Goal: Task Accomplishment & Management: Use online tool/utility

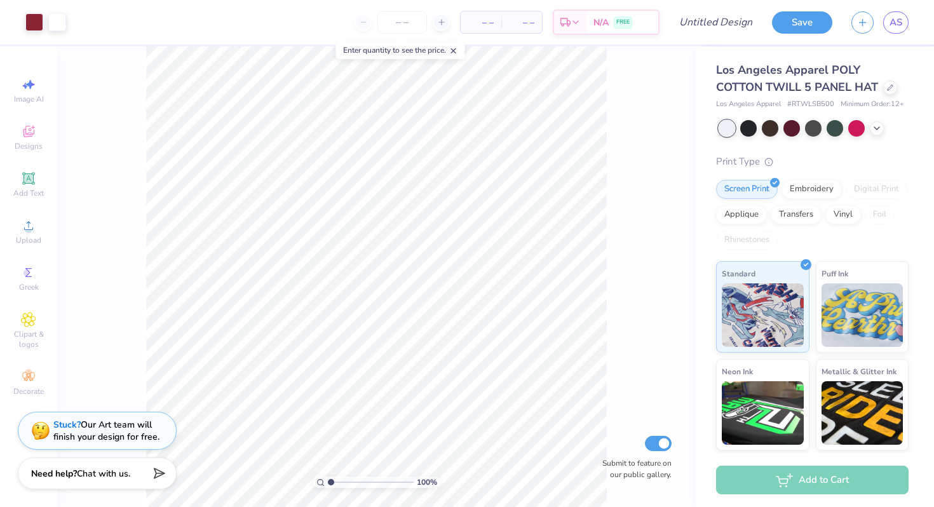
scroll to position [95, 0]
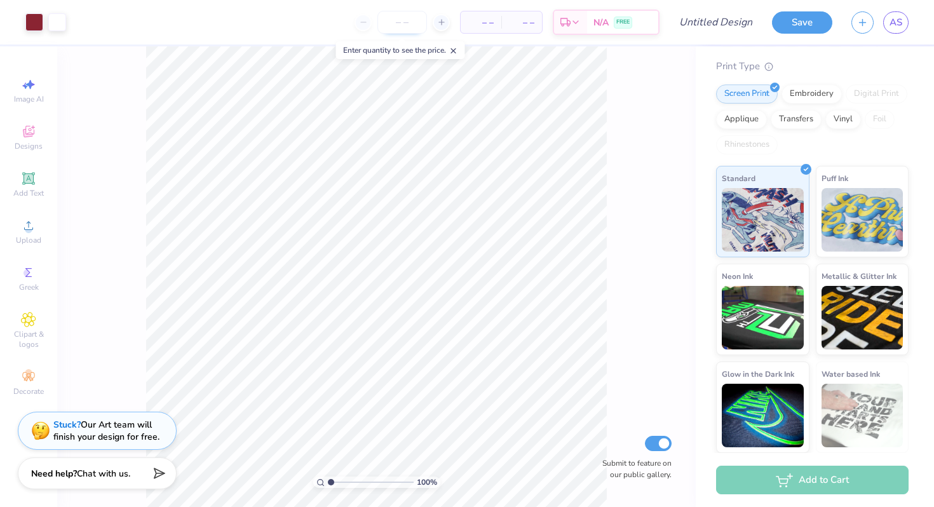
click at [400, 28] on input "number" at bounding box center [403, 22] width 50 height 23
type input "21"
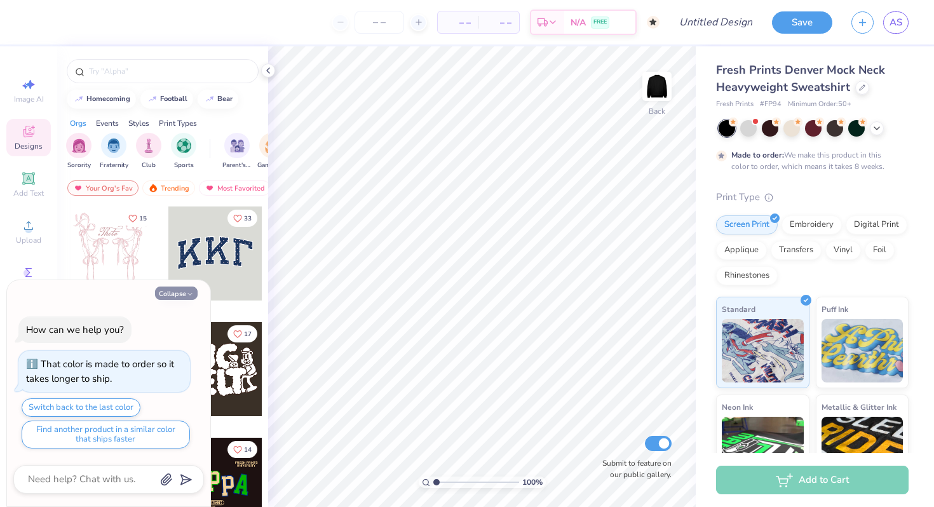
click at [186, 294] on icon "button" at bounding box center [190, 294] width 8 height 8
type textarea "x"
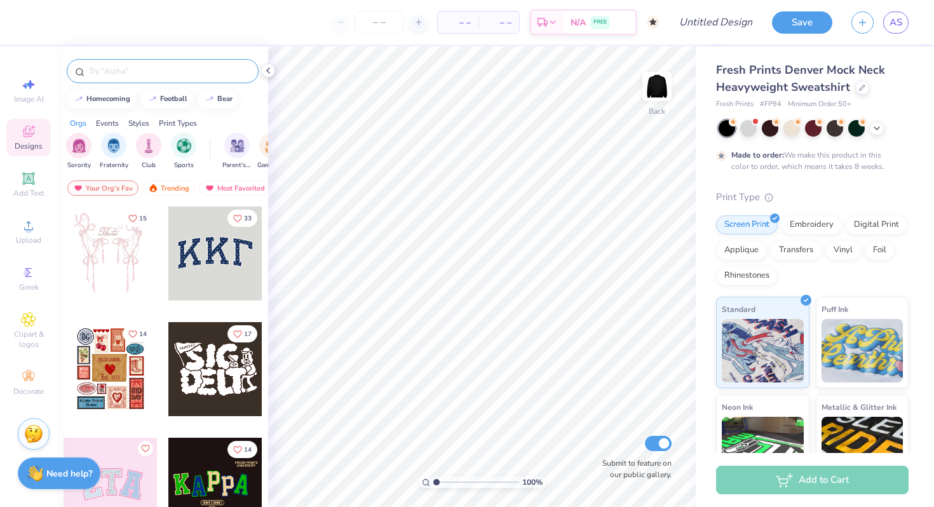
click at [137, 69] on input "text" at bounding box center [169, 71] width 163 height 13
type input "maroon"
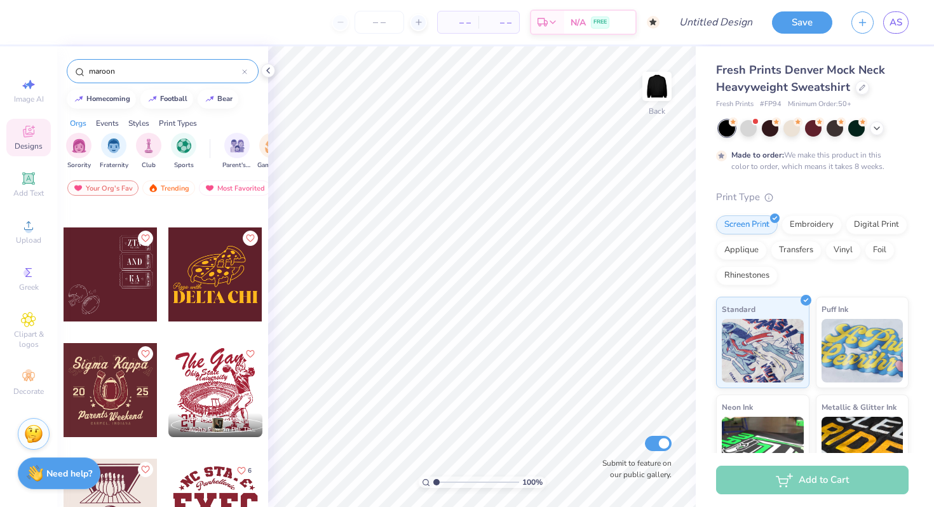
scroll to position [676, 0]
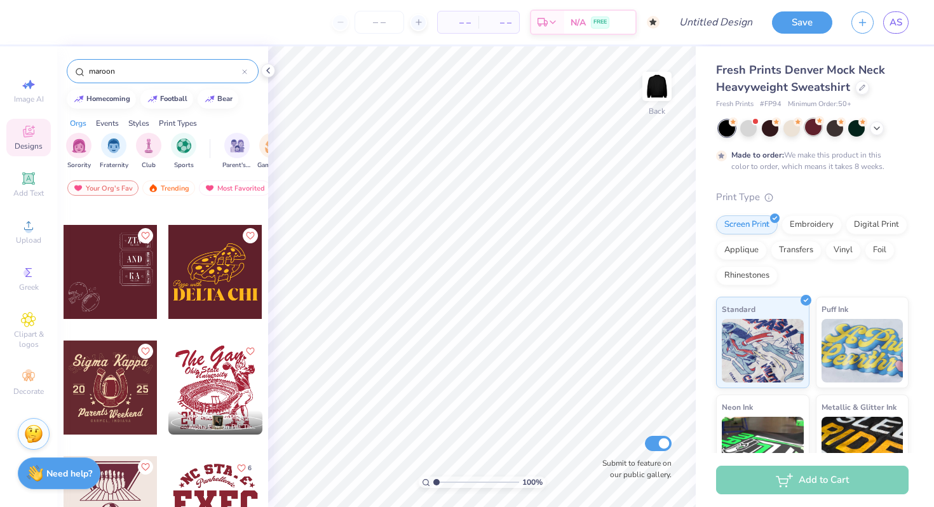
click at [807, 130] on div at bounding box center [813, 127] width 17 height 17
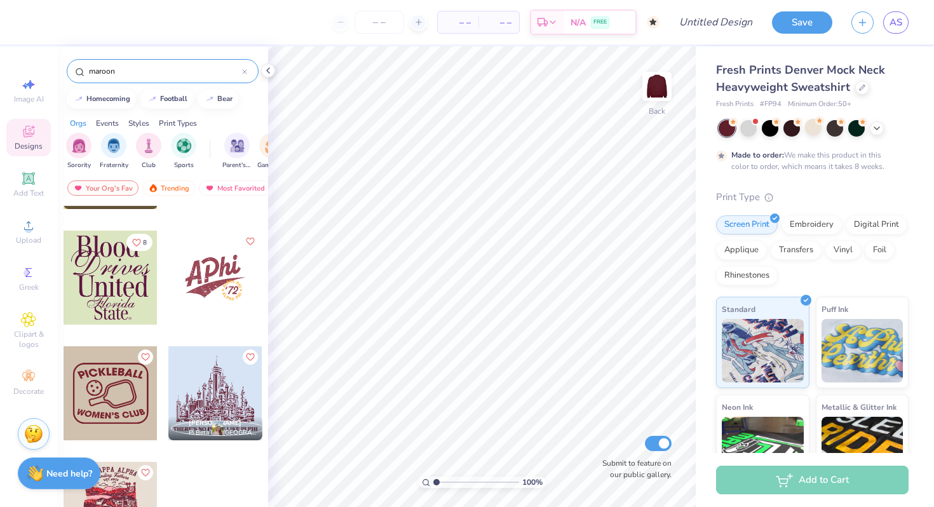
scroll to position [1271, 0]
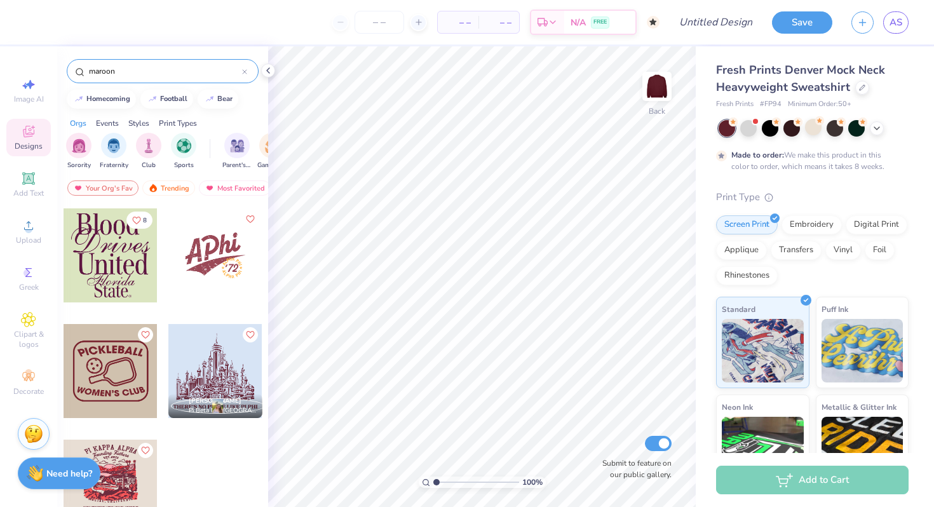
drag, startPoint x: 129, startPoint y: 72, endPoint x: 67, endPoint y: 72, distance: 62.3
click at [67, 72] on div "maroon" at bounding box center [163, 71] width 192 height 24
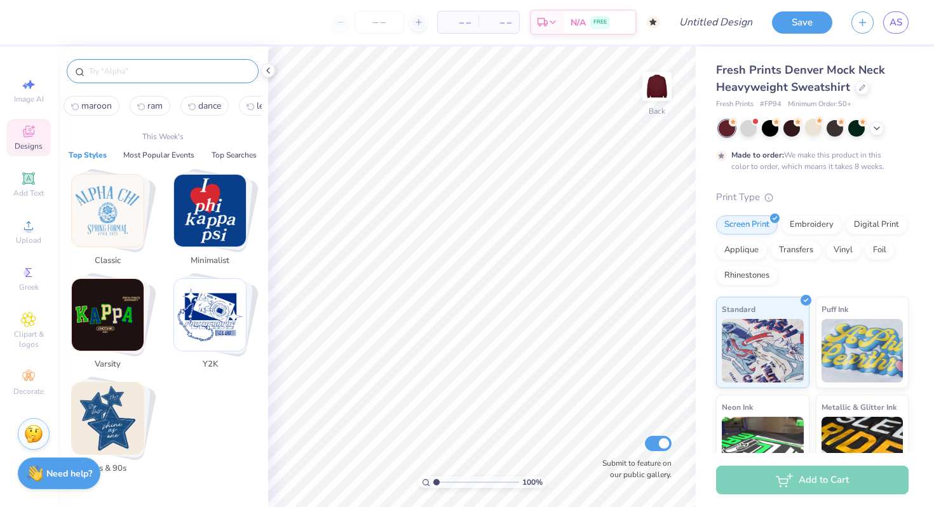
click at [119, 332] on img "Stack Card Button Varsity" at bounding box center [108, 315] width 72 height 72
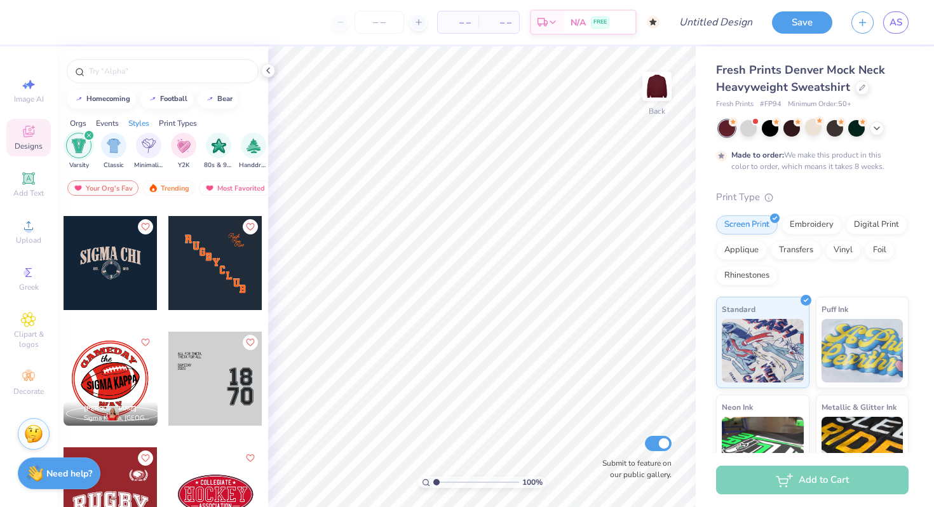
scroll to position [2149, 0]
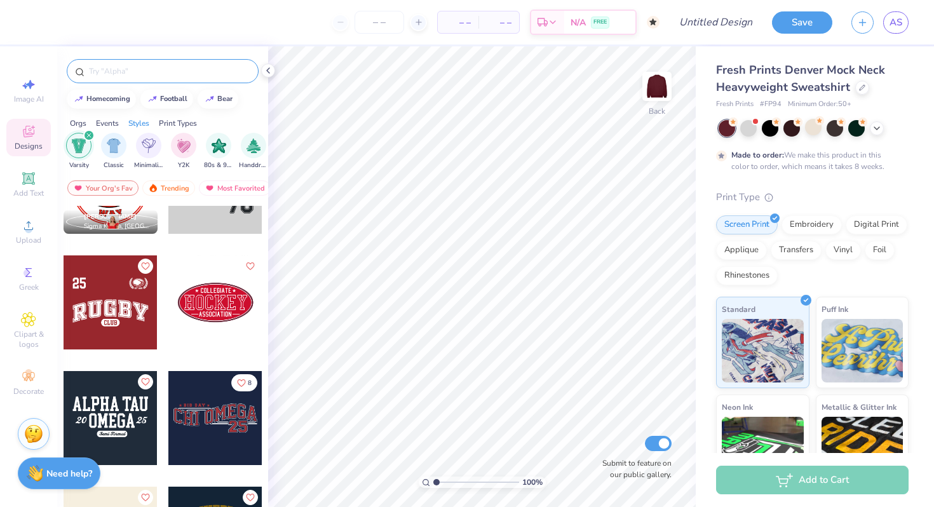
click at [155, 63] on div at bounding box center [163, 71] width 192 height 24
click at [154, 69] on input "text" at bounding box center [169, 71] width 163 height 13
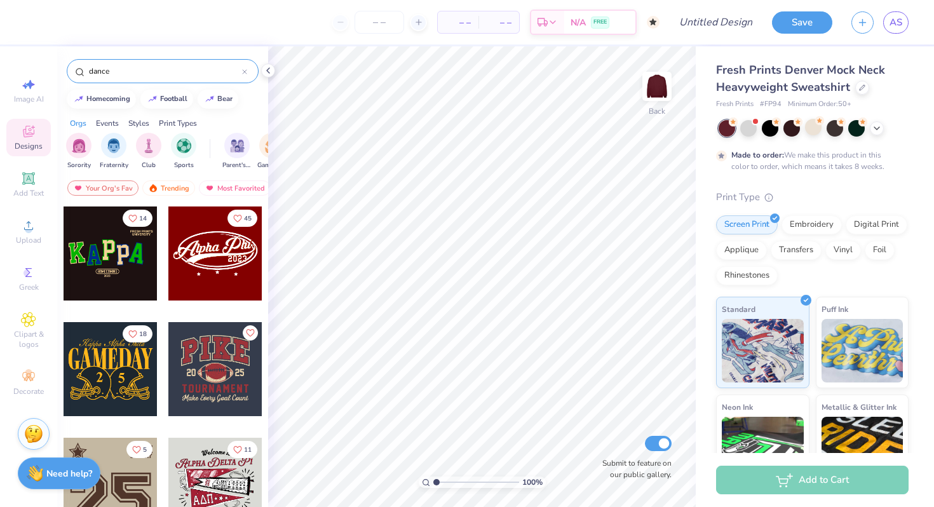
type input "dance"
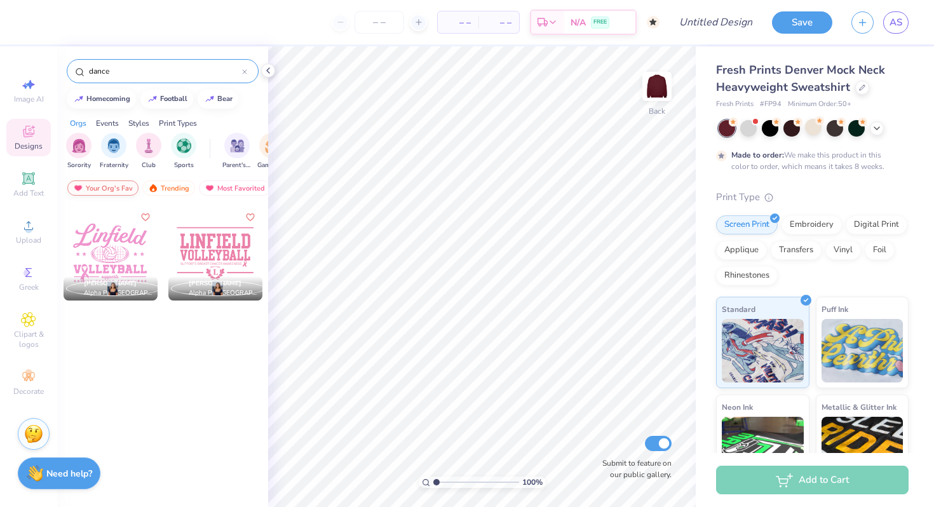
click at [87, 189] on div "Your Org's Fav" at bounding box center [102, 188] width 71 height 15
click at [159, 191] on div "Trending" at bounding box center [168, 188] width 53 height 15
click at [26, 275] on circle at bounding box center [27, 272] width 7 height 7
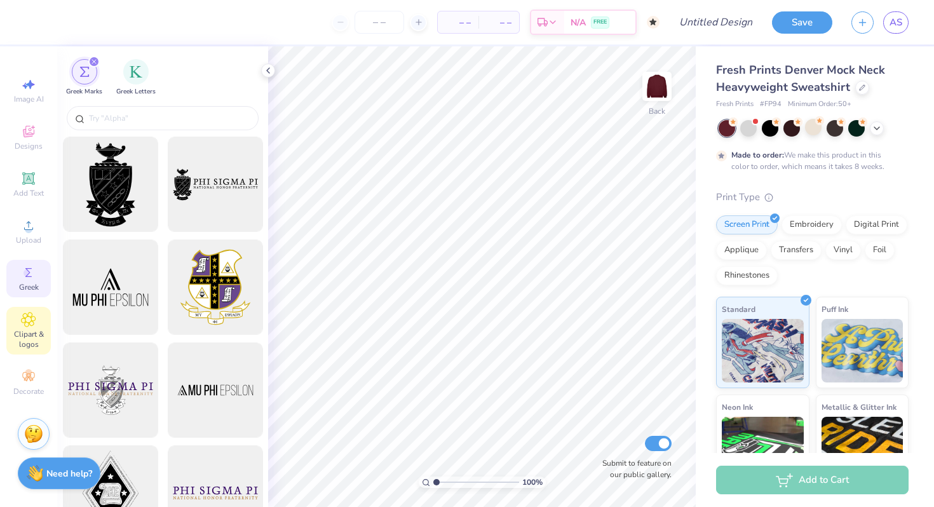
click at [24, 350] on div "Clipart & logos" at bounding box center [28, 331] width 44 height 48
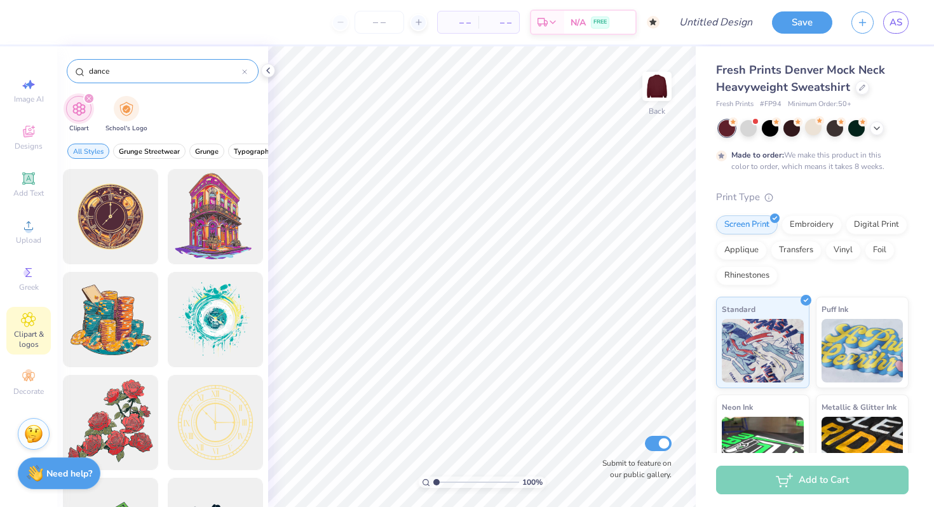
type input "dance"
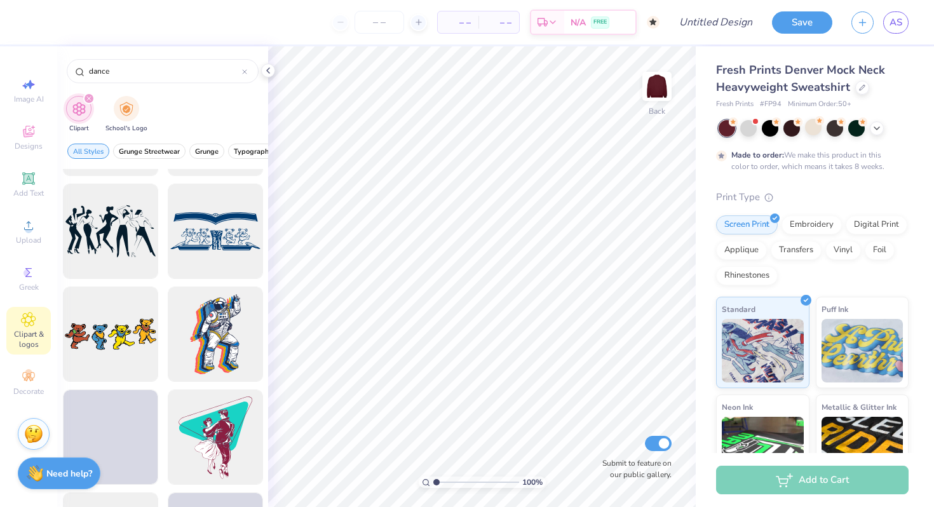
scroll to position [5464, 0]
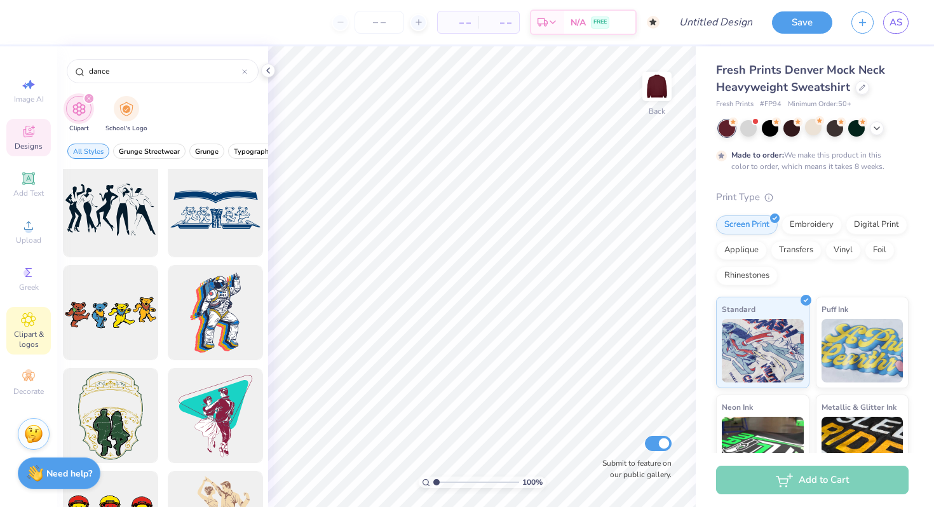
click at [17, 149] on span "Designs" at bounding box center [29, 146] width 28 height 10
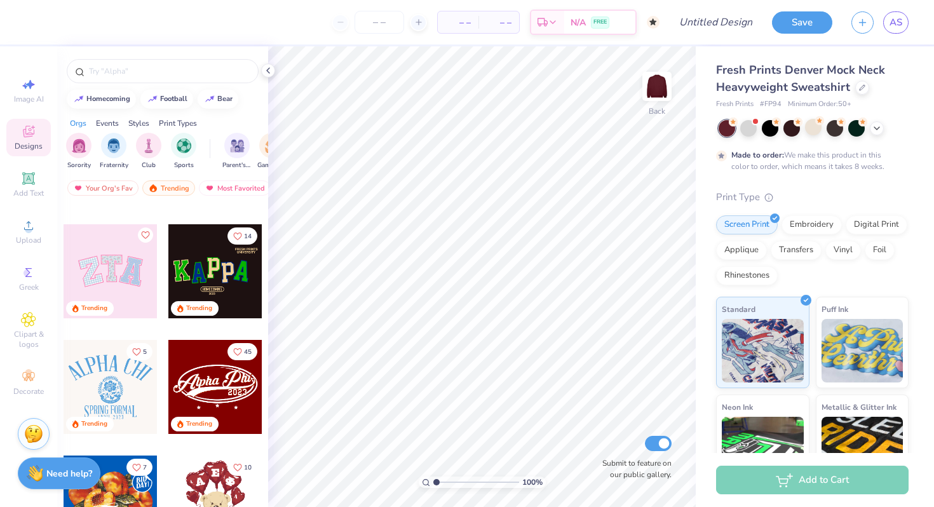
scroll to position [213, 0]
click at [128, 279] on div at bounding box center [111, 272] width 94 height 94
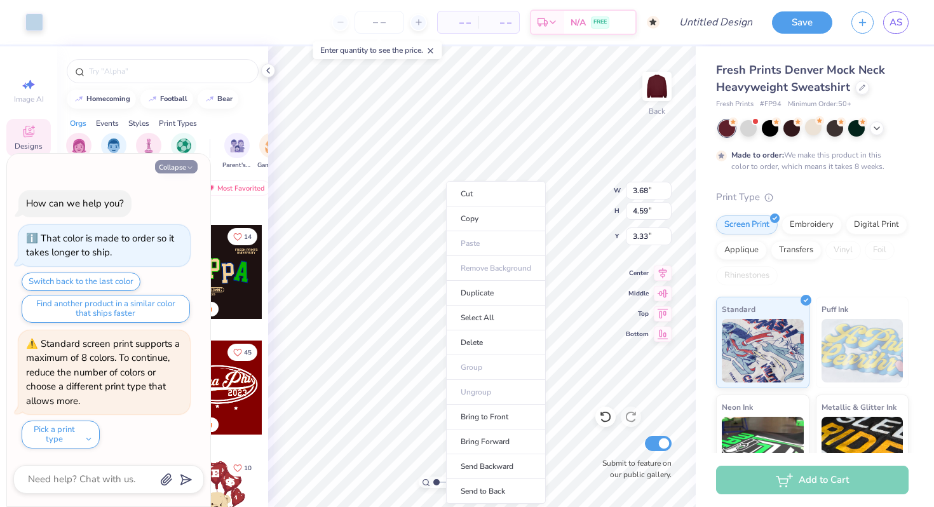
click at [192, 164] on icon "button" at bounding box center [190, 168] width 8 height 8
type textarea "x"
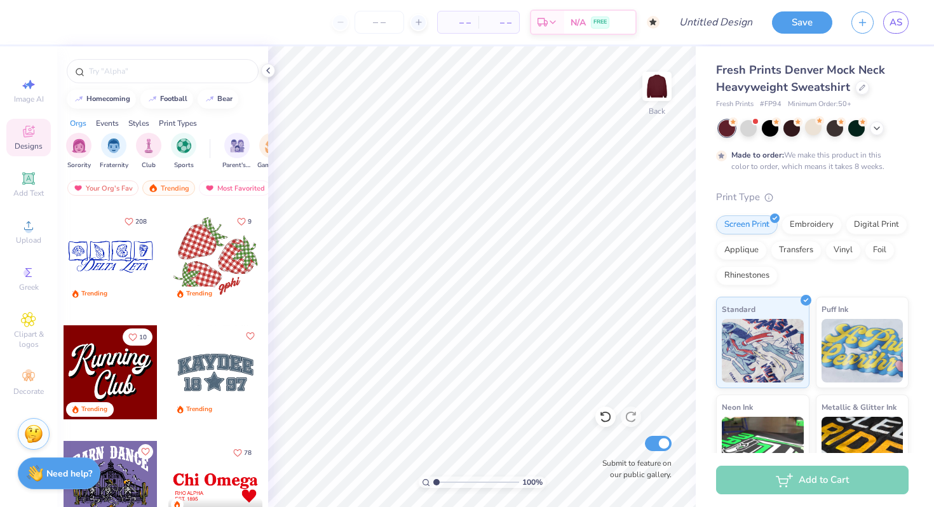
scroll to position [1612, 0]
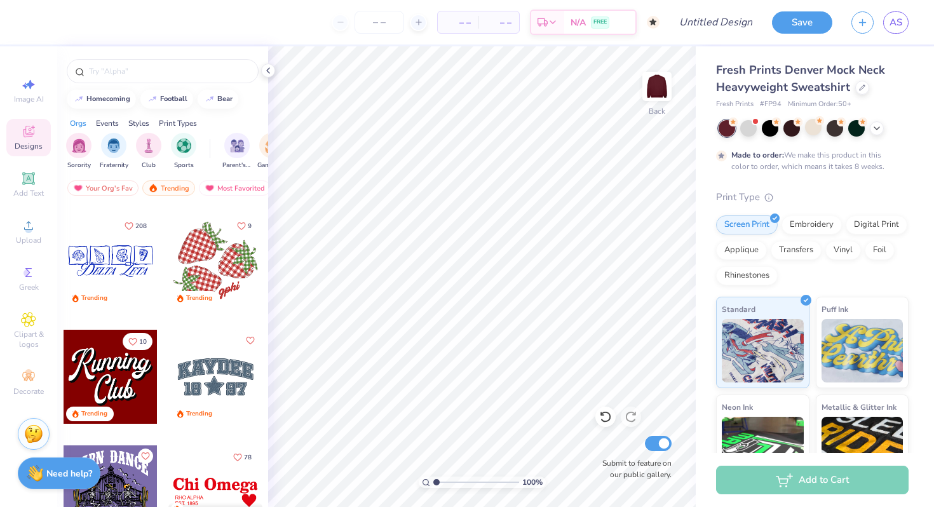
click at [222, 370] on div at bounding box center [215, 377] width 94 height 94
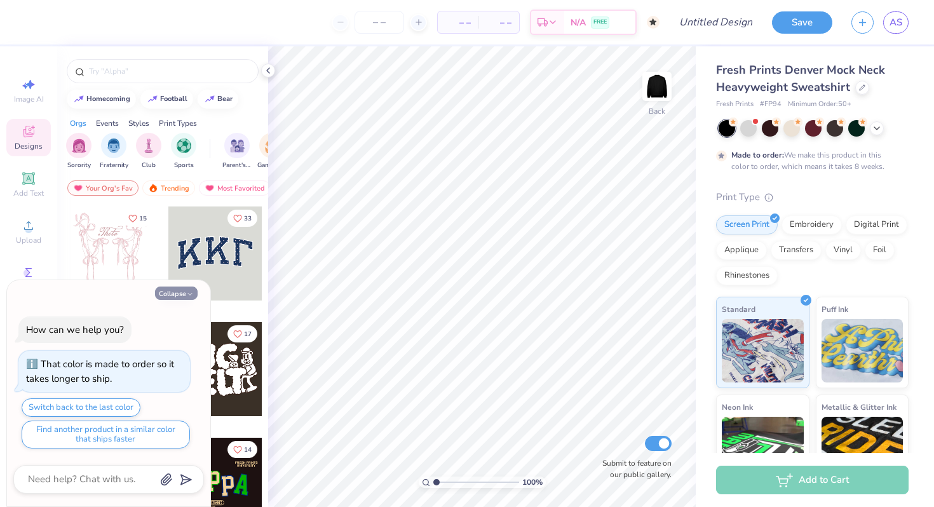
click at [164, 294] on button "Collapse" at bounding box center [176, 293] width 43 height 13
type textarea "x"
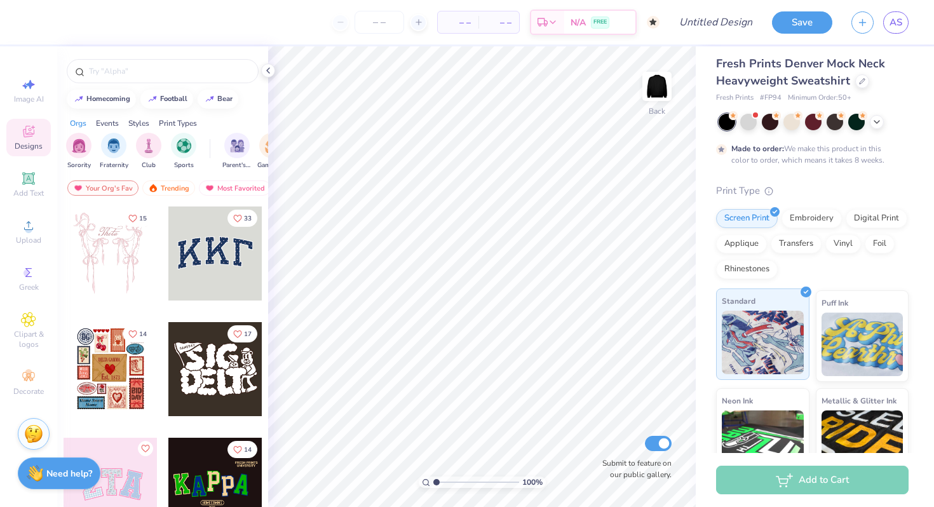
scroll to position [10, 0]
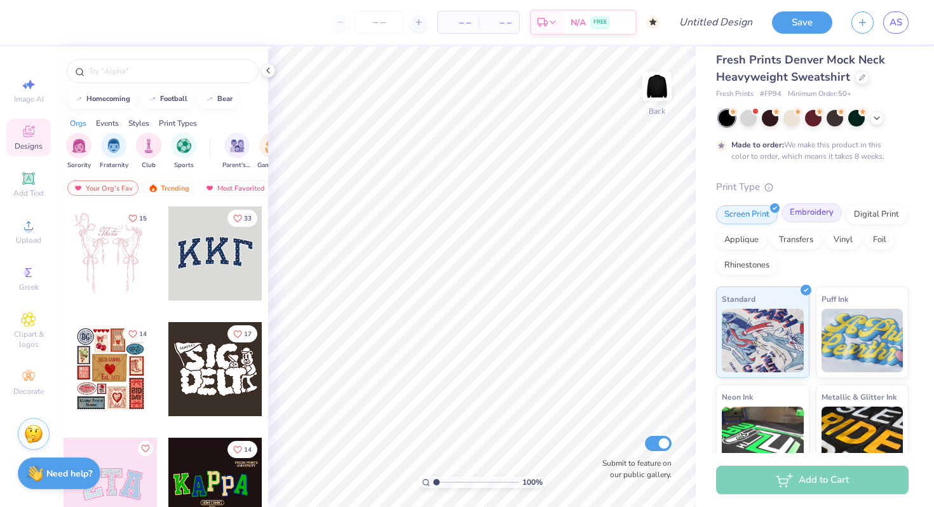
click at [798, 219] on div "Embroidery" at bounding box center [812, 212] width 60 height 19
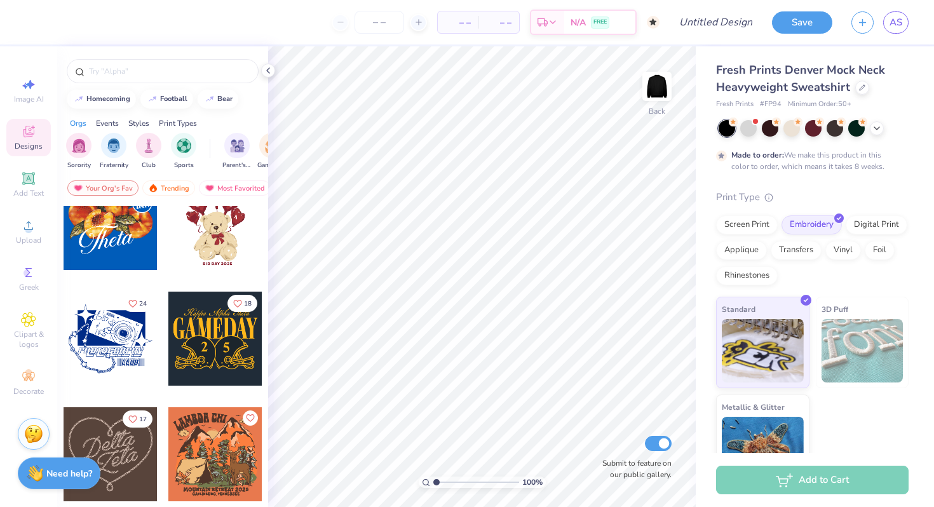
scroll to position [517, 0]
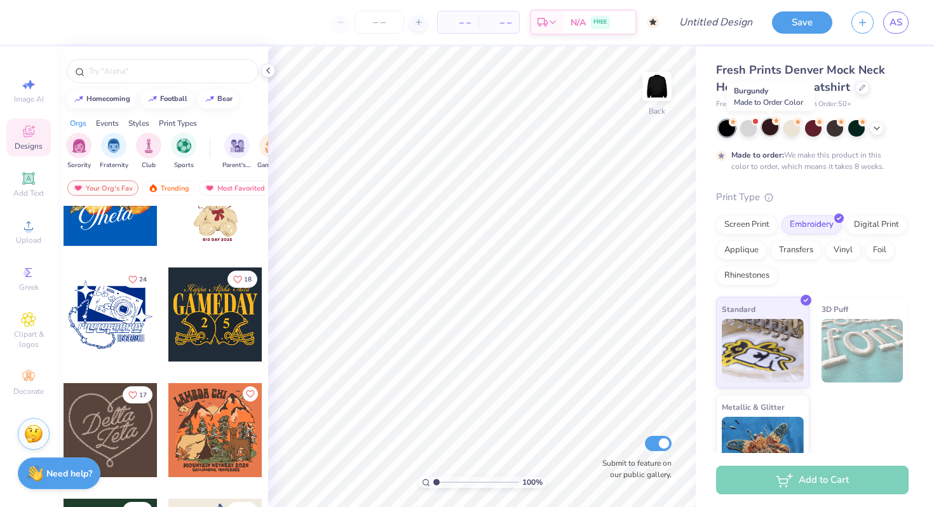
click at [775, 127] on div at bounding box center [770, 127] width 17 height 17
click at [816, 130] on div at bounding box center [813, 127] width 17 height 17
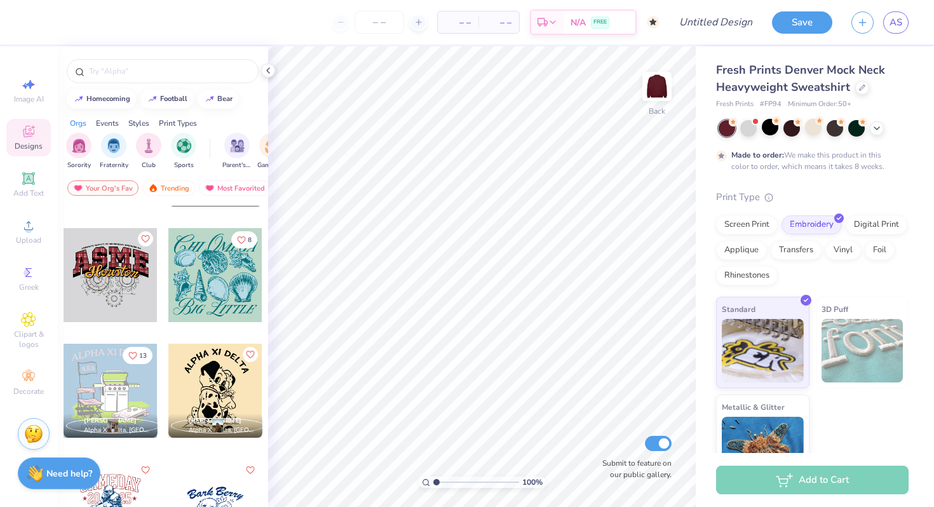
scroll to position [2502, 0]
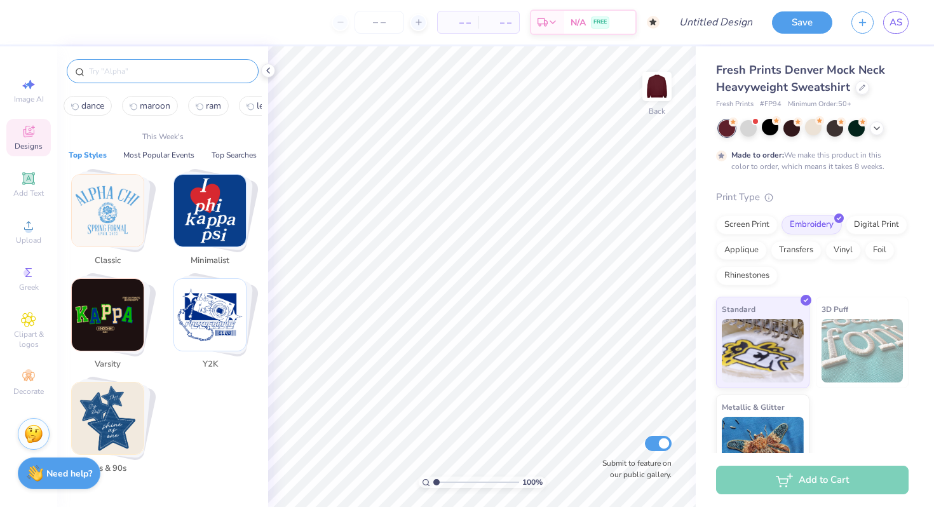
click at [130, 74] on input "text" at bounding box center [169, 71] width 163 height 13
type input "g"
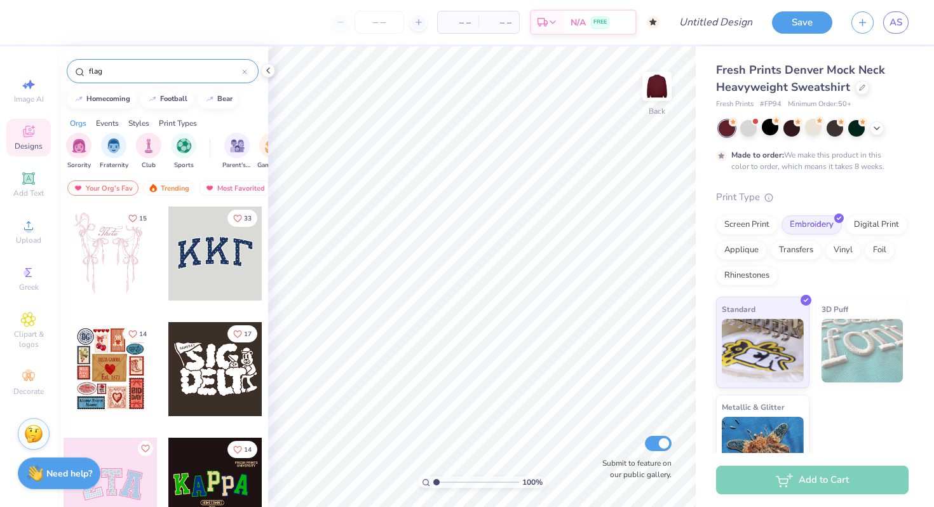
type input "flag"
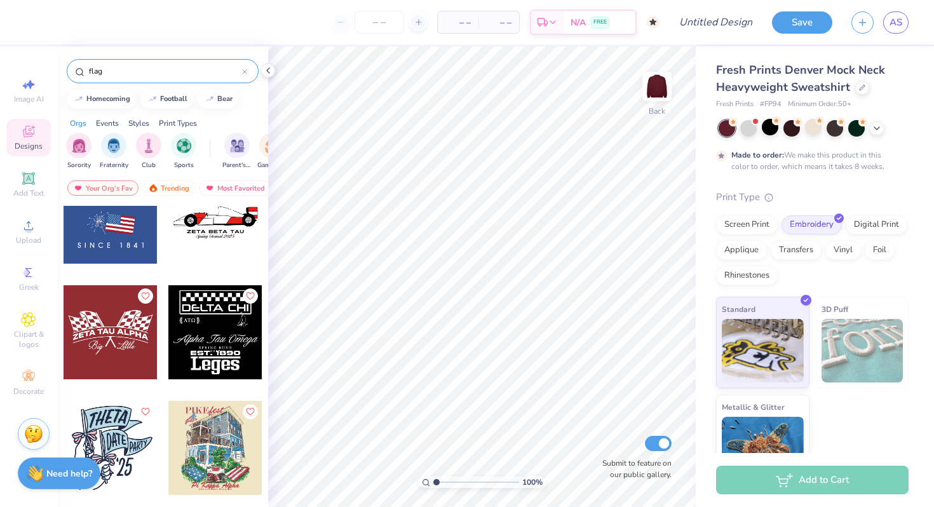
scroll to position [1899, 0]
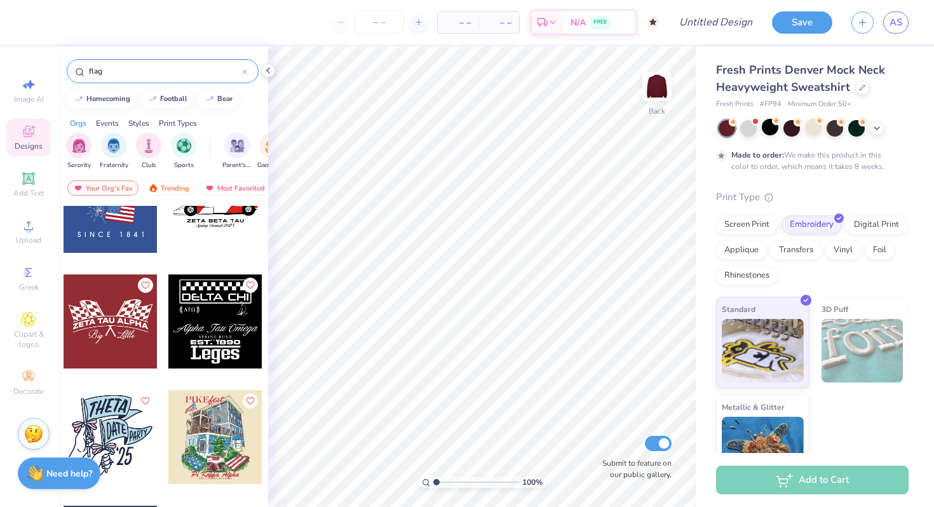
click at [245, 74] on div at bounding box center [244, 70] width 5 height 11
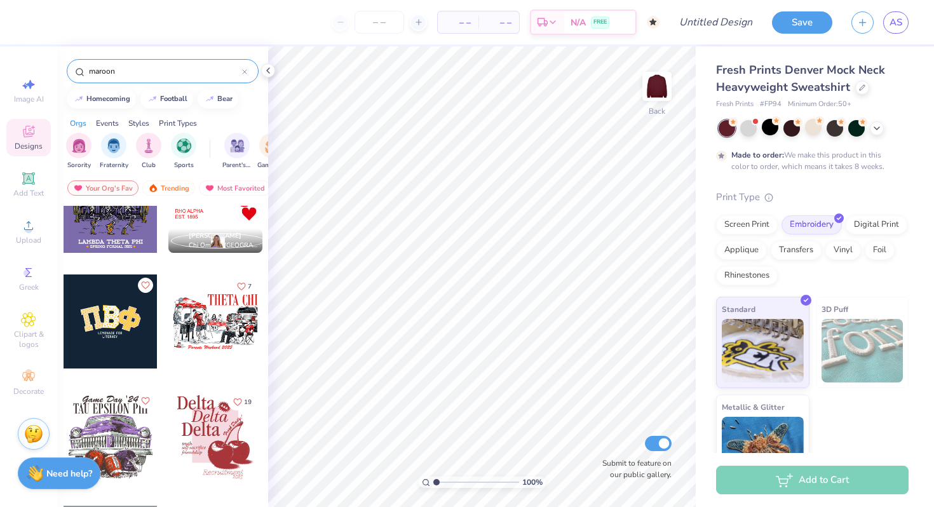
type input "maroon"
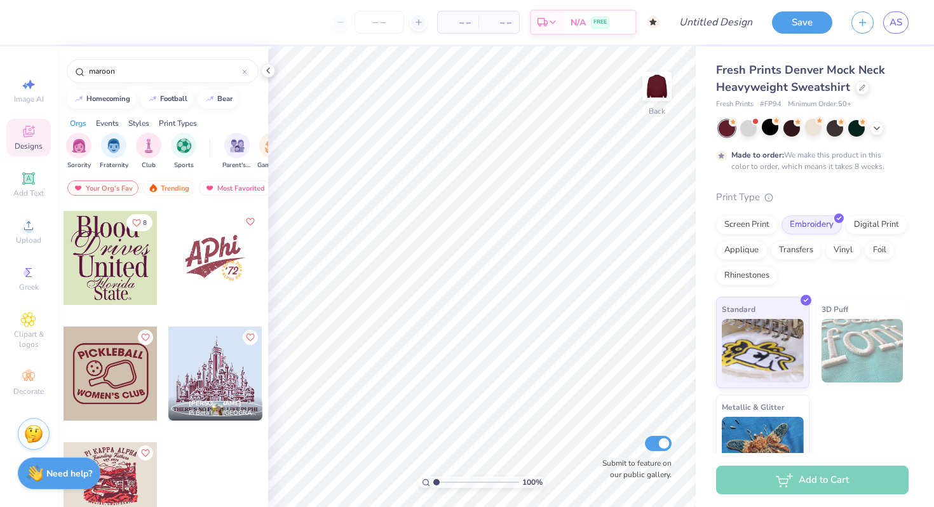
scroll to position [1271, 0]
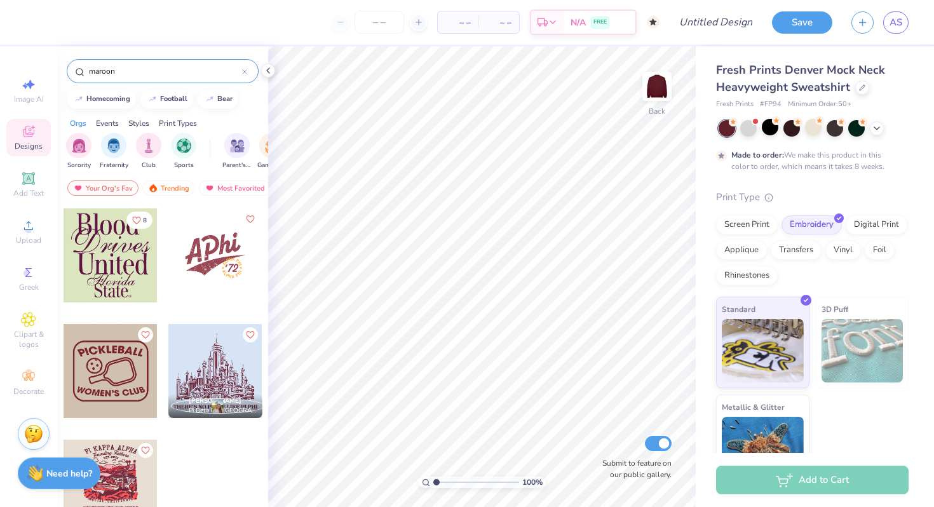
click at [242, 74] on div at bounding box center [244, 70] width 5 height 11
type input "white"
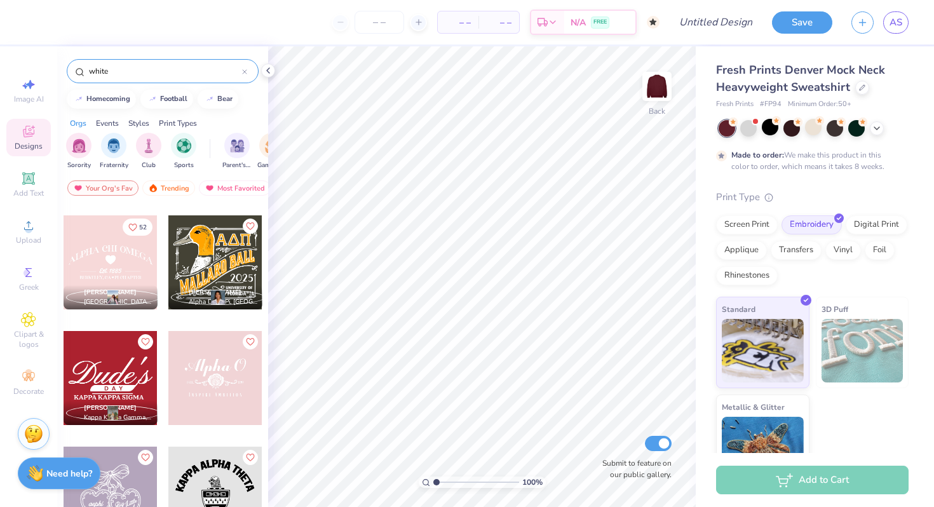
scroll to position [913, 0]
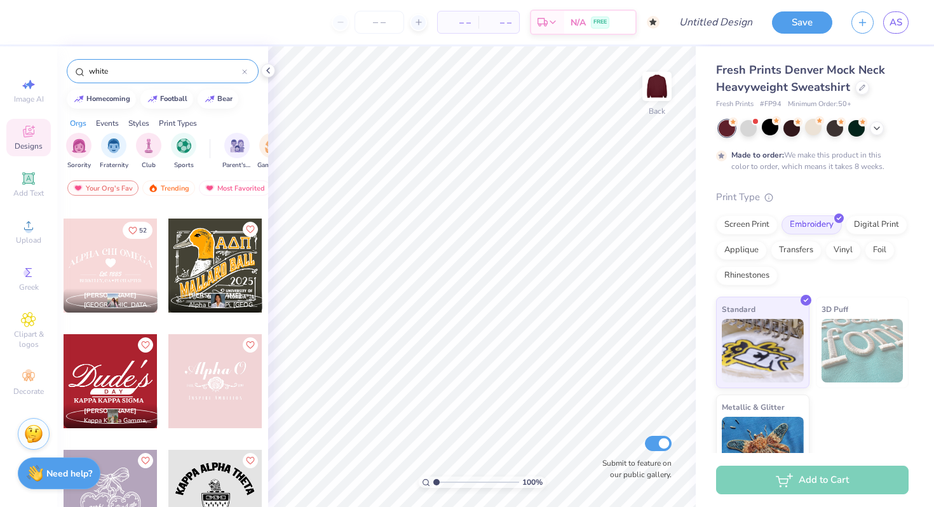
click at [126, 273] on div at bounding box center [111, 266] width 94 height 94
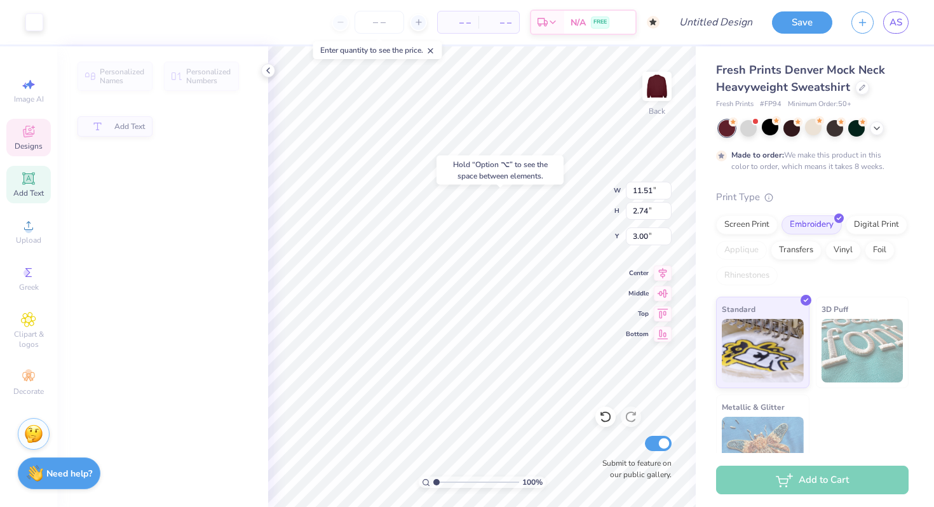
type input "2.74"
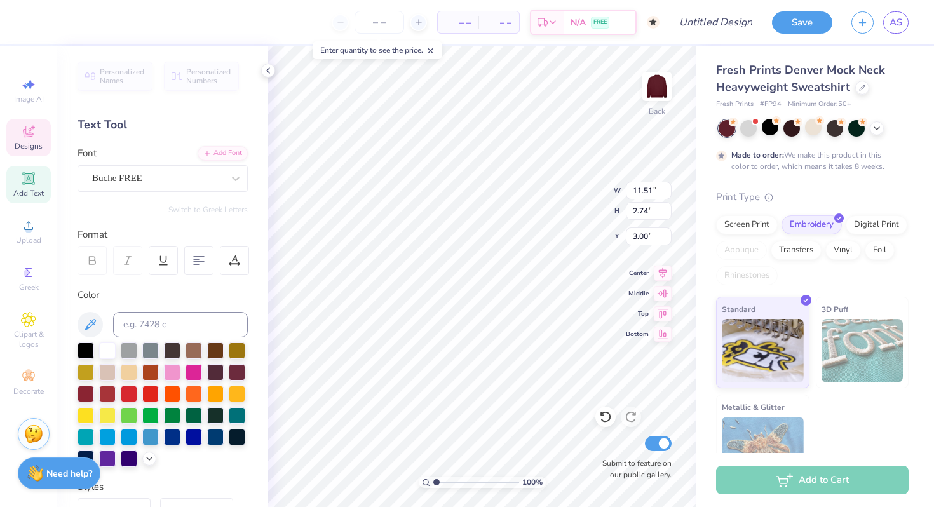
scroll to position [0, 0]
type textarea "A"
type textarea "Expressions Dance"
type textarea "EDA"
type input "3.00"
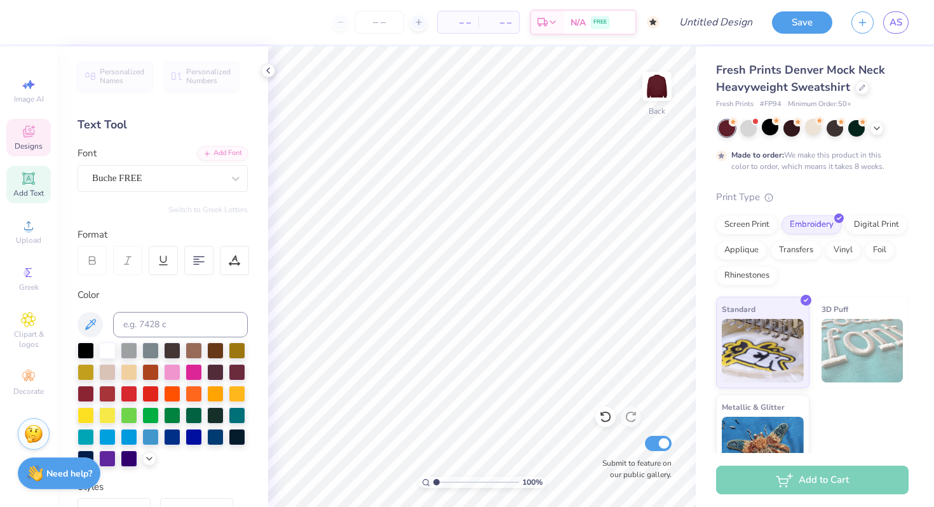
click at [27, 137] on icon at bounding box center [28, 131] width 15 height 15
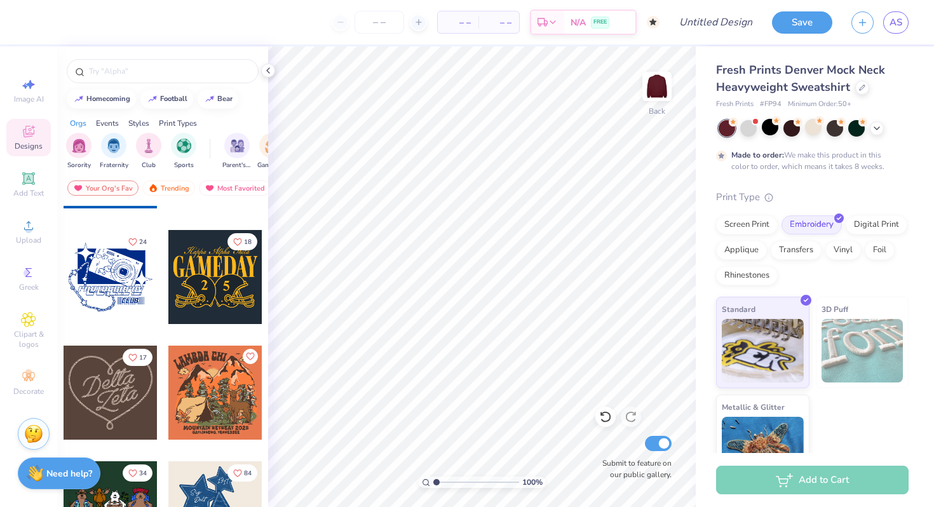
scroll to position [566, 0]
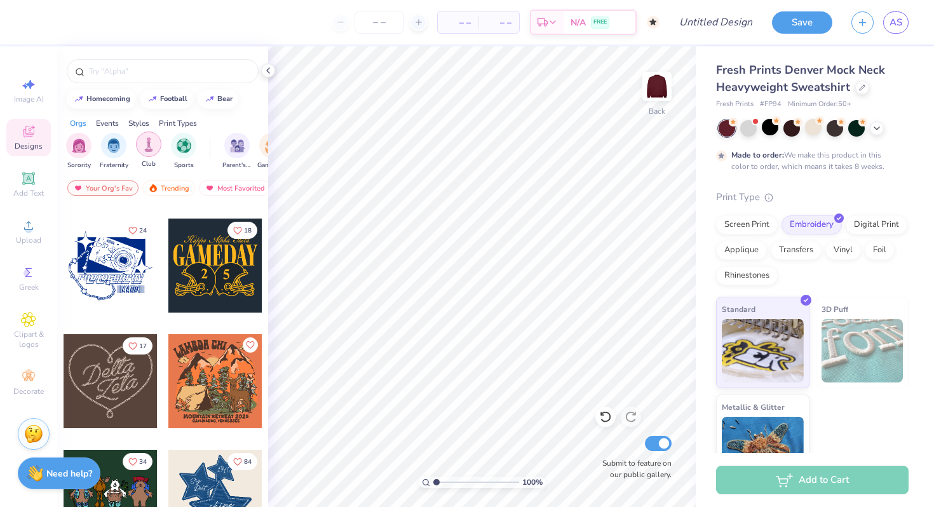
click at [146, 145] on img "filter for Club" at bounding box center [149, 144] width 14 height 15
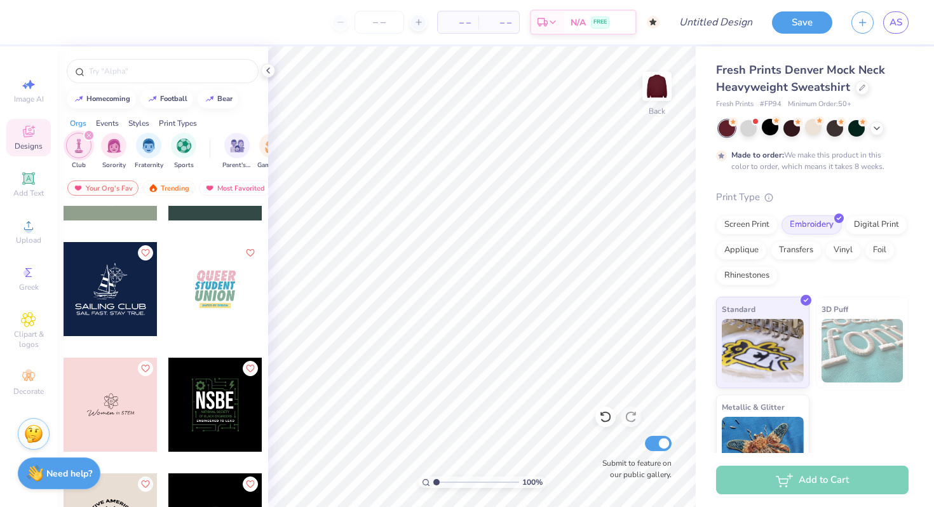
scroll to position [5173, 0]
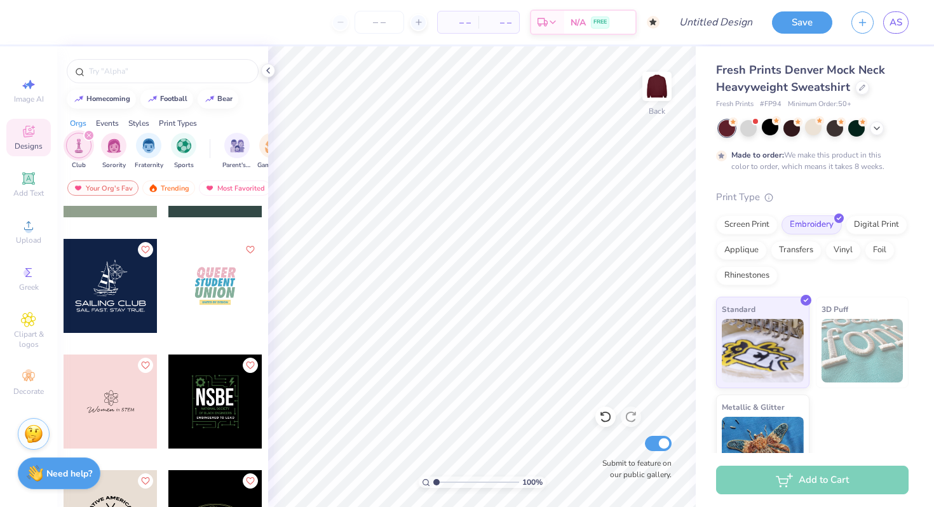
click at [90, 135] on icon "filter for Club" at bounding box center [88, 135] width 5 height 5
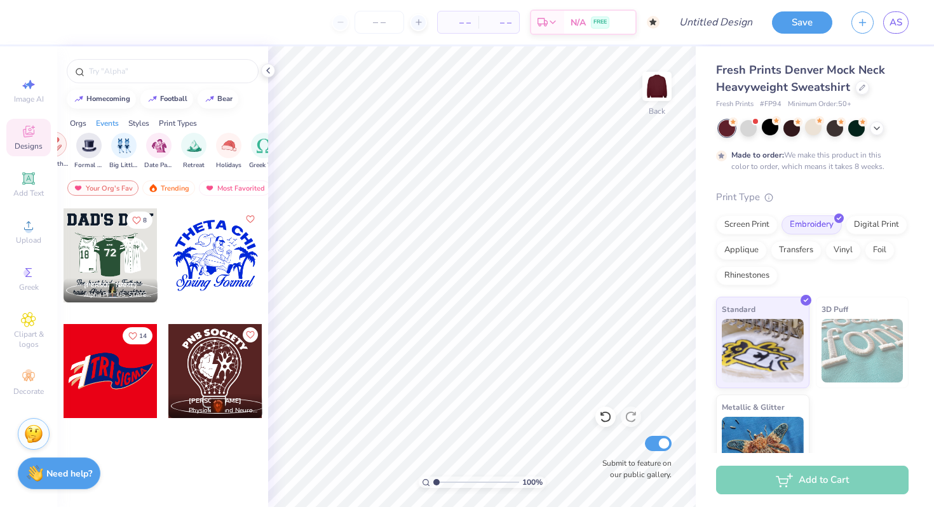
scroll to position [0, 317]
click at [166, 144] on img "filter for Date Parties & Socials" at bounding box center [165, 144] width 15 height 15
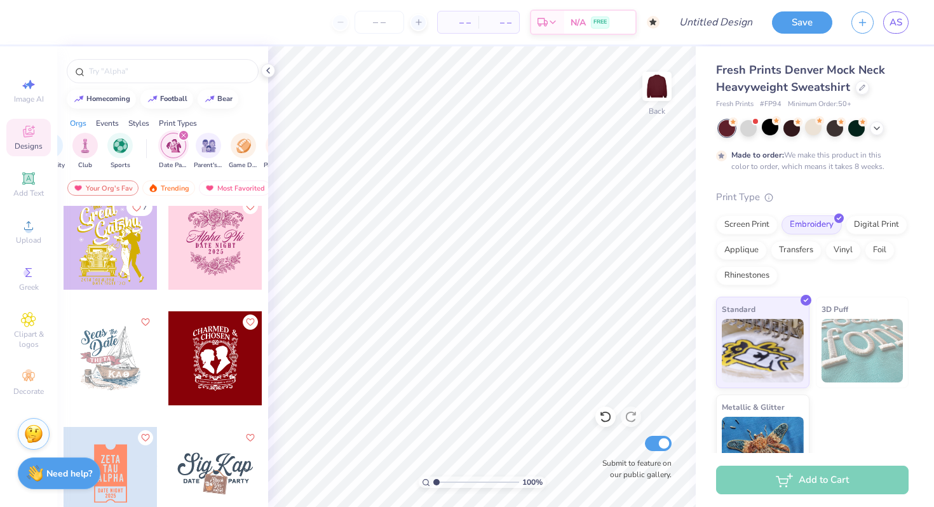
scroll to position [0, 0]
click at [247, 133] on icon "filter for Date Parties & Socials" at bounding box center [247, 135] width 5 height 5
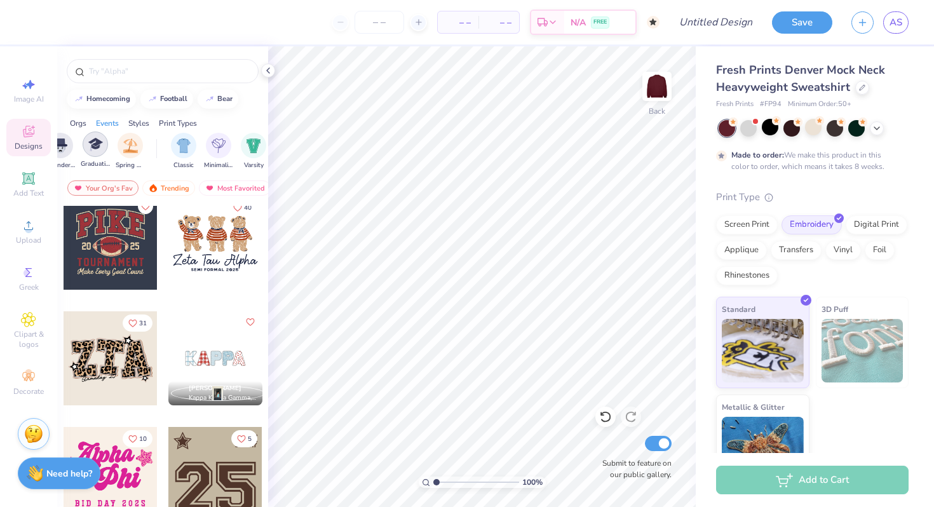
scroll to position [0, 594]
click at [218, 144] on img "filter for Varsity" at bounding box center [221, 144] width 15 height 15
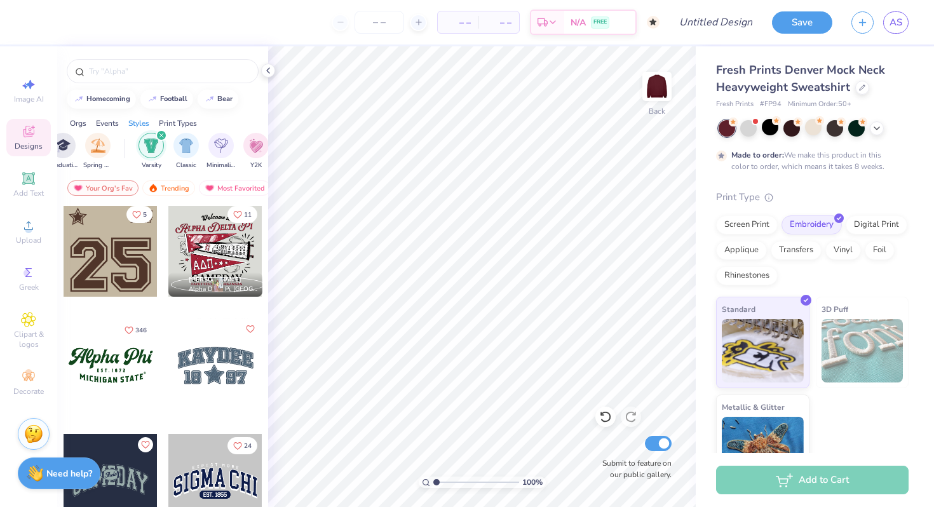
scroll to position [197, 0]
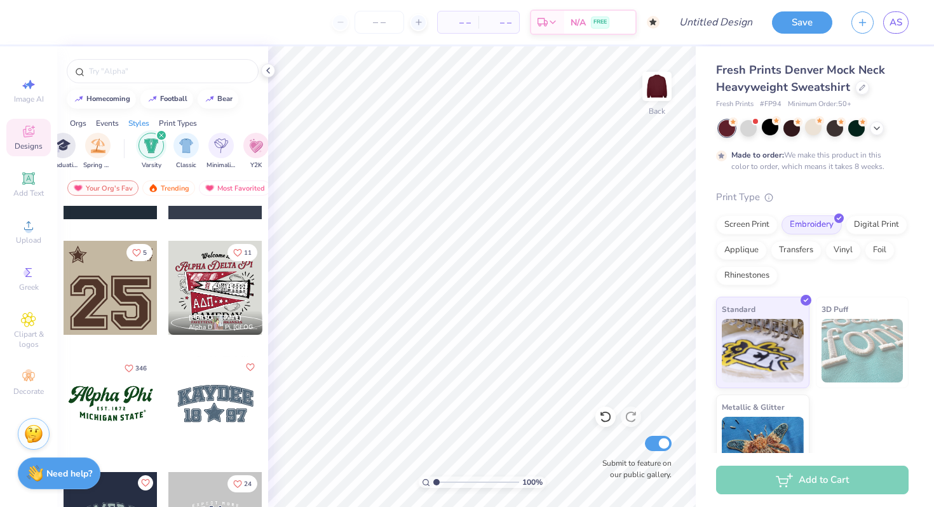
click at [225, 297] on div at bounding box center [215, 288] width 94 height 94
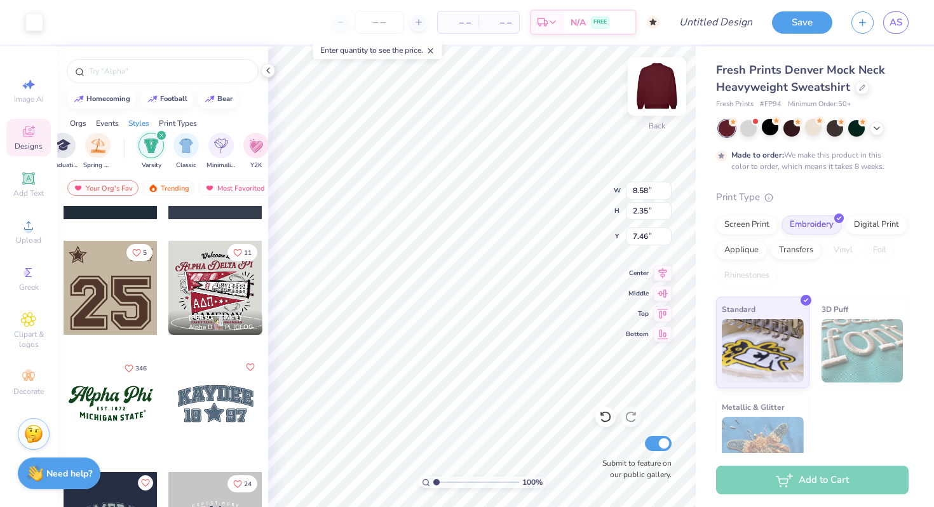
type input "8.58"
type input "2.35"
type input "7.46"
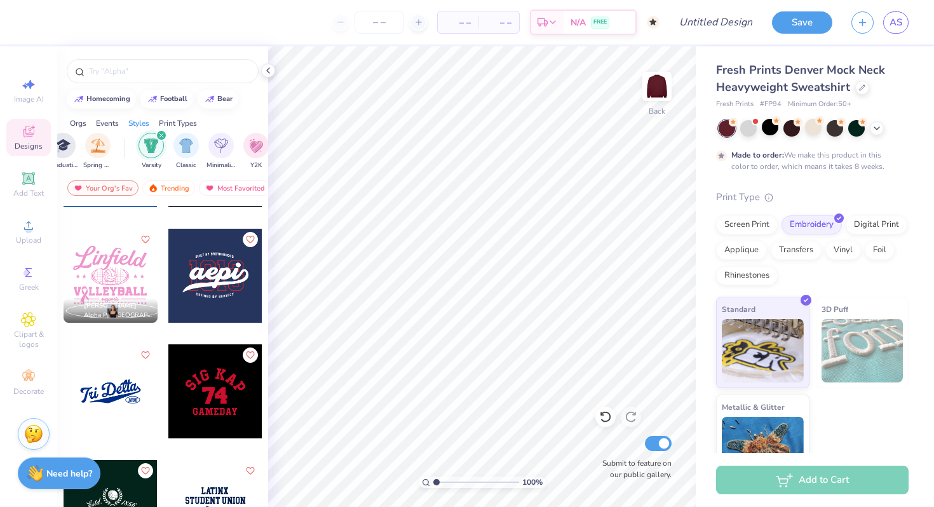
scroll to position [5530, 0]
click at [150, 76] on input "text" at bounding box center [169, 71] width 163 height 13
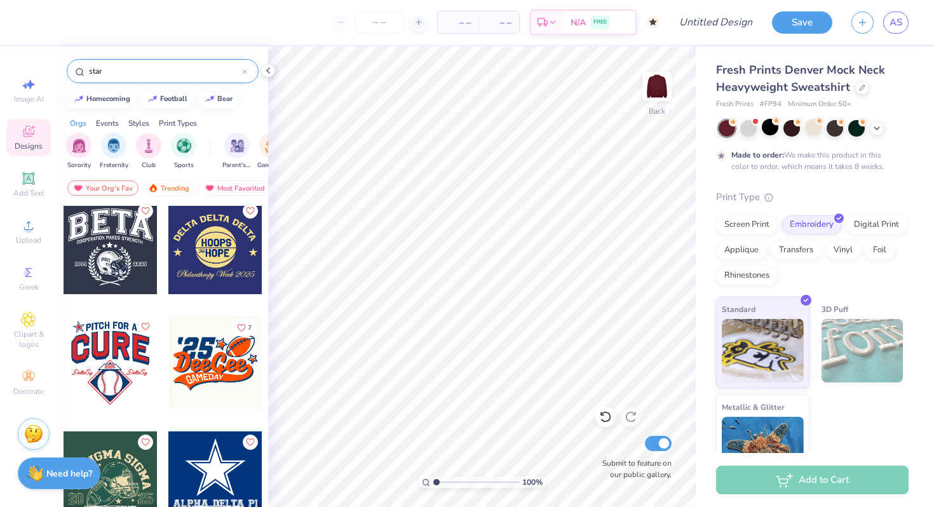
scroll to position [2444, 0]
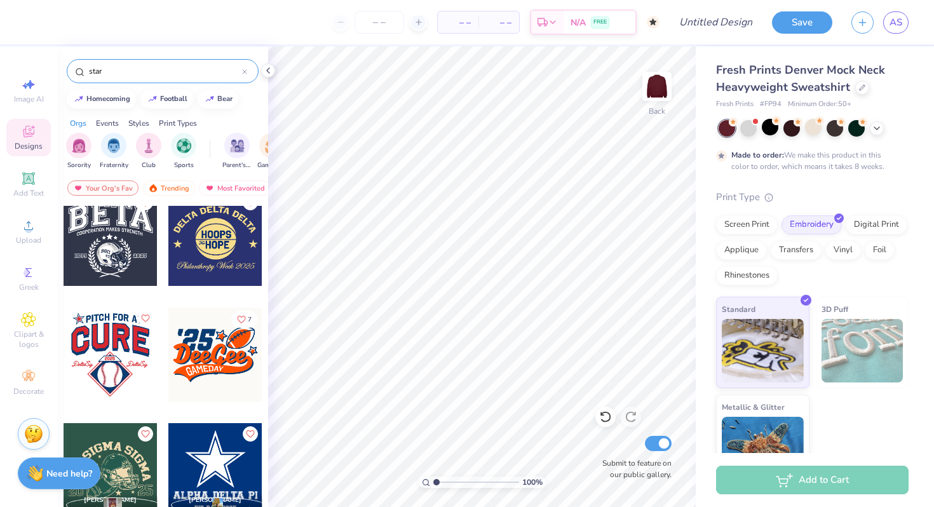
click at [127, 72] on input "star" at bounding box center [165, 71] width 154 height 13
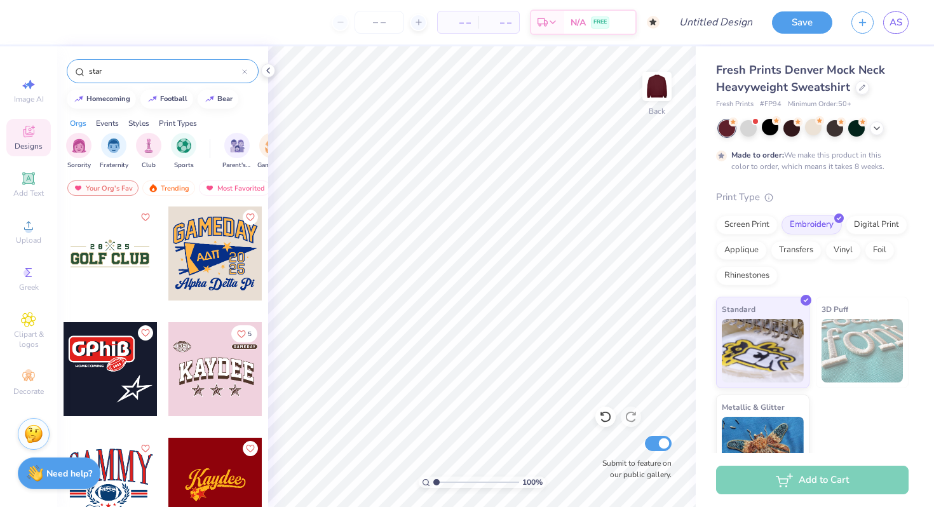
type input "star"
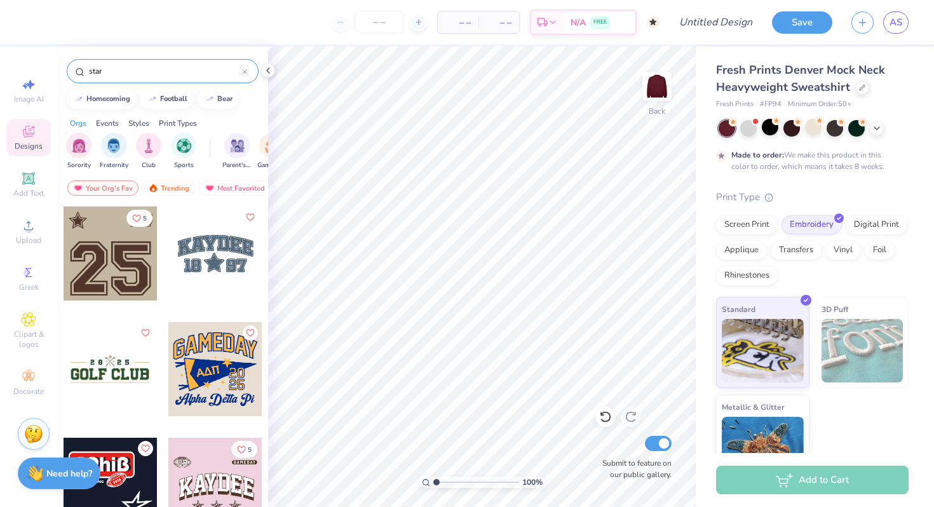
click at [125, 69] on input "star" at bounding box center [165, 71] width 154 height 13
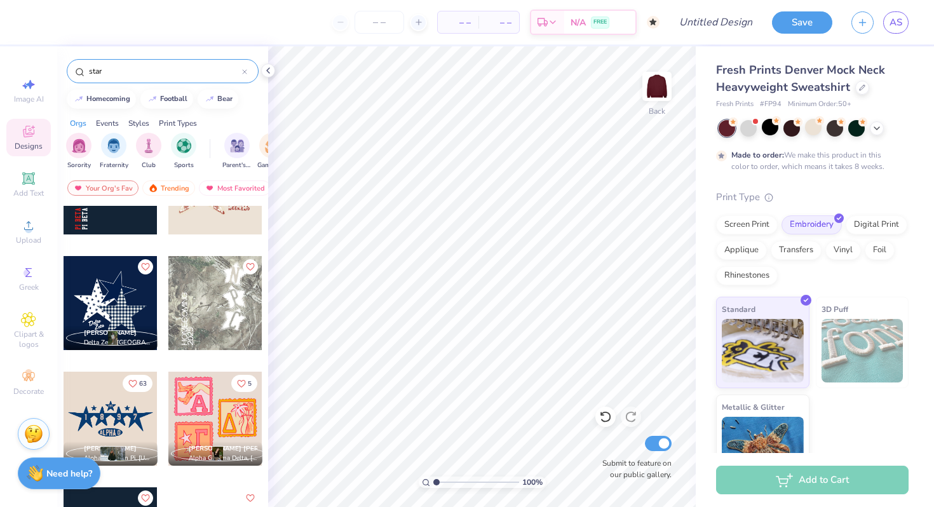
scroll to position [414, 0]
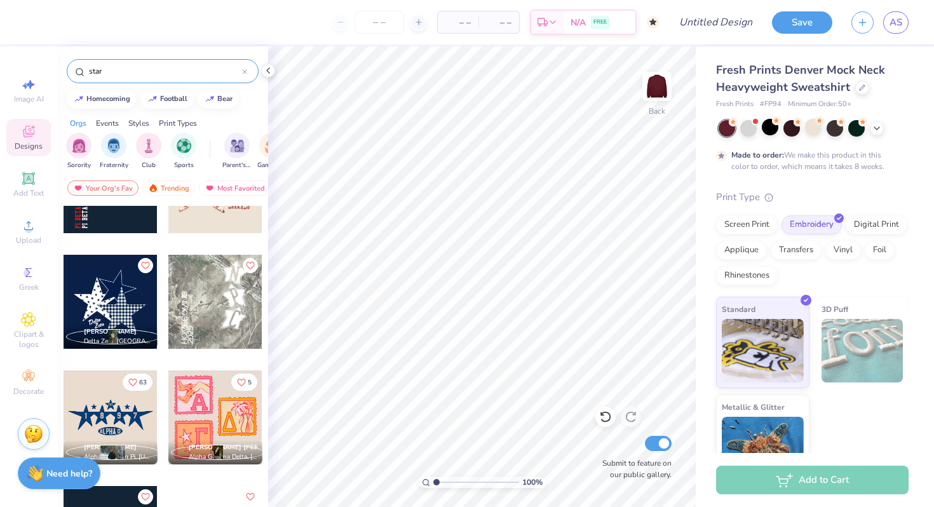
click at [121, 300] on div at bounding box center [111, 302] width 94 height 94
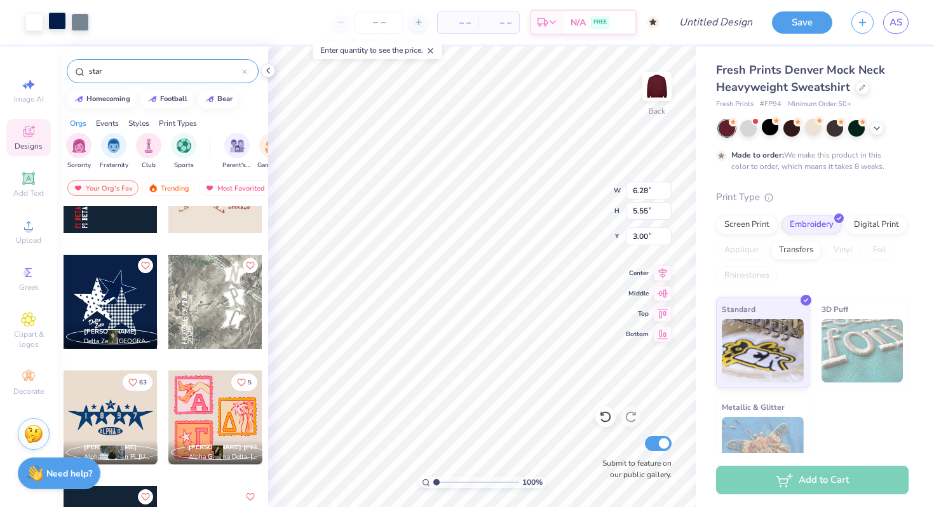
click at [55, 25] on div at bounding box center [57, 21] width 18 height 18
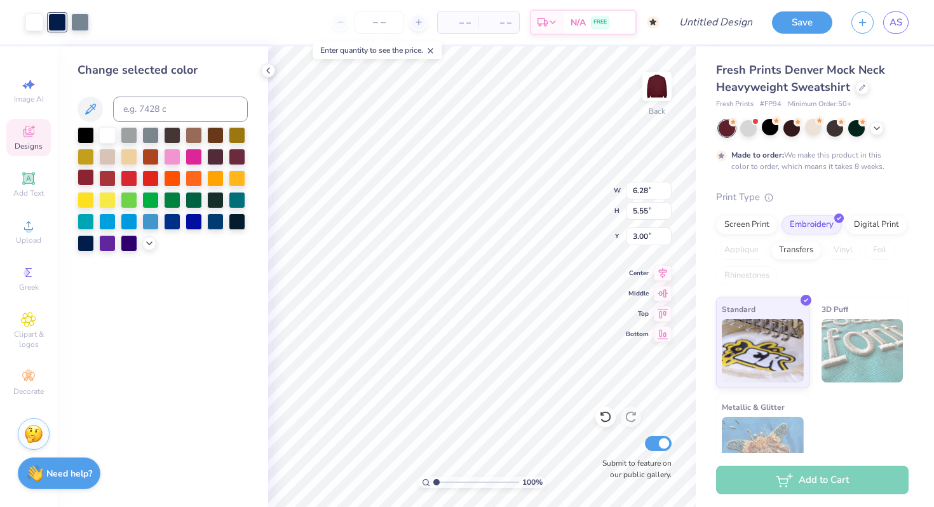
click at [85, 176] on div at bounding box center [86, 177] width 17 height 17
click at [80, 20] on div at bounding box center [80, 21] width 18 height 18
click at [88, 135] on div at bounding box center [86, 134] width 17 height 17
click at [107, 135] on div at bounding box center [107, 134] width 17 height 17
click at [154, 135] on div at bounding box center [150, 134] width 17 height 17
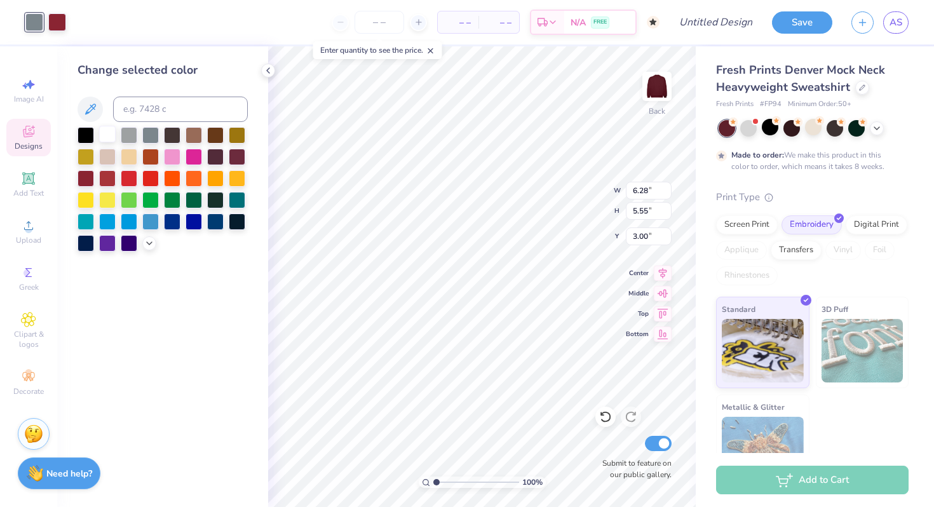
click at [109, 130] on div at bounding box center [107, 134] width 17 height 17
click at [74, 18] on div "Art colors – – Per Item – – Total Est. Delivery N/A FREE Design Title Save AS" at bounding box center [467, 22] width 934 height 44
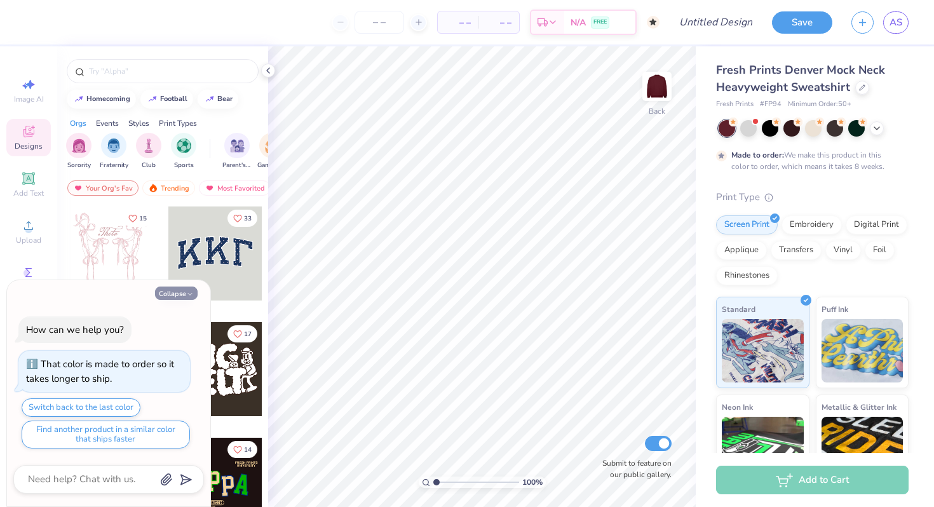
click at [179, 293] on button "Collapse" at bounding box center [176, 293] width 43 height 13
type textarea "x"
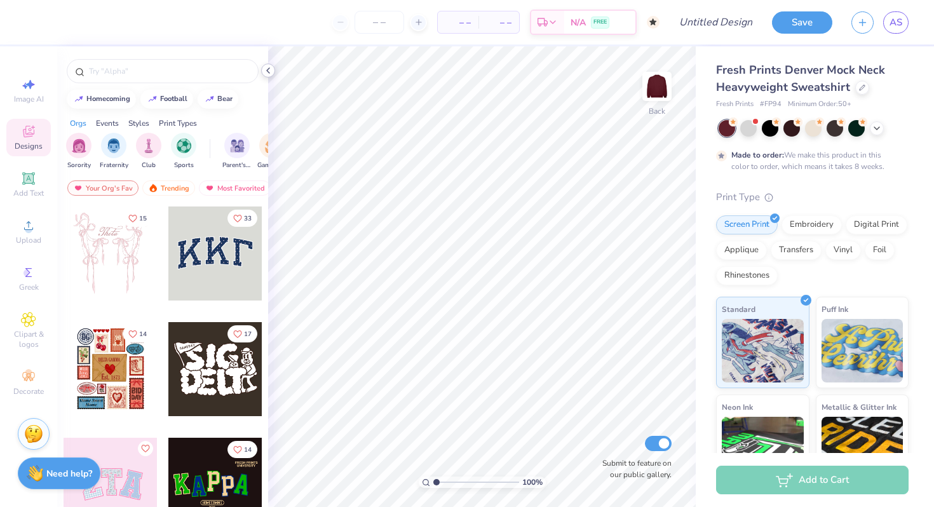
click at [266, 67] on icon at bounding box center [268, 70] width 10 height 10
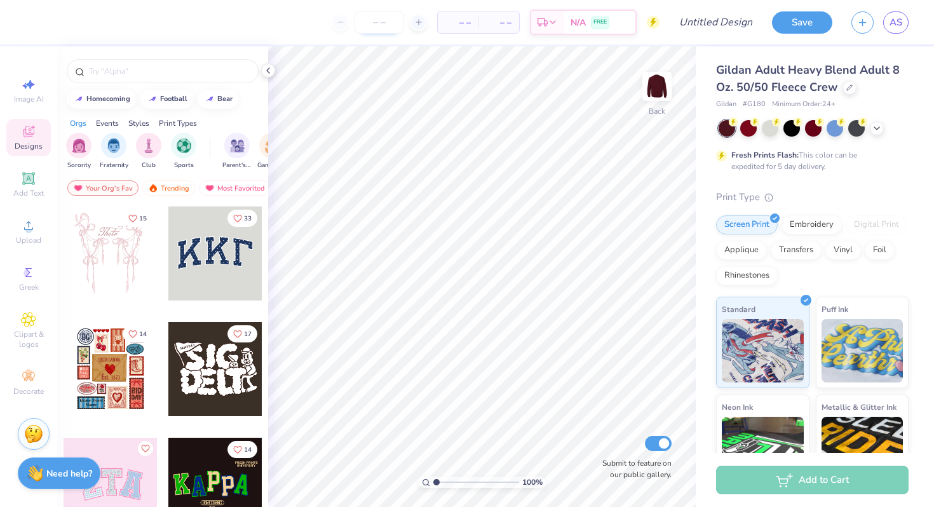
click at [380, 19] on input "number" at bounding box center [380, 22] width 50 height 23
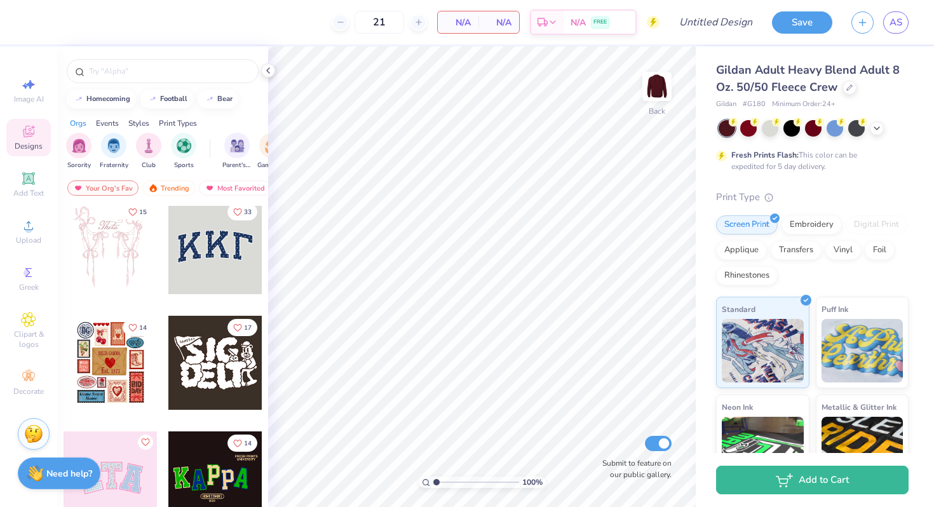
scroll to position [8, 0]
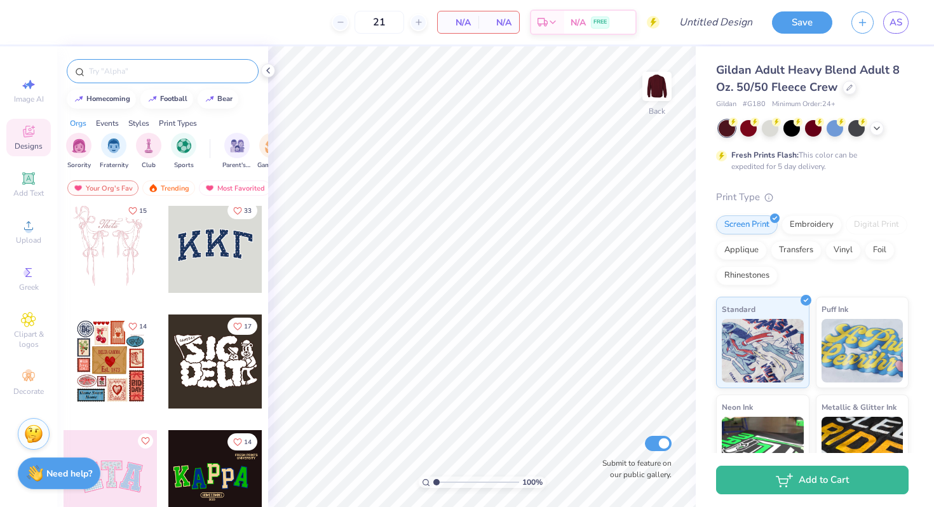
type input "21"
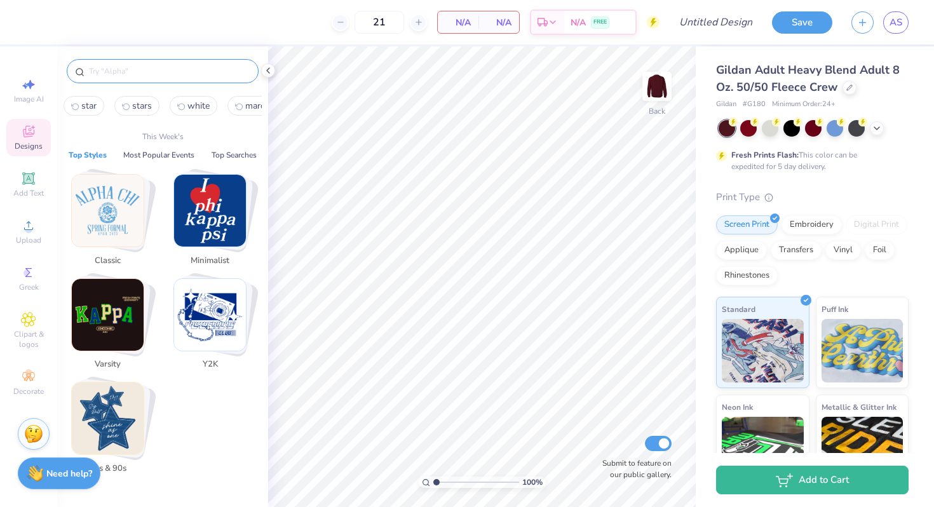
click at [123, 69] on input "text" at bounding box center [169, 71] width 163 height 13
click at [119, 411] on img "Stack Card Button 80s & 90s" at bounding box center [108, 419] width 72 height 72
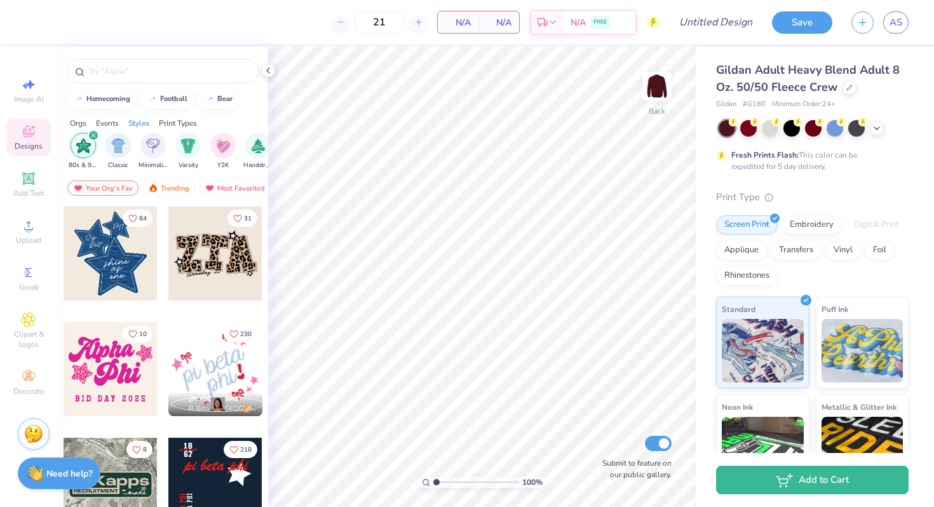
scroll to position [0, 666]
click at [211, 269] on div at bounding box center [215, 254] width 94 height 94
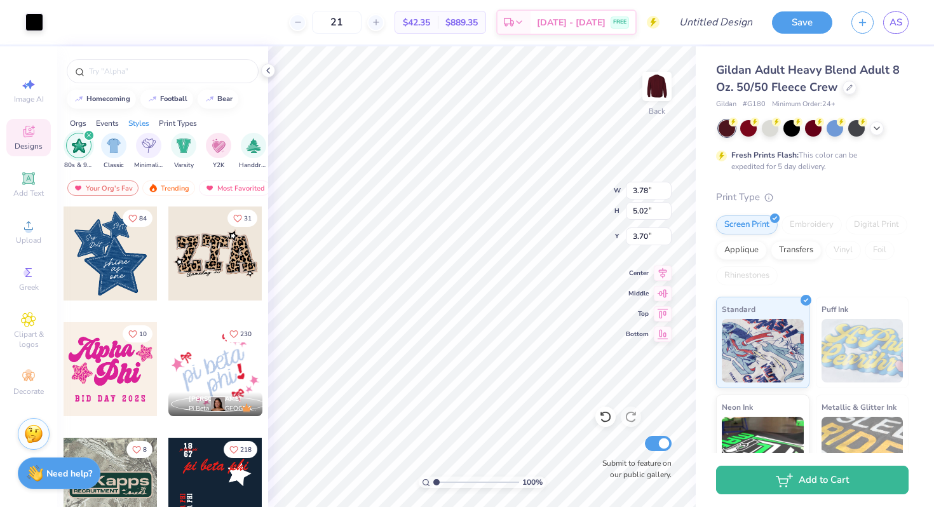
type input "3.78"
type input "5.02"
type input "3.49"
click at [739, 278] on div "Rhinestones" at bounding box center [747, 275] width 62 height 19
click at [793, 220] on div "Embroidery" at bounding box center [812, 224] width 60 height 19
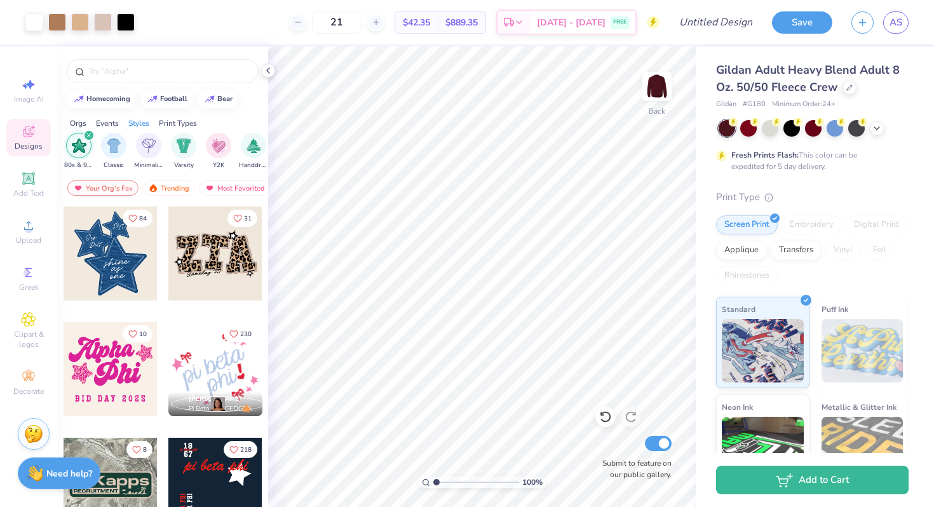
click at [118, 266] on div at bounding box center [111, 254] width 94 height 94
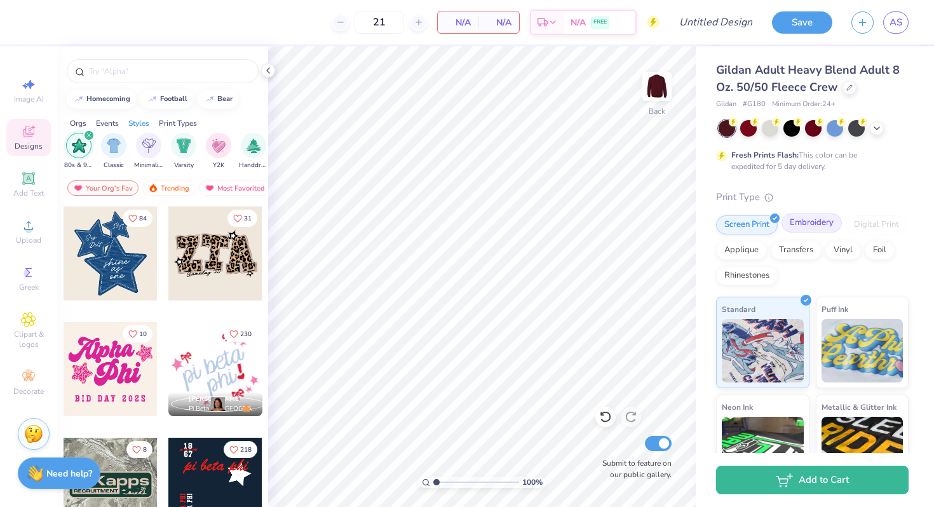
click at [792, 219] on div "Embroidery" at bounding box center [812, 223] width 60 height 19
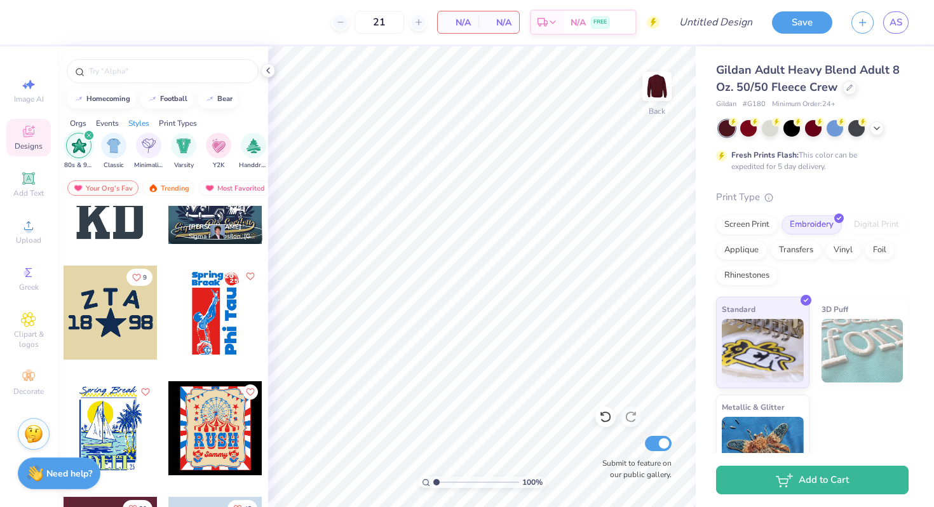
scroll to position [1700, 0]
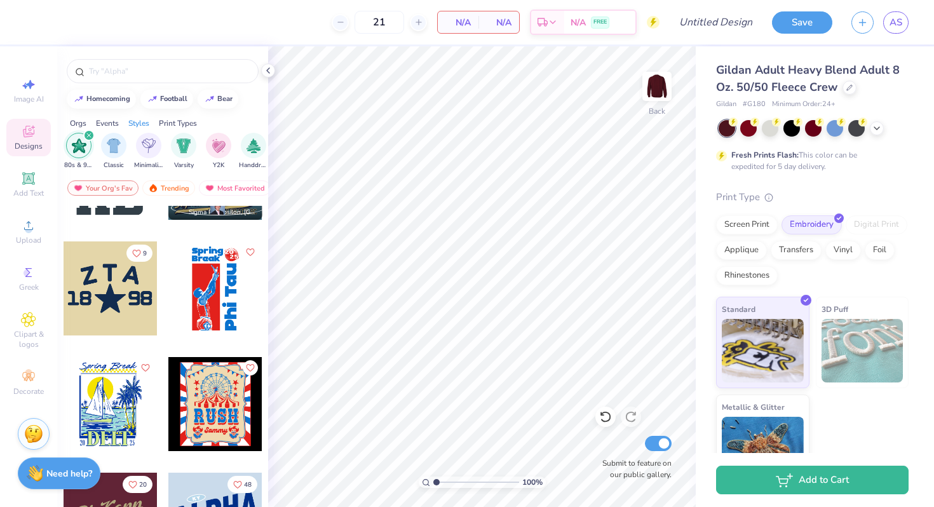
click at [132, 303] on div at bounding box center [110, 289] width 94 height 94
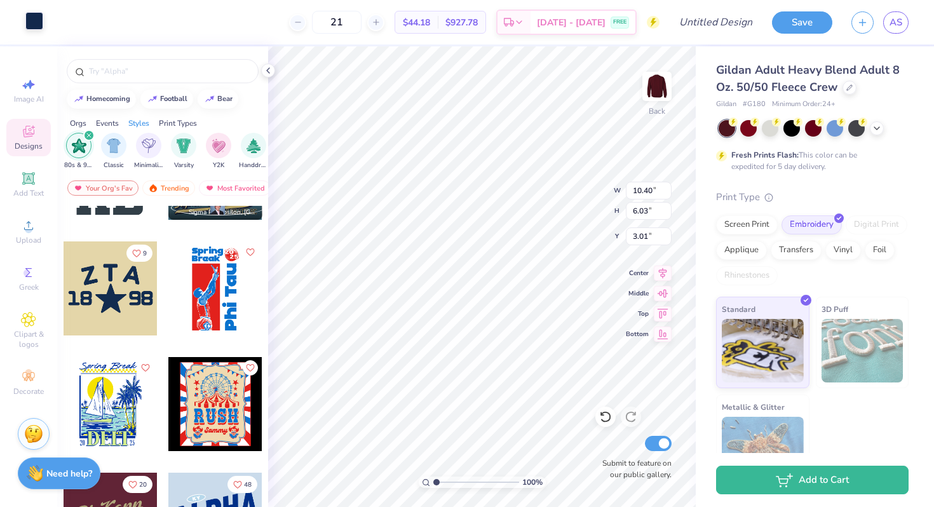
click at [38, 23] on div at bounding box center [34, 21] width 18 height 18
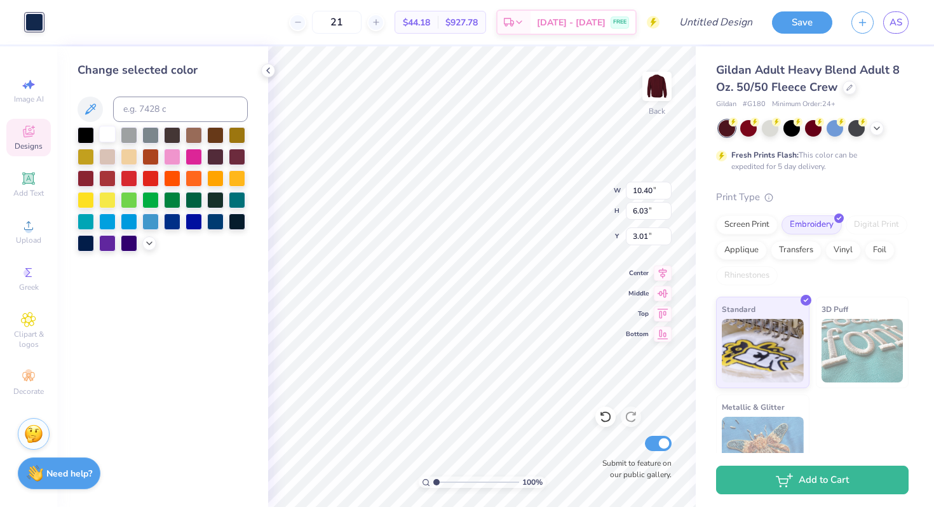
click at [107, 135] on div at bounding box center [107, 134] width 17 height 17
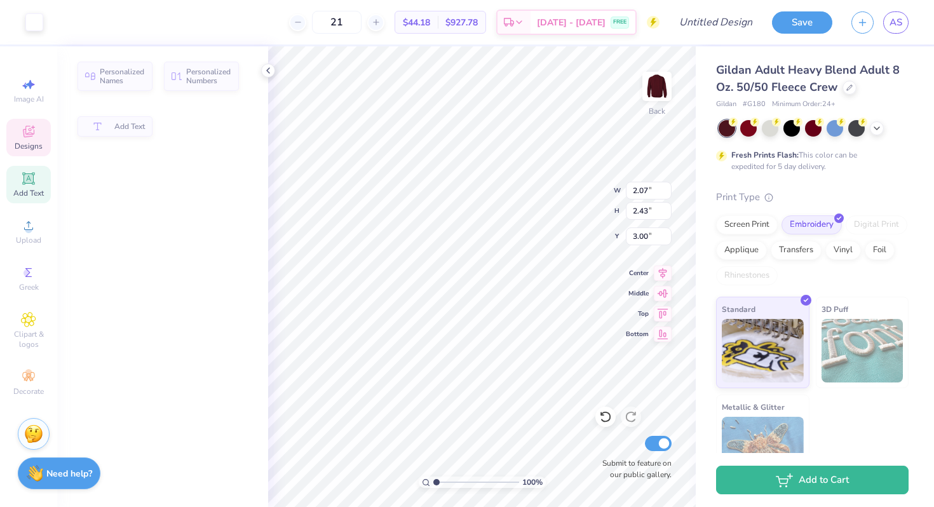
type input "2.07"
type input "2.43"
type input "3.00"
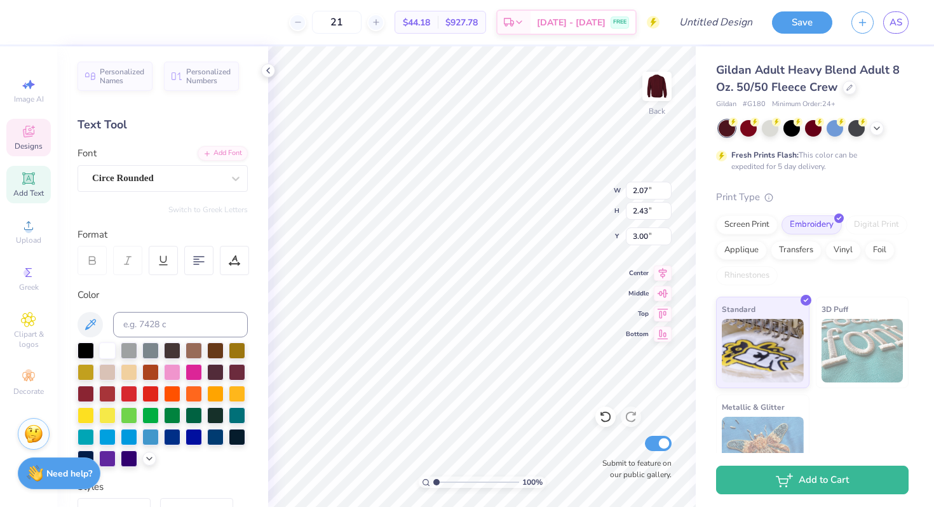
type textarea "E"
type input "1.79"
type input "2.15"
type textarea "D"
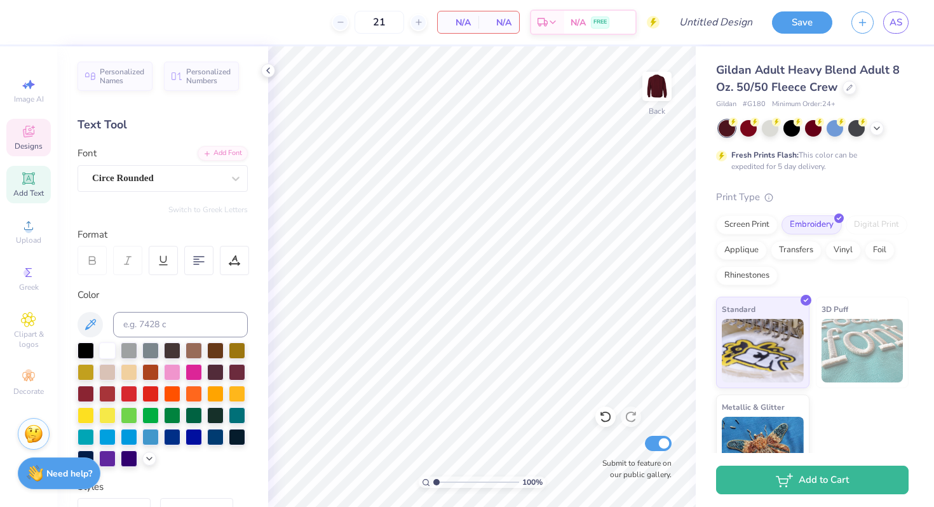
click at [32, 140] on div "Designs" at bounding box center [28, 138] width 44 height 38
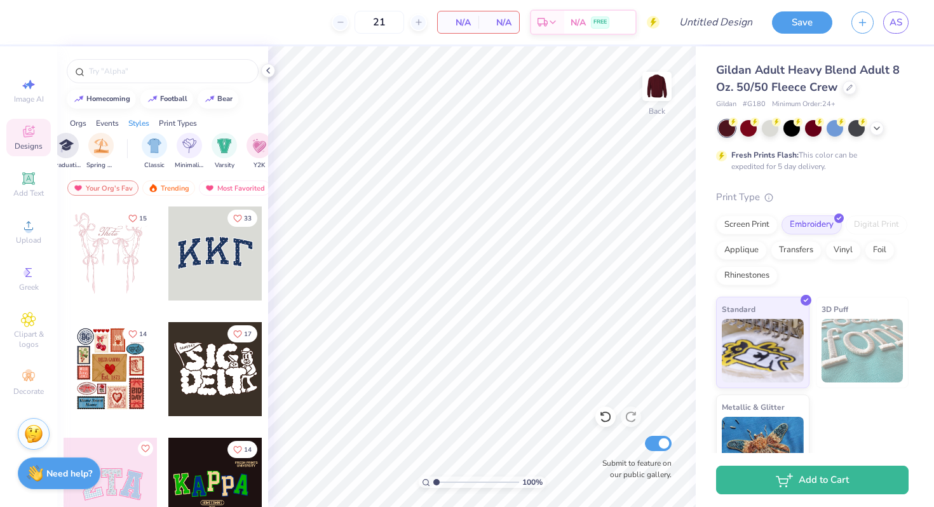
scroll to position [0, 594]
click at [226, 146] on img "filter for Varsity" at bounding box center [221, 144] width 15 height 15
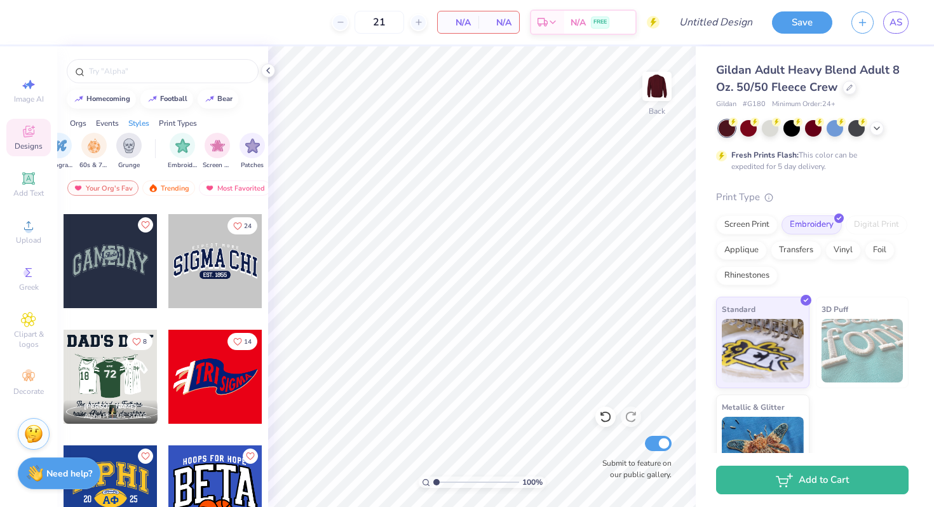
scroll to position [0, 831]
click at [167, 144] on div "filter for Typography" at bounding box center [158, 144] width 25 height 25
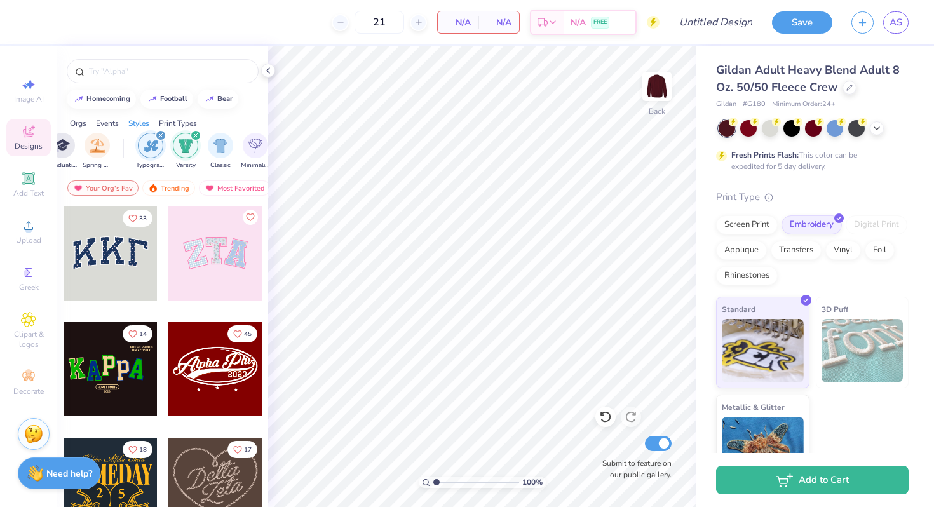
scroll to position [0, 595]
click at [193, 135] on icon "filter for Varsity" at bounding box center [195, 135] width 5 height 5
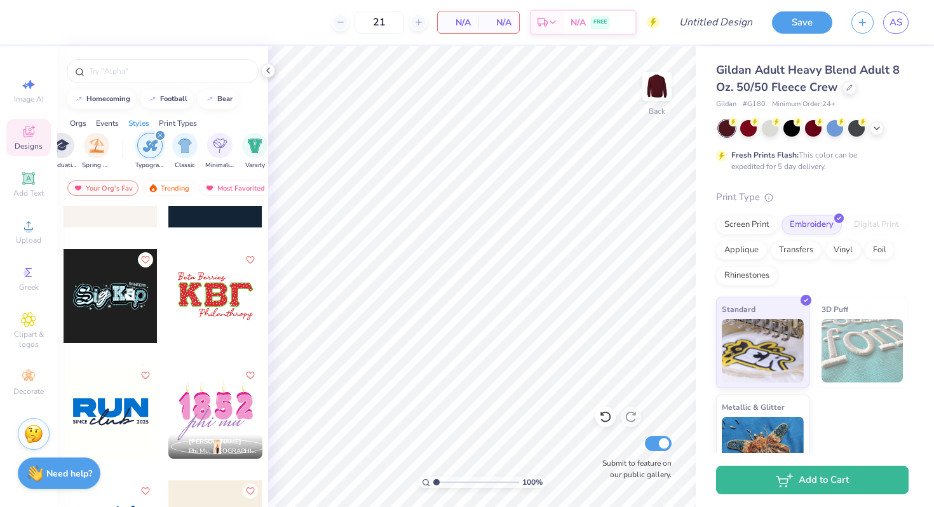
scroll to position [8779, 0]
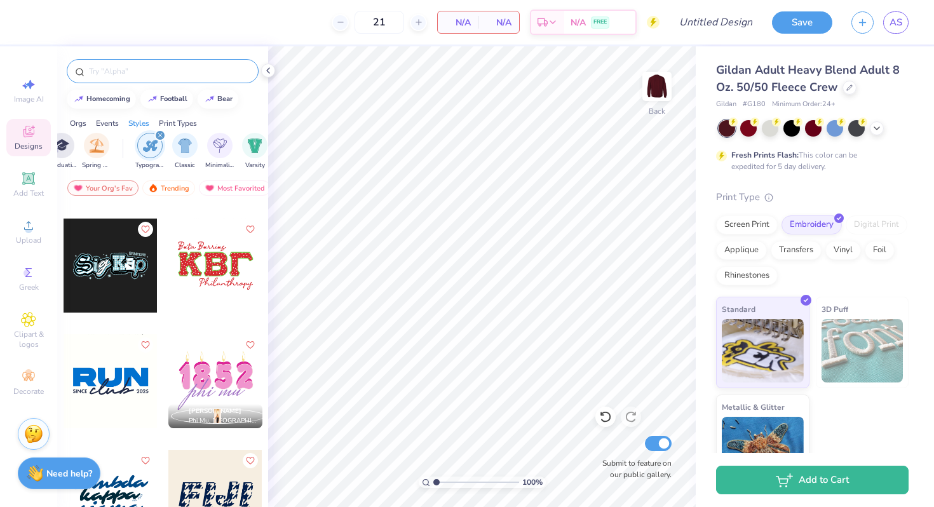
click at [144, 62] on div at bounding box center [163, 71] width 192 height 24
click at [144, 70] on input "text" at bounding box center [169, 71] width 163 height 13
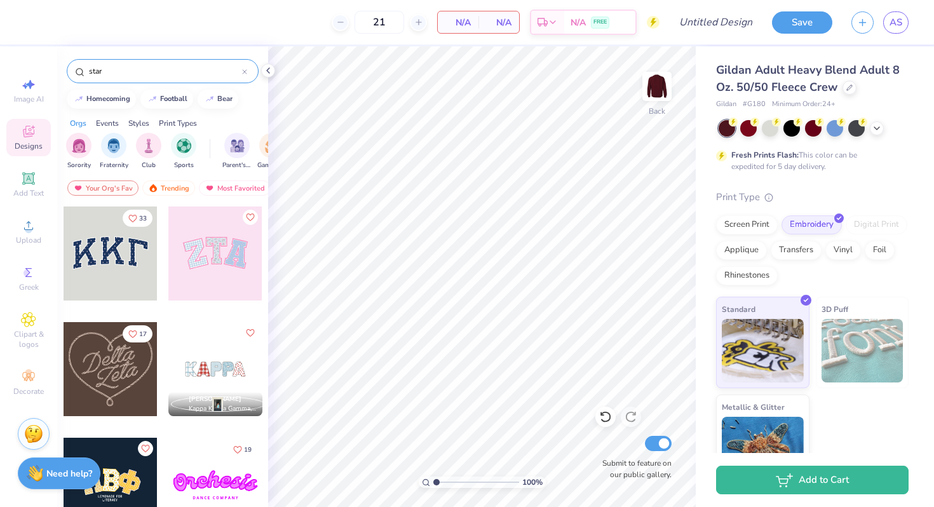
type input "star"
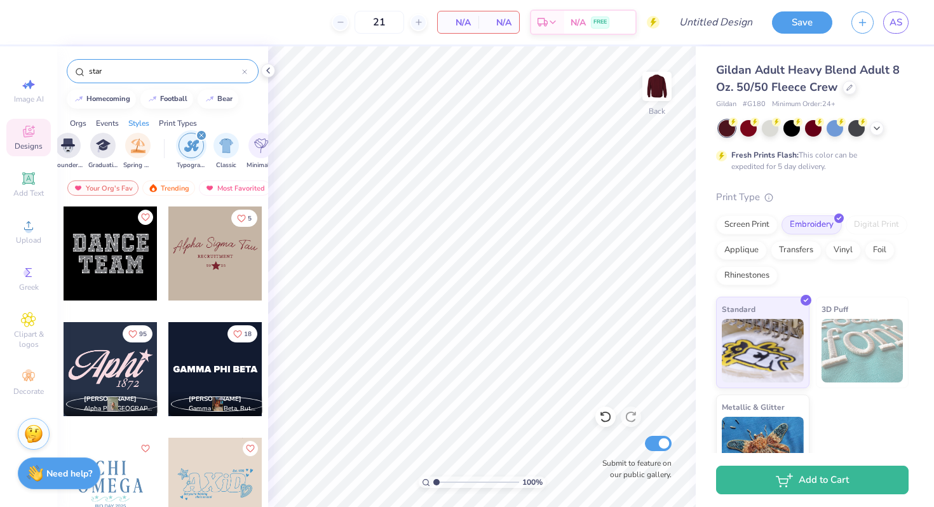
scroll to position [0, 627]
click at [128, 132] on div "filter for Typography" at bounding box center [127, 135] width 11 height 11
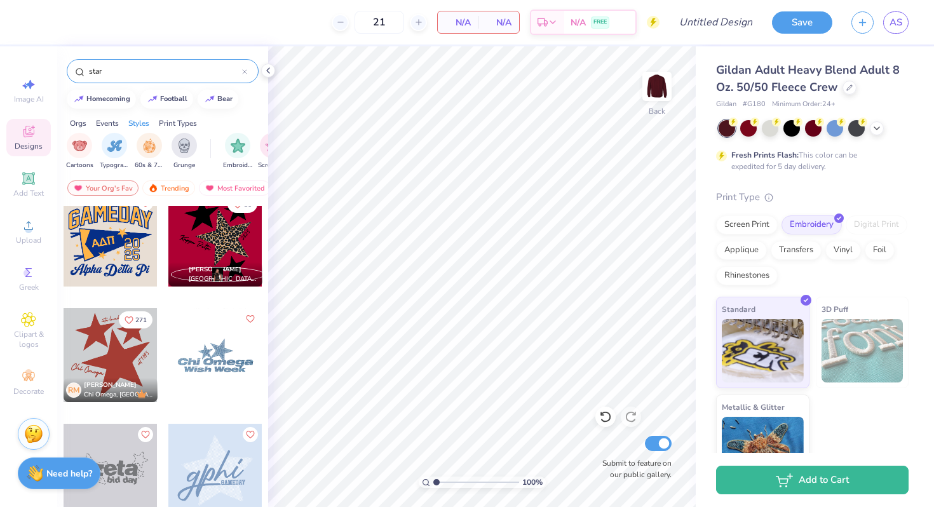
scroll to position [0, 939]
click at [174, 147] on img "filter for Embroidery" at bounding box center [174, 144] width 15 height 15
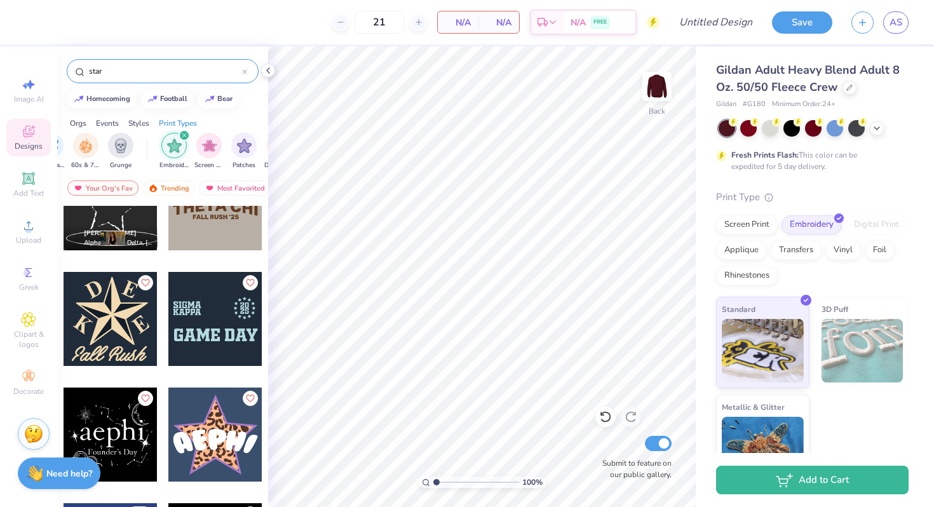
scroll to position [4281, 0]
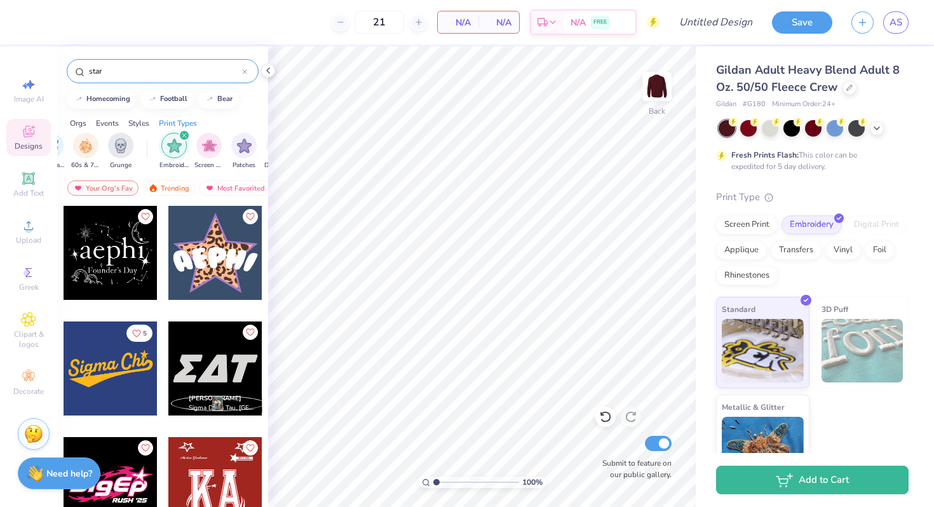
drag, startPoint x: 132, startPoint y: 67, endPoint x: 64, endPoint y: 71, distance: 68.1
click at [64, 71] on div "star" at bounding box center [162, 67] width 211 height 43
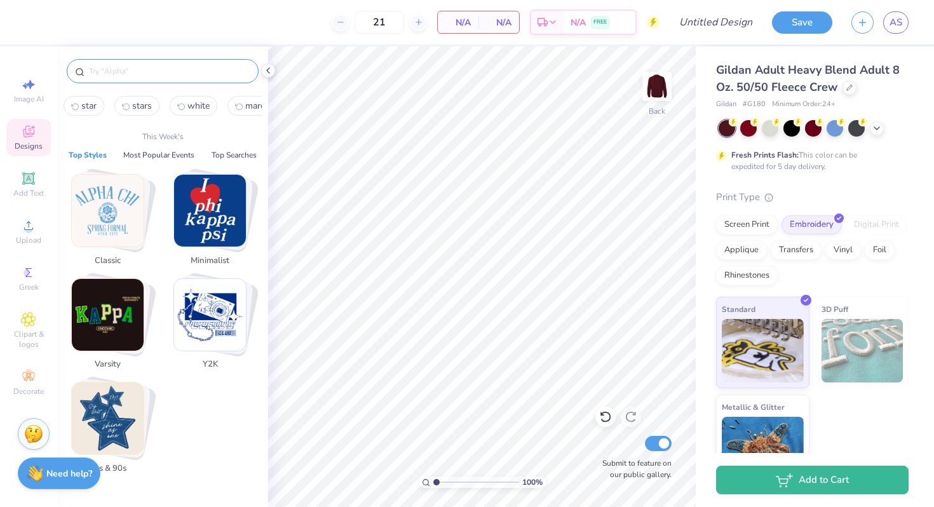
click at [116, 216] on img "Stack Card Button Classic" at bounding box center [108, 211] width 72 height 72
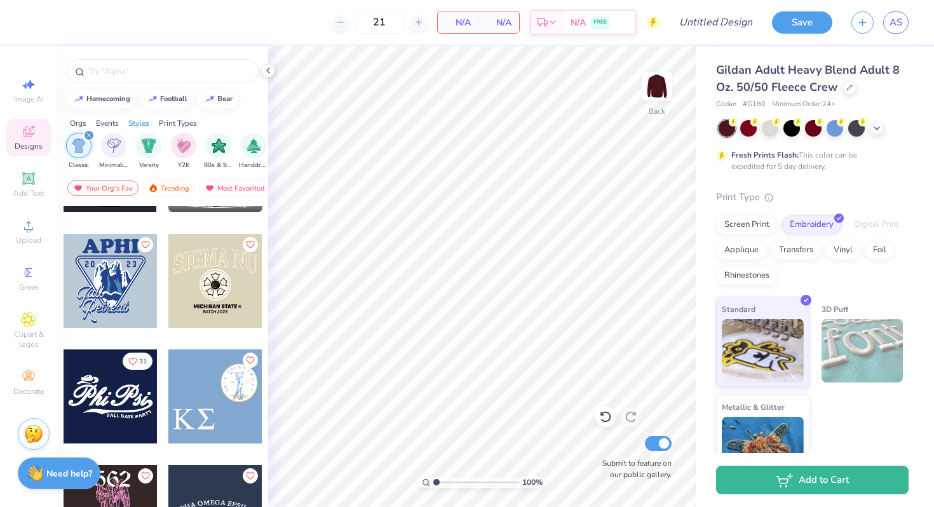
scroll to position [3425, 0]
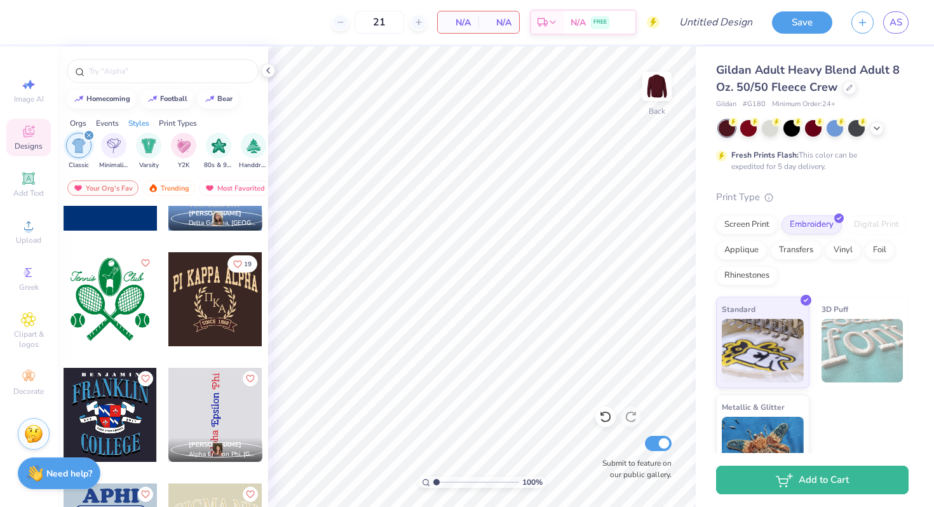
click at [88, 133] on icon "filter for Classic" at bounding box center [88, 135] width 5 height 5
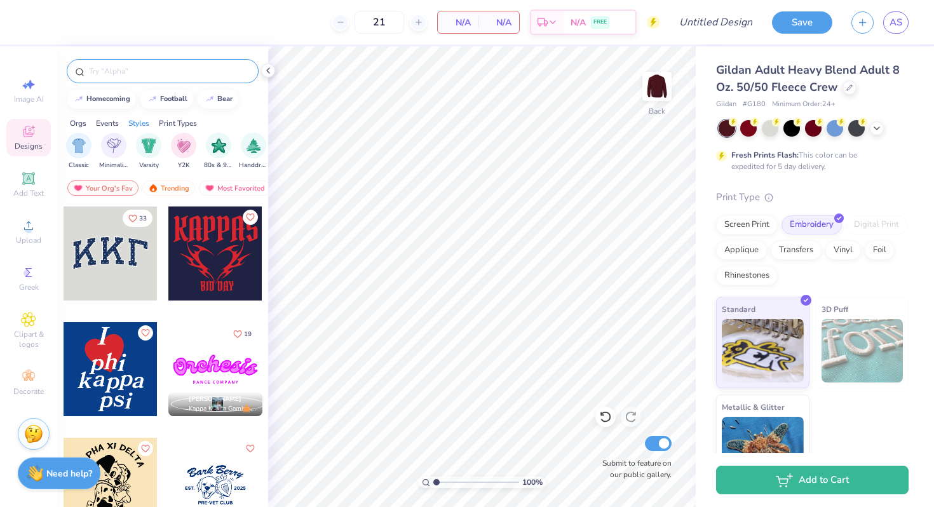
click at [142, 65] on input "text" at bounding box center [169, 71] width 163 height 13
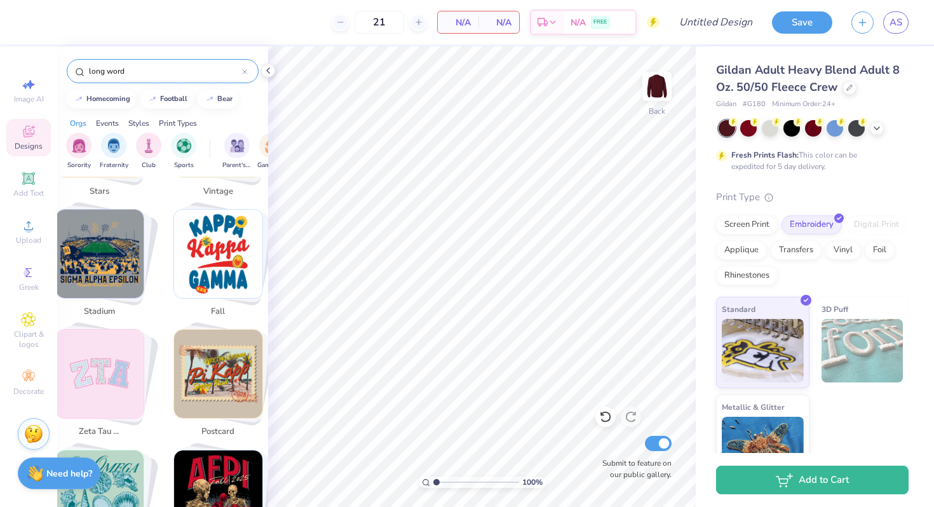
scroll to position [1040, 0]
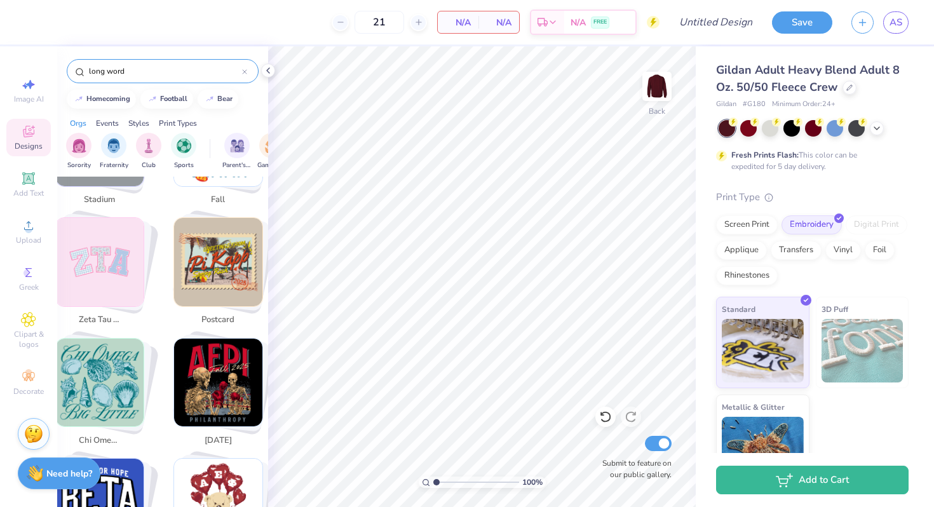
click at [118, 259] on img "Stack Card Button zeta tau alpha" at bounding box center [100, 262] width 88 height 88
type input "zeta tau alpha"
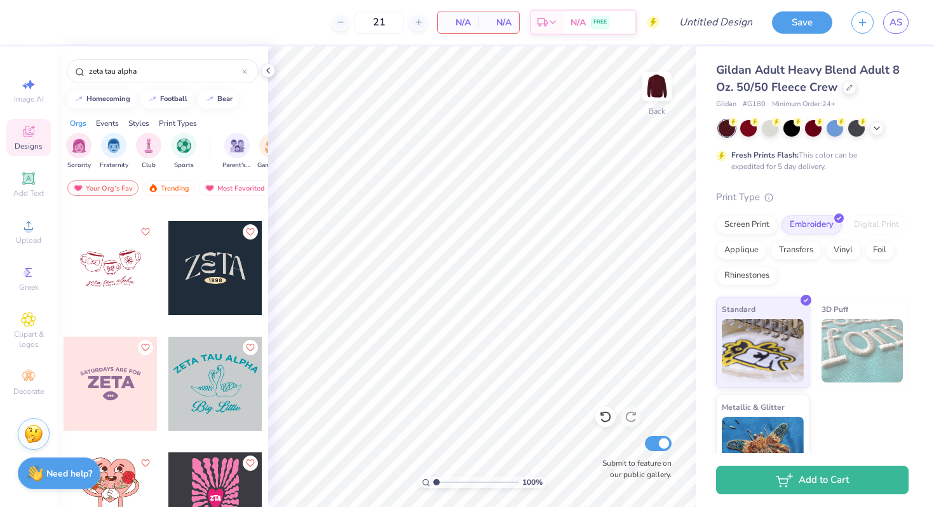
scroll to position [1607, 0]
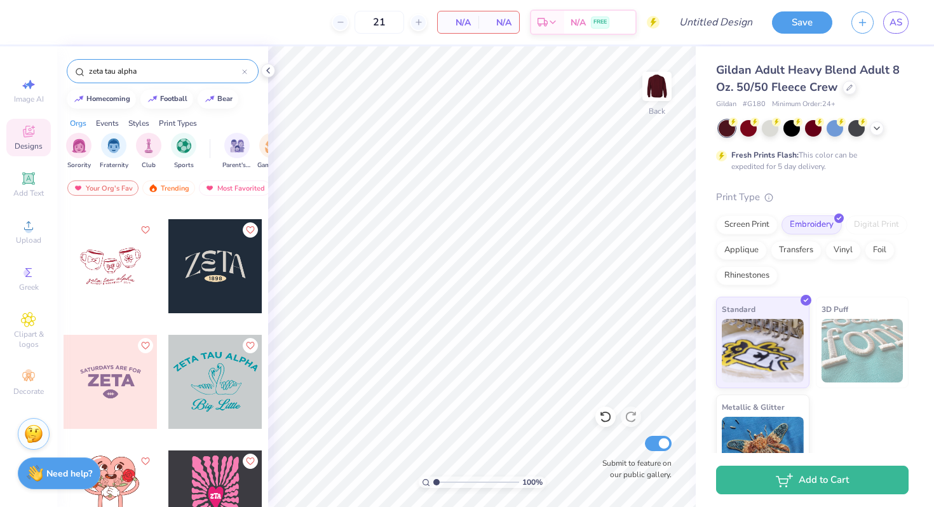
click at [240, 73] on input "zeta tau alpha" at bounding box center [165, 71] width 154 height 13
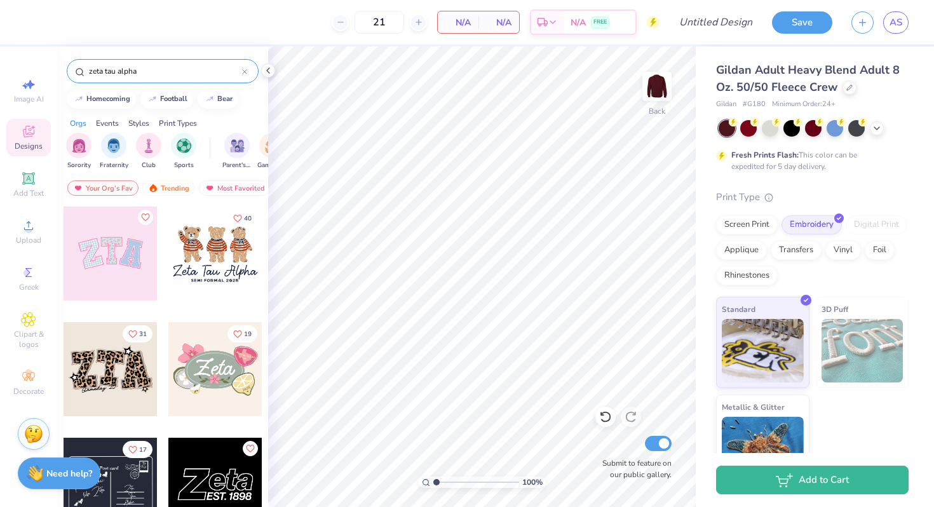
click at [243, 73] on icon at bounding box center [244, 71] width 5 height 5
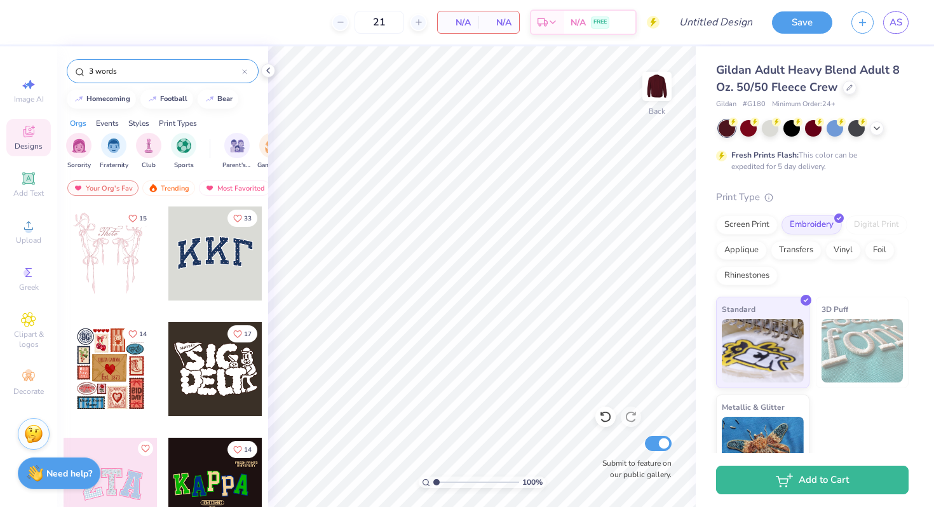
type input "3 words"
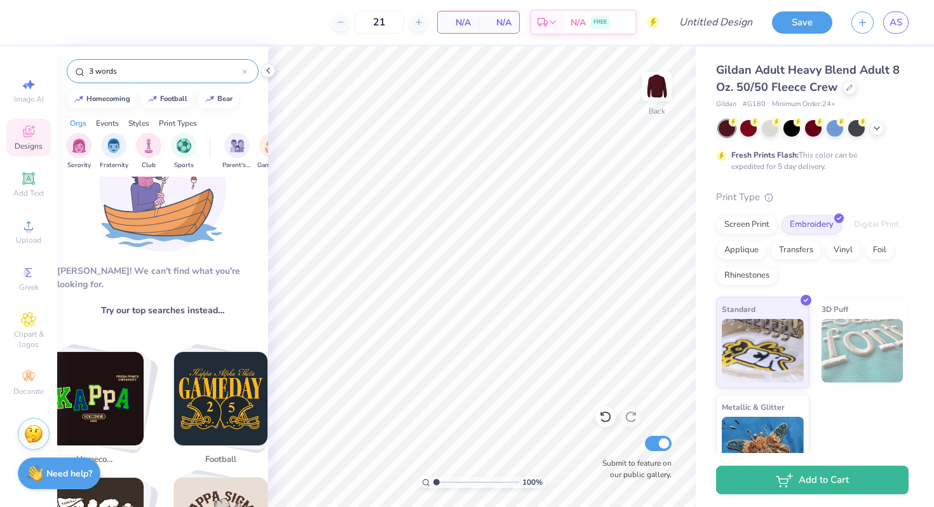
scroll to position [0, 0]
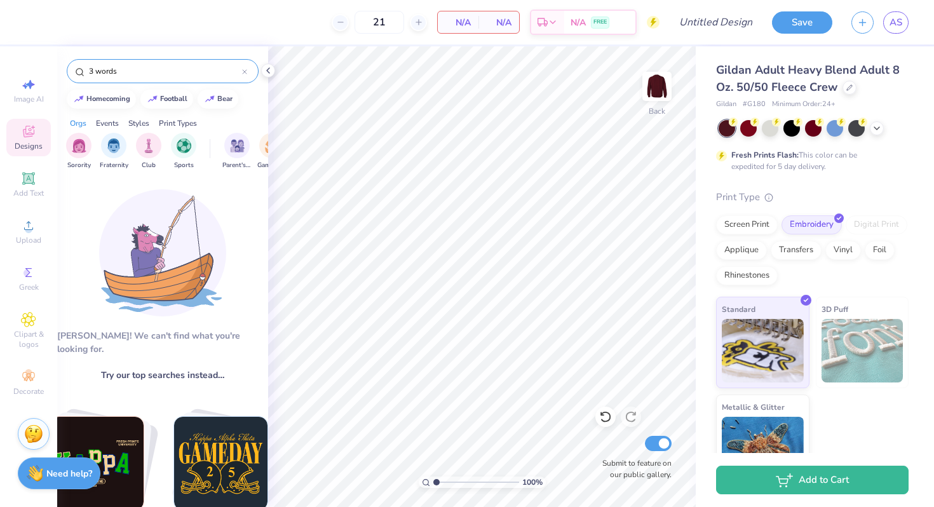
click at [245, 69] on icon at bounding box center [244, 71] width 5 height 5
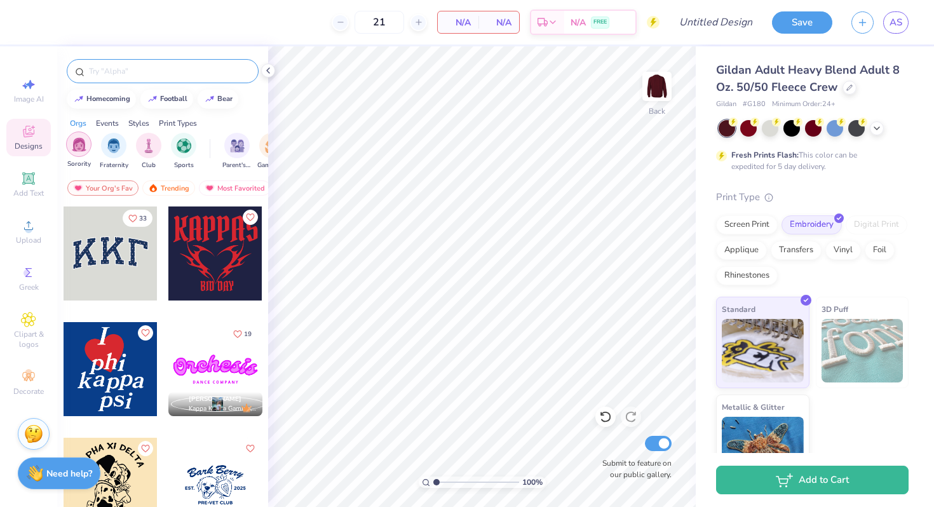
click at [78, 144] on img "filter for Sorority" at bounding box center [79, 144] width 15 height 15
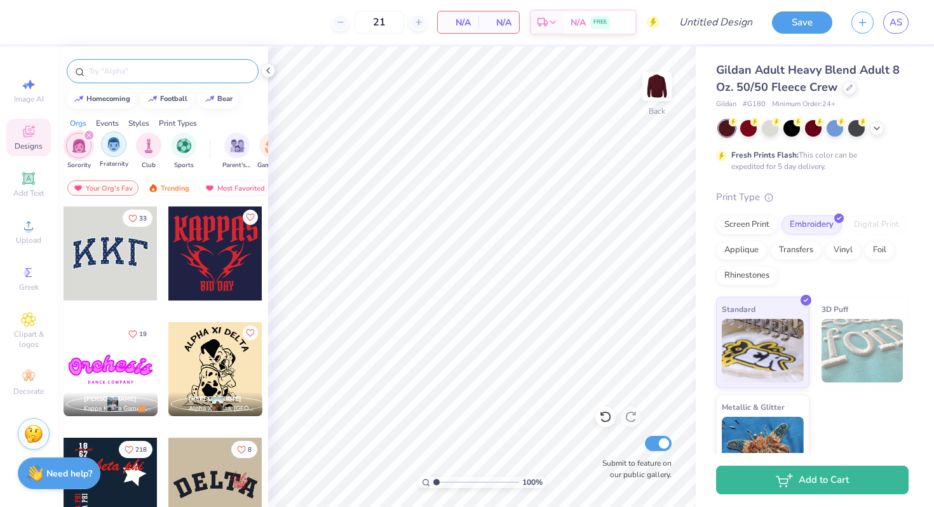
click at [107, 149] on img "filter for Fraternity" at bounding box center [114, 144] width 14 height 15
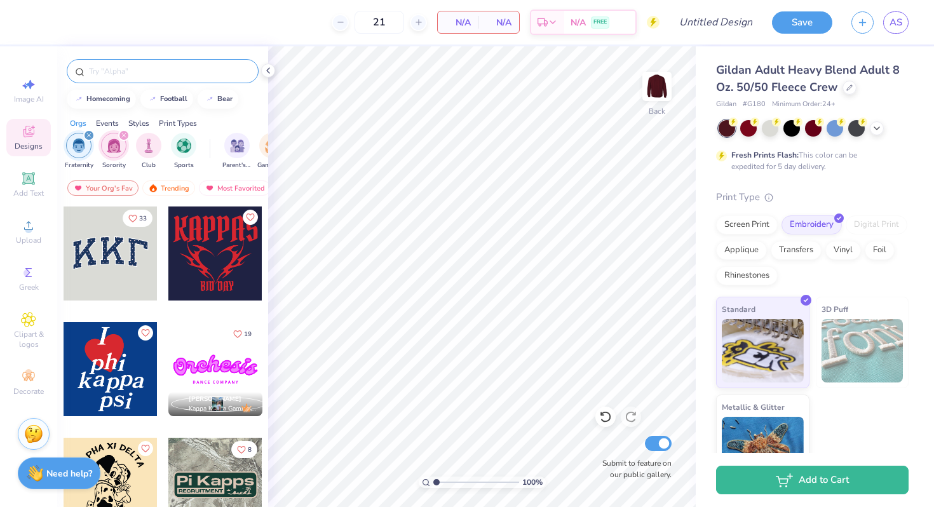
click at [88, 135] on icon "filter for Fraternity" at bounding box center [89, 135] width 4 height 4
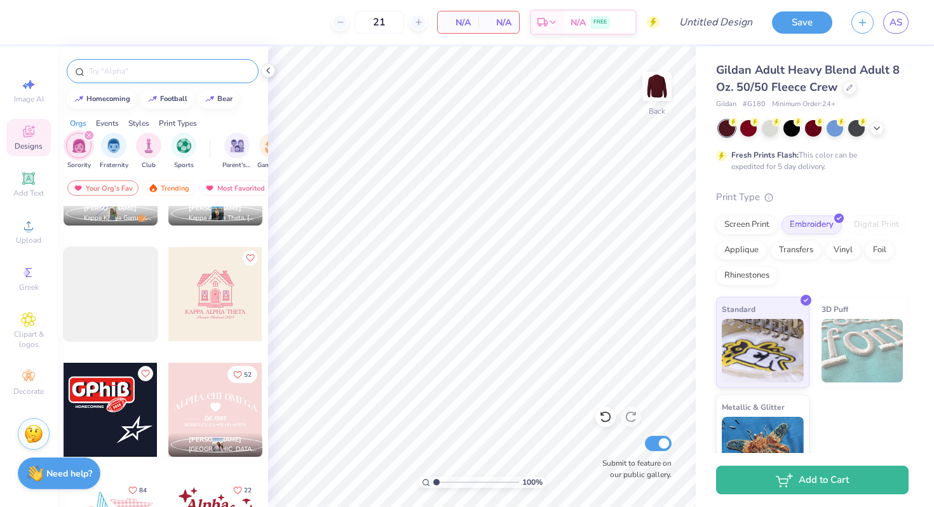
scroll to position [1532, 0]
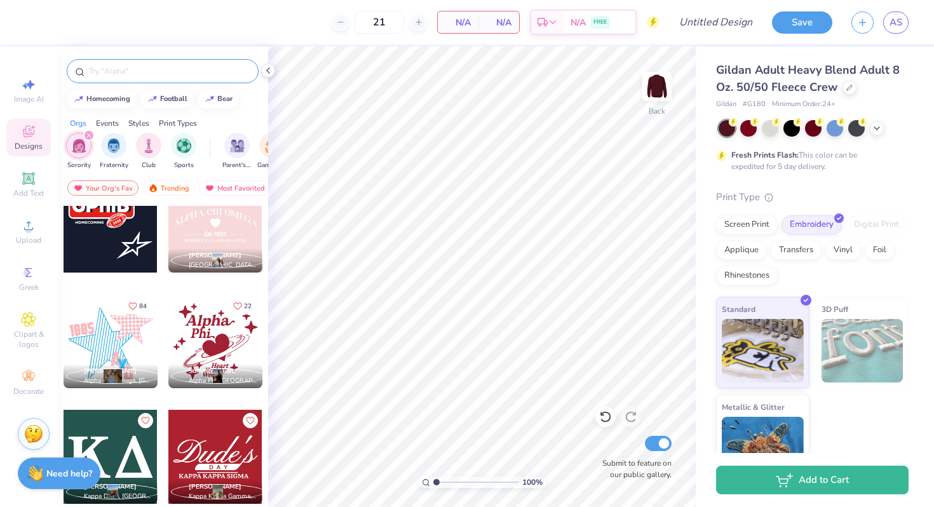
click at [86, 133] on div "filter for Sorority" at bounding box center [88, 135] width 11 height 11
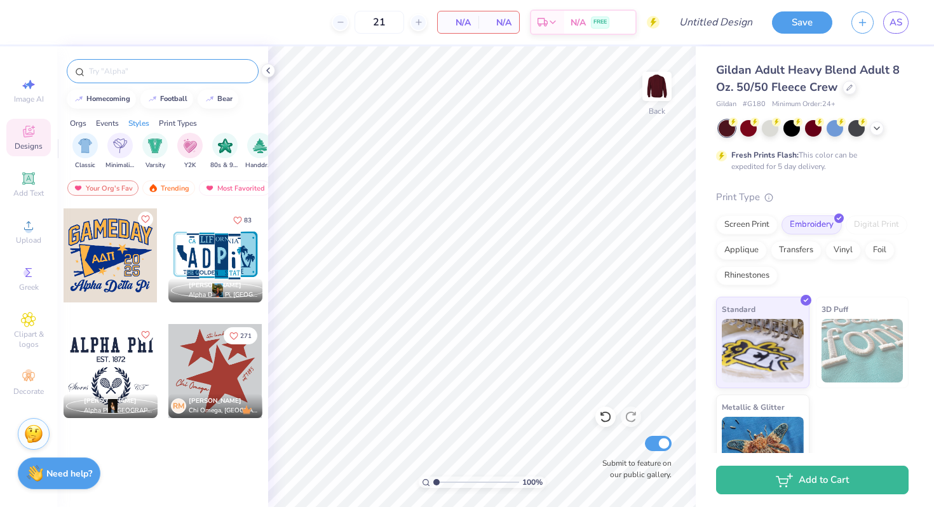
scroll to position [0, 739]
click at [241, 146] on div "filter for Typography" at bounding box center [250, 144] width 25 height 25
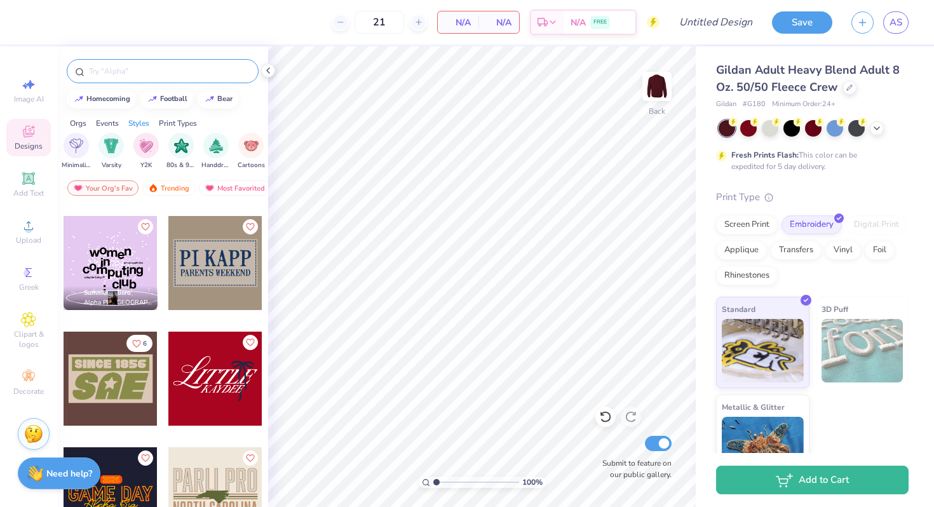
scroll to position [5428, 0]
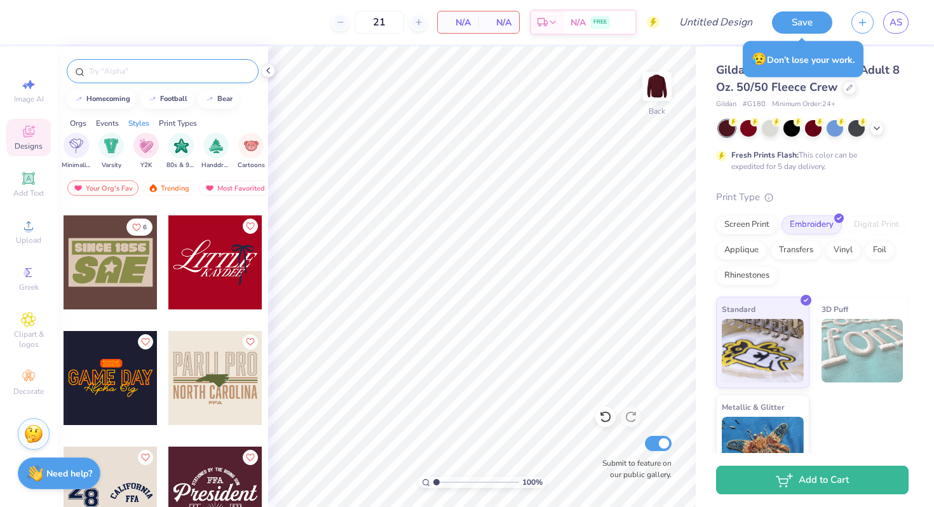
click at [25, 142] on span "Designs" at bounding box center [29, 146] width 28 height 10
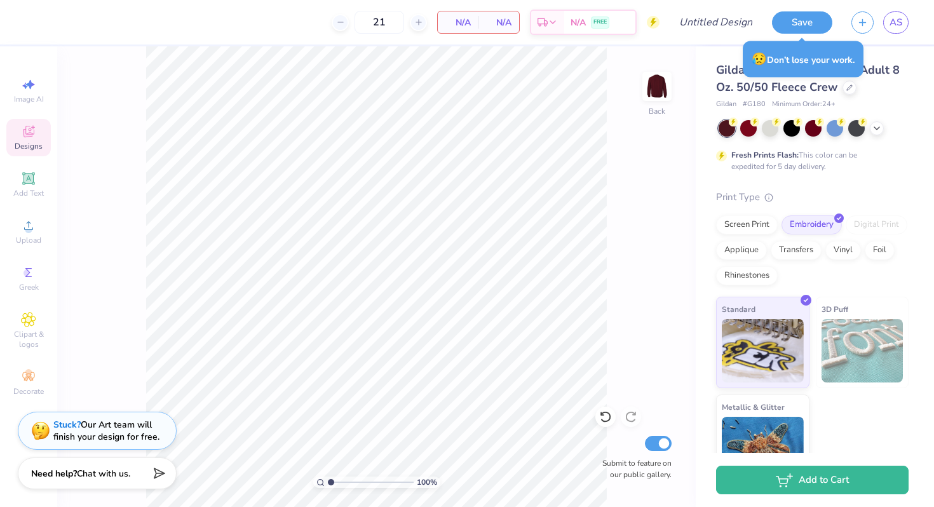
click at [27, 142] on span "Designs" at bounding box center [29, 146] width 28 height 10
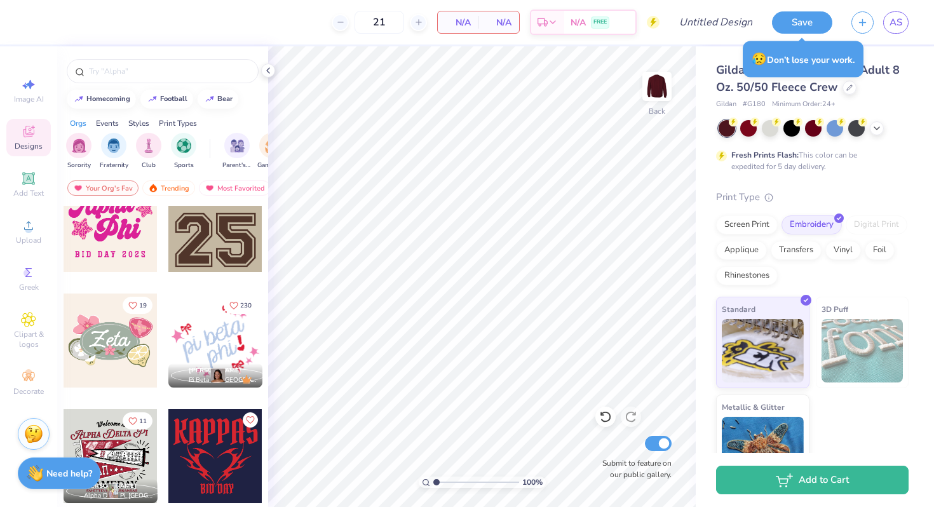
scroll to position [1238, 0]
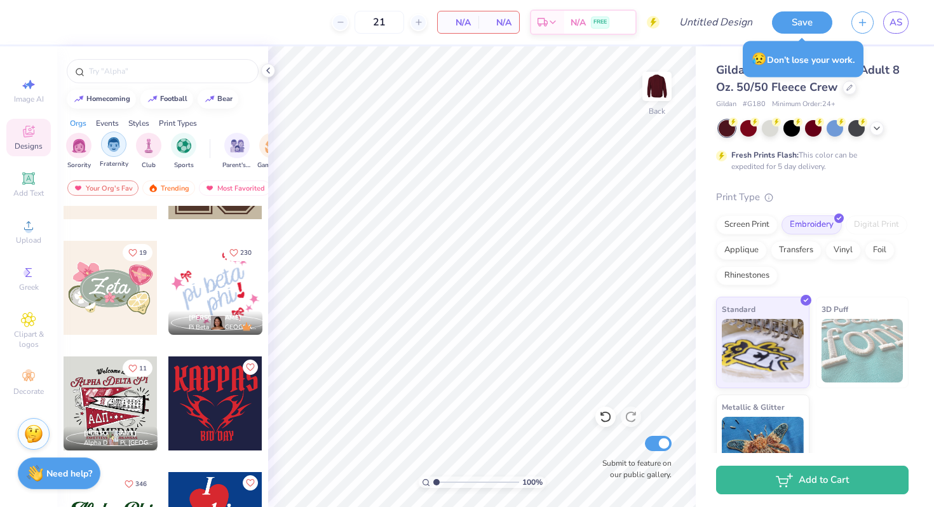
click at [114, 146] on img "filter for Fraternity" at bounding box center [114, 144] width 14 height 15
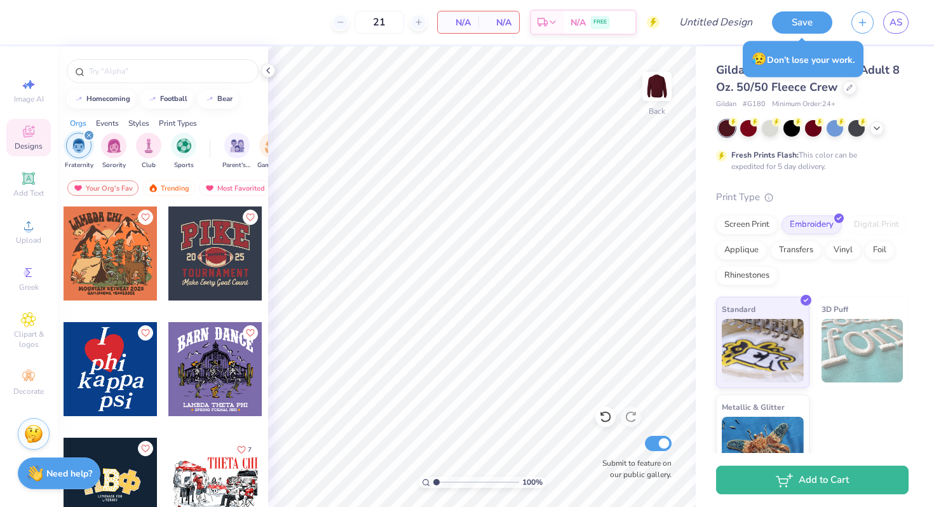
click at [85, 133] on div "filter for Fraternity" at bounding box center [88, 135] width 11 height 11
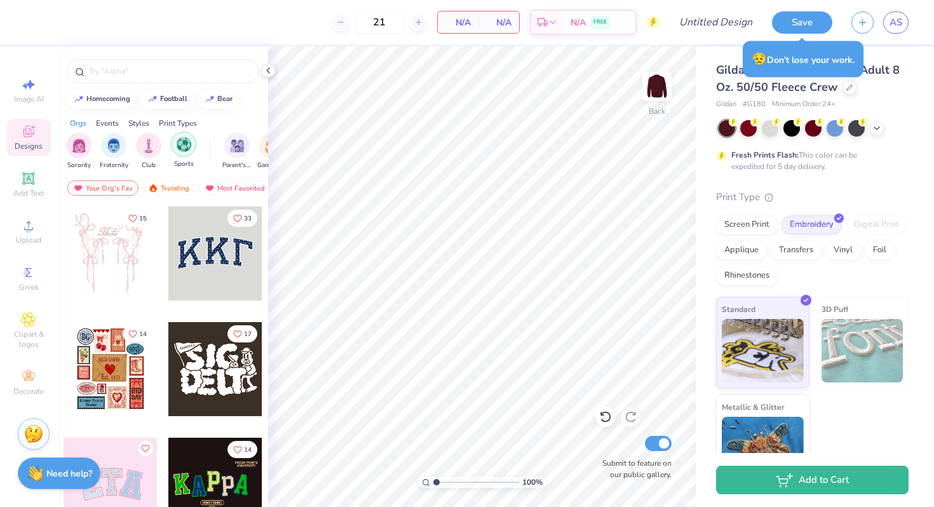
click at [182, 145] on img "filter for Sports" at bounding box center [184, 144] width 15 height 15
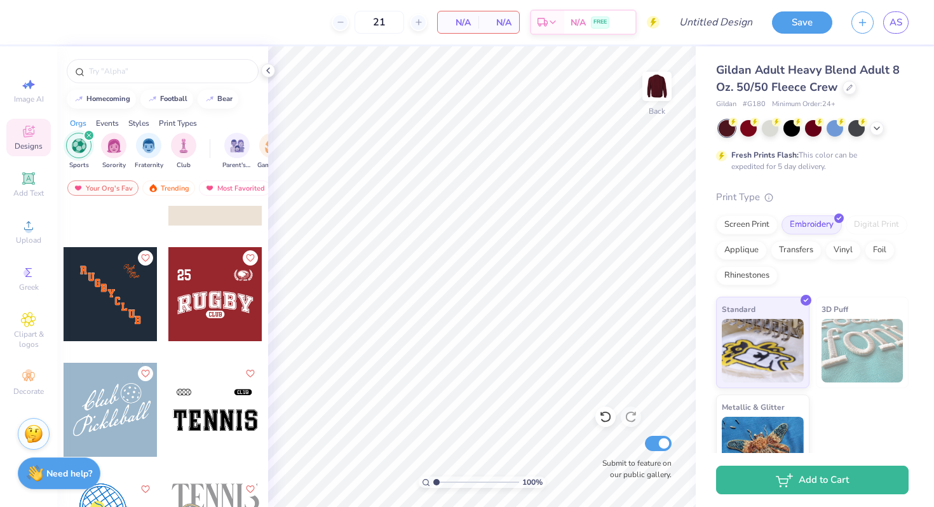
scroll to position [648, 0]
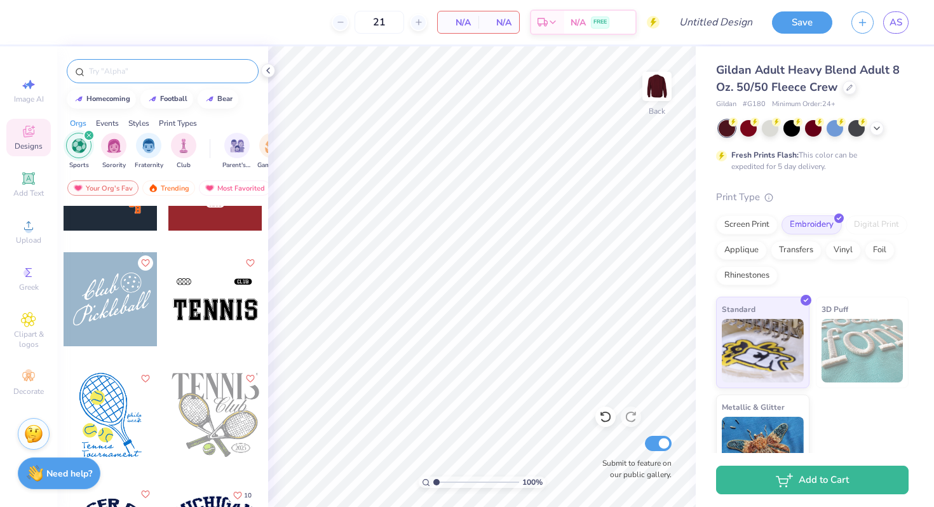
click at [161, 72] on input "text" at bounding box center [169, 71] width 163 height 13
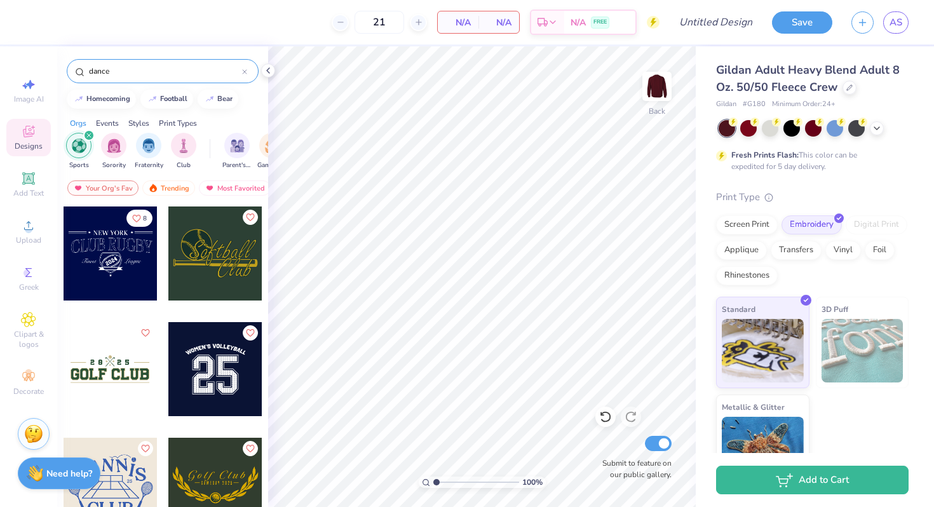
type input "dance"
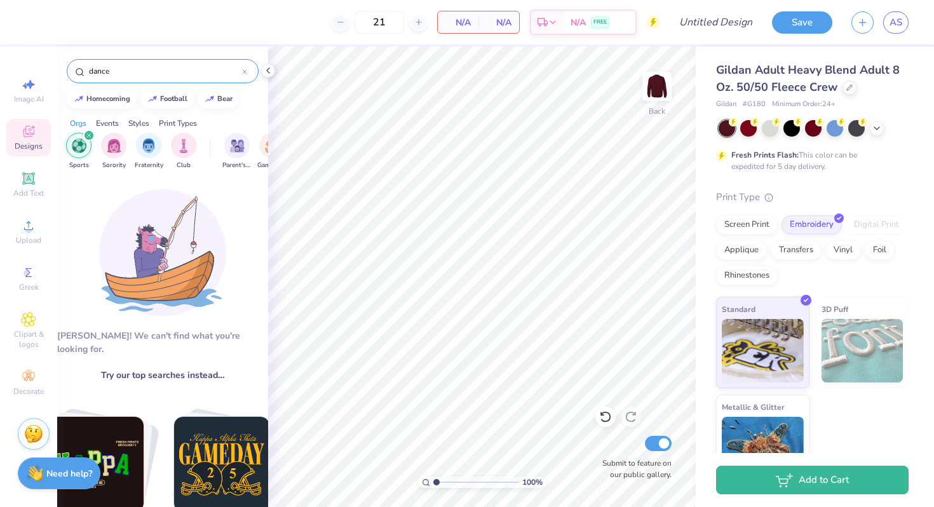
click at [88, 133] on icon "filter for Sports" at bounding box center [88, 135] width 5 height 5
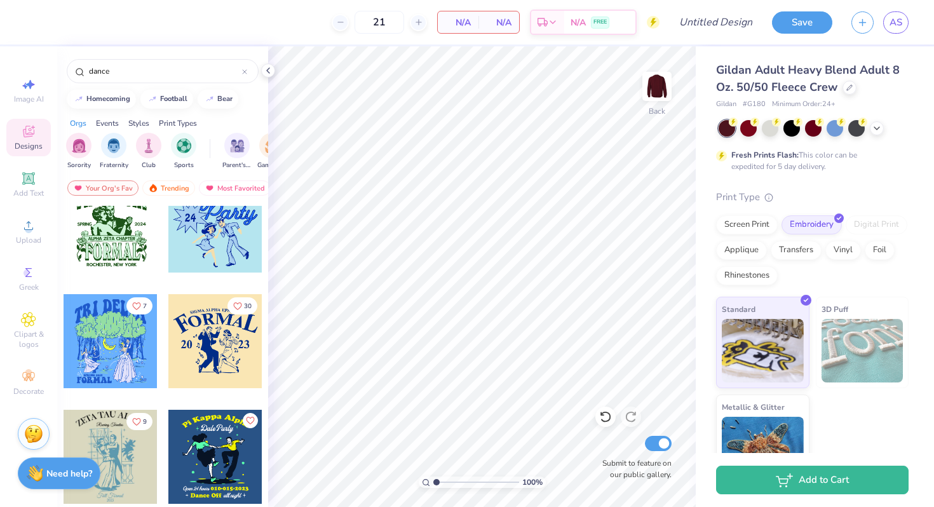
scroll to position [3339, 0]
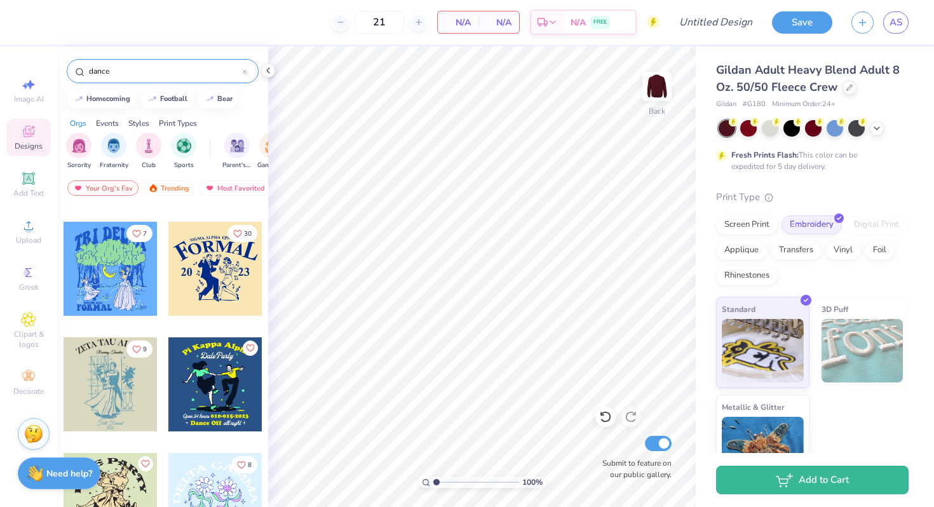
click at [246, 65] on div at bounding box center [244, 70] width 5 height 11
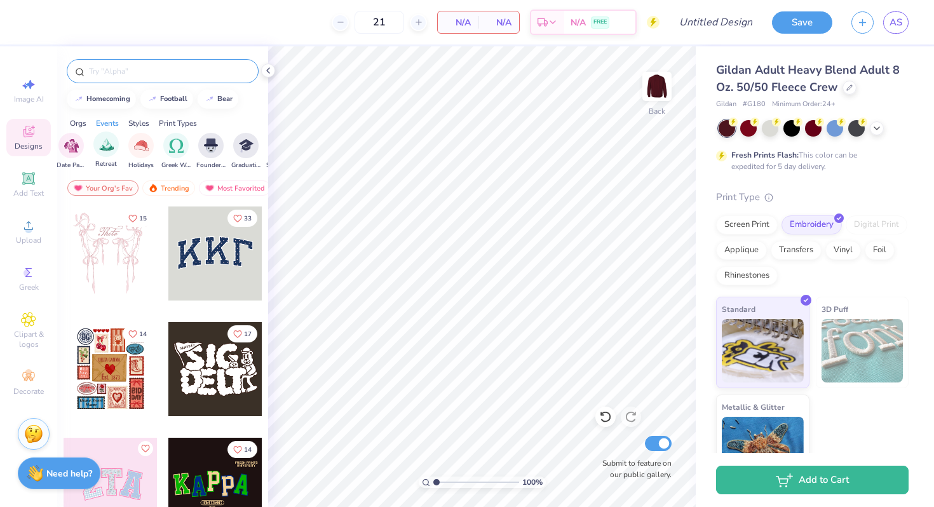
scroll to position [0, 475]
click at [107, 152] on div "filter for Greek Week" at bounding box center [111, 144] width 25 height 25
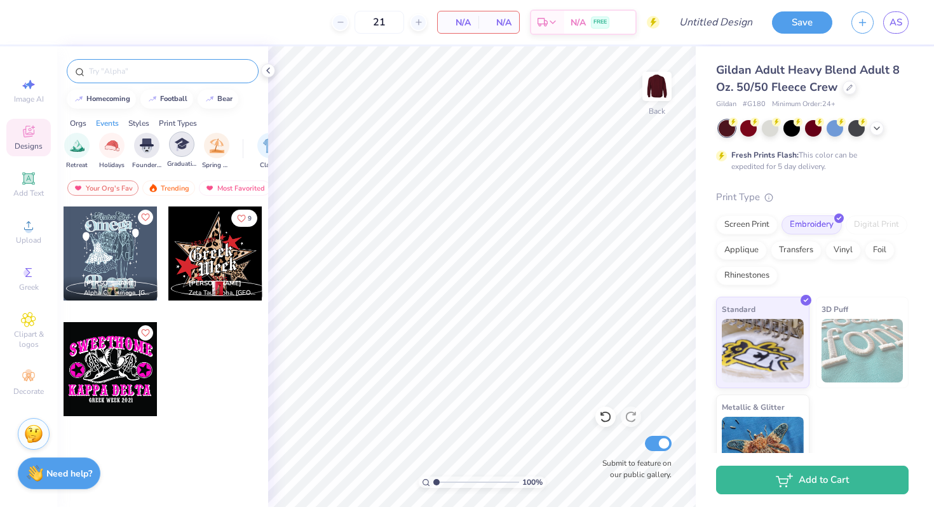
scroll to position [0, 0]
click at [245, 133] on icon "filter for Greek Week" at bounding box center [247, 135] width 5 height 5
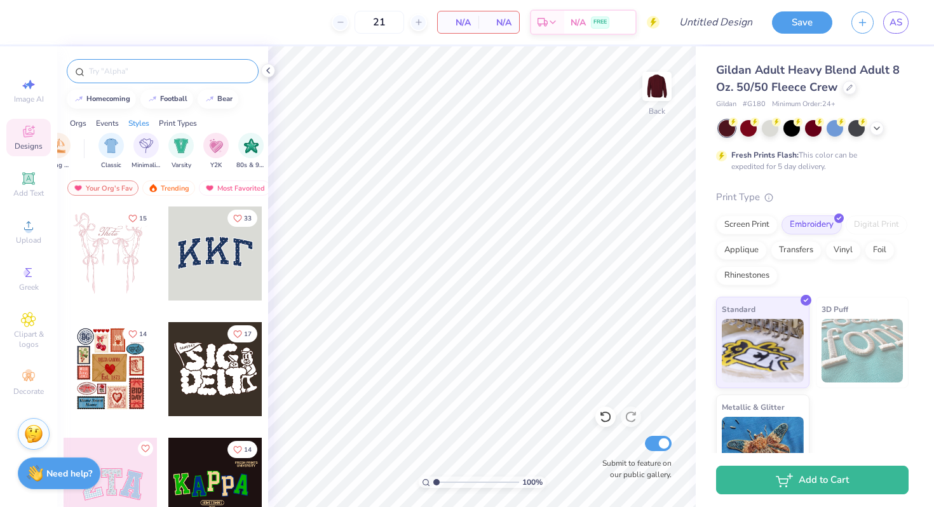
scroll to position [0, 621]
click at [223, 146] on img "filter for Y2K" at bounding box center [229, 144] width 14 height 15
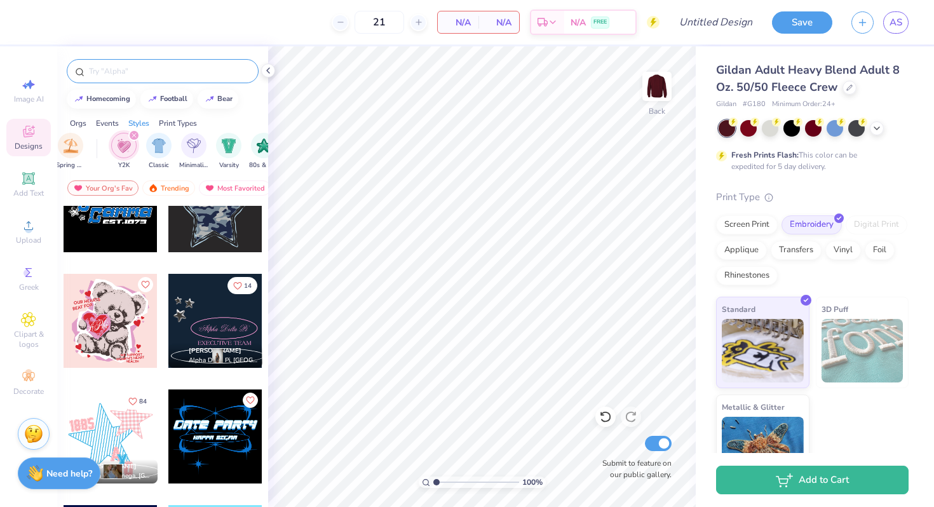
scroll to position [709, 0]
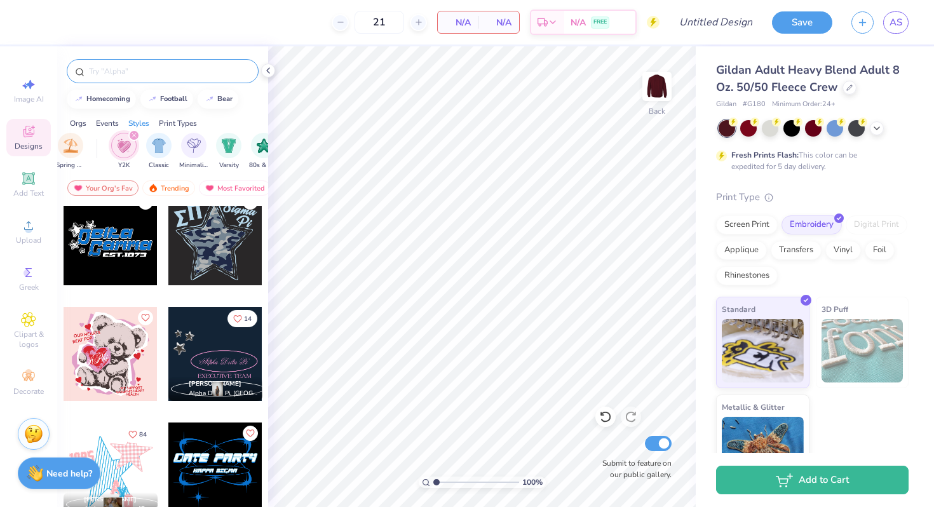
click at [135, 134] on icon "filter for Y2K" at bounding box center [134, 135] width 4 height 4
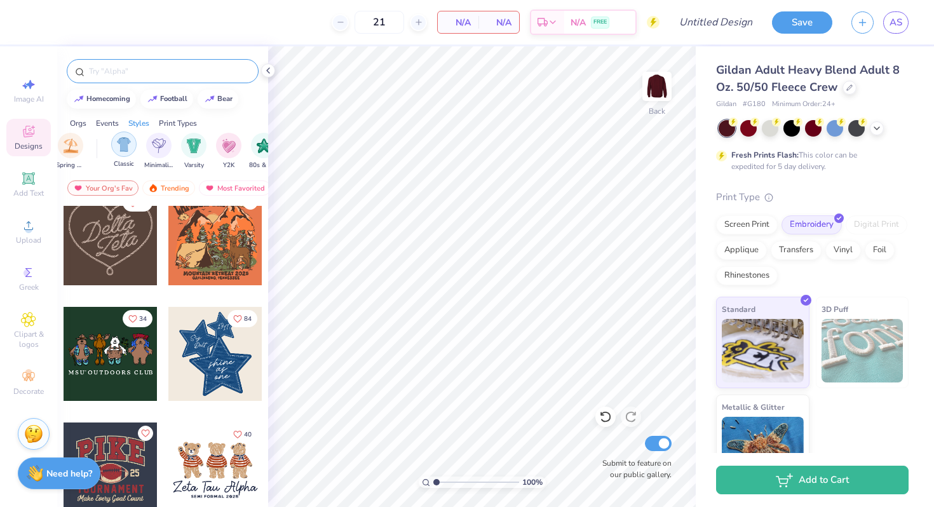
click at [125, 142] on img "filter for Classic" at bounding box center [124, 144] width 15 height 15
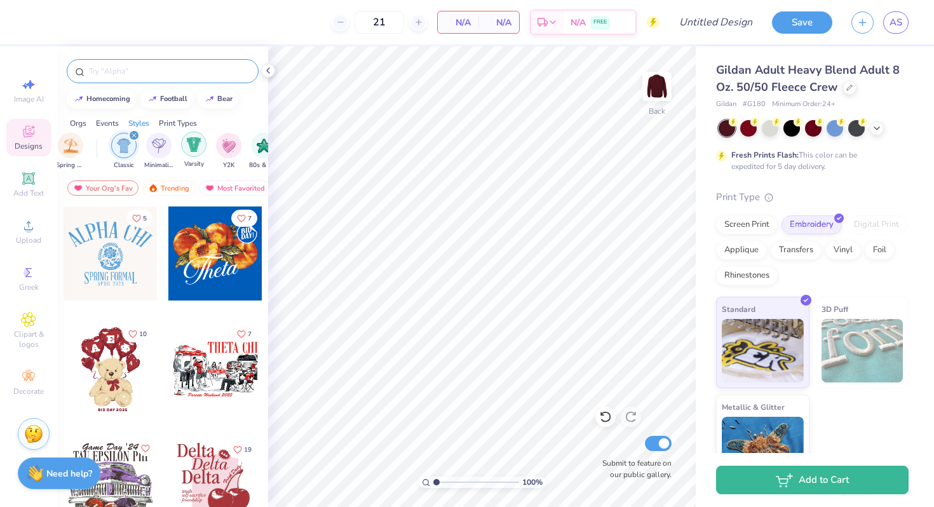
click at [187, 154] on div "filter for Varsity" at bounding box center [193, 144] width 25 height 25
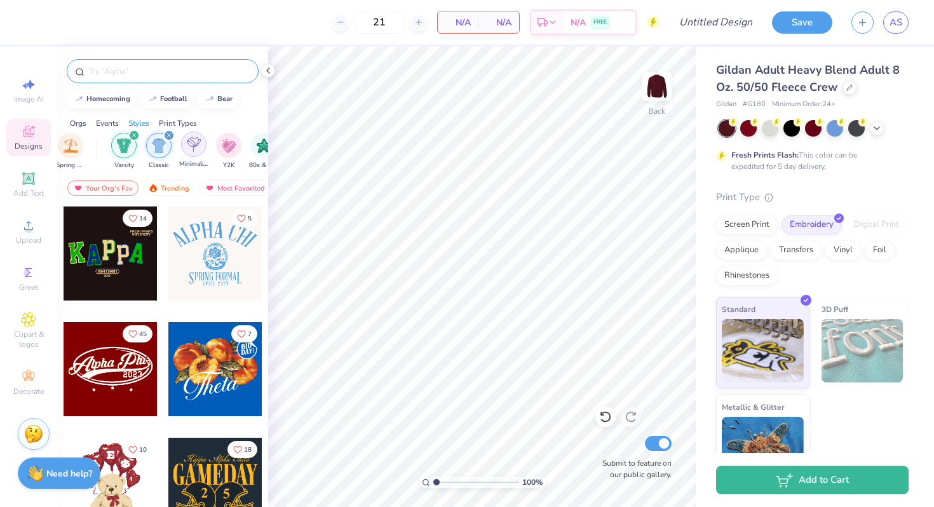
click at [193, 150] on img "filter for Minimalist" at bounding box center [194, 144] width 14 height 15
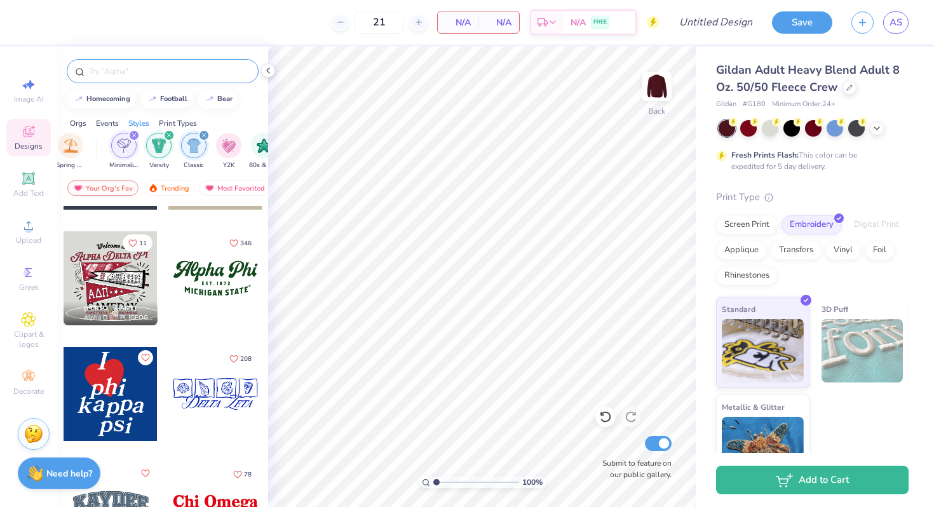
scroll to position [439, 0]
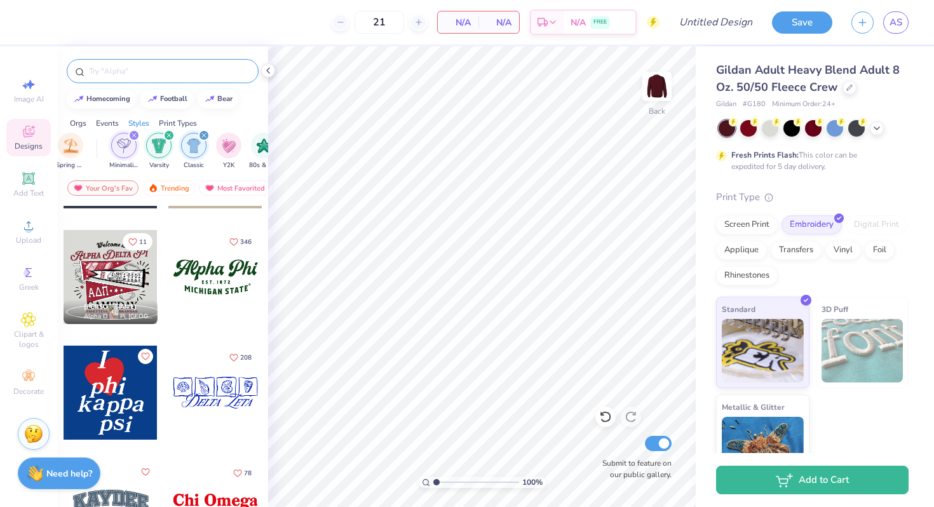
click at [130, 272] on div at bounding box center [111, 277] width 94 height 94
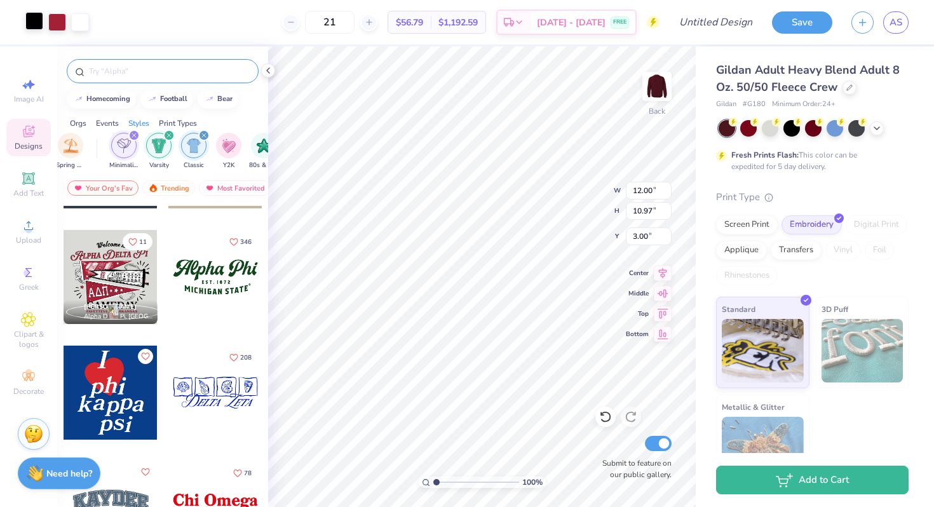
click at [38, 25] on div at bounding box center [34, 21] width 18 height 18
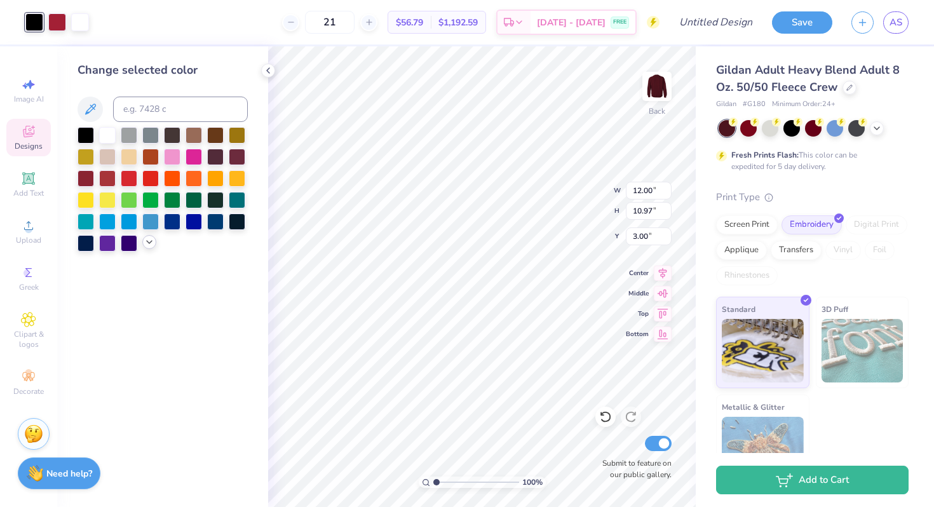
click at [150, 245] on icon at bounding box center [149, 242] width 10 height 10
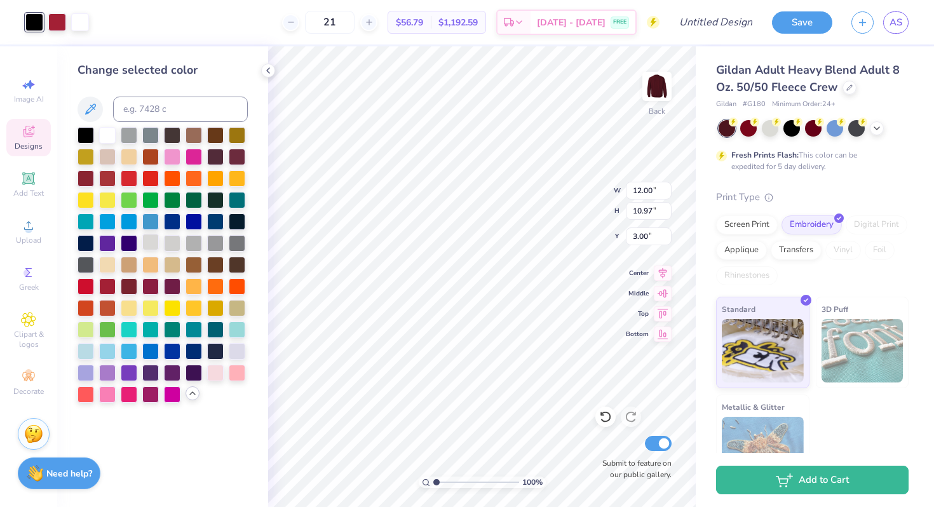
click at [151, 245] on div at bounding box center [150, 242] width 17 height 17
click at [219, 377] on div at bounding box center [215, 372] width 17 height 17
click at [81, 18] on div at bounding box center [80, 21] width 18 height 18
click at [132, 289] on div at bounding box center [129, 285] width 17 height 17
click at [154, 242] on div at bounding box center [150, 242] width 17 height 17
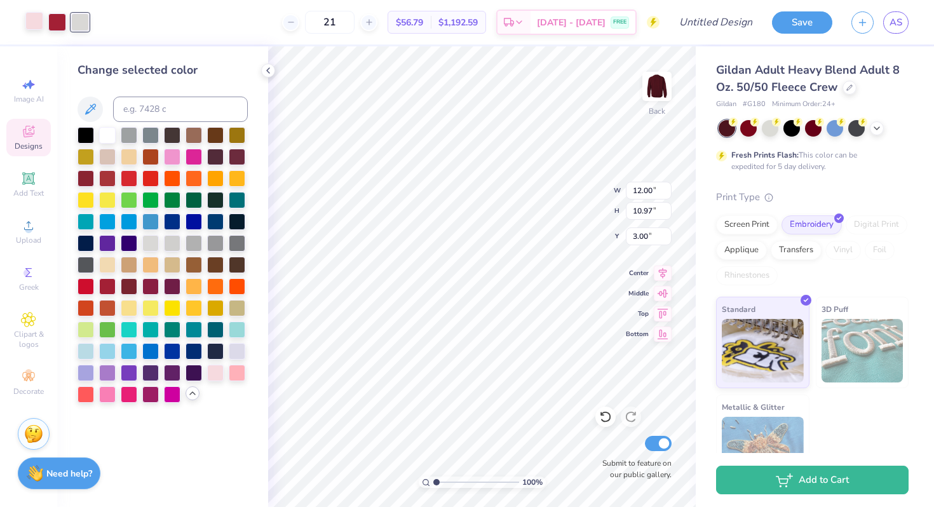
click at [38, 25] on div at bounding box center [34, 21] width 18 height 18
click at [104, 132] on div at bounding box center [107, 134] width 17 height 17
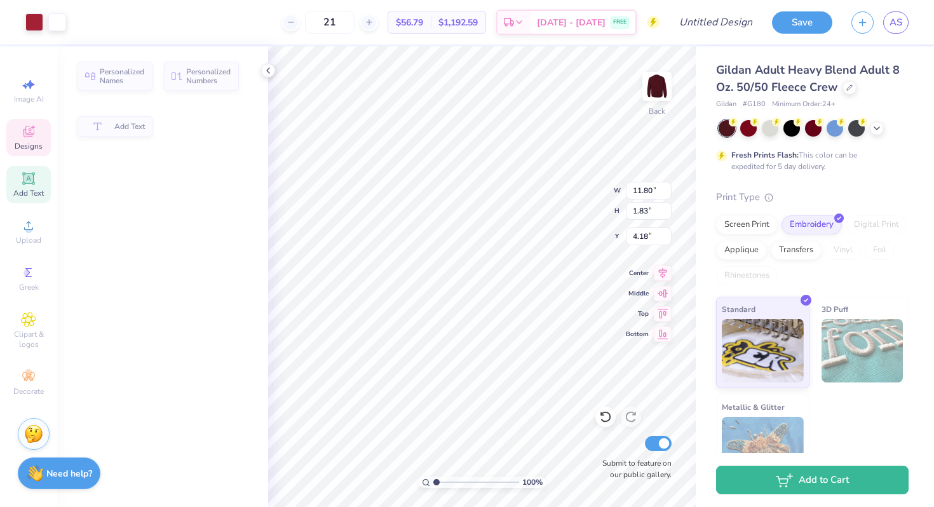
type input "11.80"
type input "1.83"
type input "4.18"
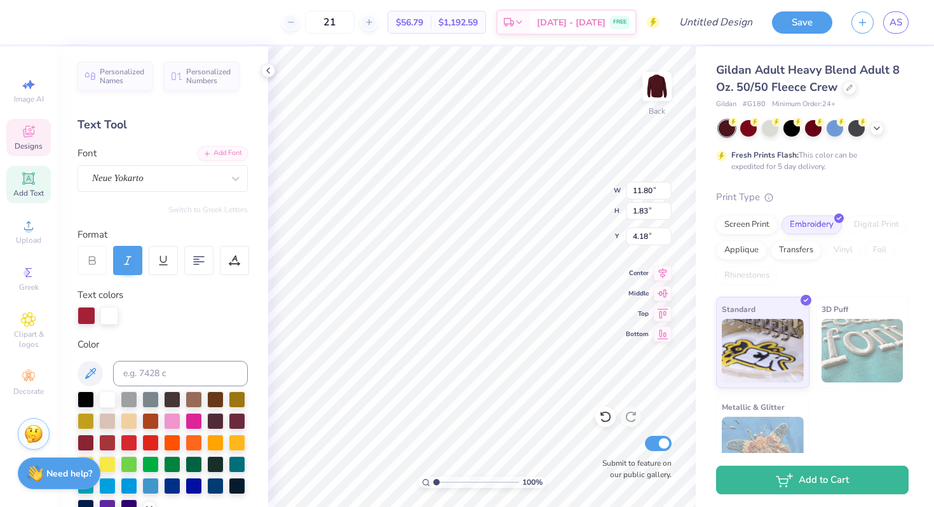
scroll to position [0, 0]
type textarea "A"
type textarea "Expressions Dance"
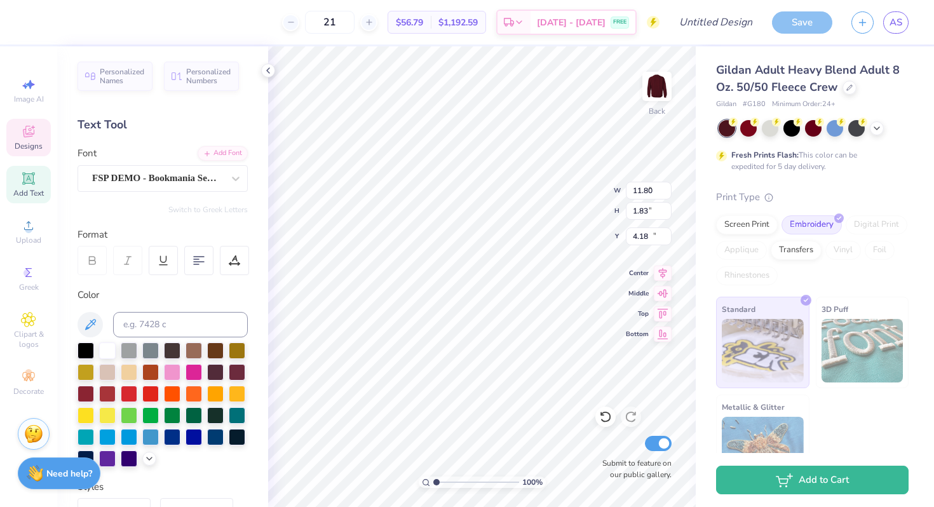
type input "7.66"
type input "1.11"
type input "12.24"
type textarea "ALLIANCE"
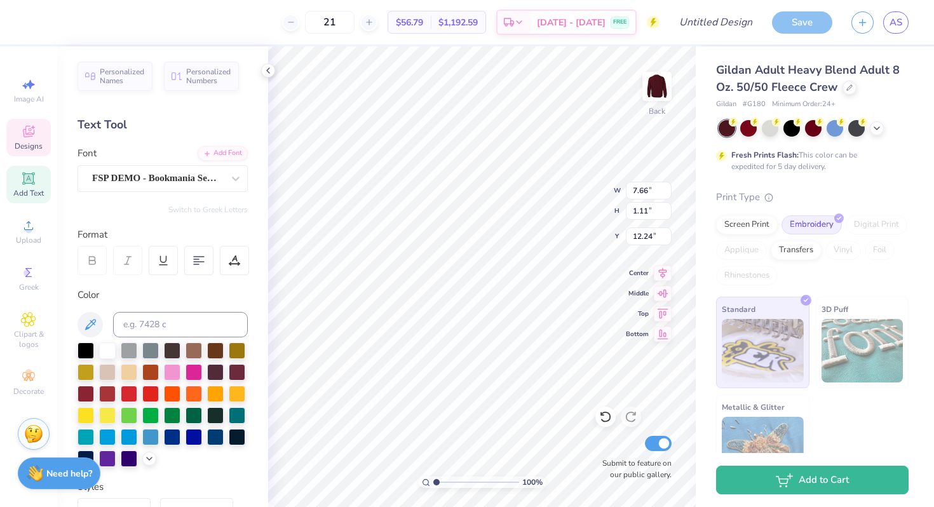
scroll to position [0, 1]
type input "7.70"
type input "0.40"
type input "13.57"
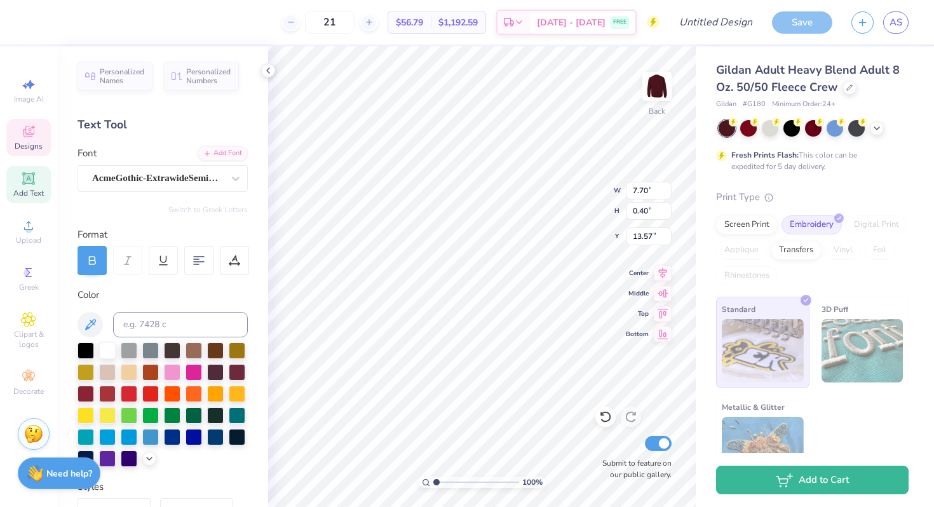
type textarea "Fordham University"
type input "4.56"
type input "1.11"
type input "3.00"
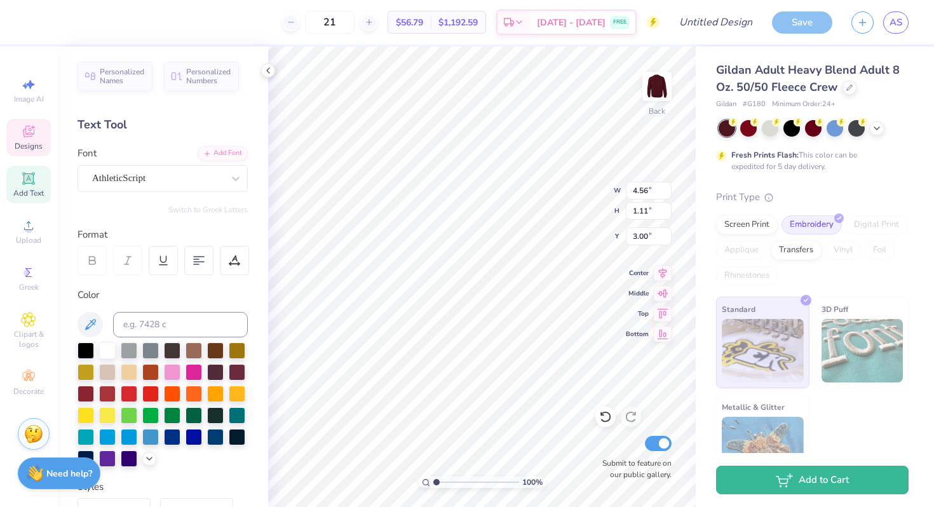
scroll to position [0, 0]
type textarea "W"
click at [25, 142] on span "Designs" at bounding box center [29, 146] width 28 height 10
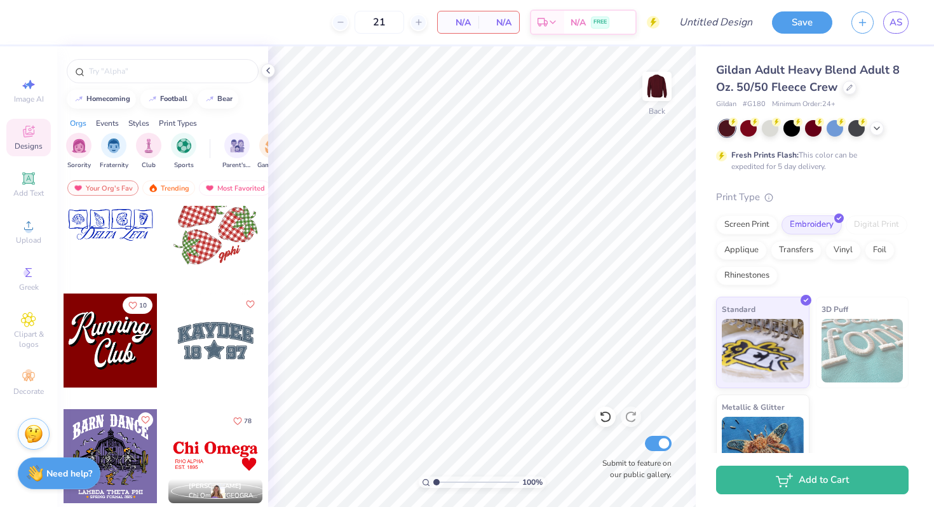
scroll to position [1649, 0]
click at [198, 326] on div at bounding box center [215, 340] width 94 height 94
click at [229, 350] on div at bounding box center [215, 340] width 94 height 94
click at [799, 226] on div "Embroidery" at bounding box center [812, 223] width 60 height 19
click at [196, 336] on div at bounding box center [215, 340] width 94 height 94
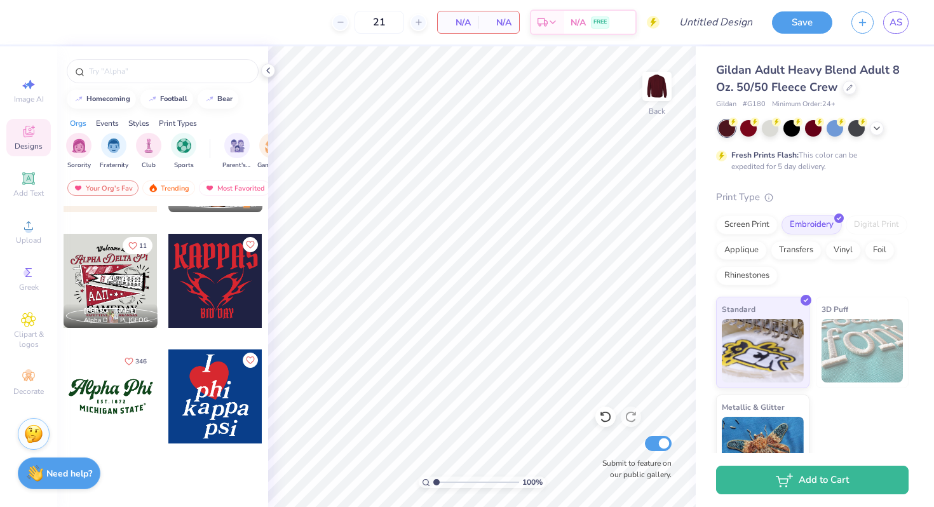
scroll to position [0, 0]
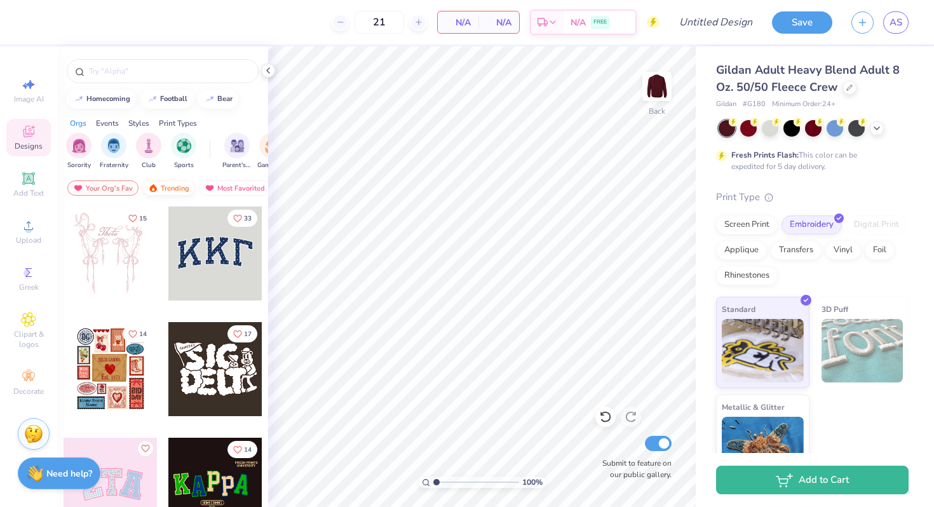
click at [161, 182] on div "Trending" at bounding box center [168, 188] width 53 height 15
click at [226, 180] on div "Your Org's Fav Trending Most Favorited Newest" at bounding box center [162, 191] width 211 height 29
click at [226, 185] on div "Most Favorited" at bounding box center [235, 188] width 72 height 15
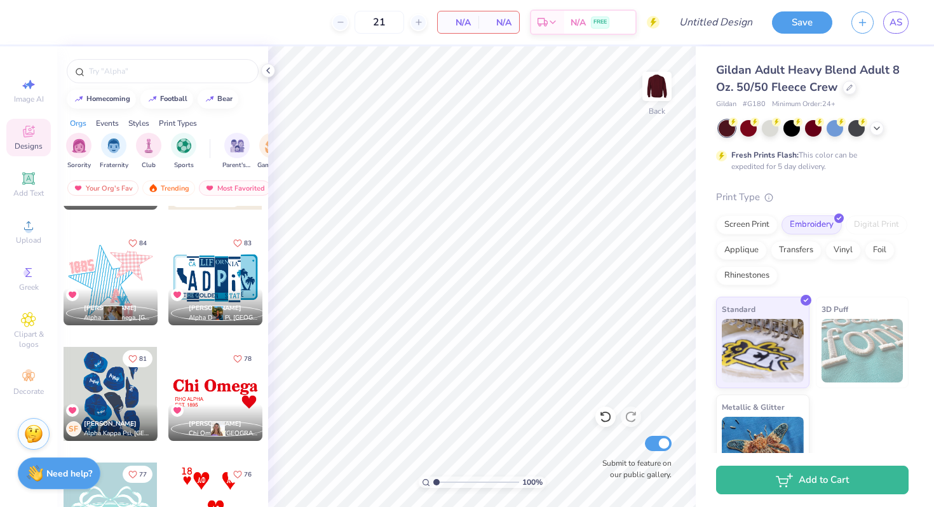
scroll to position [2177, 0]
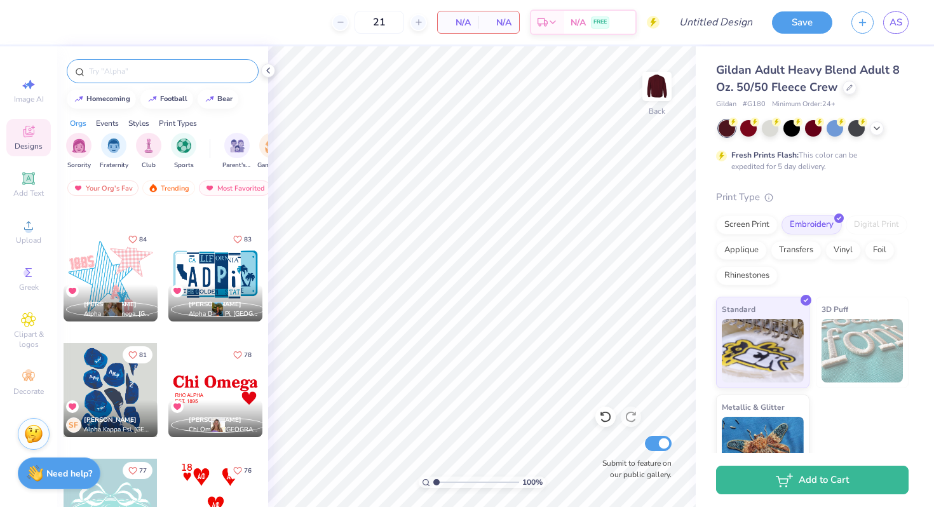
click at [147, 68] on input "text" at bounding box center [169, 71] width 163 height 13
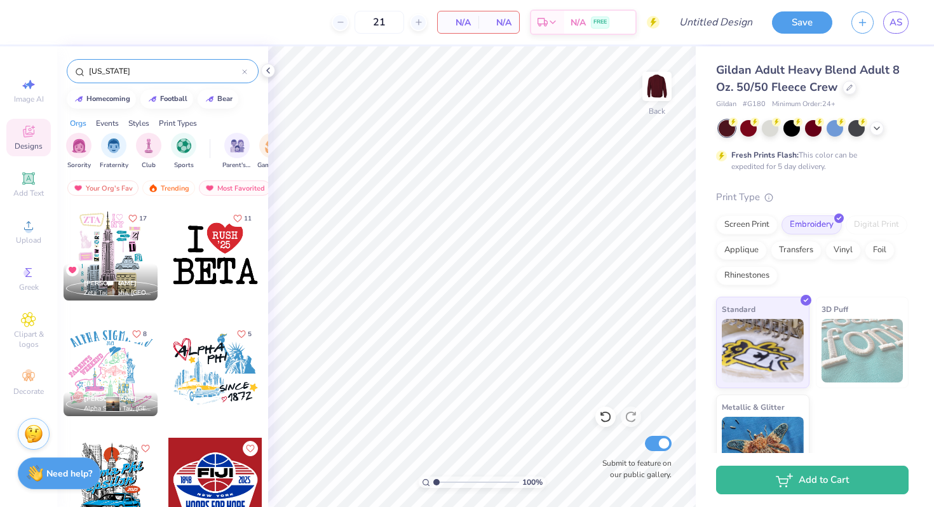
type input "[US_STATE]"
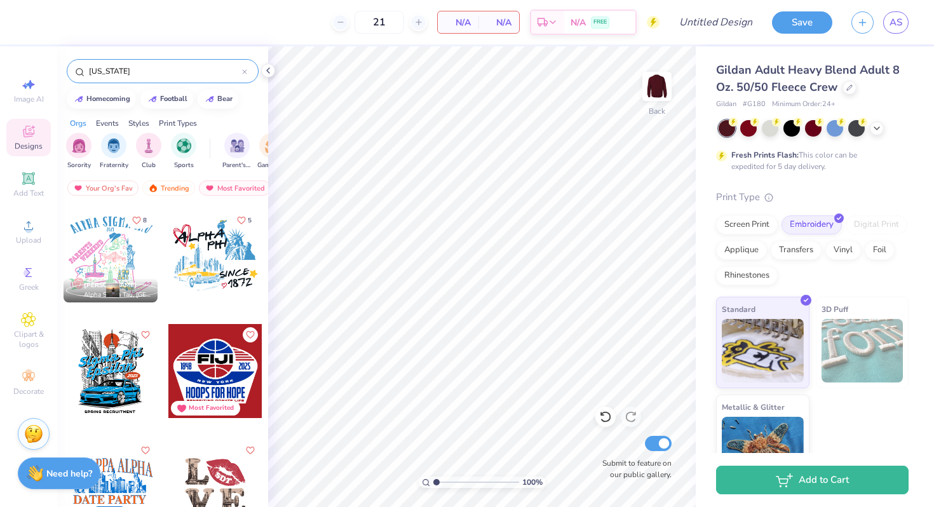
scroll to position [0, 0]
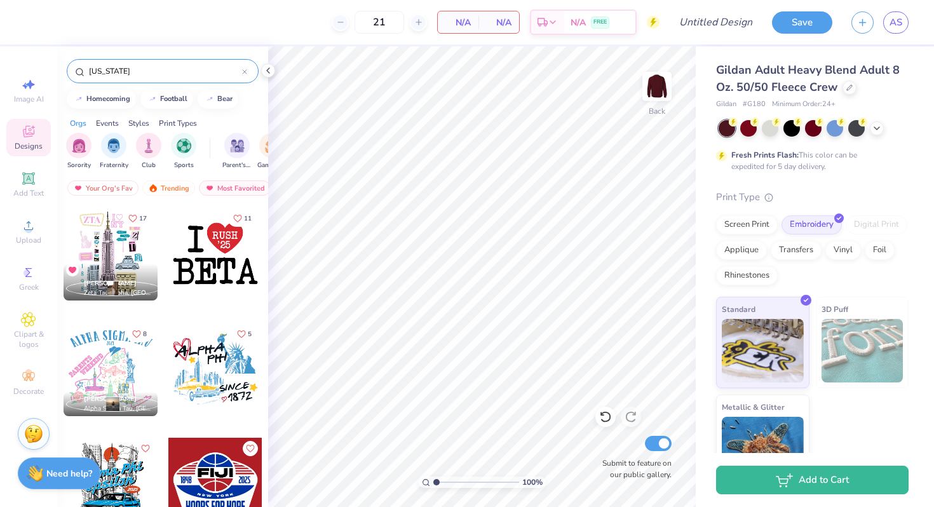
click at [246, 70] on icon at bounding box center [245, 72] width 4 height 4
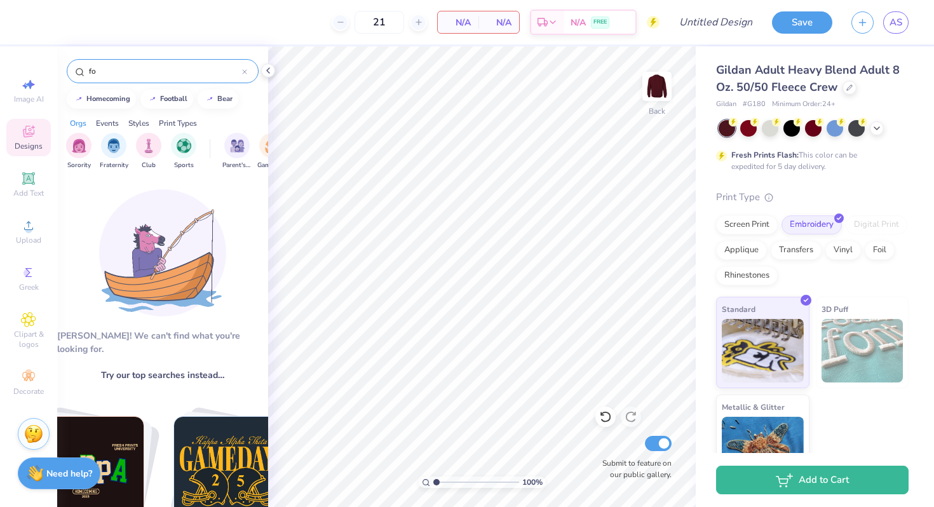
type input "f"
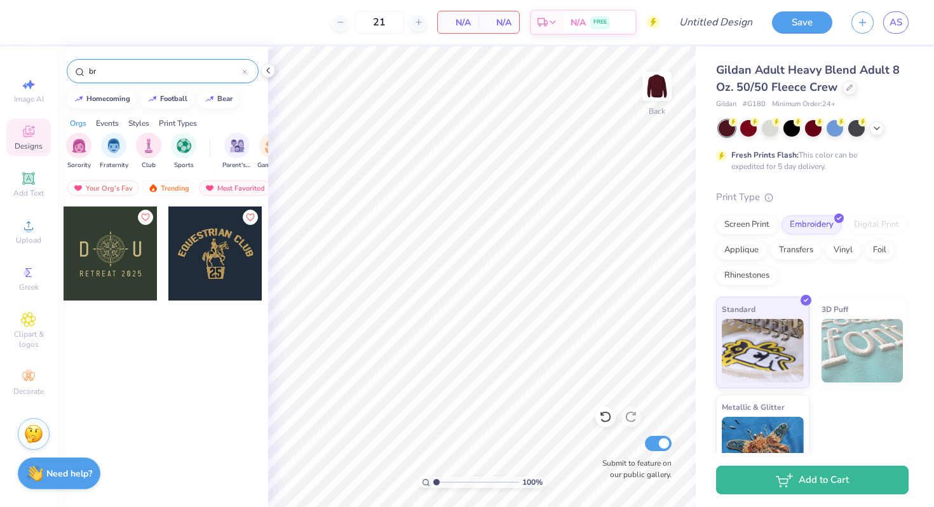
type input "b"
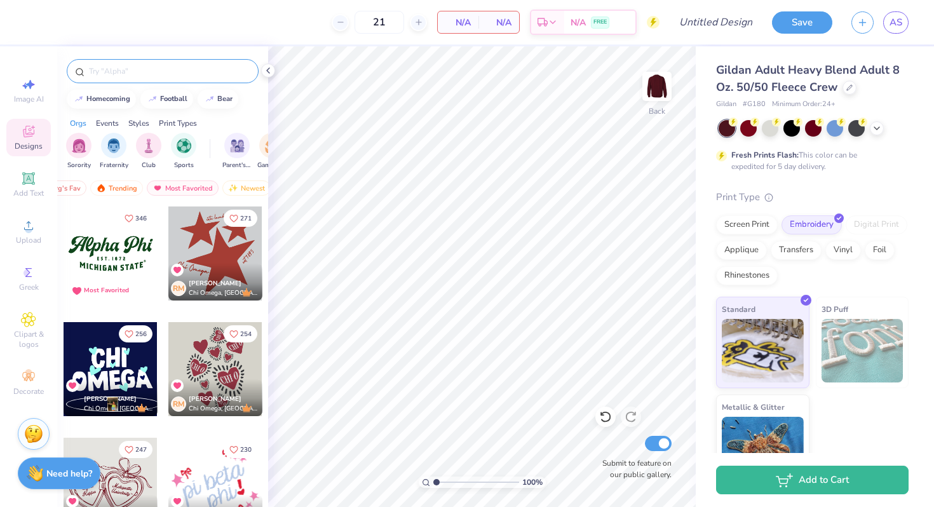
scroll to position [0, 74]
click at [217, 186] on div "Newest" at bounding box center [225, 188] width 48 height 15
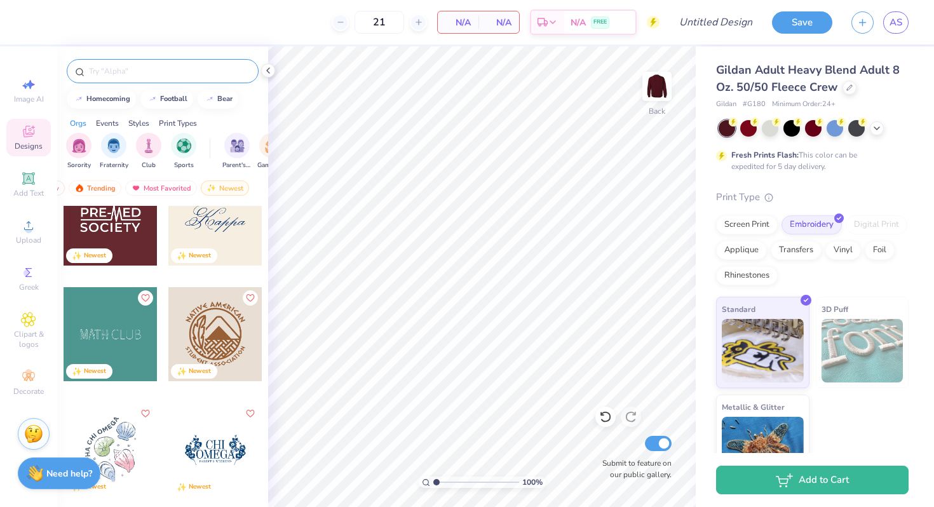
scroll to position [2352, 0]
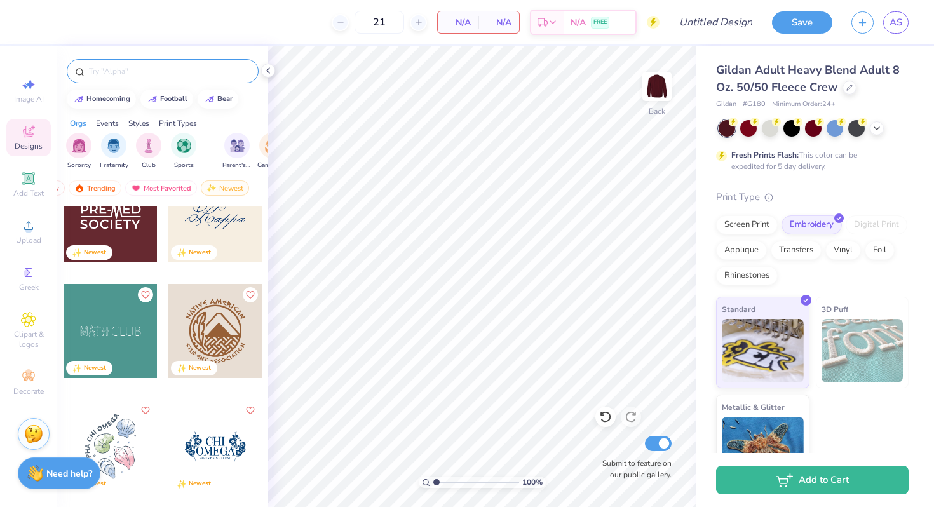
click at [229, 67] on input "text" at bounding box center [169, 71] width 163 height 13
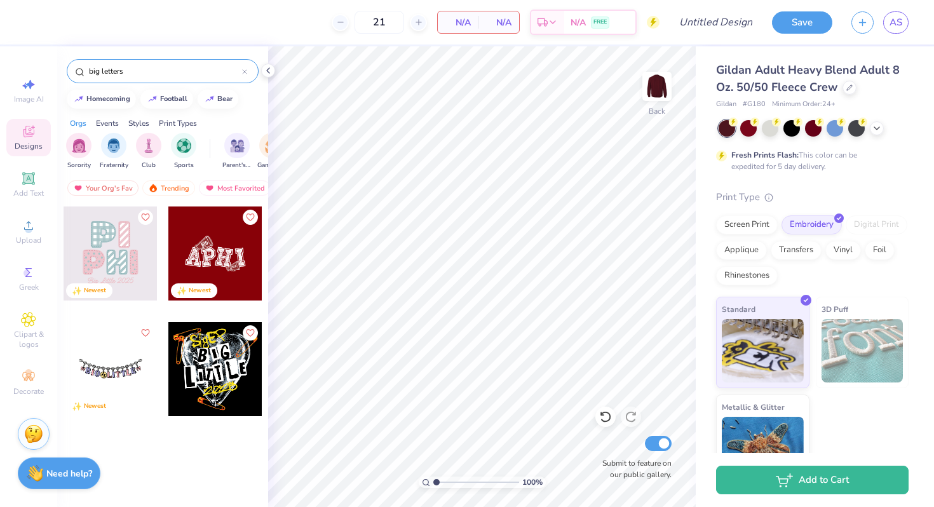
drag, startPoint x: 102, startPoint y: 69, endPoint x: 60, endPoint y: 69, distance: 41.3
click at [60, 69] on div "big letters" at bounding box center [162, 67] width 211 height 43
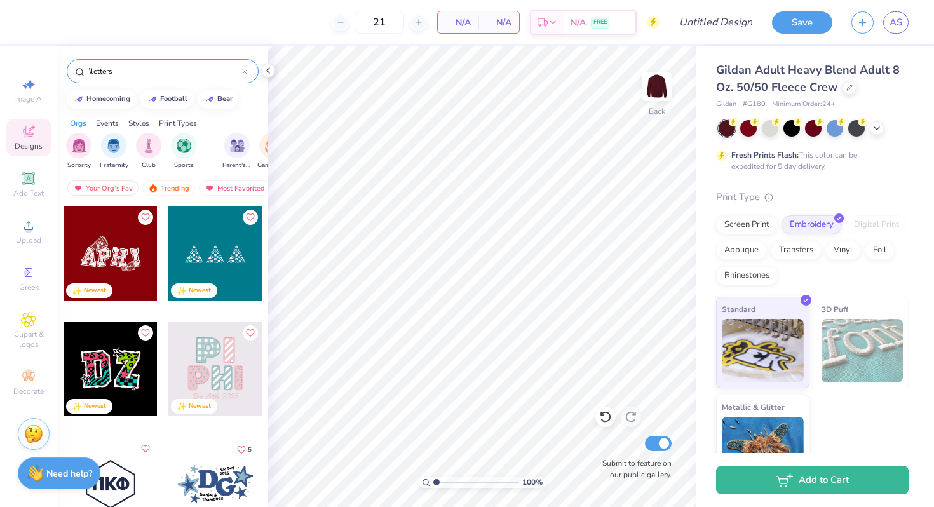
type input "letters"
drag, startPoint x: 118, startPoint y: 66, endPoint x: 81, endPoint y: 66, distance: 36.2
click at [82, 66] on div "letters" at bounding box center [163, 71] width 192 height 24
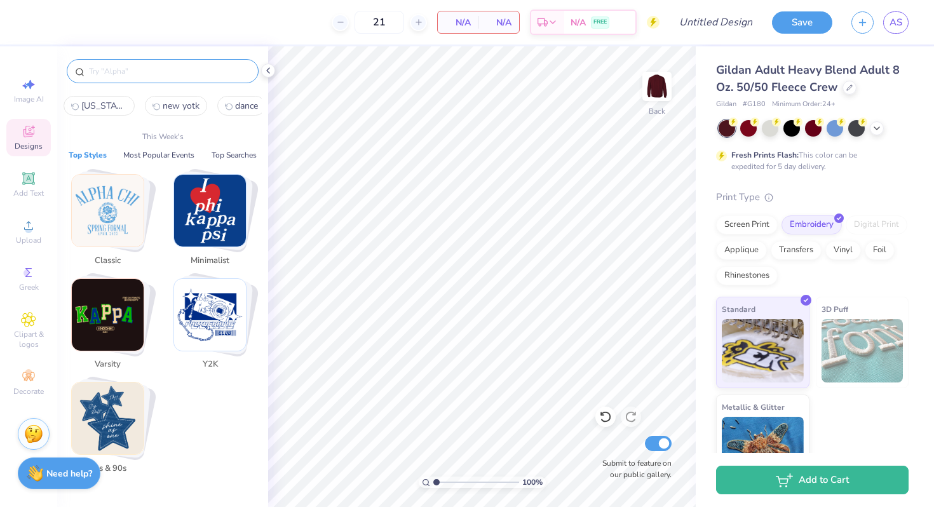
click at [116, 318] on img "Stack Card Button Varsity" at bounding box center [108, 315] width 72 height 72
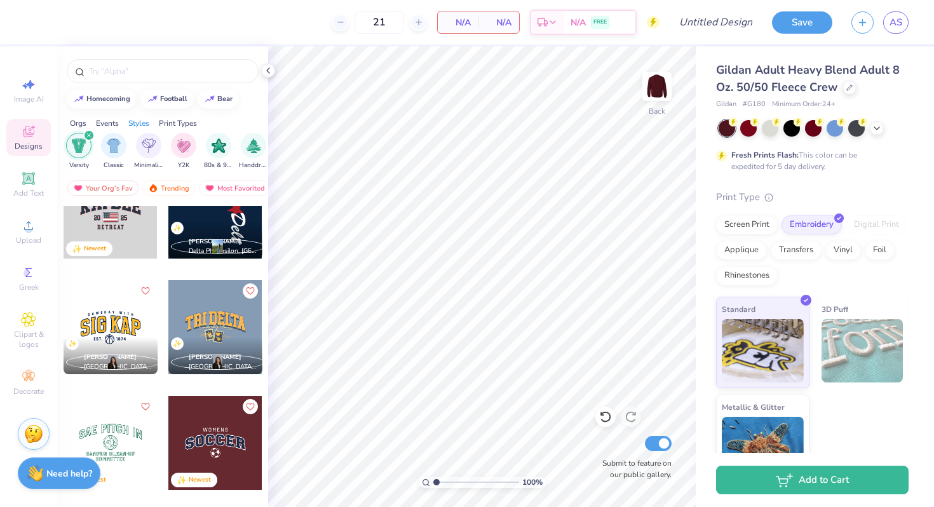
scroll to position [1953, 0]
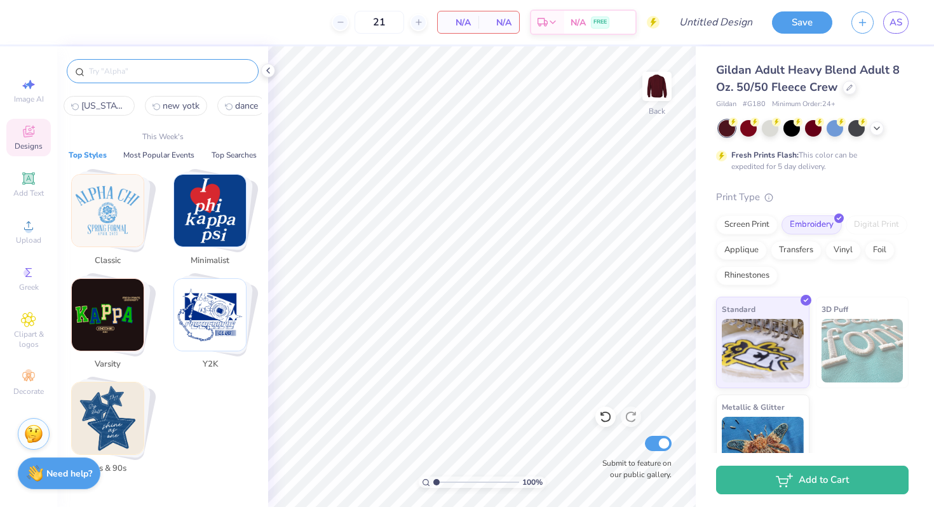
click at [140, 69] on input "text" at bounding box center [169, 71] width 163 height 13
click at [29, 308] on div "Clipart & logos" at bounding box center [28, 331] width 44 height 48
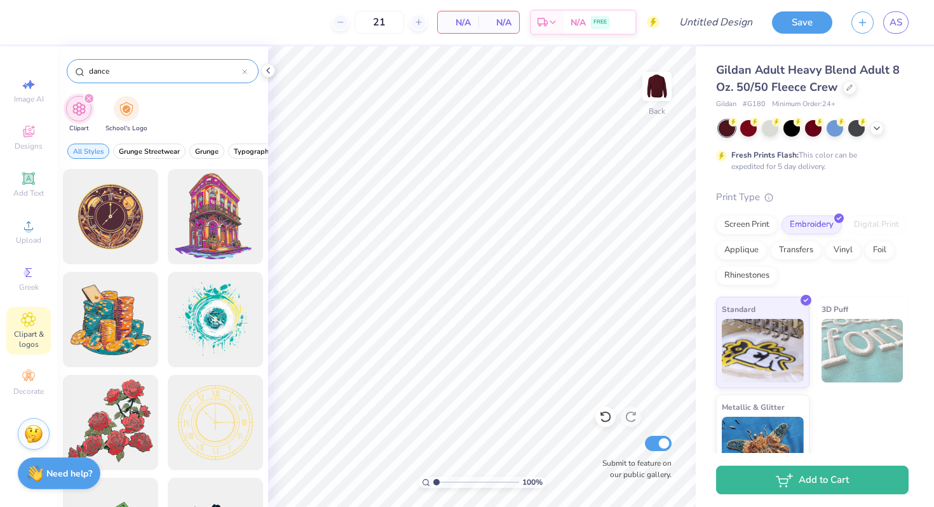
type input "dance"
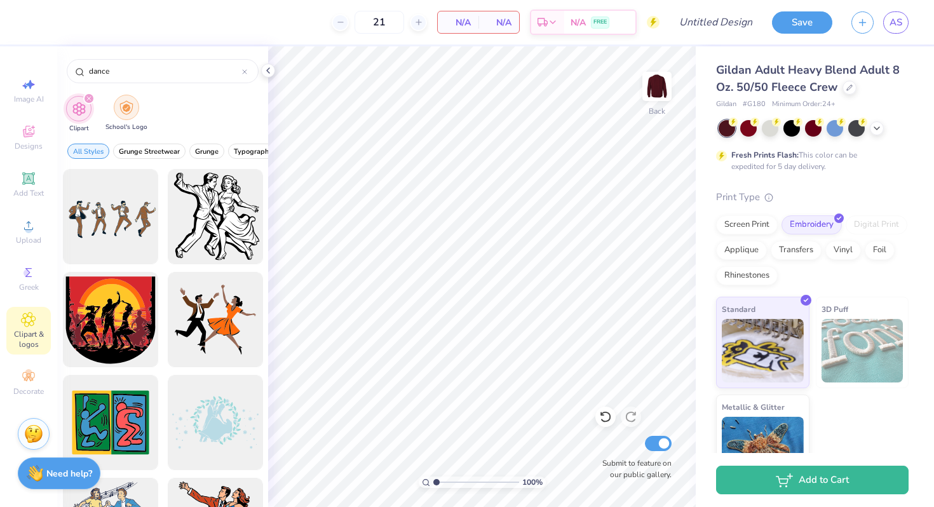
click at [133, 113] on div "filter for School's Logo" at bounding box center [126, 107] width 25 height 25
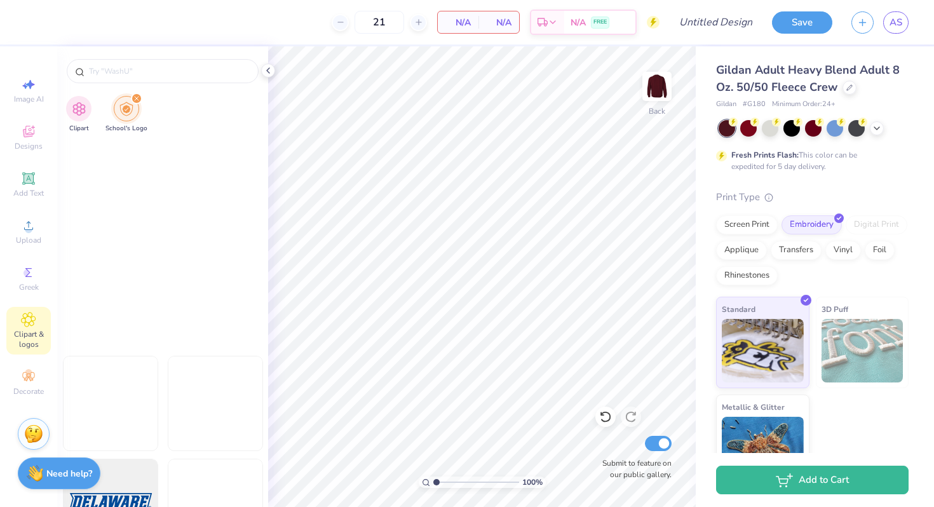
scroll to position [1792, 0]
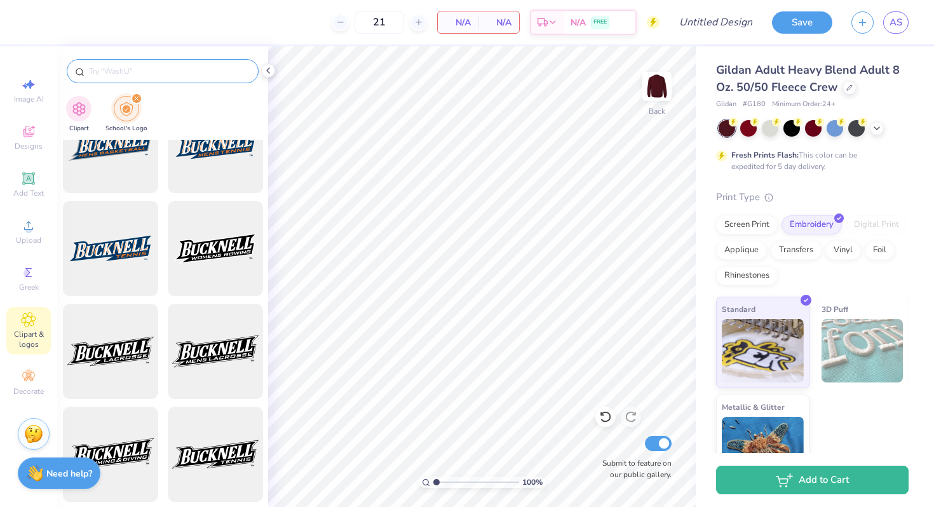
click at [124, 66] on input "text" at bounding box center [169, 71] width 163 height 13
type input "fordham"
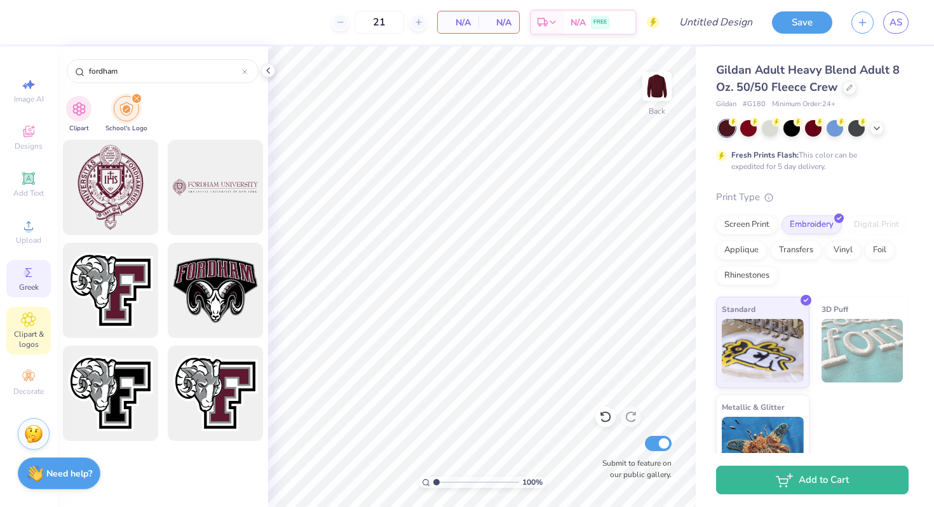
click at [31, 270] on icon at bounding box center [28, 272] width 15 height 15
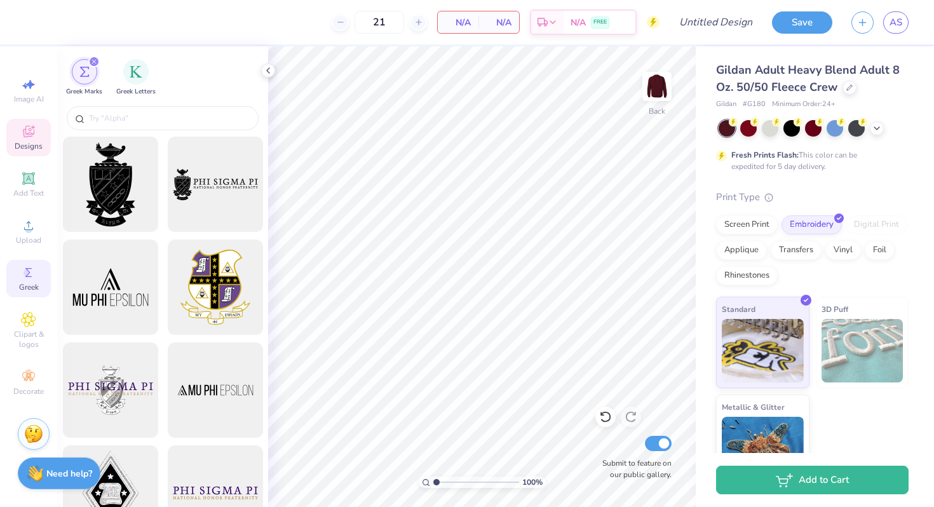
click at [37, 137] on div "Designs" at bounding box center [28, 138] width 44 height 38
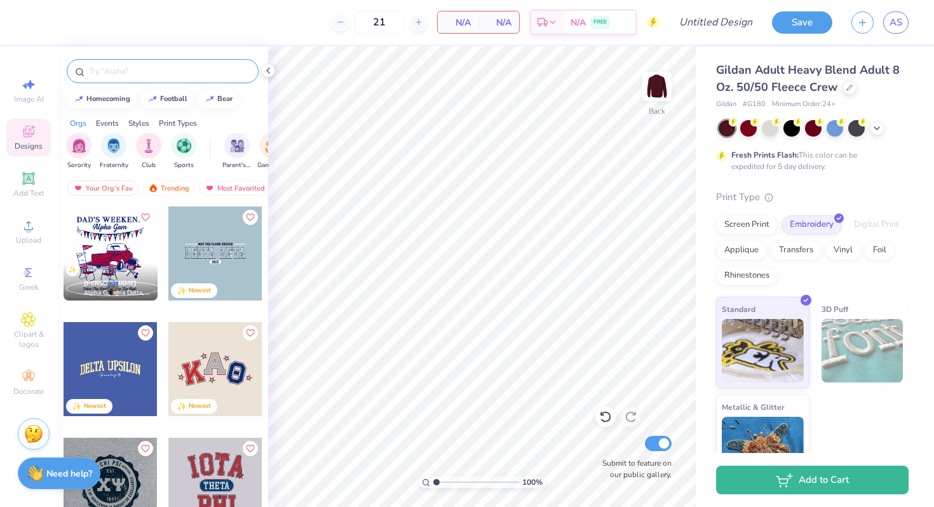
click at [101, 72] on input "text" at bounding box center [169, 71] width 163 height 13
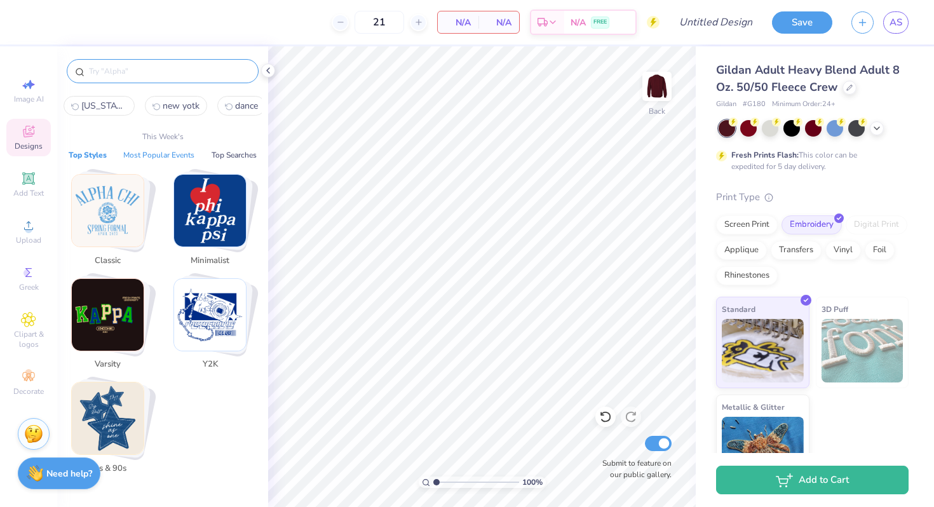
click at [174, 156] on button "Most Popular Events" at bounding box center [158, 155] width 79 height 13
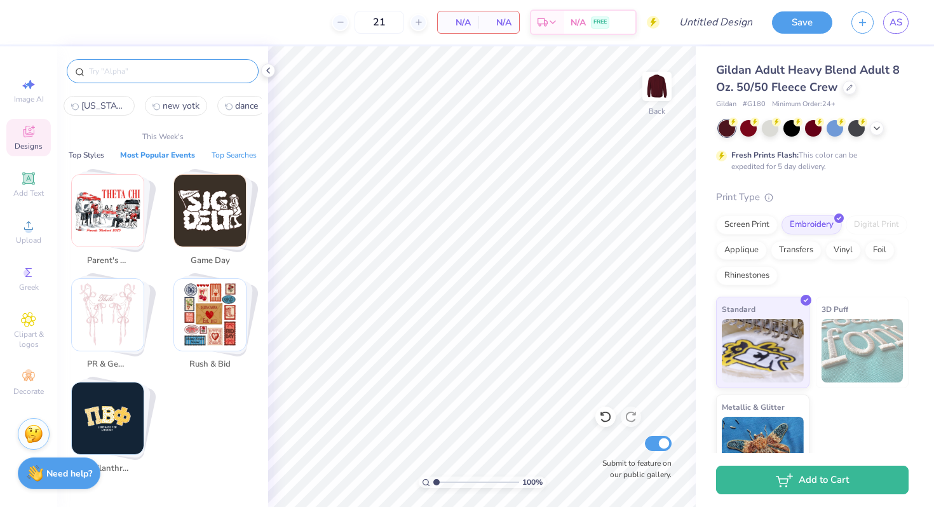
click at [221, 154] on button "Top Searches" at bounding box center [234, 155] width 53 height 13
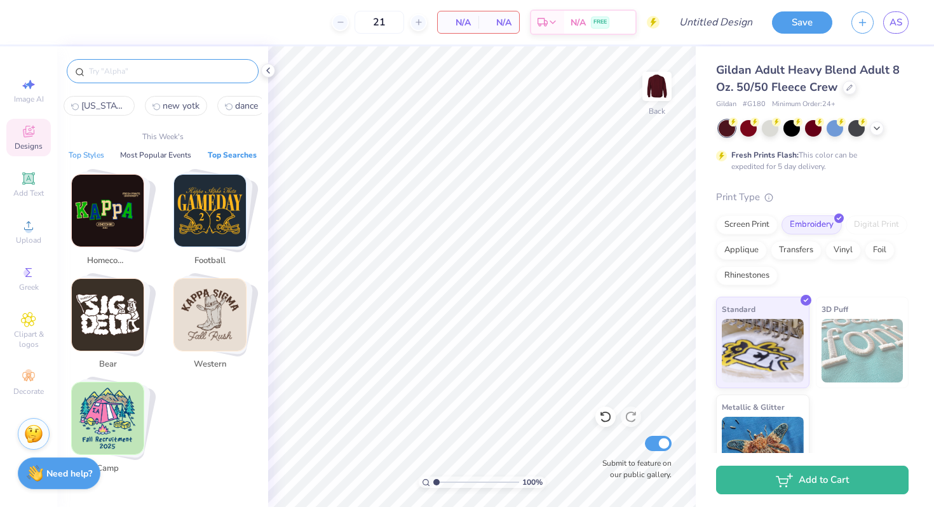
click at [91, 150] on button "Top Styles" at bounding box center [86, 155] width 43 height 13
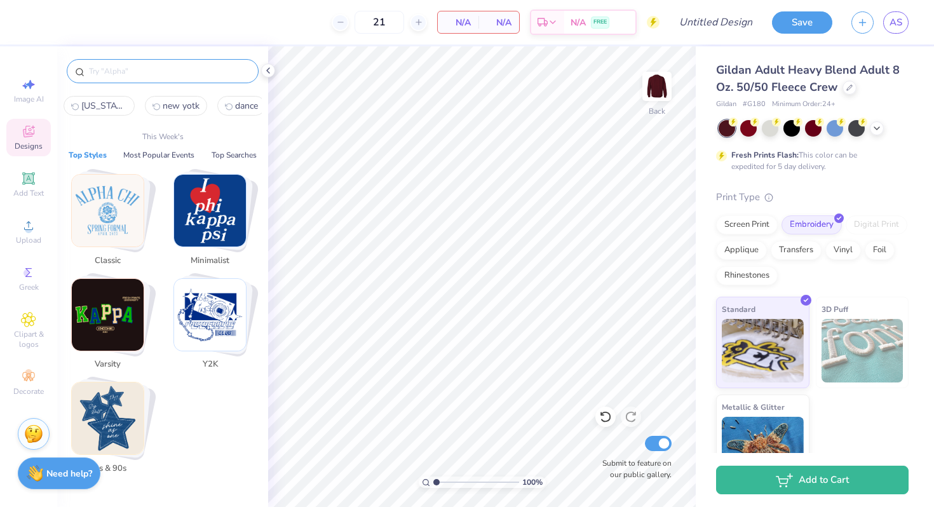
click at [207, 208] on img "Stack Card Button Minimalist" at bounding box center [210, 211] width 72 height 72
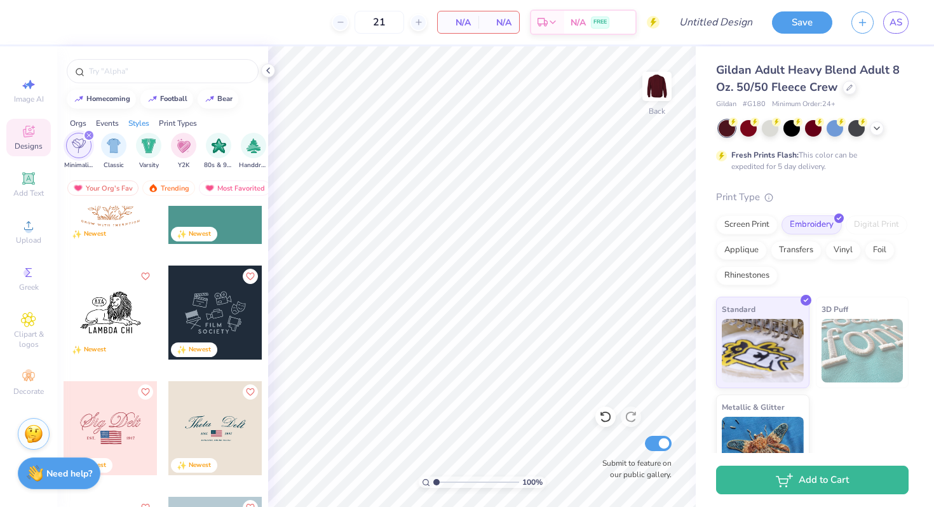
scroll to position [0, 0]
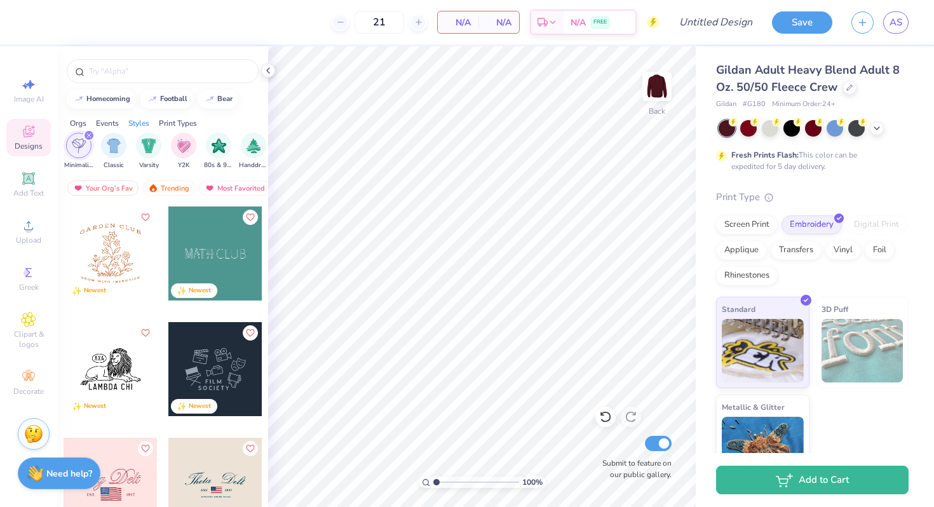
click at [88, 134] on icon "filter for Minimalist" at bounding box center [88, 135] width 5 height 5
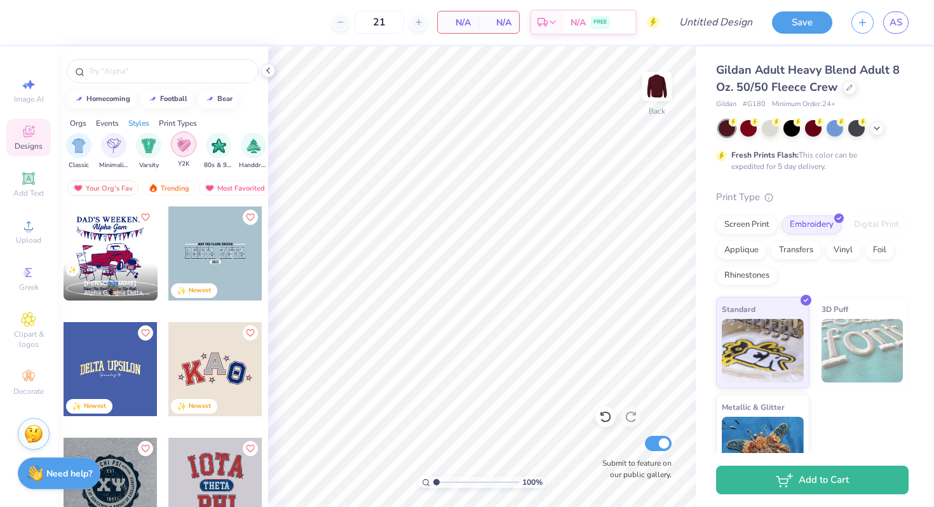
click at [182, 139] on img "filter for Y2K" at bounding box center [184, 144] width 14 height 15
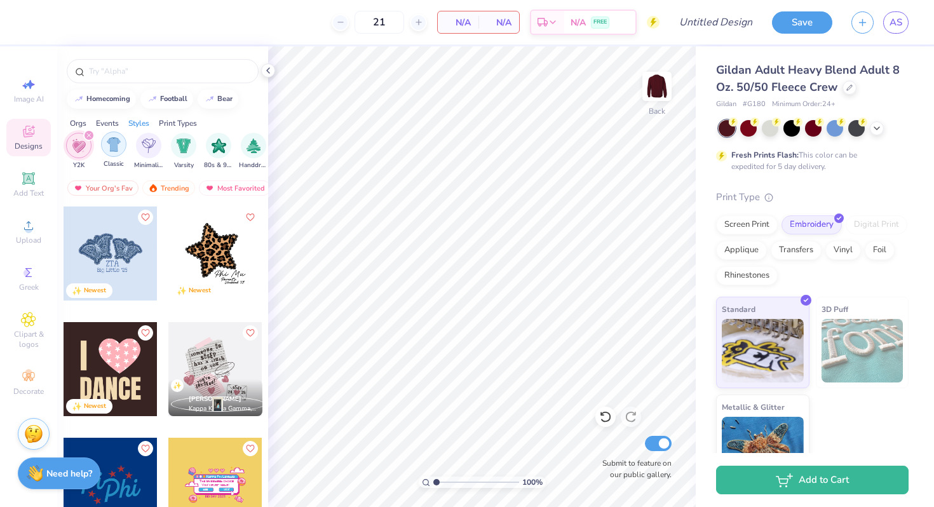
click at [114, 140] on img "filter for Classic" at bounding box center [114, 144] width 15 height 15
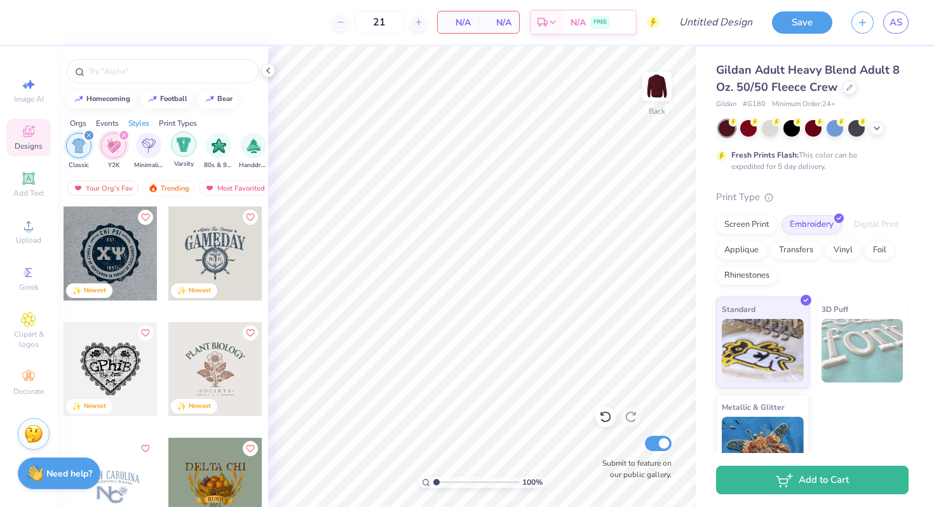
click at [181, 141] on img "filter for Varsity" at bounding box center [184, 144] width 15 height 15
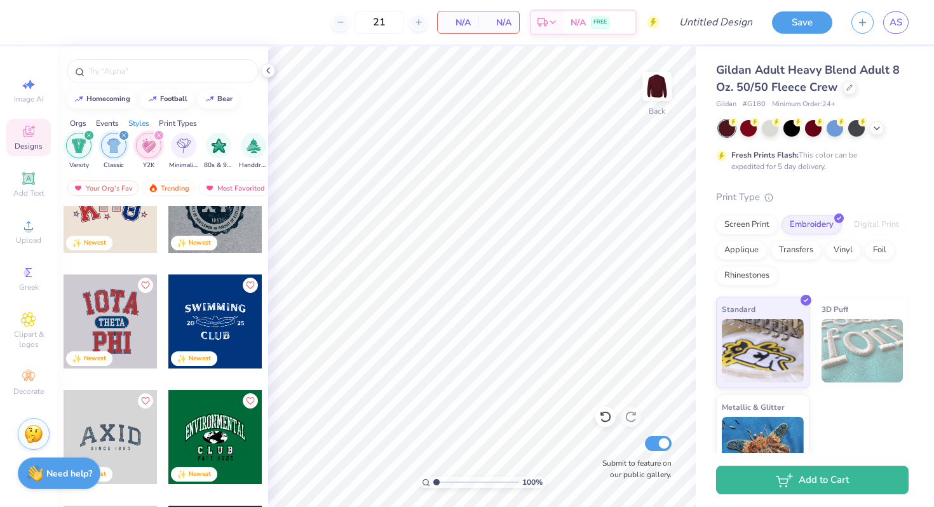
scroll to position [130, 0]
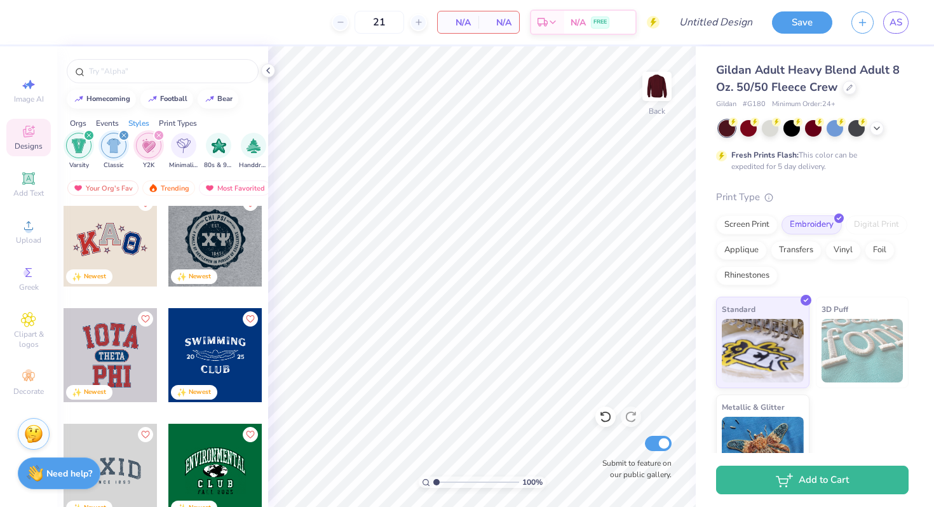
click at [160, 135] on icon "filter for Y2K" at bounding box center [158, 135] width 5 height 5
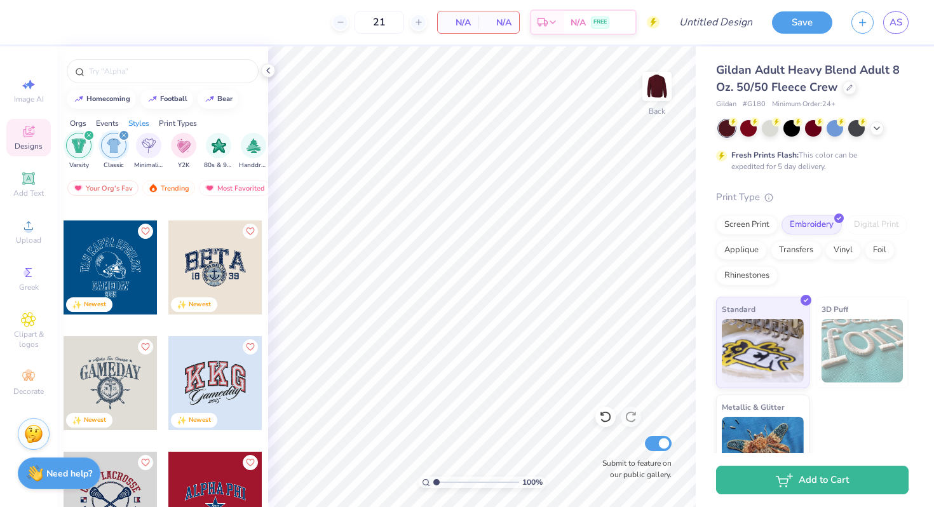
scroll to position [701, 0]
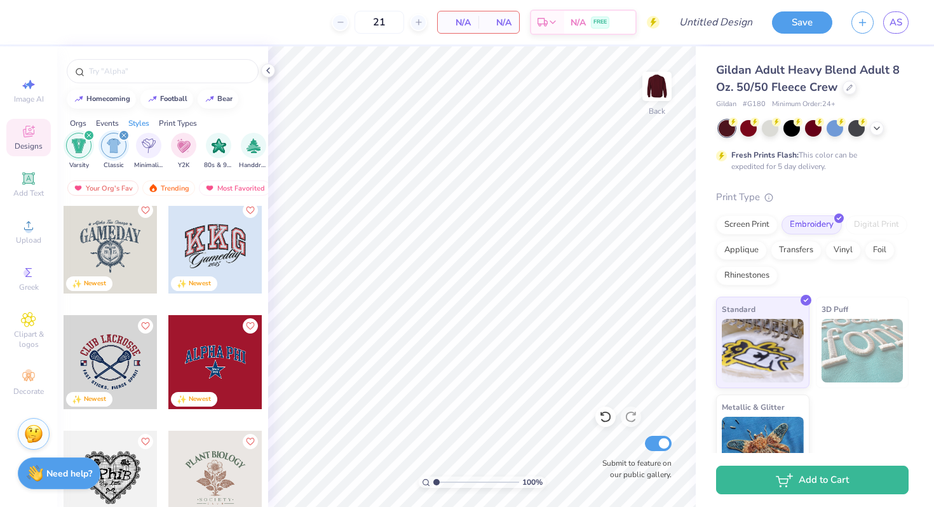
click at [210, 353] on div at bounding box center [215, 362] width 94 height 94
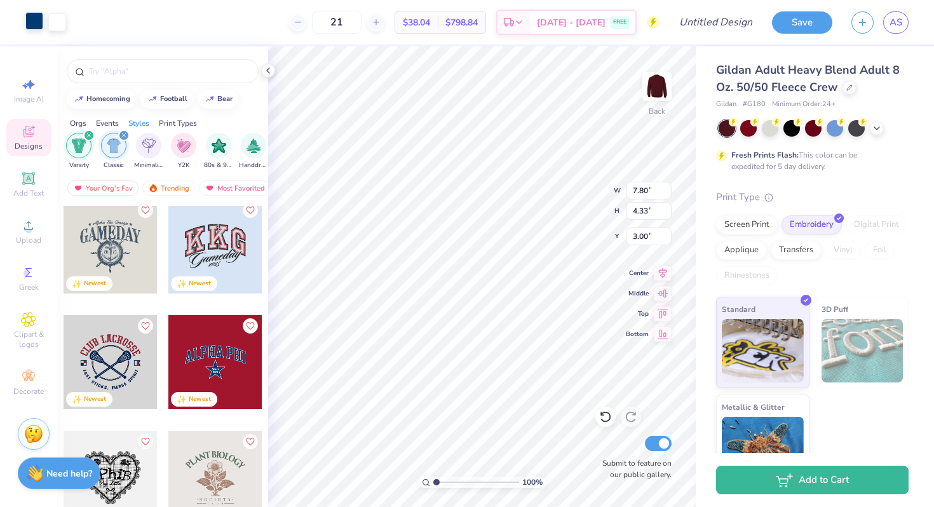
click at [35, 17] on div at bounding box center [34, 21] width 18 height 18
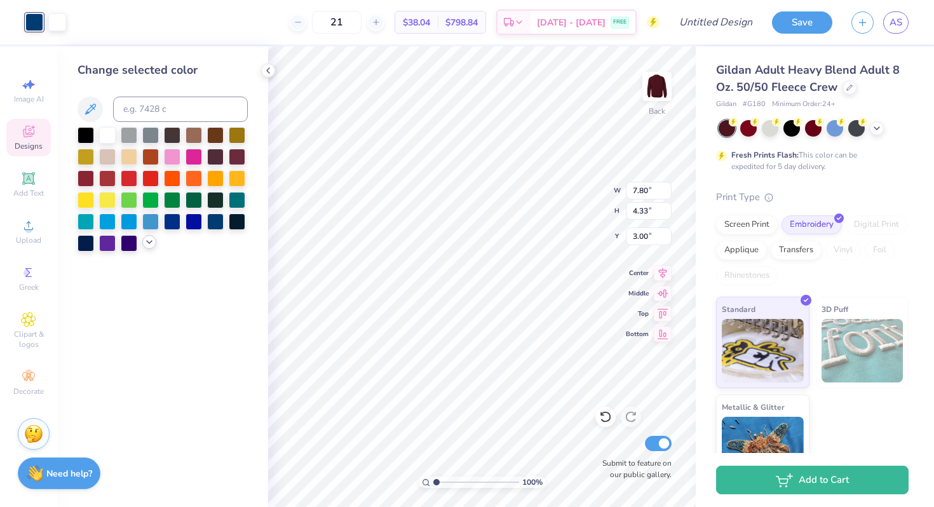
click at [149, 245] on icon at bounding box center [149, 242] width 10 height 10
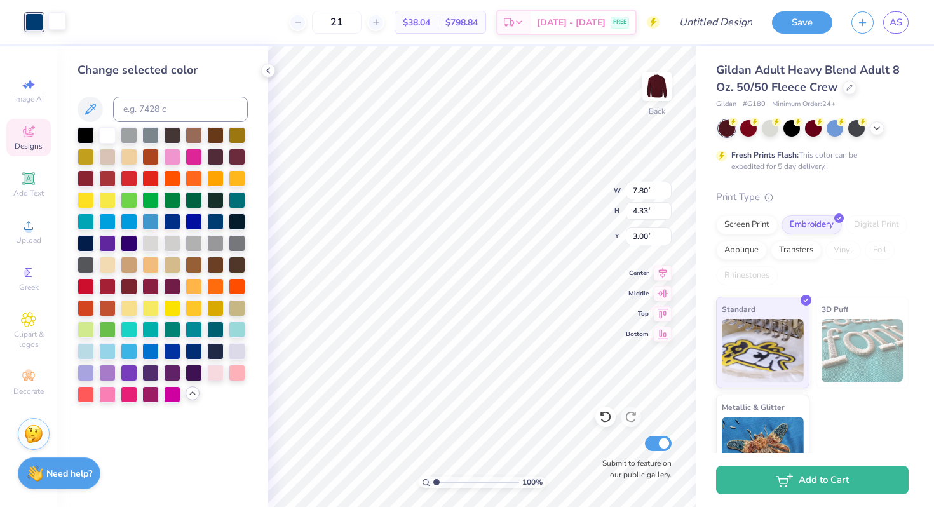
click at [62, 22] on div at bounding box center [57, 21] width 18 height 18
click at [130, 287] on div at bounding box center [129, 285] width 17 height 17
click at [38, 20] on div at bounding box center [34, 21] width 18 height 18
click at [110, 136] on div at bounding box center [107, 134] width 17 height 17
type input "3.00"
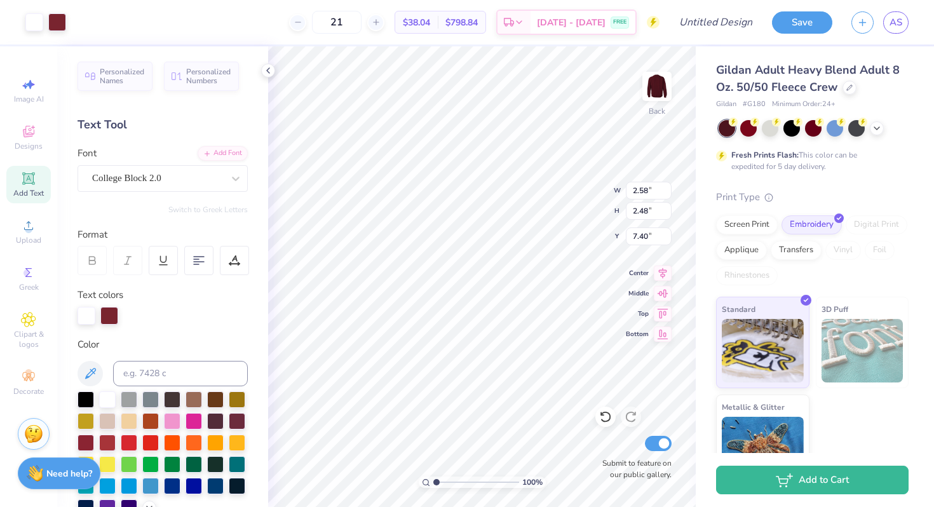
type input "7.40"
click at [33, 128] on icon at bounding box center [33, 127] width 4 height 4
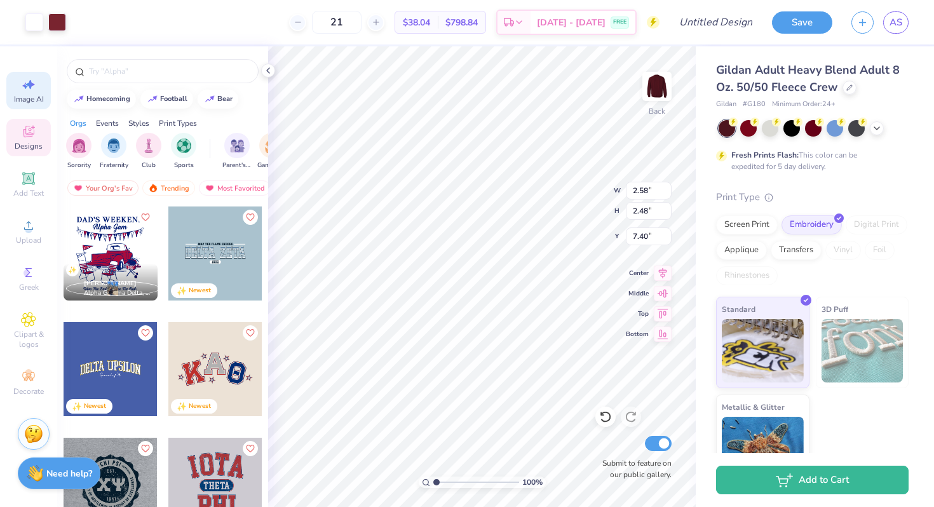
click at [27, 87] on icon at bounding box center [28, 84] width 15 height 15
select select "4"
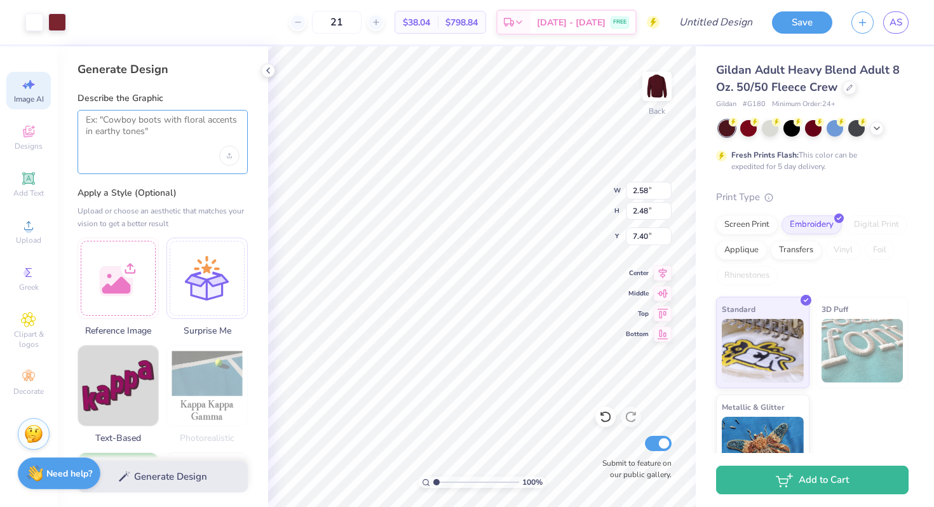
click at [152, 127] on textarea at bounding box center [163, 130] width 154 height 32
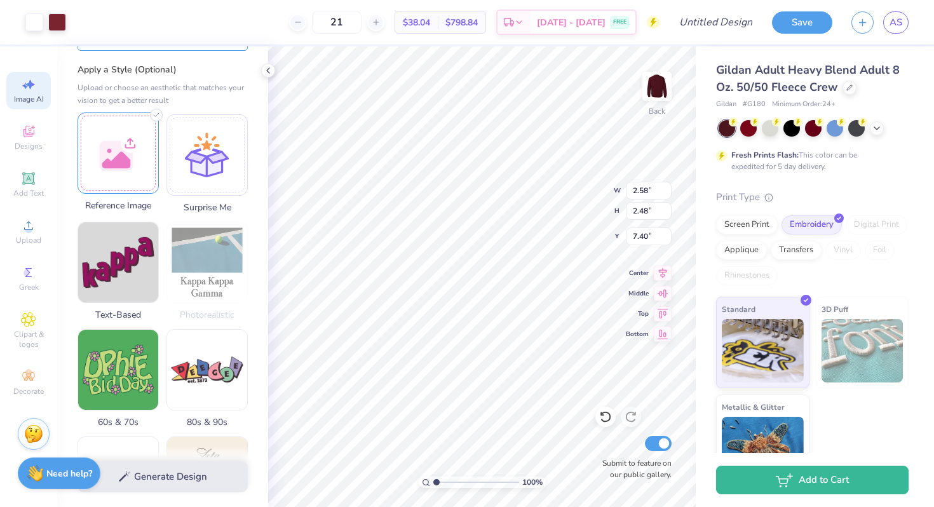
scroll to position [146, 0]
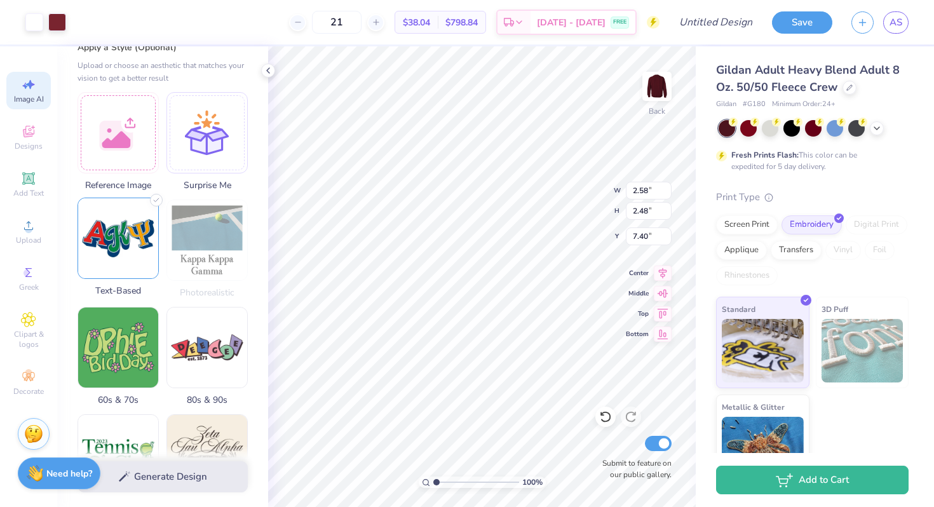
click at [133, 258] on img at bounding box center [118, 238] width 80 height 80
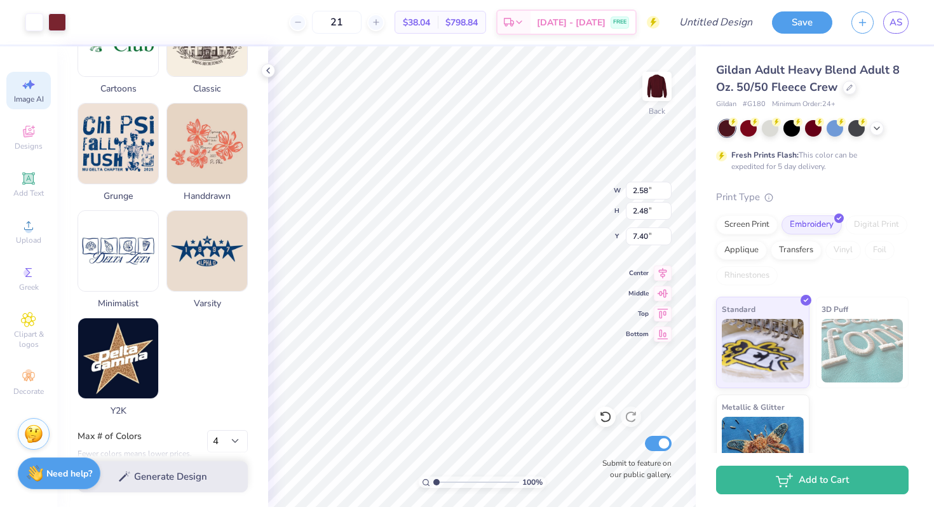
scroll to position [573, 0]
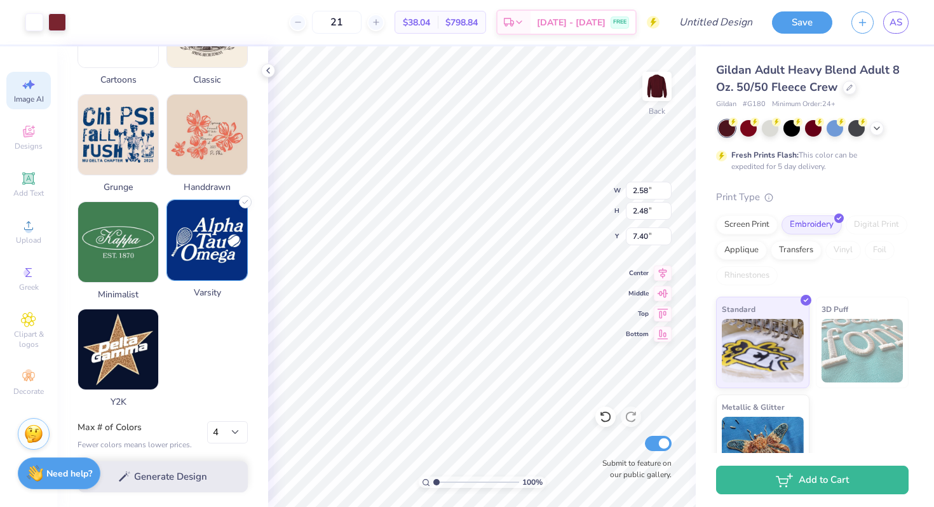
click at [201, 261] on img at bounding box center [207, 240] width 80 height 80
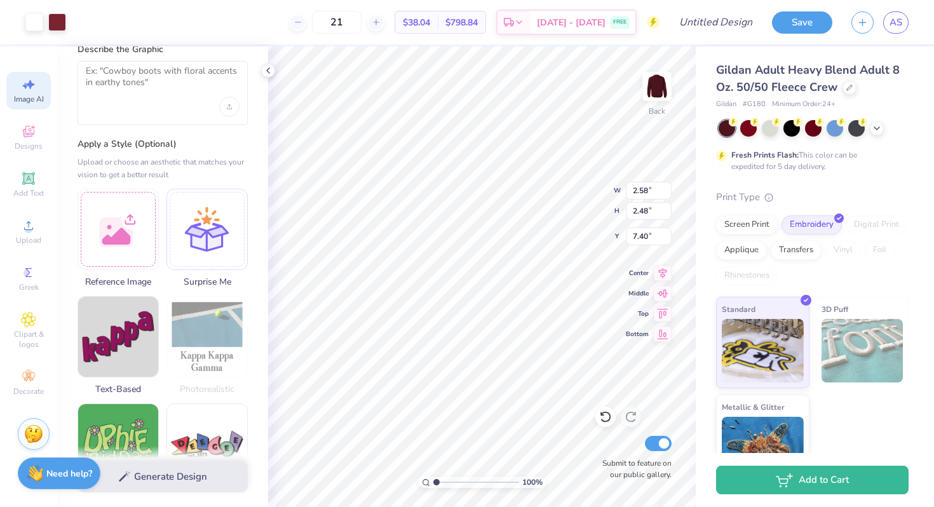
scroll to position [0, 0]
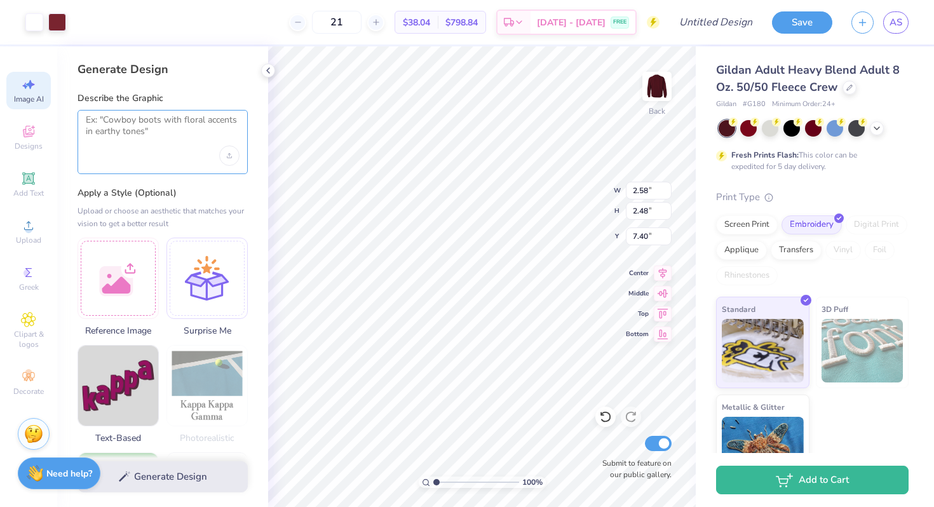
click at [174, 142] on textarea at bounding box center [163, 130] width 154 height 32
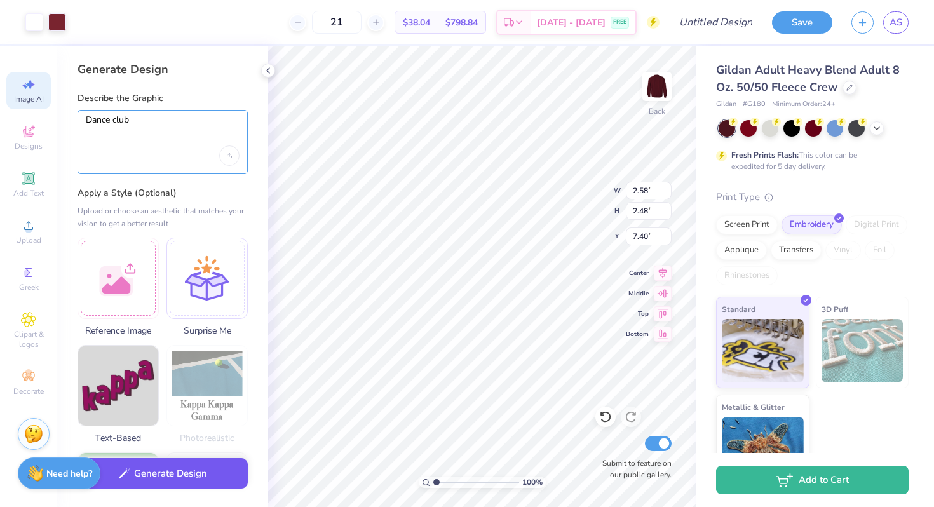
type textarea "Dance club"
click at [146, 468] on button "Generate Design" at bounding box center [163, 473] width 170 height 31
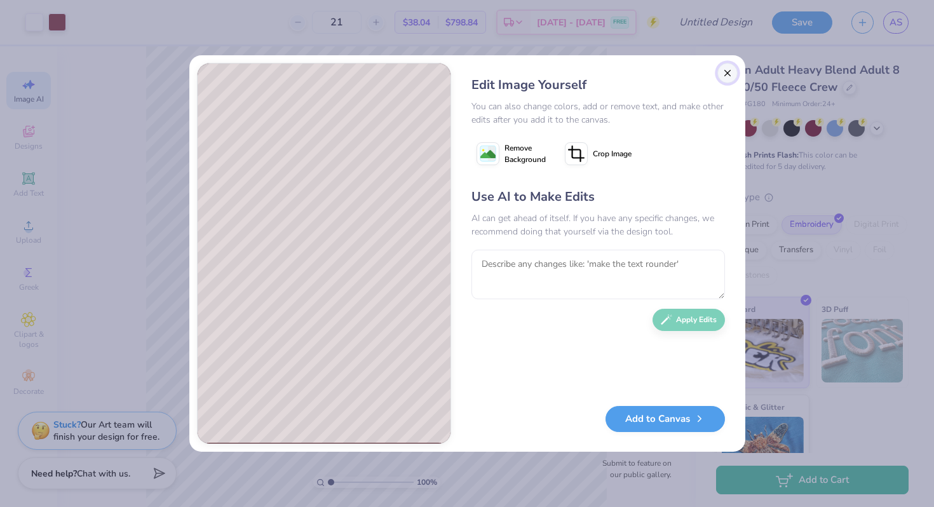
click at [719, 72] on button "Close" at bounding box center [728, 73] width 20 height 20
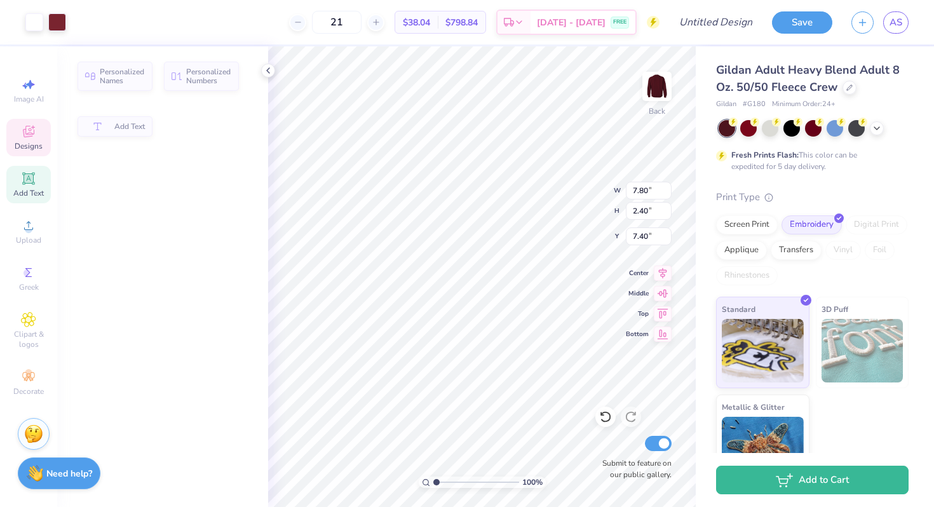
type input "7.80"
type input "2.40"
type input "3.00"
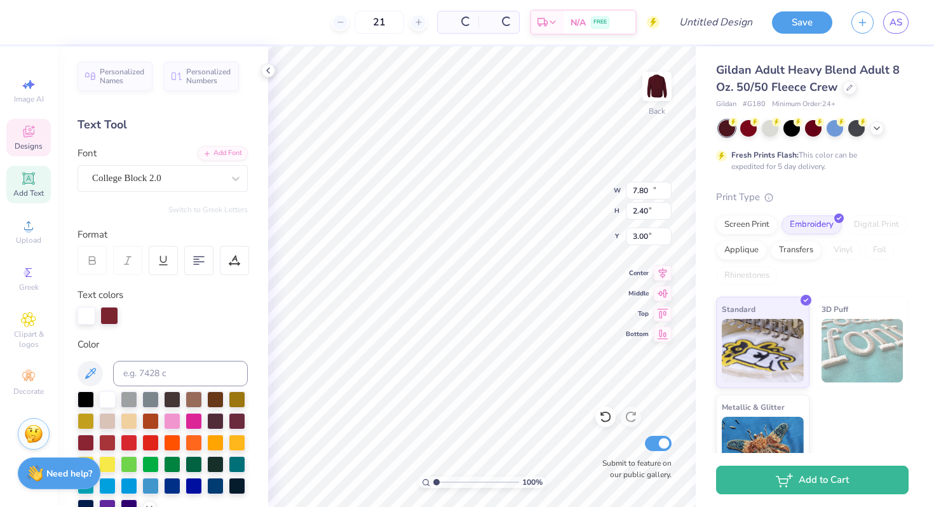
type input "10.59"
type input "3.25"
type input "4.15"
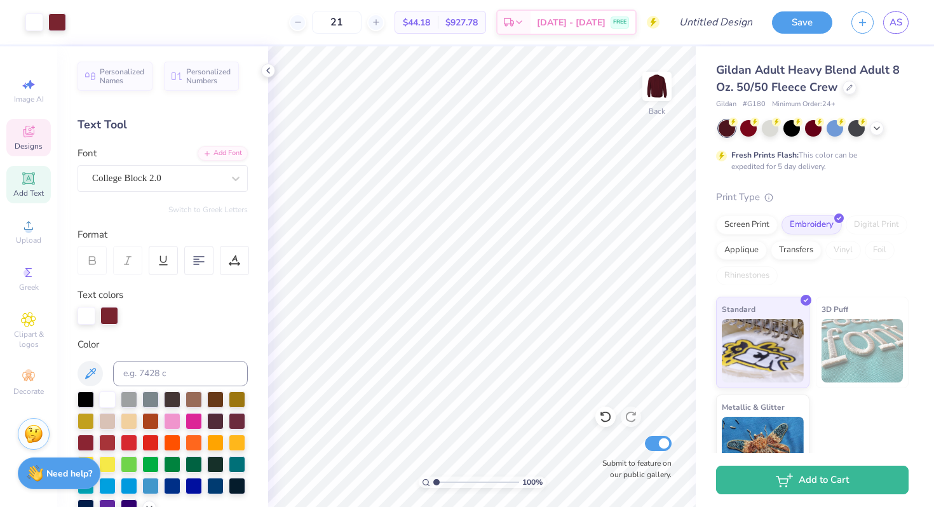
click at [32, 137] on icon at bounding box center [28, 131] width 15 height 15
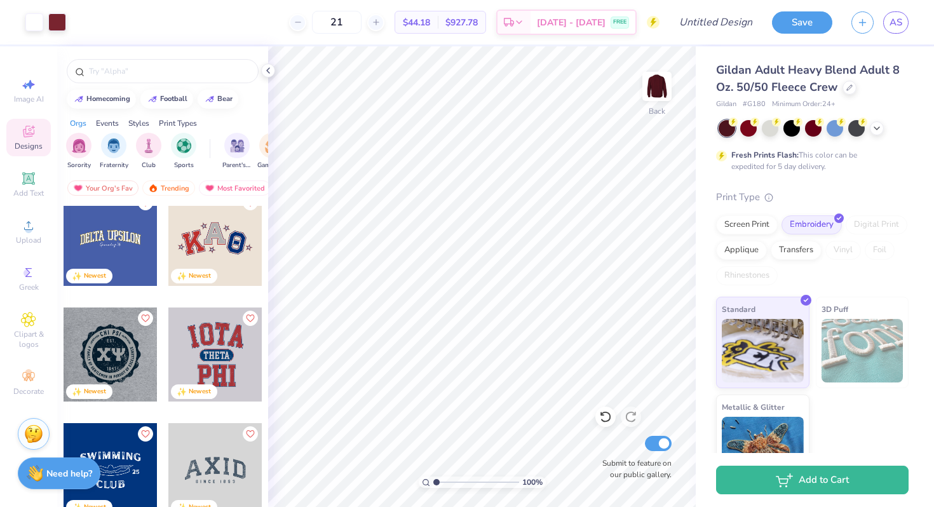
scroll to position [153, 0]
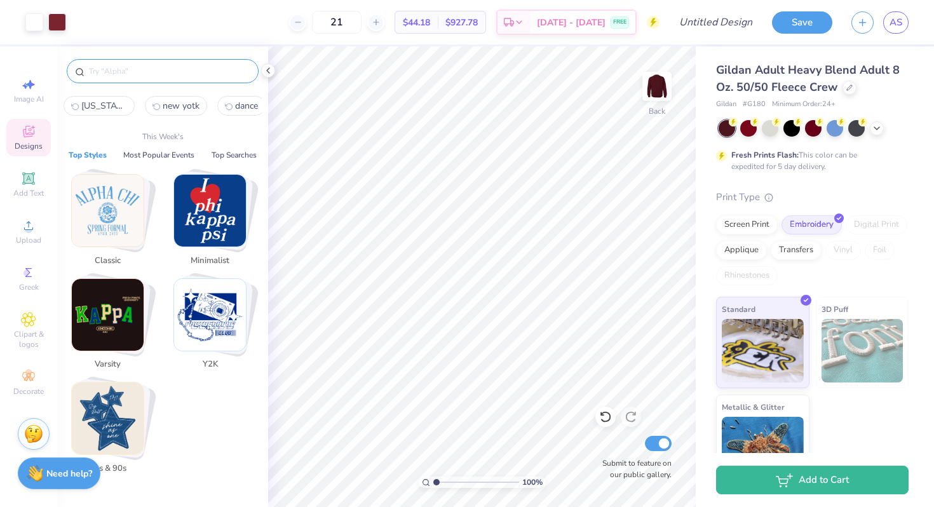
click at [233, 71] on input "text" at bounding box center [169, 71] width 163 height 13
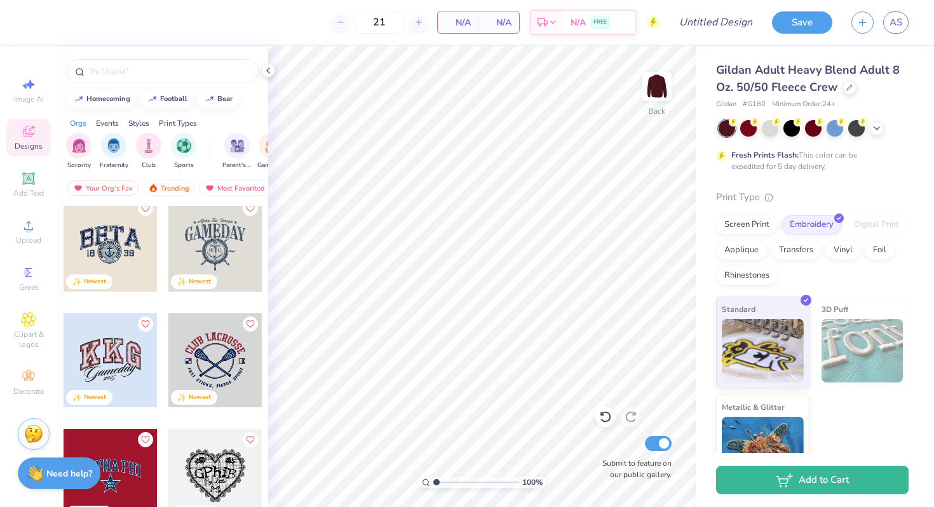
scroll to position [726, 0]
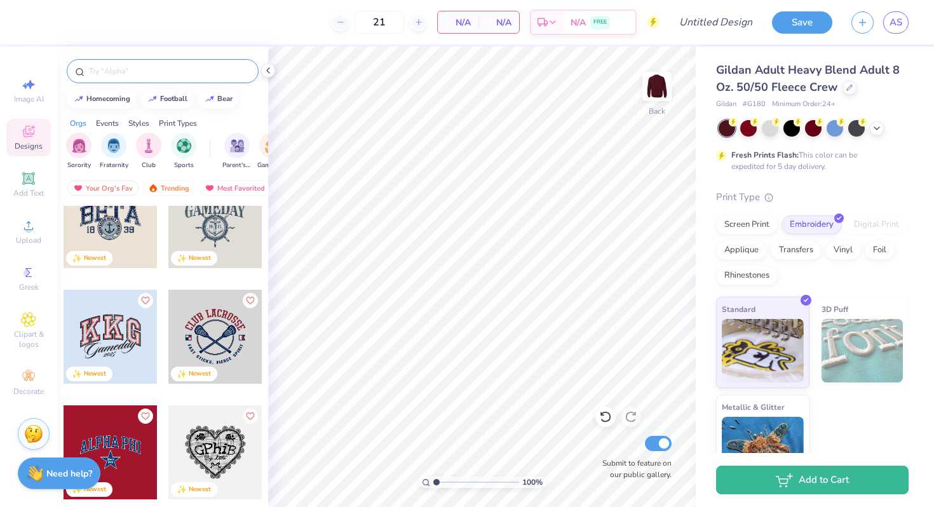
click at [186, 74] on input "text" at bounding box center [169, 71] width 163 height 13
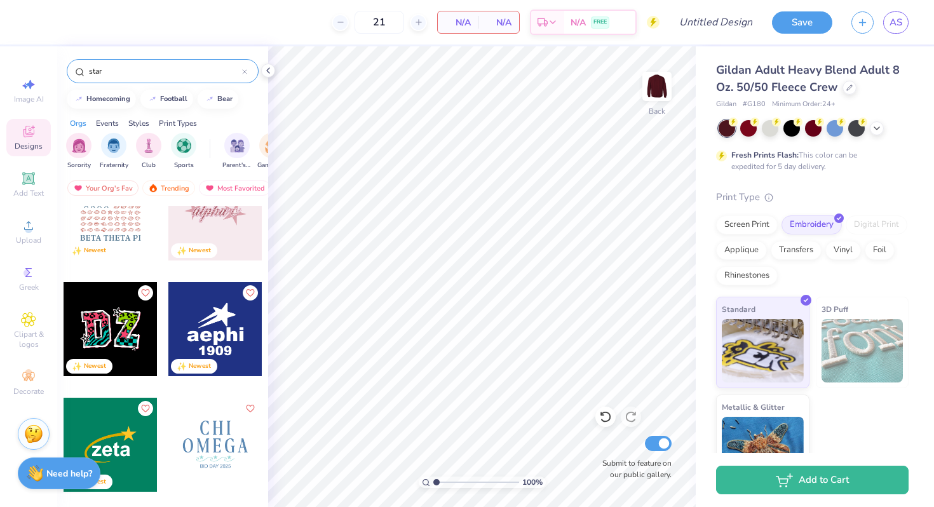
scroll to position [1751, 0]
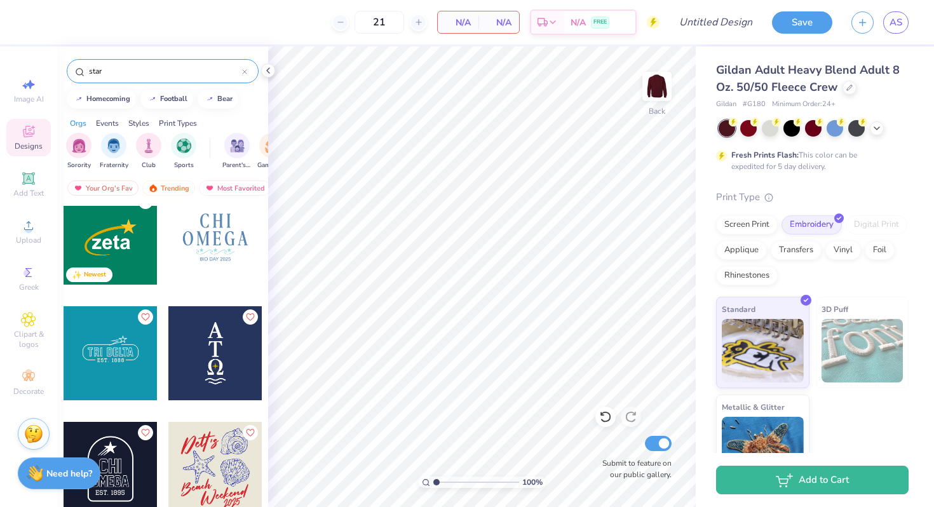
type input "star"
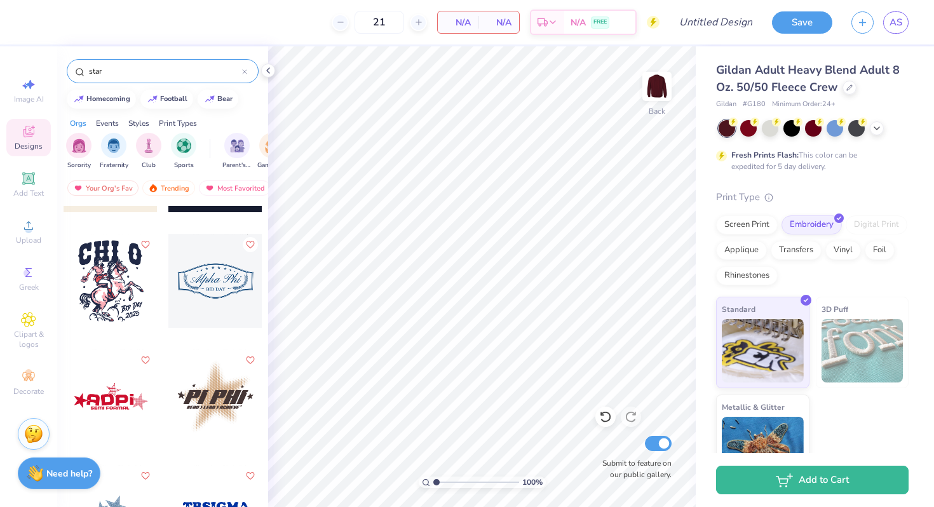
scroll to position [3271, 0]
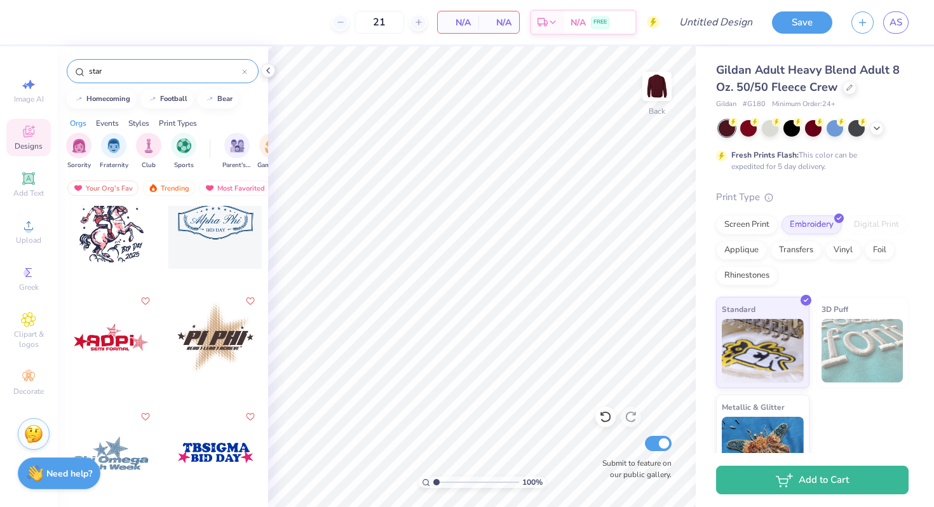
click at [113, 342] on div at bounding box center [111, 337] width 94 height 94
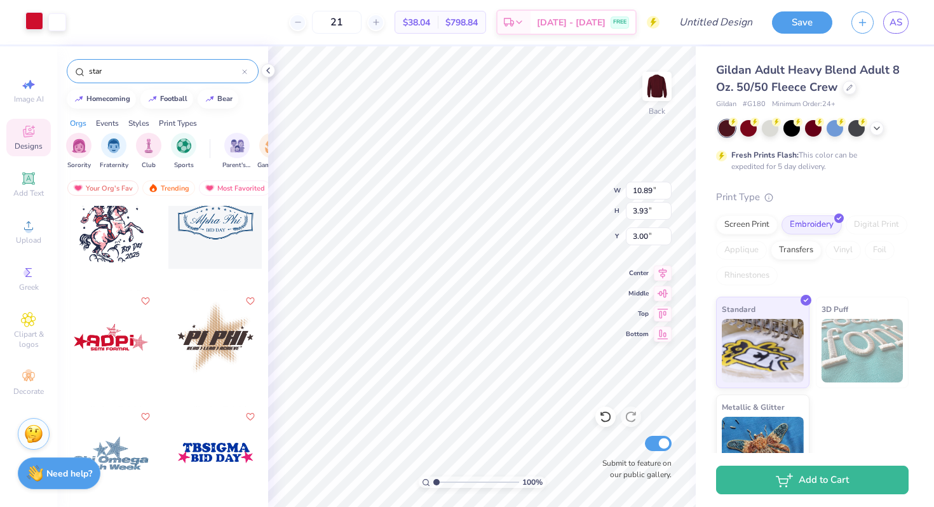
click at [36, 19] on div at bounding box center [34, 21] width 18 height 18
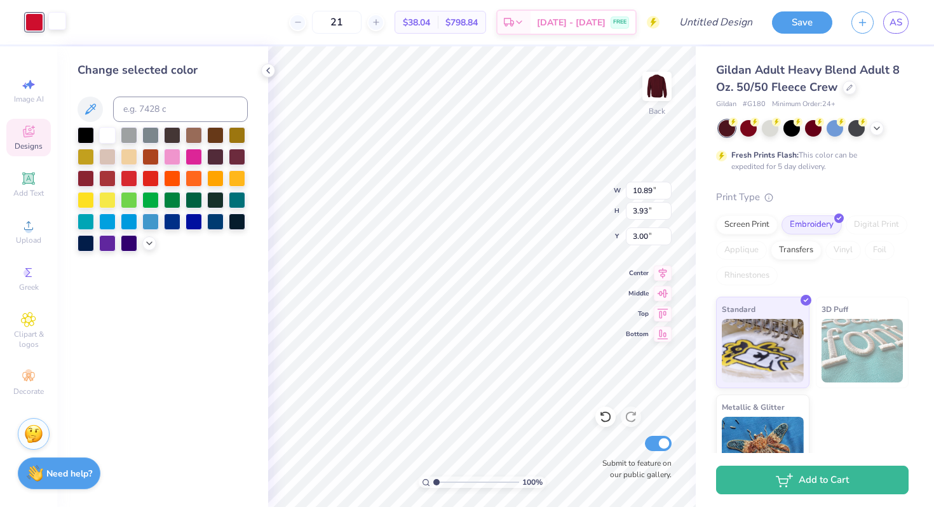
click at [54, 20] on div at bounding box center [57, 21] width 18 height 18
click at [124, 177] on div at bounding box center [129, 177] width 17 height 17
click at [35, 25] on div at bounding box center [34, 21] width 18 height 18
click at [107, 133] on div at bounding box center [107, 134] width 17 height 17
click at [150, 238] on icon at bounding box center [149, 242] width 10 height 10
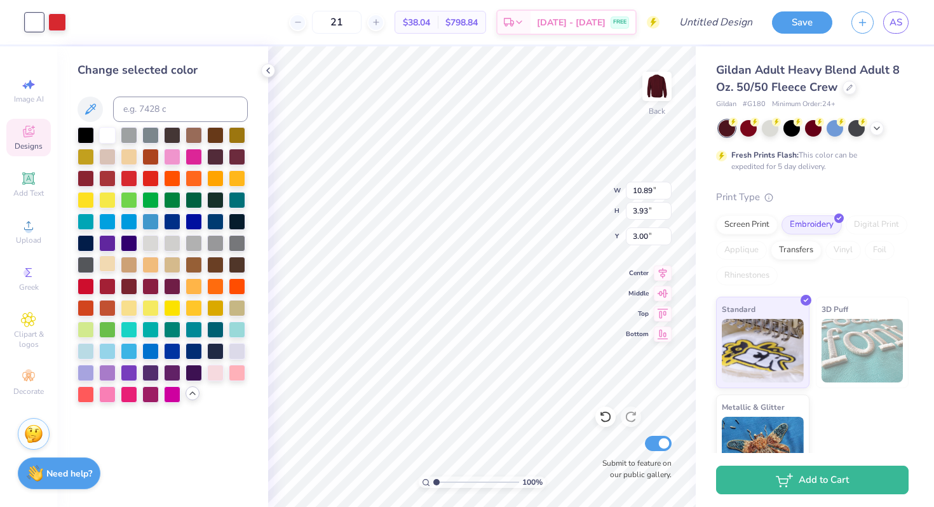
click at [107, 259] on div at bounding box center [107, 264] width 17 height 17
click at [102, 131] on div at bounding box center [107, 134] width 17 height 17
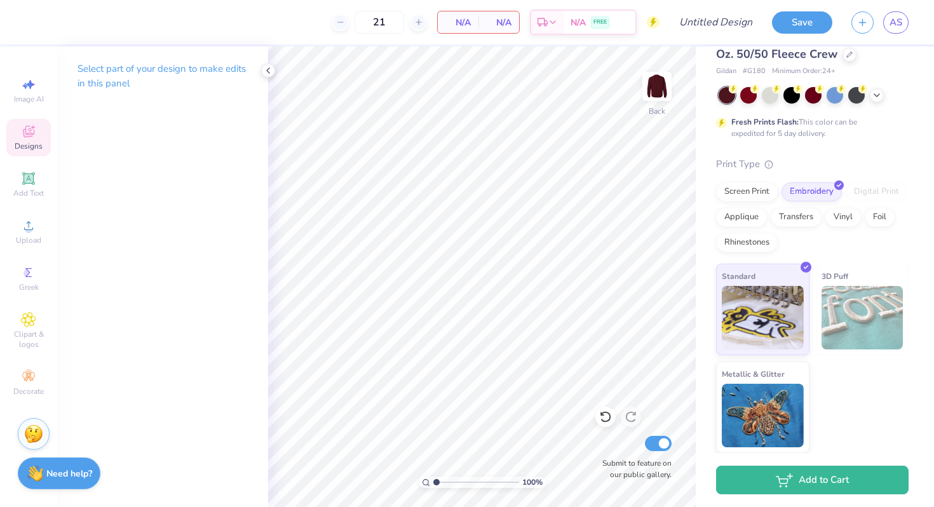
click at [28, 129] on icon at bounding box center [28, 131] width 15 height 15
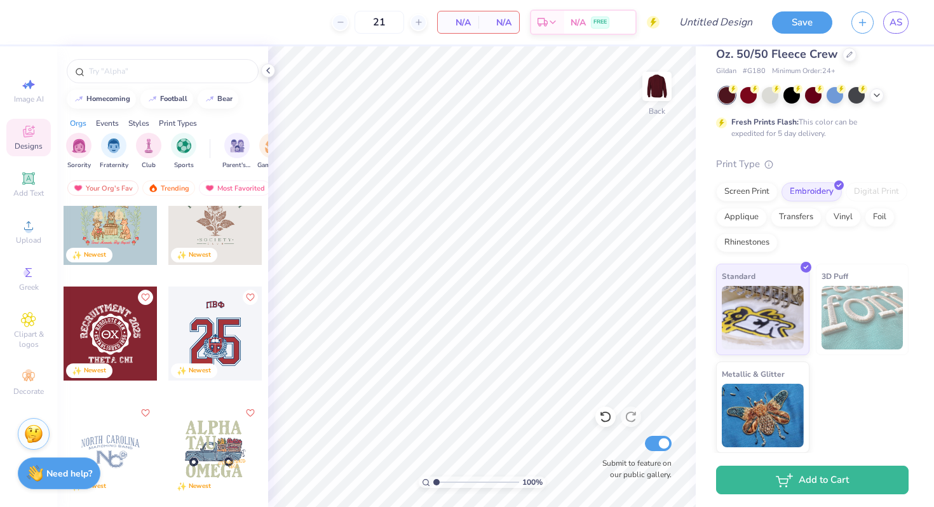
scroll to position [1084, 0]
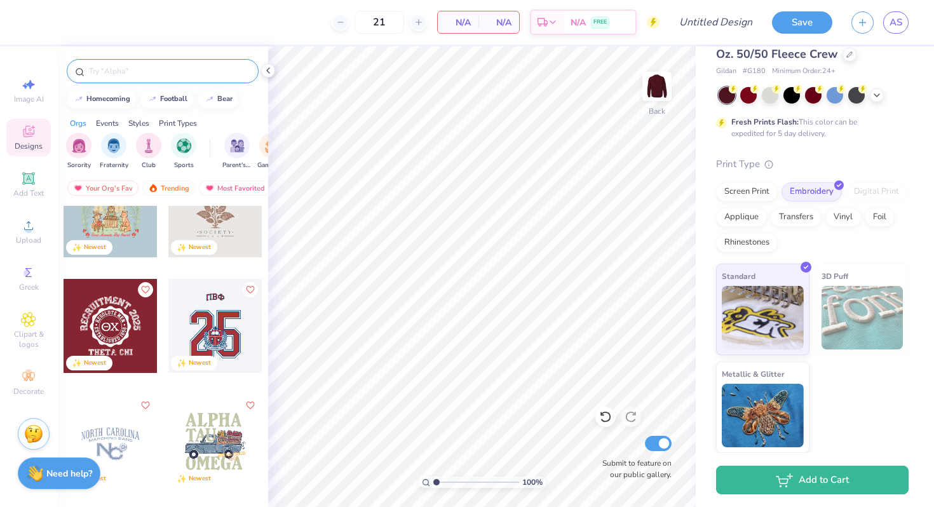
click at [103, 71] on input "text" at bounding box center [169, 71] width 163 height 13
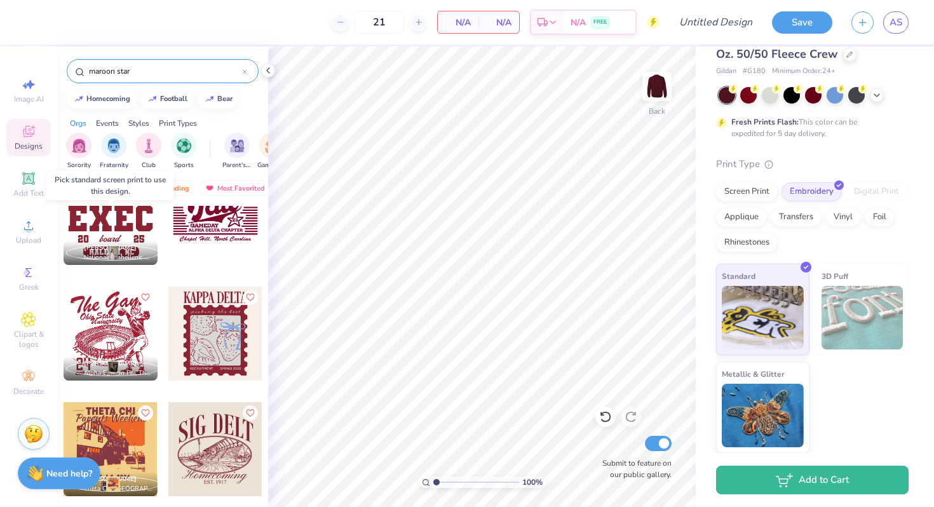
scroll to position [229, 0]
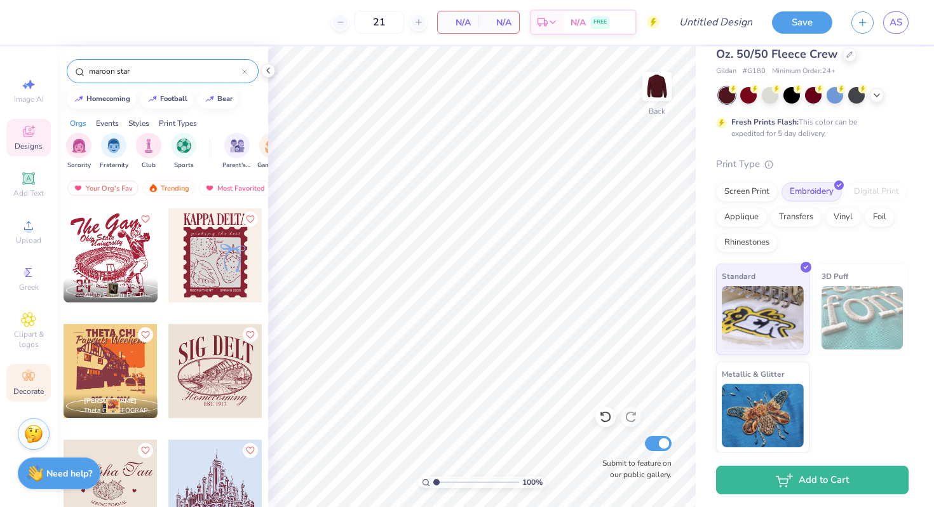
type input "maroon star"
click at [37, 387] on span "Decorate" at bounding box center [28, 391] width 31 height 10
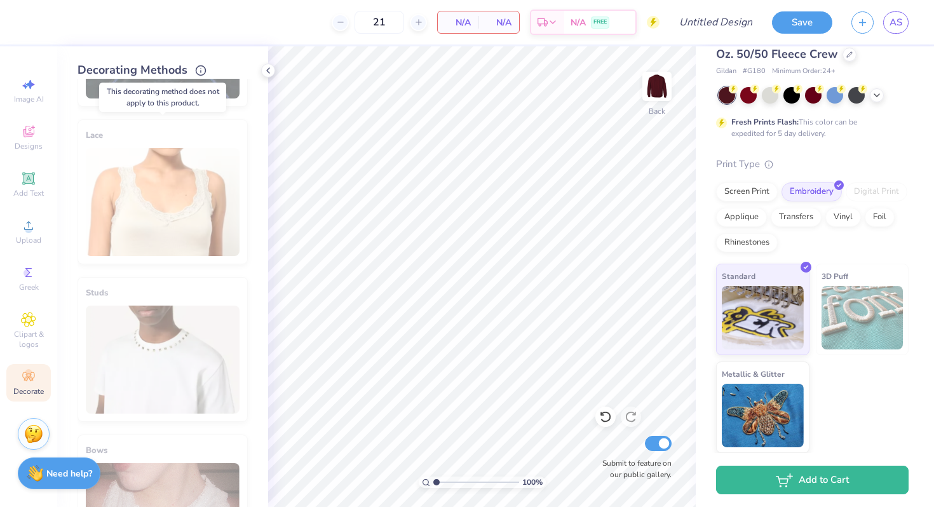
scroll to position [432, 0]
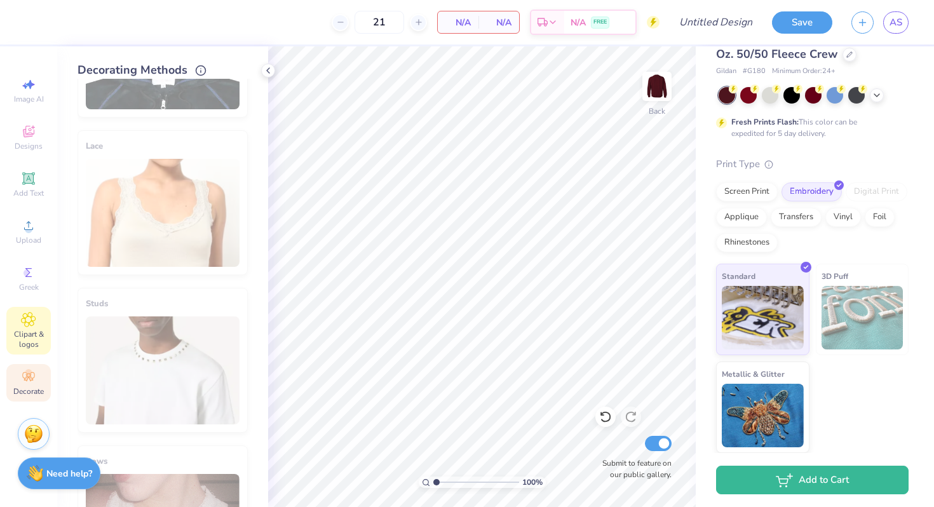
click at [15, 333] on span "Clipart & logos" at bounding box center [28, 339] width 44 height 20
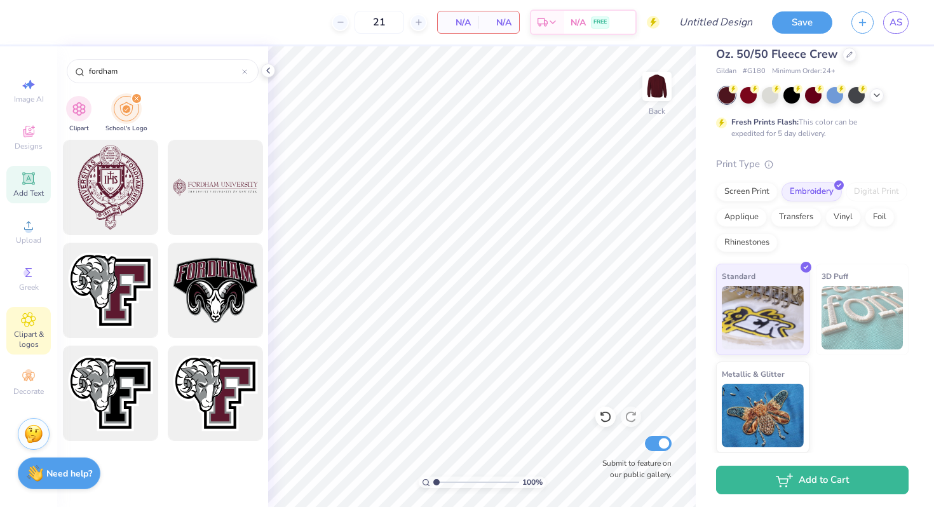
click at [36, 179] on icon at bounding box center [28, 178] width 15 height 15
click at [22, 137] on icon at bounding box center [28, 131] width 15 height 15
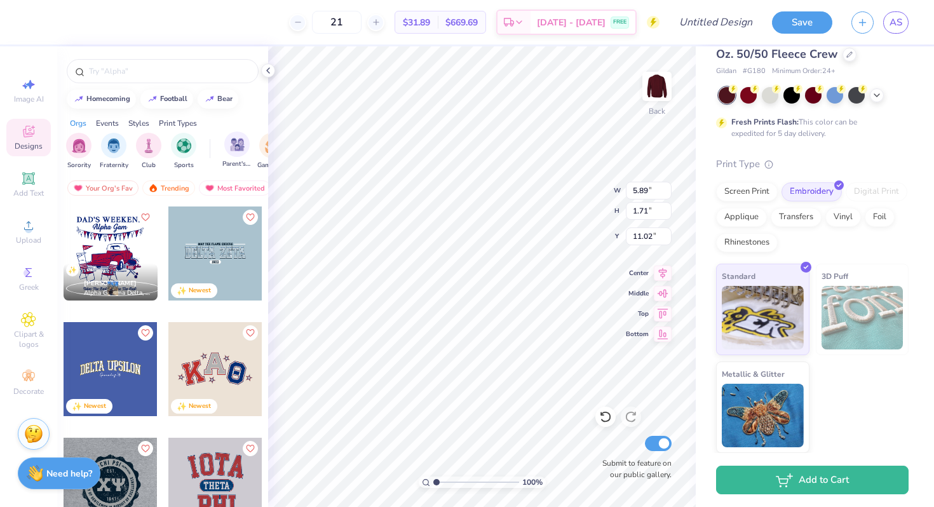
type textarea "EXT"
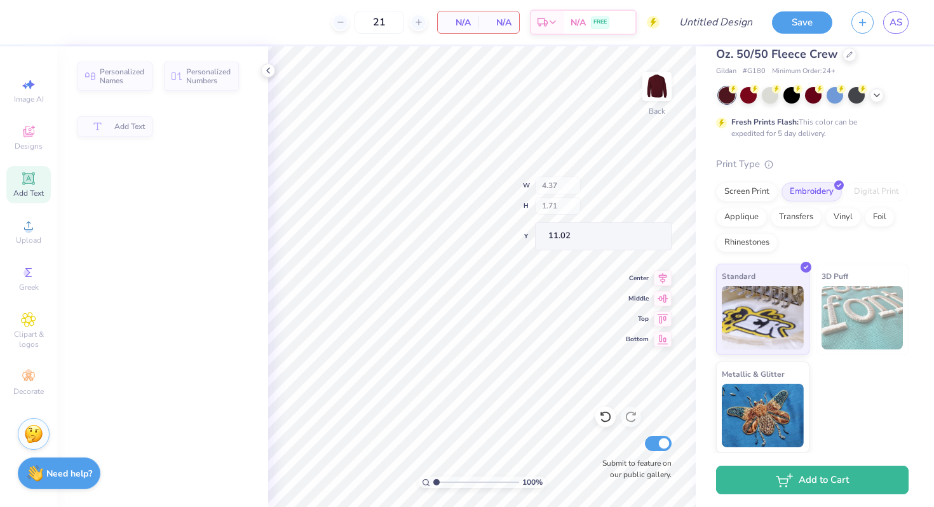
type input "4.37"
click at [25, 133] on icon at bounding box center [29, 133] width 10 height 8
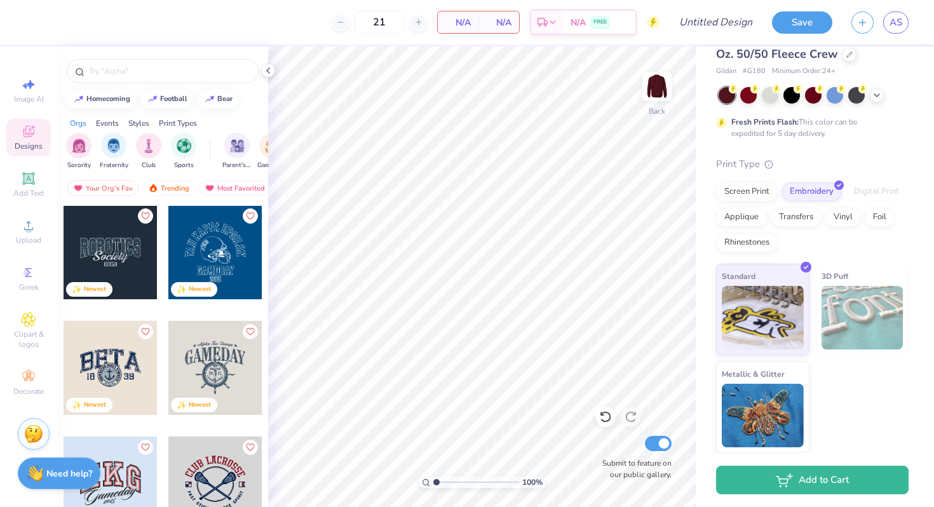
scroll to position [577, 0]
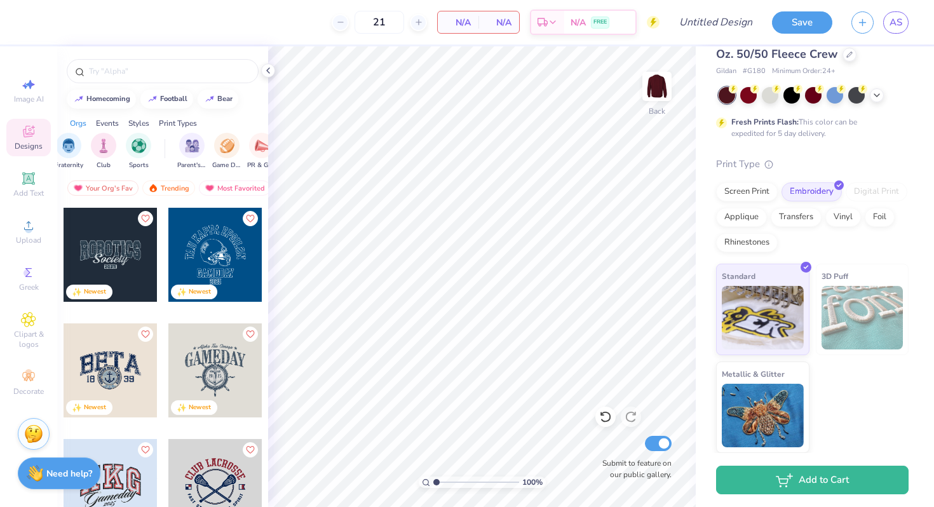
scroll to position [0, 48]
click at [126, 189] on div "Your Org's Fav" at bounding box center [102, 188] width 71 height 15
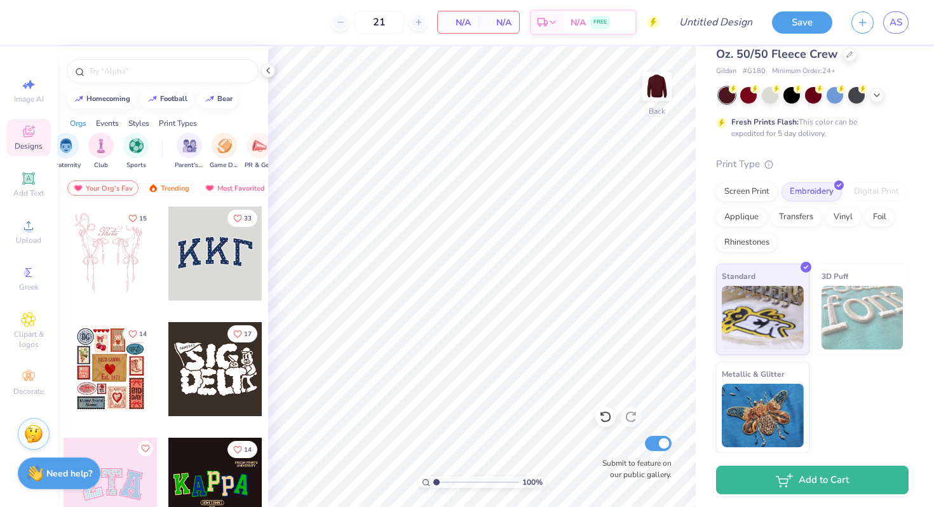
click at [119, 184] on div "Your Org's Fav" at bounding box center [102, 188] width 71 height 15
click at [213, 184] on img at bounding box center [212, 188] width 10 height 9
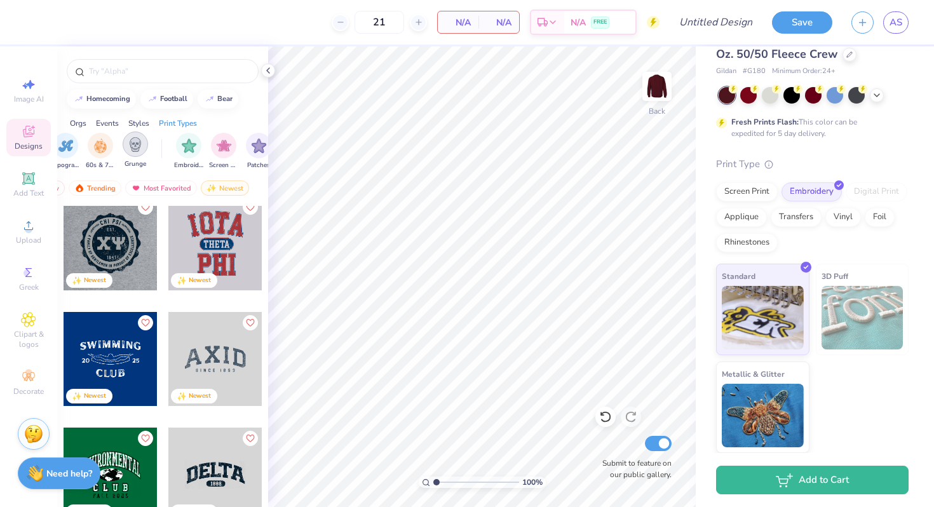
scroll to position [0, 960]
click at [152, 149] on img "filter for Embroidery" at bounding box center [153, 144] width 15 height 15
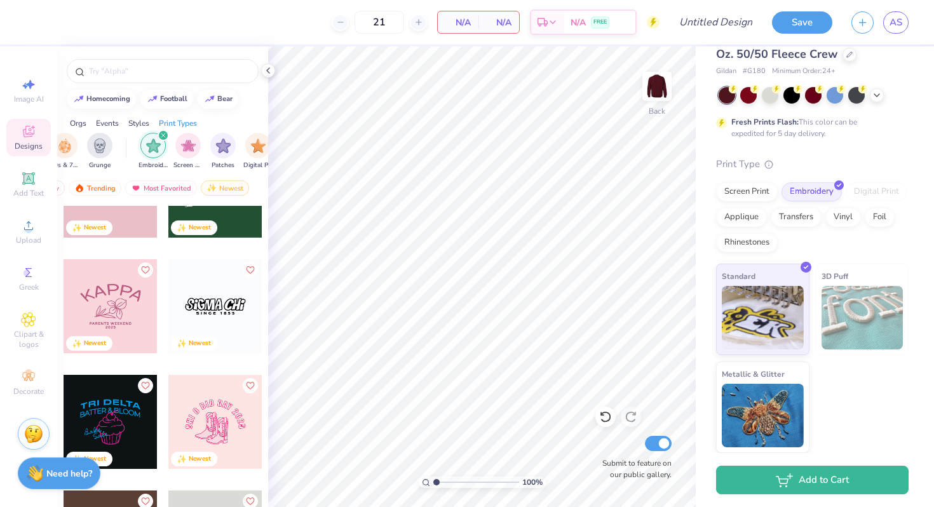
scroll to position [2376, 0]
click at [158, 74] on input "text" at bounding box center [169, 71] width 163 height 13
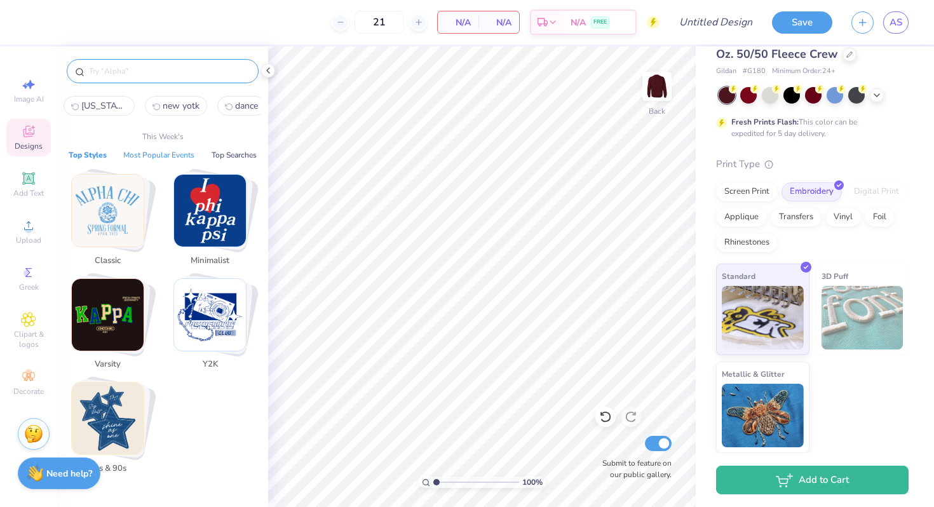
click at [173, 154] on button "Most Popular Events" at bounding box center [158, 155] width 79 height 13
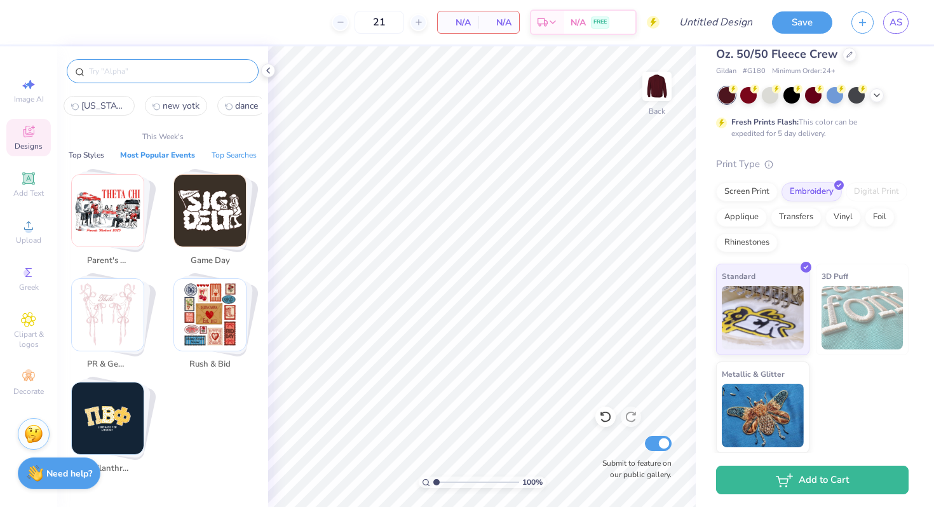
click at [226, 150] on button "Top Searches" at bounding box center [234, 155] width 53 height 13
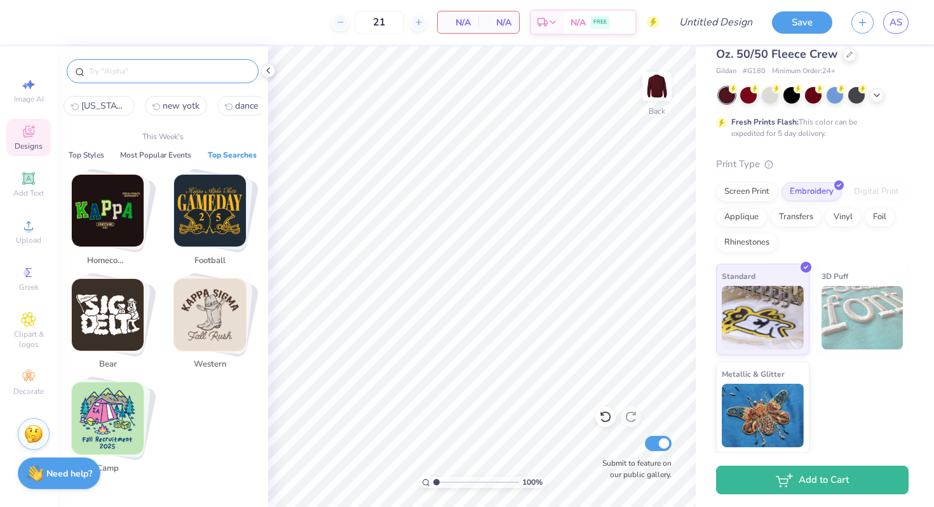
click at [127, 205] on img "Stack Card Button homecoming" at bounding box center [108, 211] width 72 height 72
type input "homecoming"
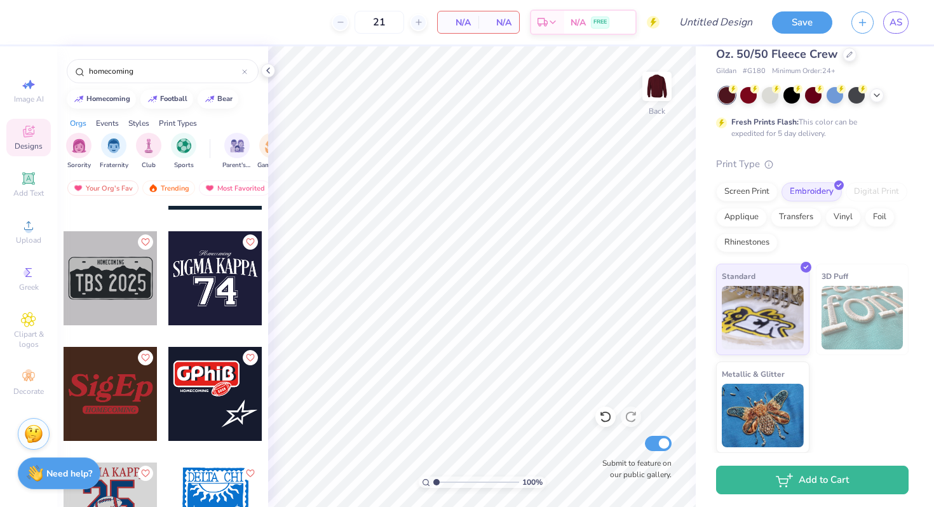
scroll to position [562, 0]
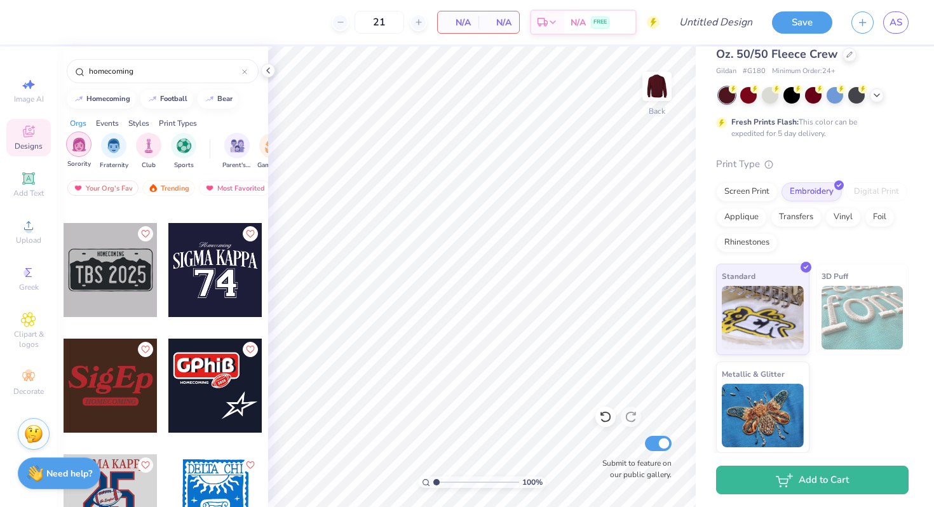
click at [86, 150] on div "filter for Sorority" at bounding box center [78, 144] width 25 height 25
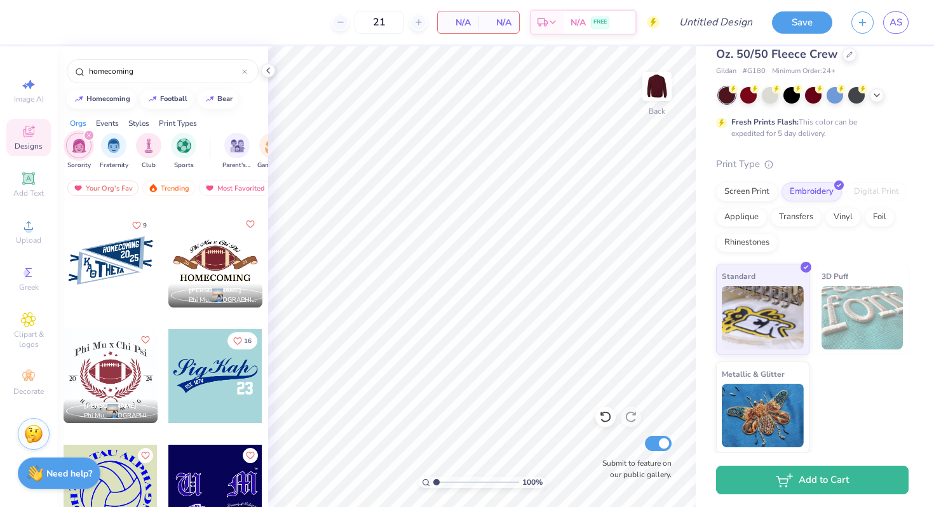
scroll to position [461, 0]
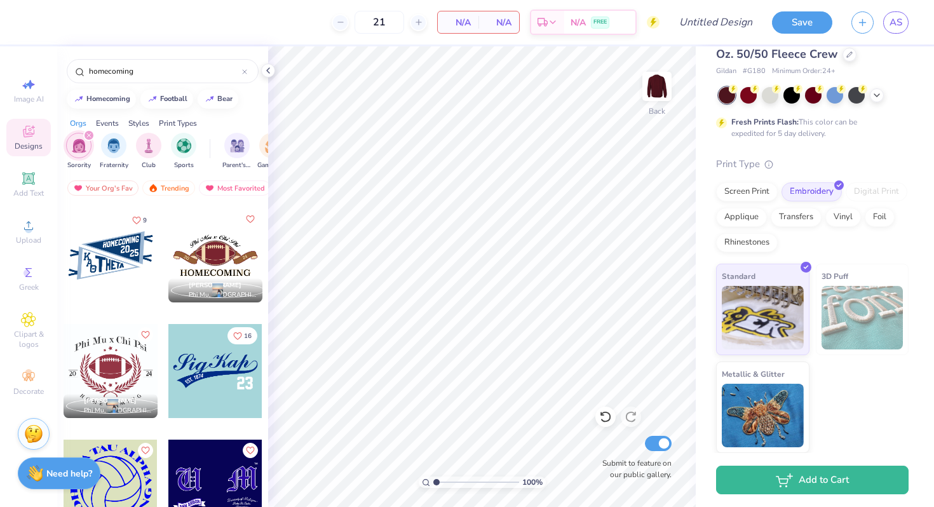
click at [89, 132] on div "filter for Sorority" at bounding box center [88, 135] width 11 height 11
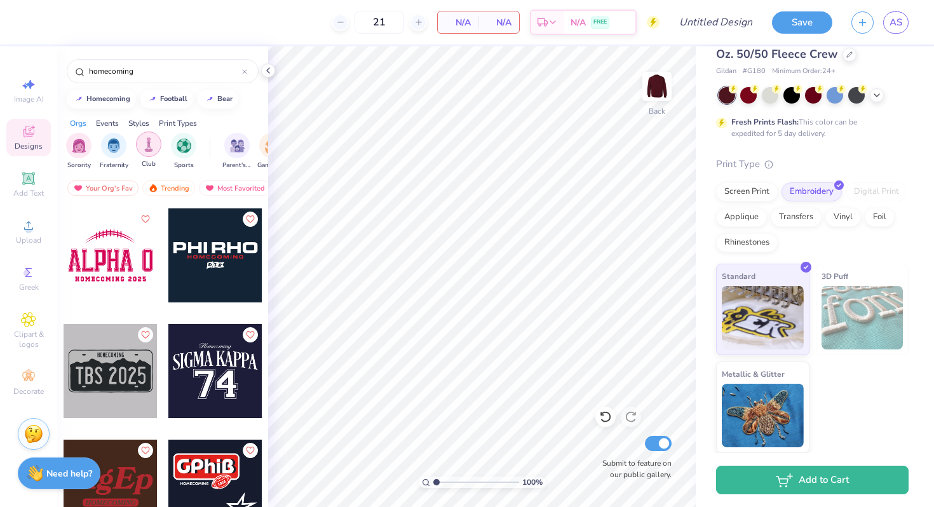
click at [150, 147] on img "filter for Club" at bounding box center [149, 144] width 14 height 15
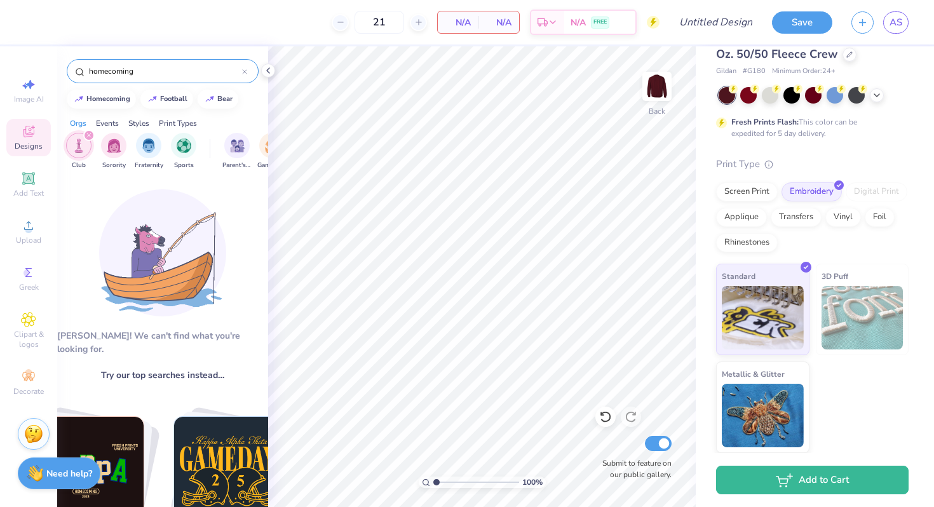
click at [242, 75] on div at bounding box center [244, 70] width 5 height 11
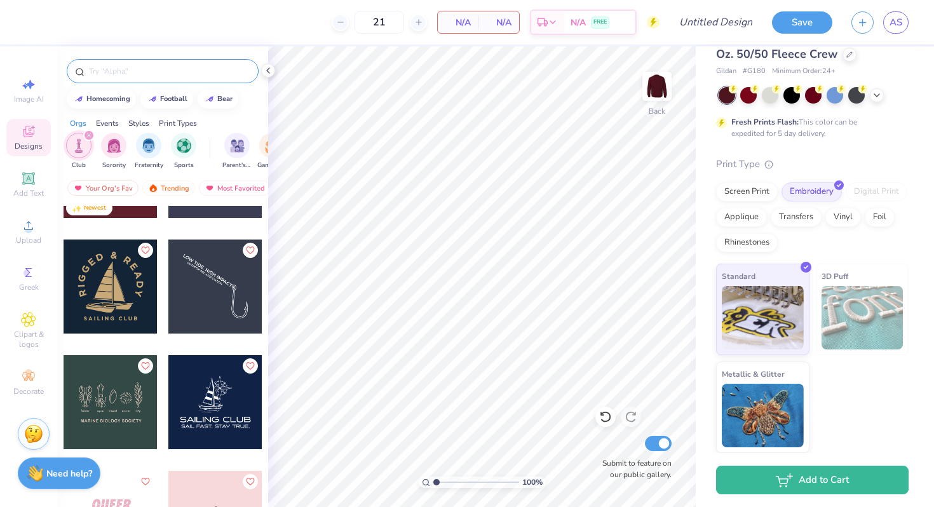
scroll to position [1356, 0]
click at [90, 133] on icon "filter for Club" at bounding box center [89, 135] width 4 height 4
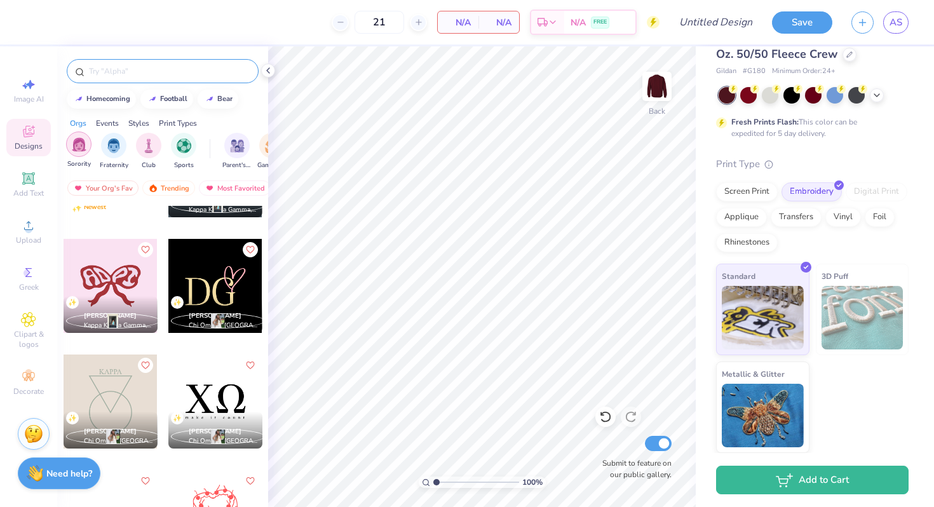
click at [79, 140] on img "filter for Sorority" at bounding box center [79, 144] width 15 height 15
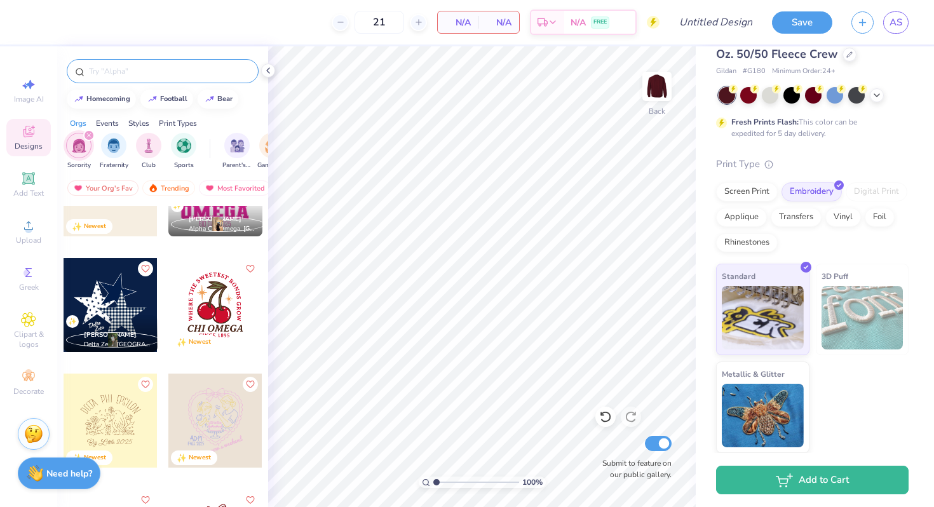
scroll to position [209, 0]
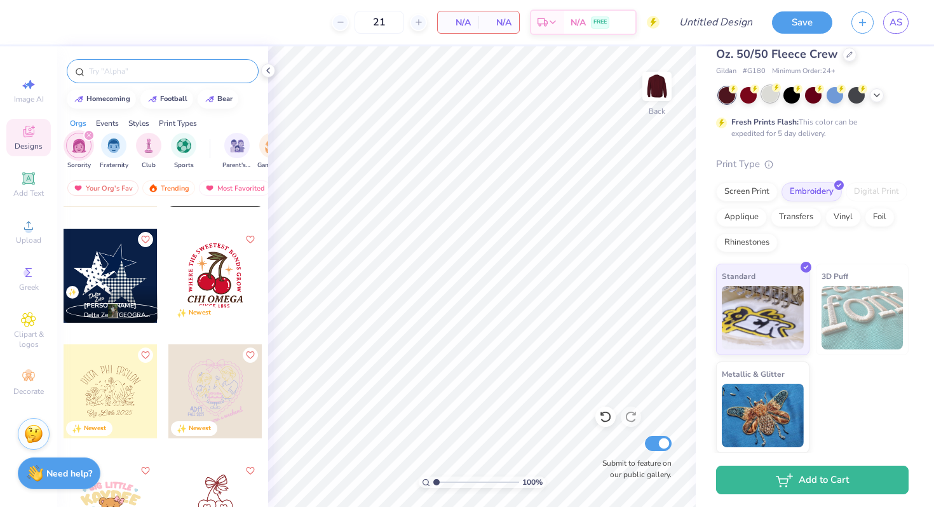
click at [770, 98] on div at bounding box center [770, 94] width 17 height 17
click at [879, 90] on icon at bounding box center [877, 94] width 10 height 10
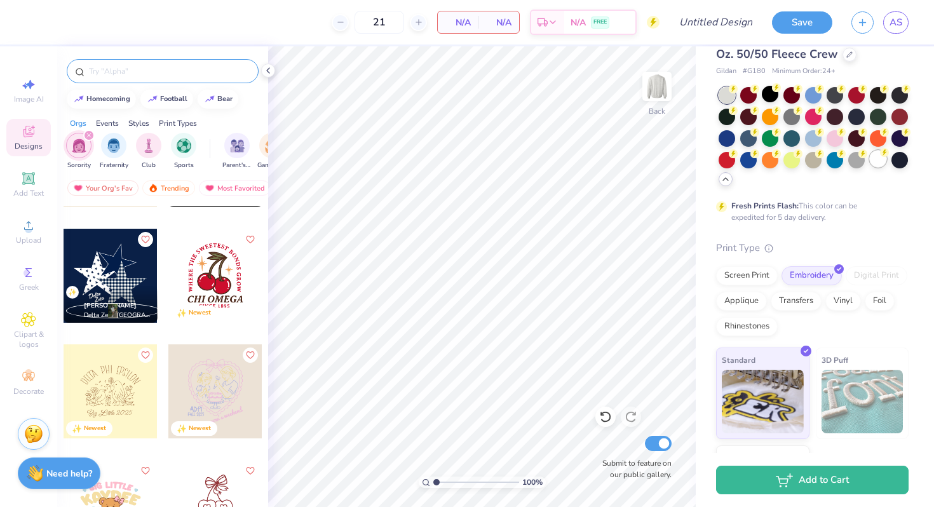
click at [878, 156] on div at bounding box center [878, 159] width 17 height 17
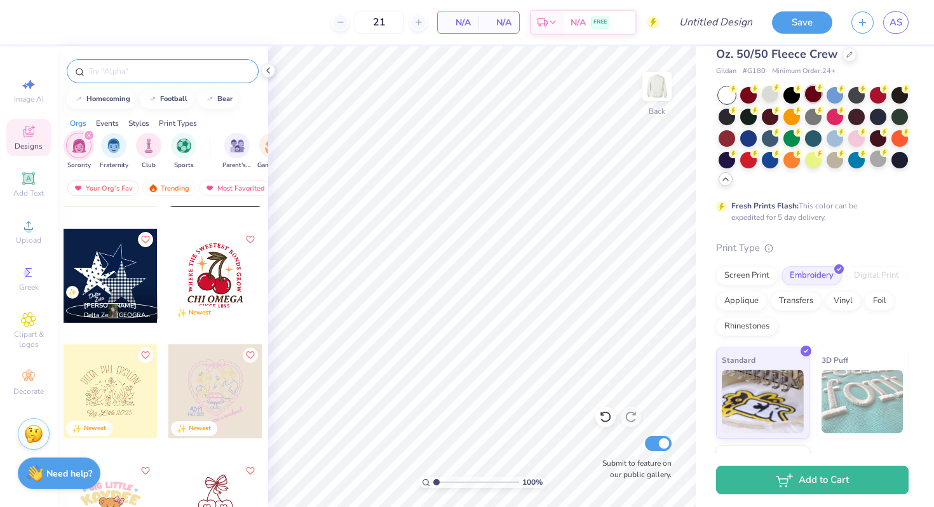
click at [817, 98] on div at bounding box center [813, 94] width 17 height 17
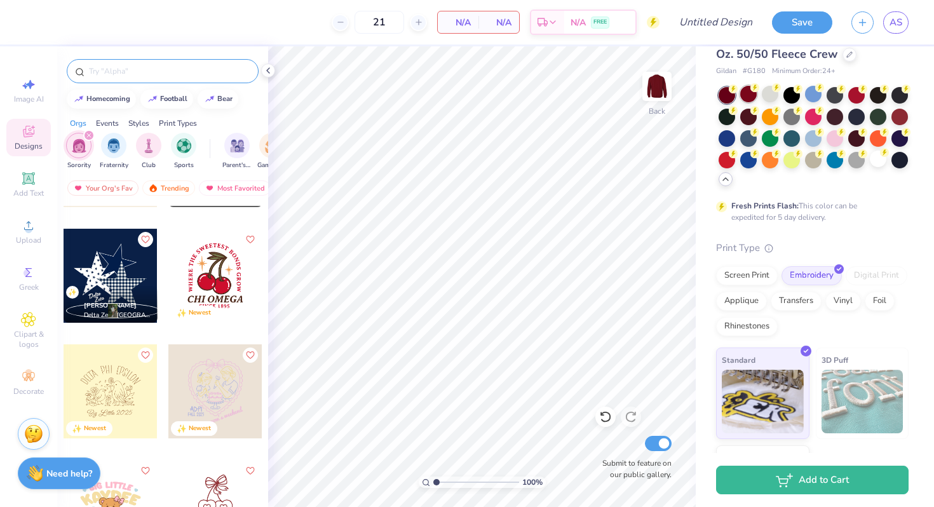
click at [748, 97] on div at bounding box center [748, 94] width 17 height 17
click at [859, 90] on icon at bounding box center [863, 87] width 9 height 9
click at [750, 114] on div at bounding box center [748, 115] width 17 height 17
click at [748, 93] on div at bounding box center [748, 94] width 17 height 17
click at [793, 95] on div at bounding box center [792, 94] width 17 height 17
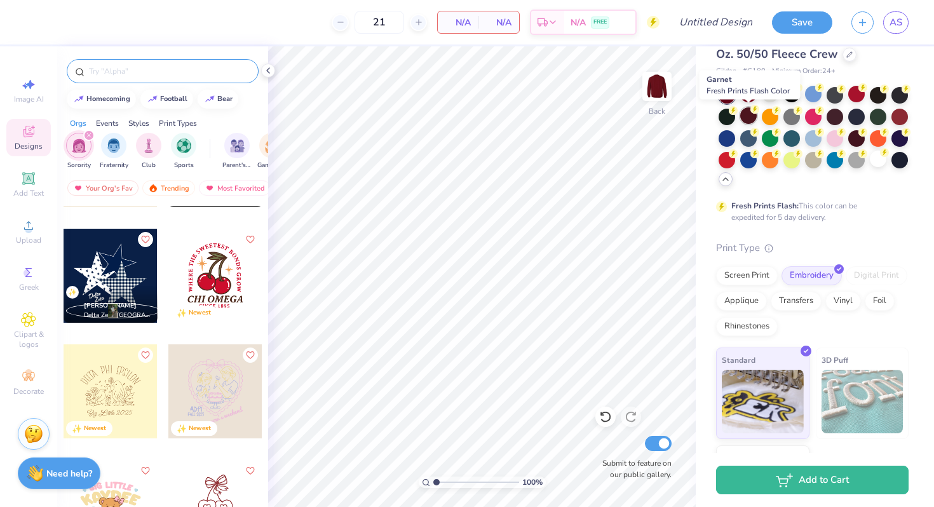
click at [747, 114] on div at bounding box center [748, 115] width 17 height 17
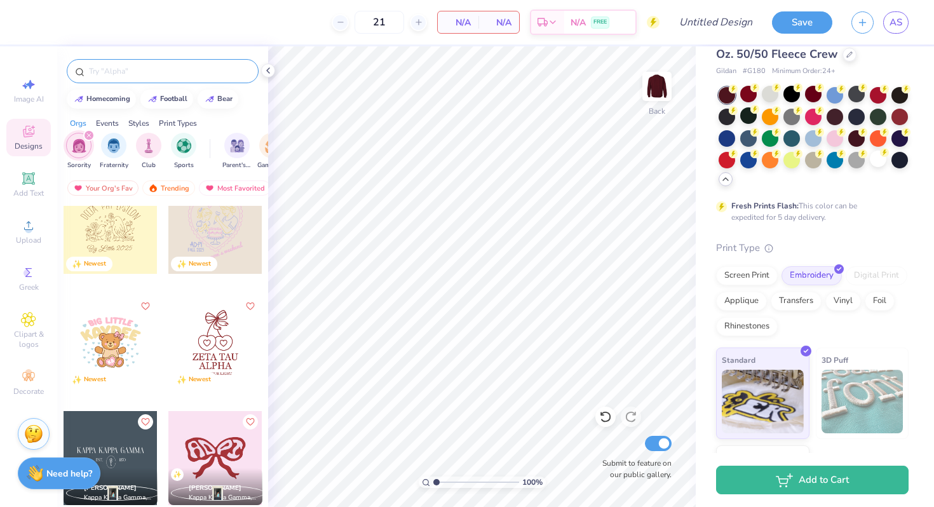
scroll to position [408, 0]
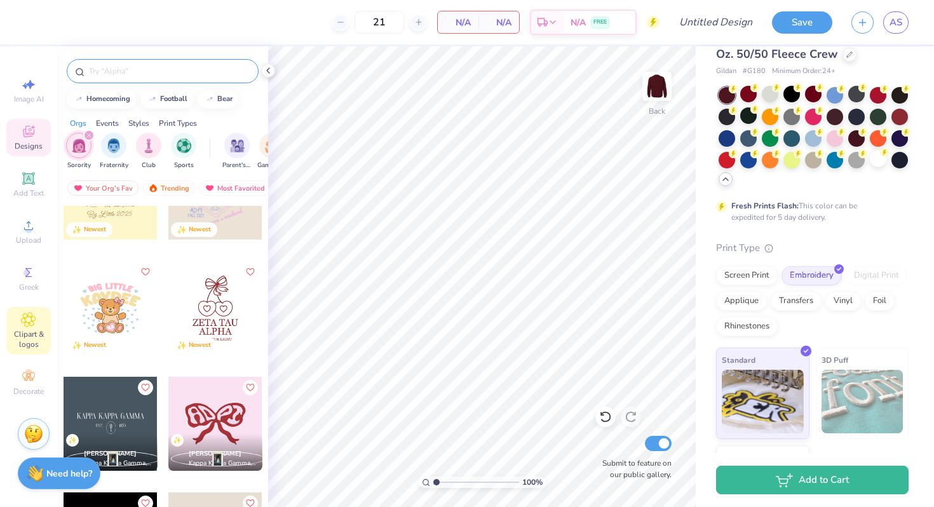
click at [27, 331] on span "Clipart & logos" at bounding box center [28, 339] width 44 height 20
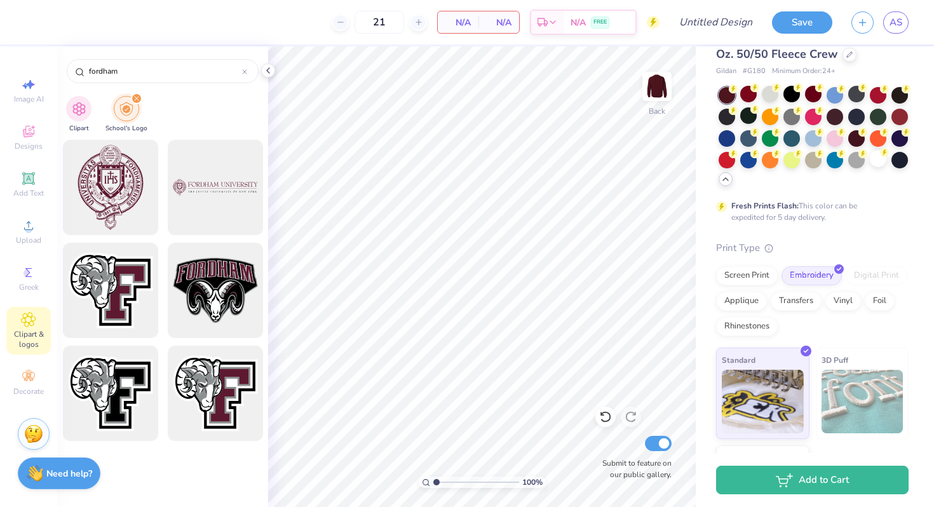
drag, startPoint x: 121, startPoint y: 74, endPoint x: 67, endPoint y: 74, distance: 54.7
click at [67, 74] on div "fordham" at bounding box center [162, 67] width 211 height 43
type input "e"
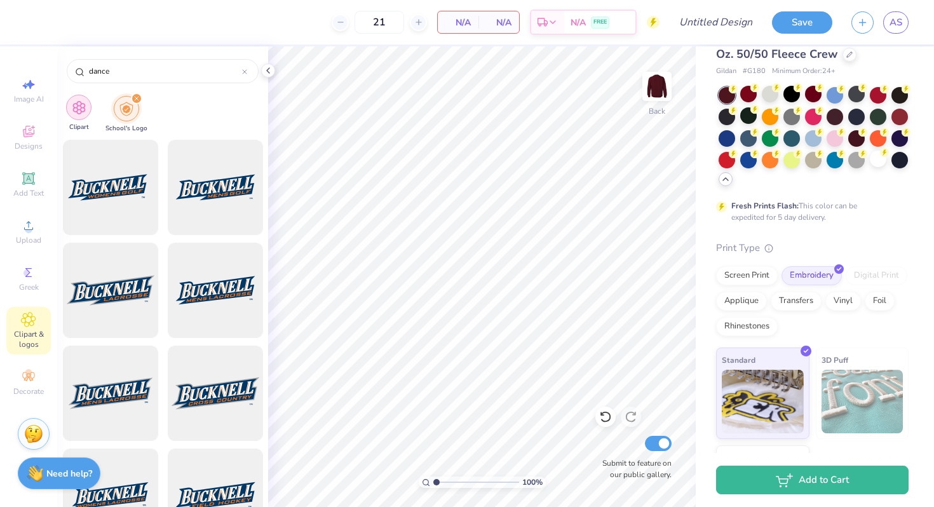
type input "dance"
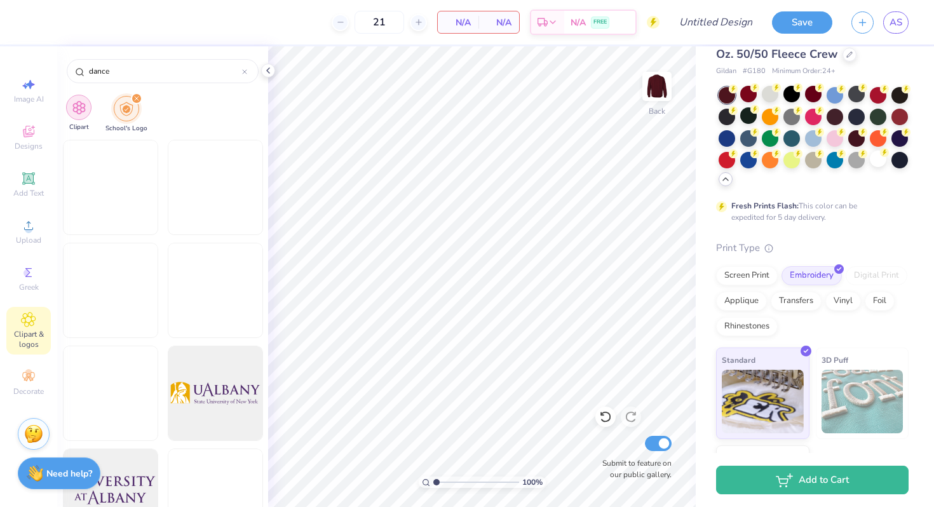
click at [74, 114] on img "filter for Clipart" at bounding box center [79, 107] width 15 height 15
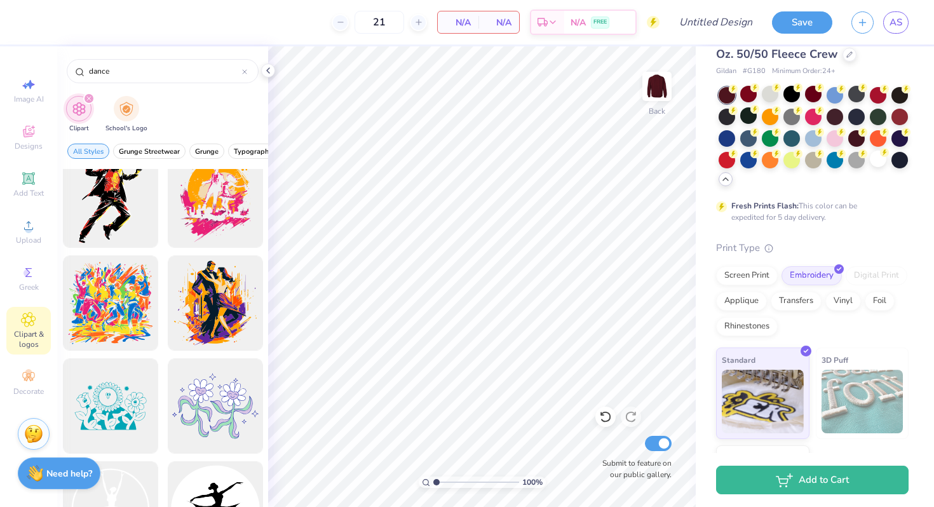
scroll to position [2490, 0]
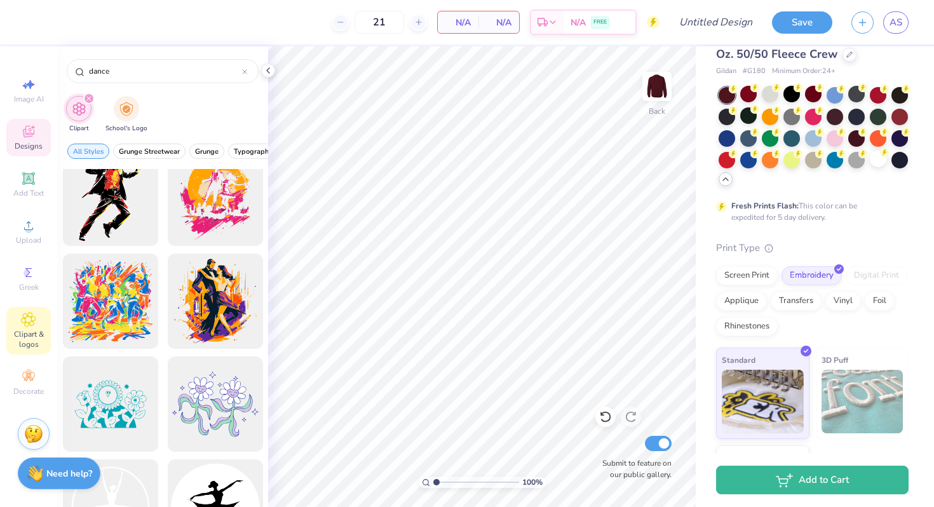
click at [36, 128] on icon at bounding box center [28, 131] width 15 height 15
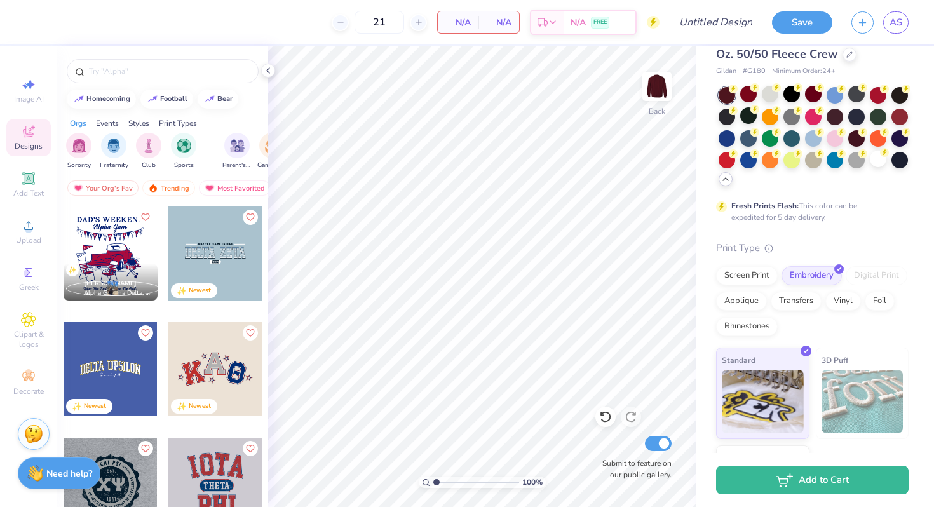
scroll to position [135, 0]
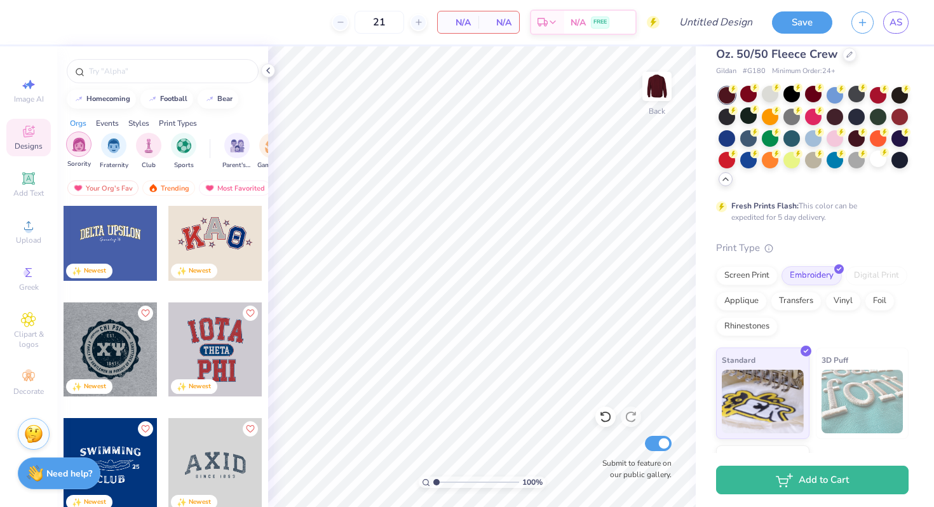
click at [81, 147] on img "filter for Sorority" at bounding box center [79, 144] width 15 height 15
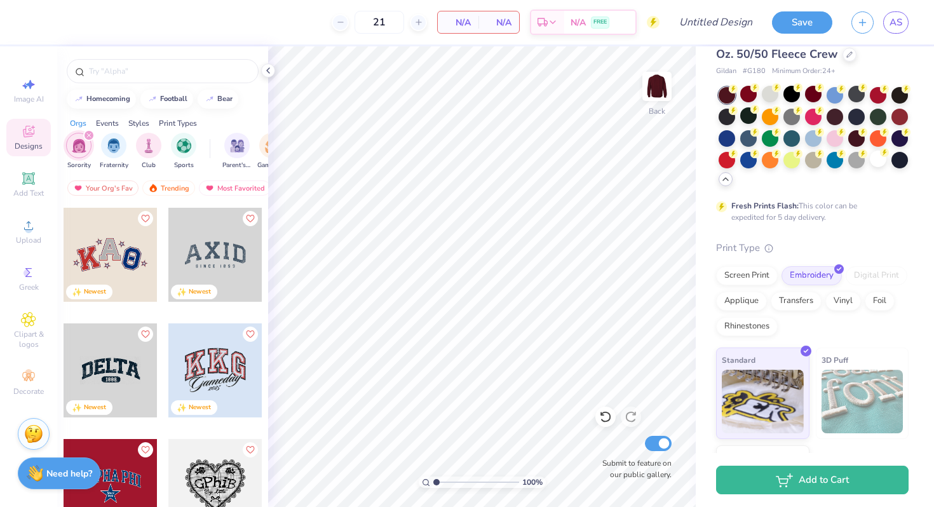
scroll to position [125, 0]
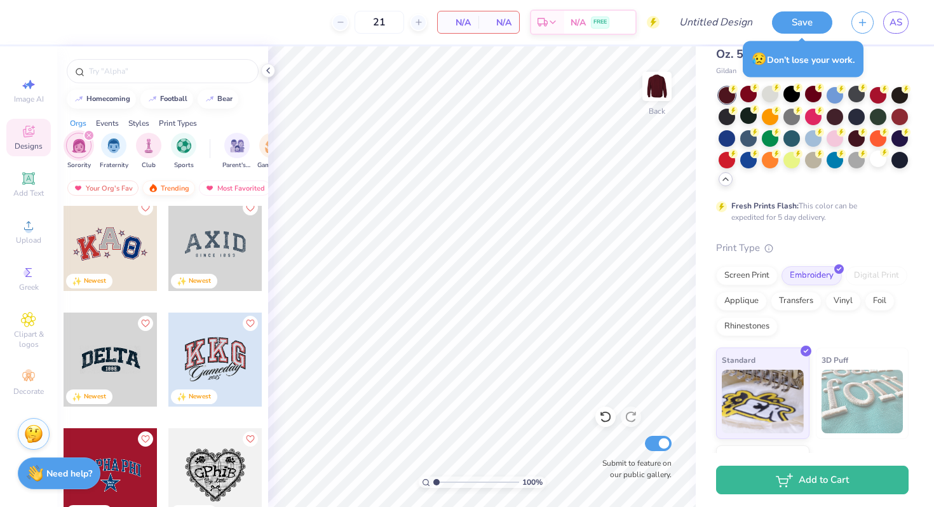
click at [173, 191] on div "Trending" at bounding box center [168, 188] width 53 height 15
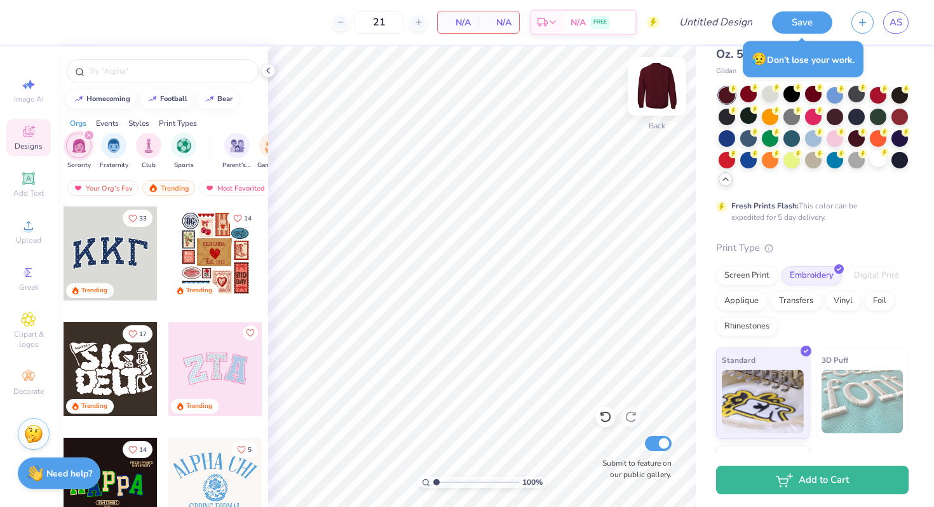
click at [657, 79] on img at bounding box center [657, 86] width 51 height 51
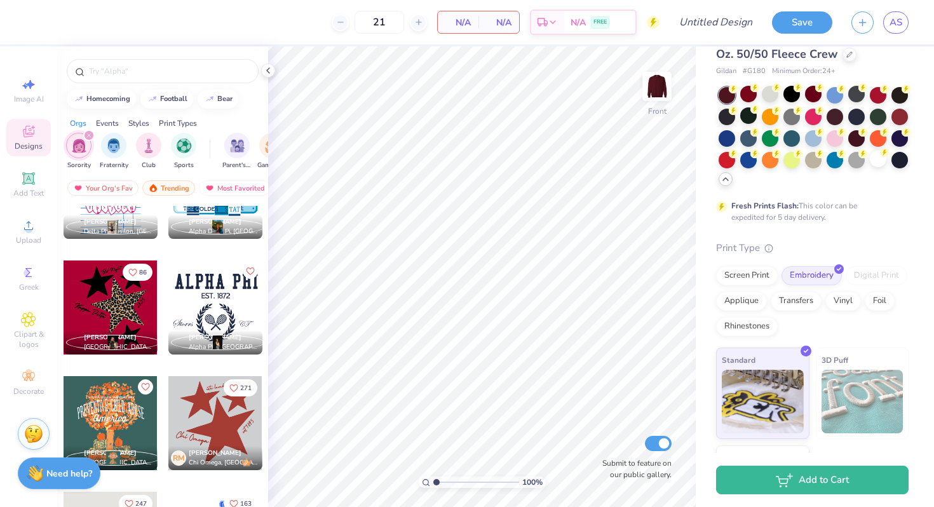
scroll to position [4344, 0]
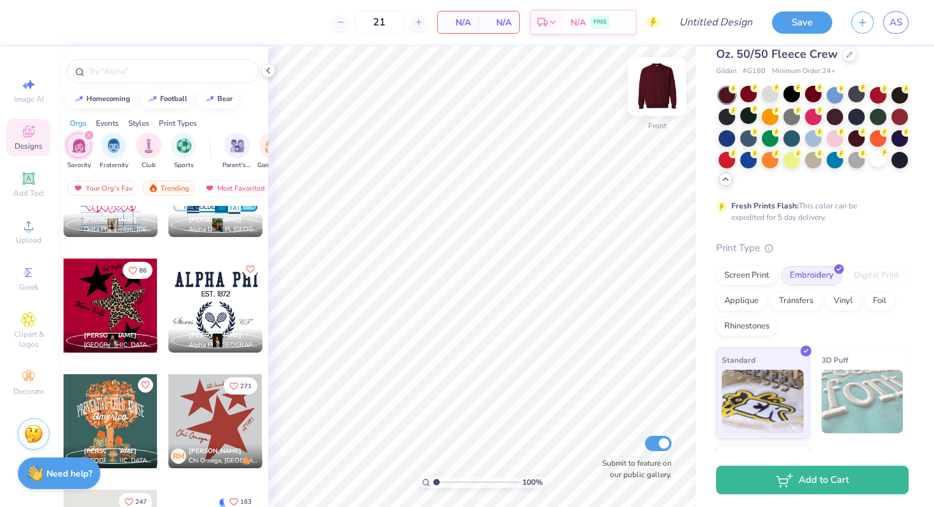
click at [661, 89] on img at bounding box center [657, 86] width 51 height 51
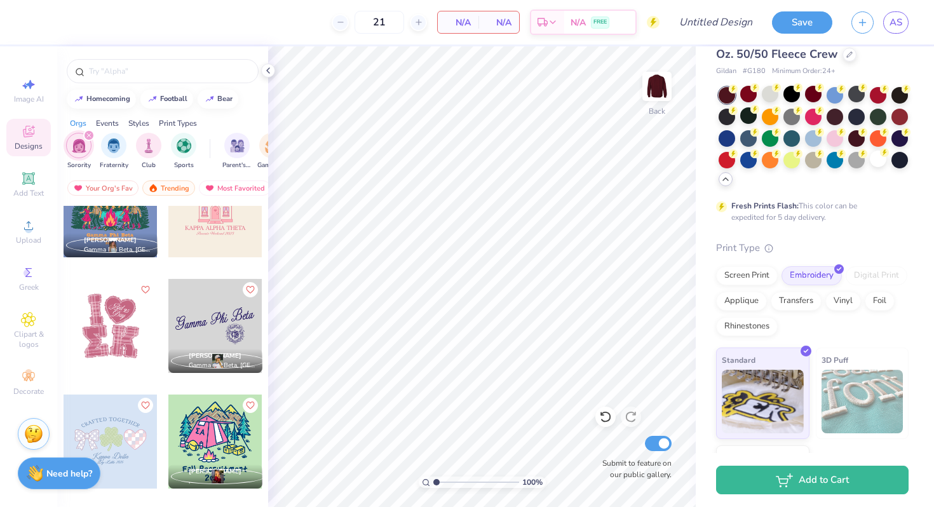
scroll to position [5369, 0]
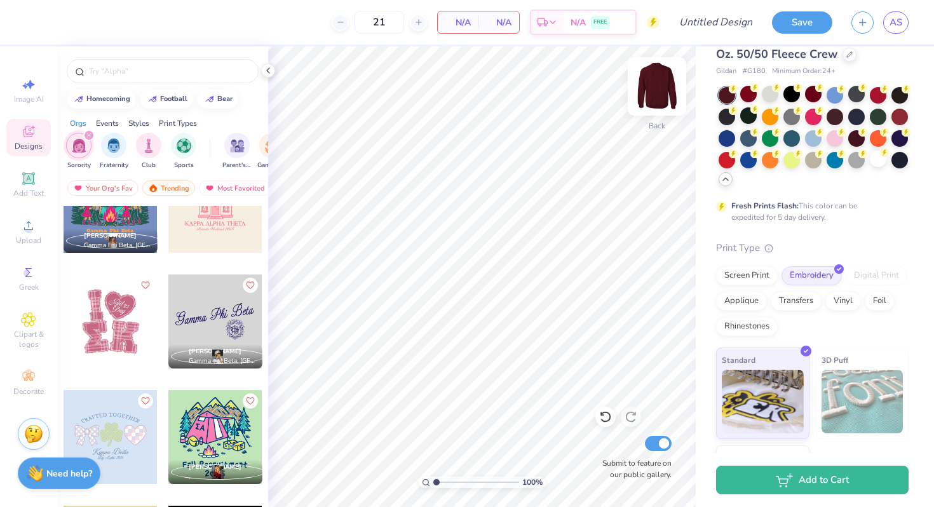
click at [653, 88] on img at bounding box center [657, 86] width 51 height 51
click at [146, 71] on input "text" at bounding box center [169, 71] width 163 height 13
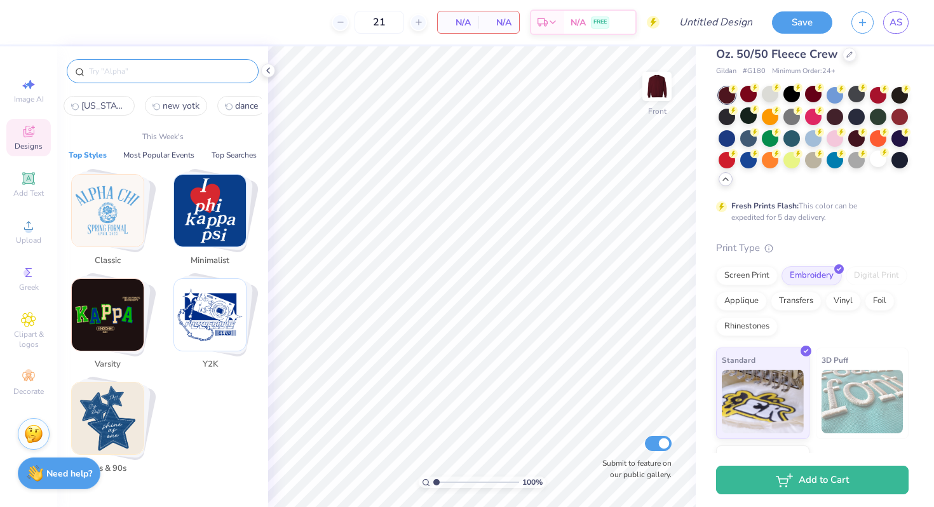
type input "o"
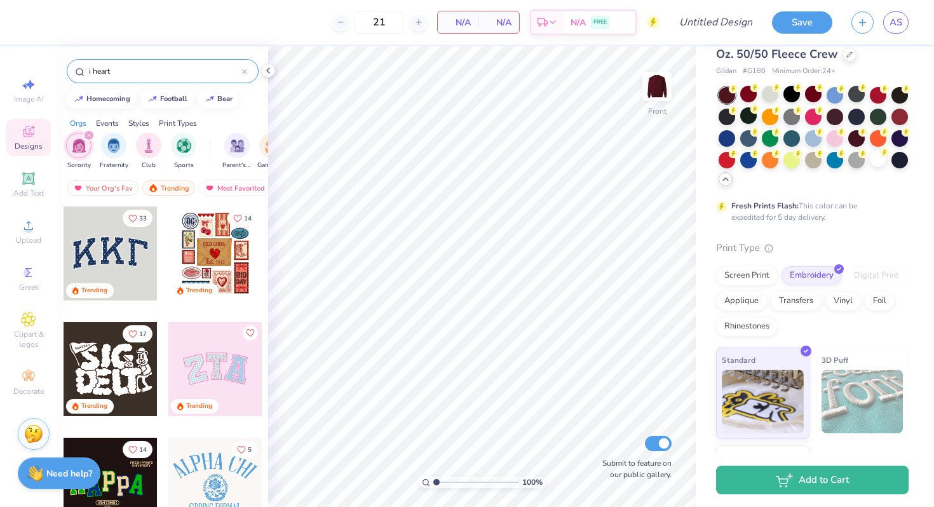
type input "i heart"
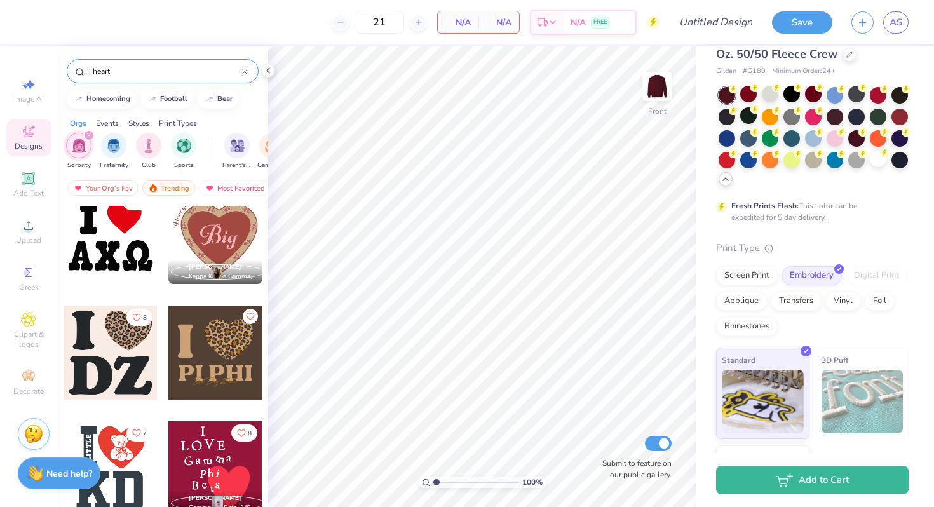
scroll to position [0, 0]
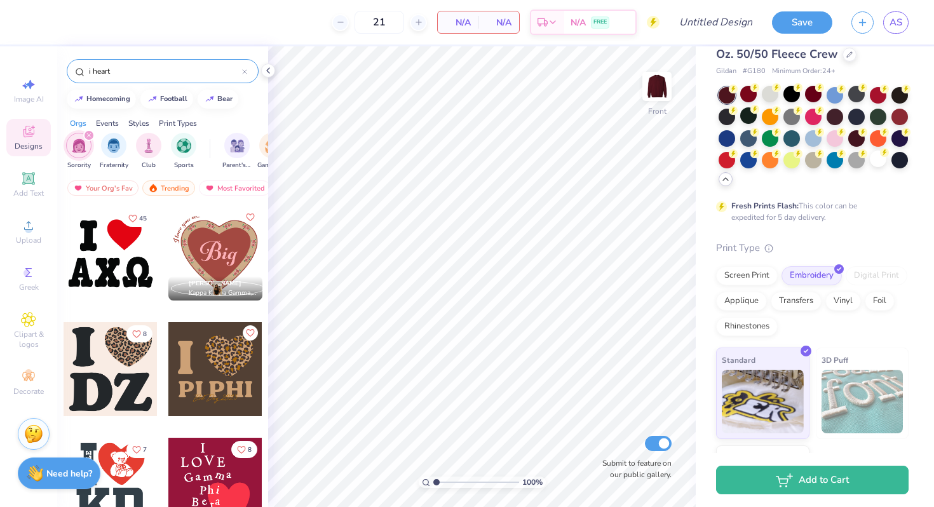
click at [219, 380] on div at bounding box center [215, 369] width 94 height 94
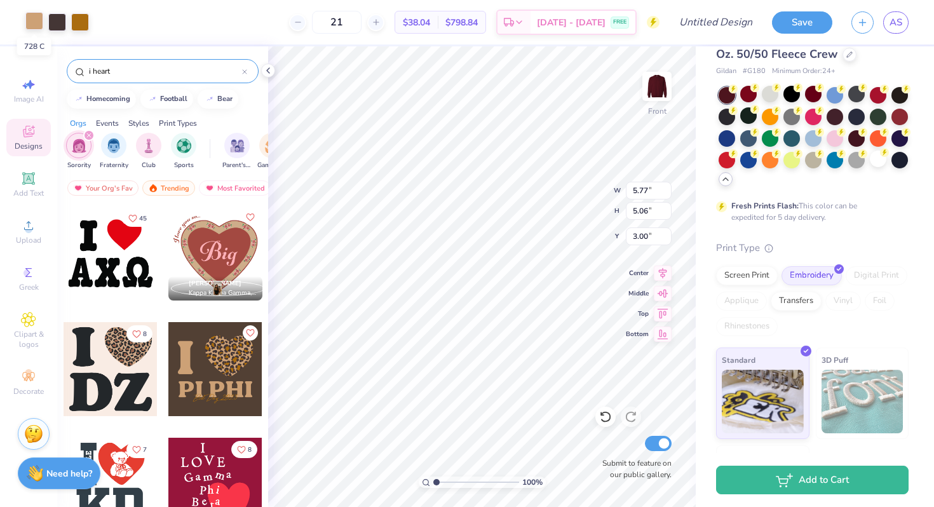
click at [36, 18] on div at bounding box center [34, 21] width 18 height 18
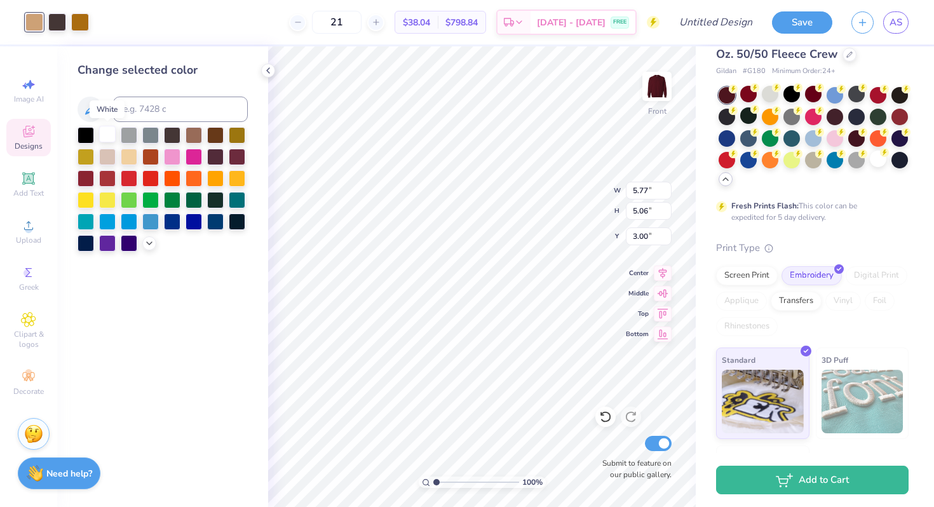
click at [110, 135] on div at bounding box center [107, 134] width 17 height 17
click at [52, 17] on div at bounding box center [57, 21] width 18 height 18
click at [87, 174] on div at bounding box center [86, 177] width 17 height 17
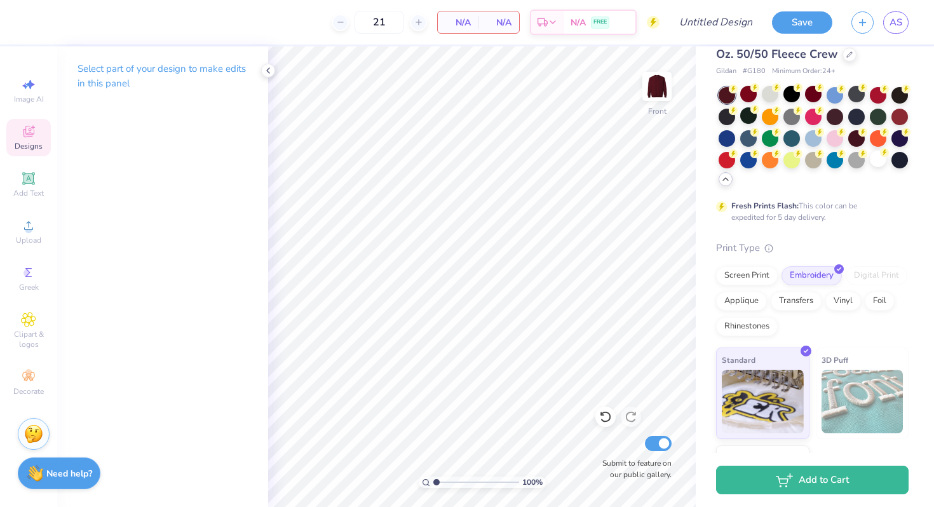
click at [30, 135] on icon at bounding box center [29, 133] width 10 height 8
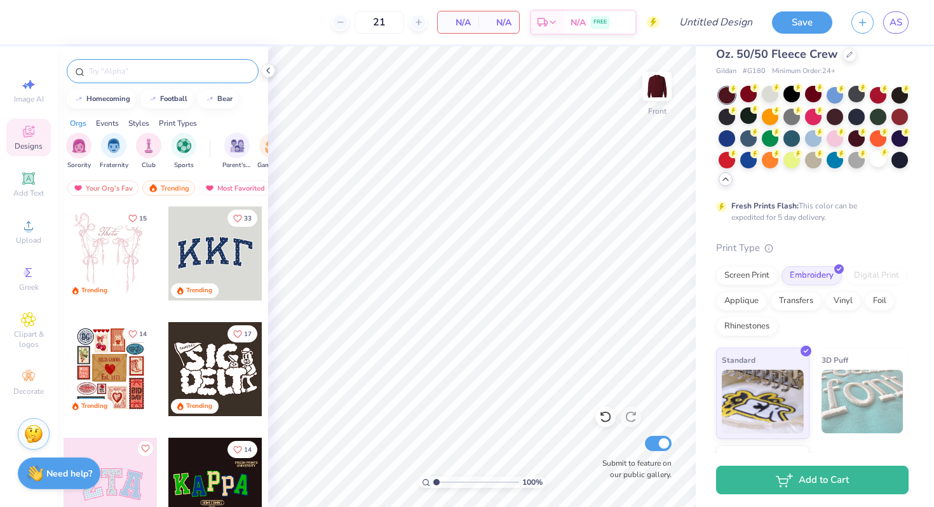
click at [170, 67] on input "text" at bounding box center [169, 71] width 163 height 13
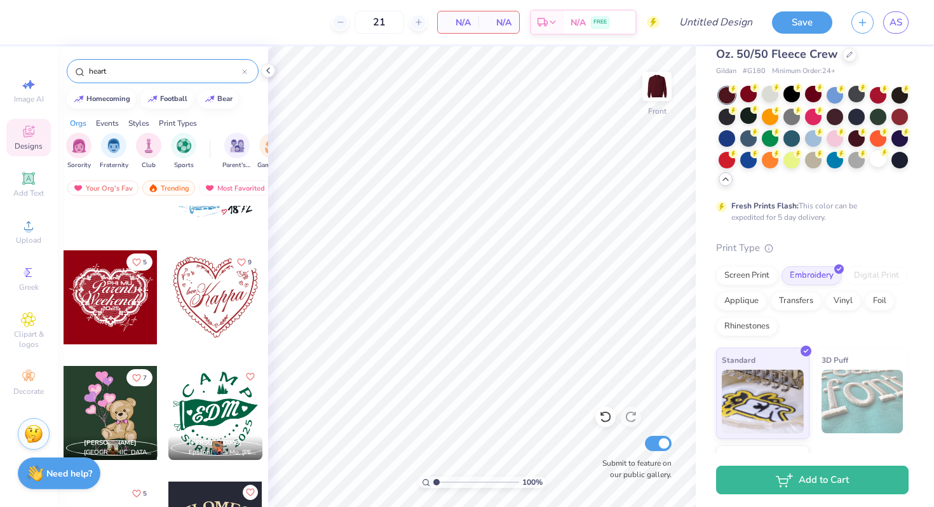
scroll to position [2383, 0]
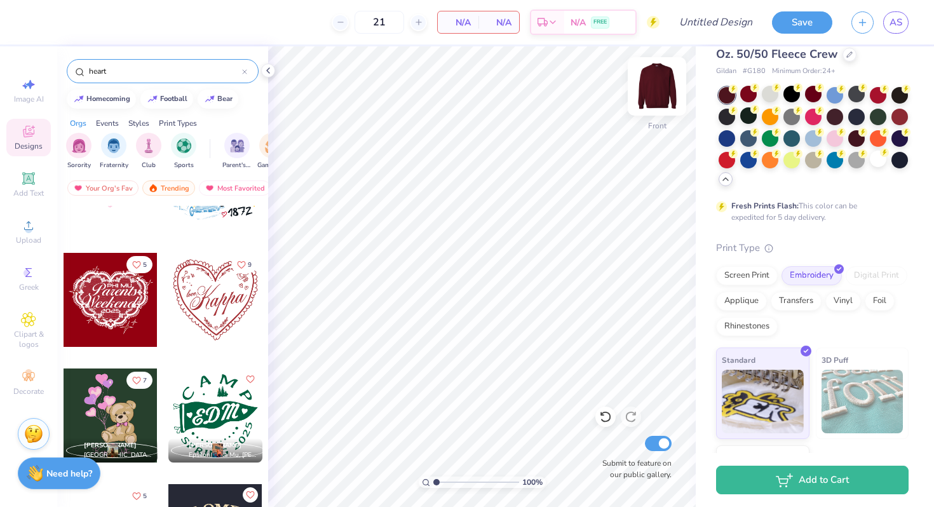
type input "heart"
click at [656, 79] on img at bounding box center [657, 86] width 51 height 51
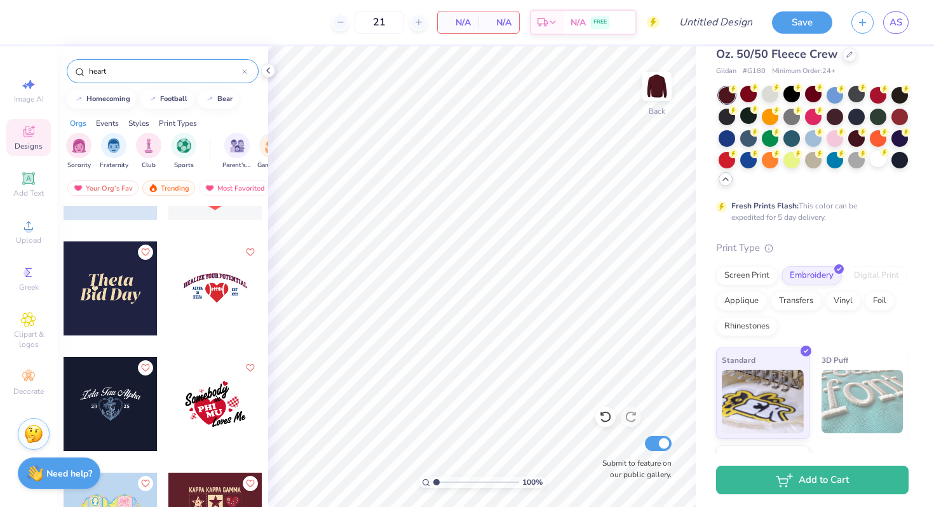
scroll to position [4830, 0]
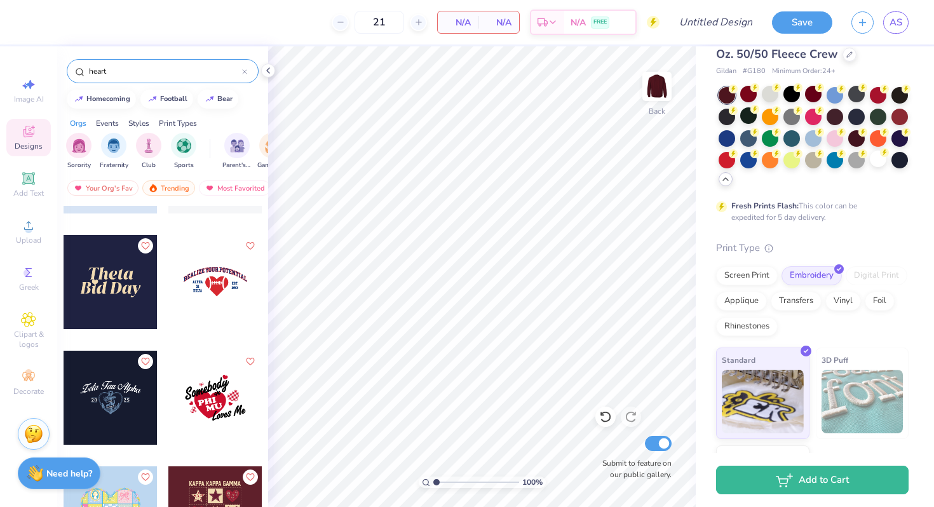
click at [249, 70] on div "heart" at bounding box center [163, 71] width 192 height 24
click at [243, 70] on icon at bounding box center [245, 72] width 4 height 4
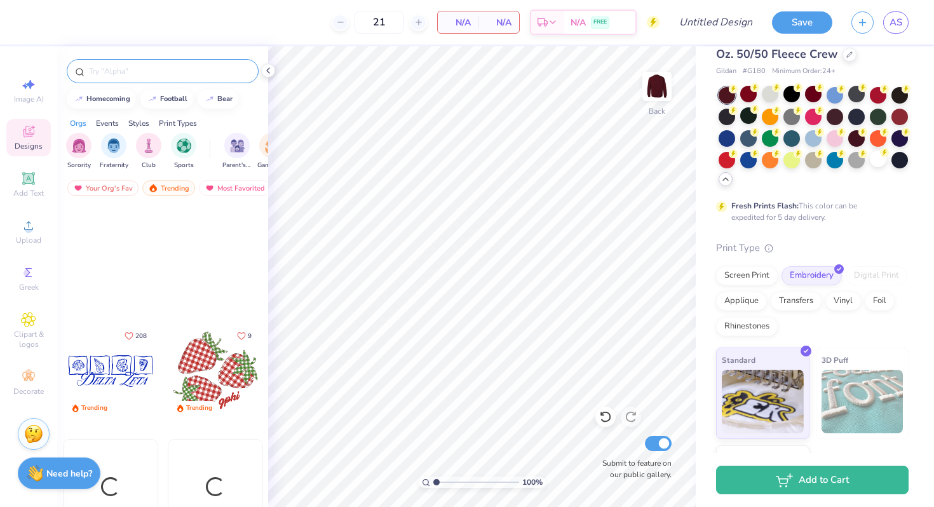
scroll to position [1502, 0]
click at [233, 72] on input "text" at bounding box center [169, 71] width 163 height 13
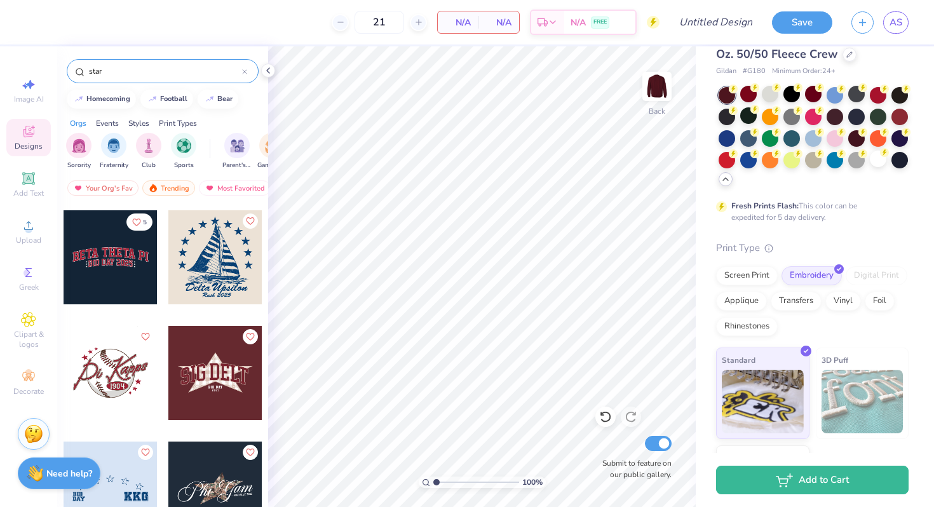
scroll to position [7307, 0]
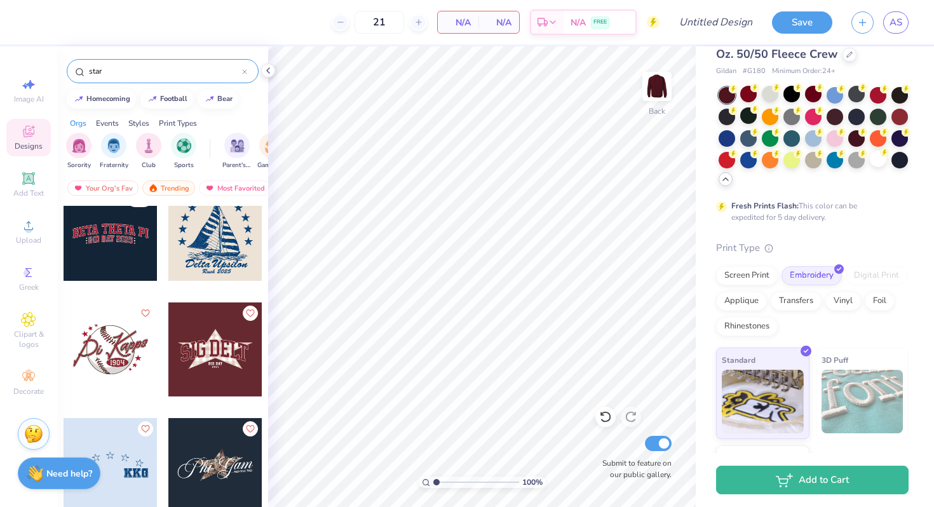
type input "star"
click at [228, 353] on div at bounding box center [215, 350] width 94 height 94
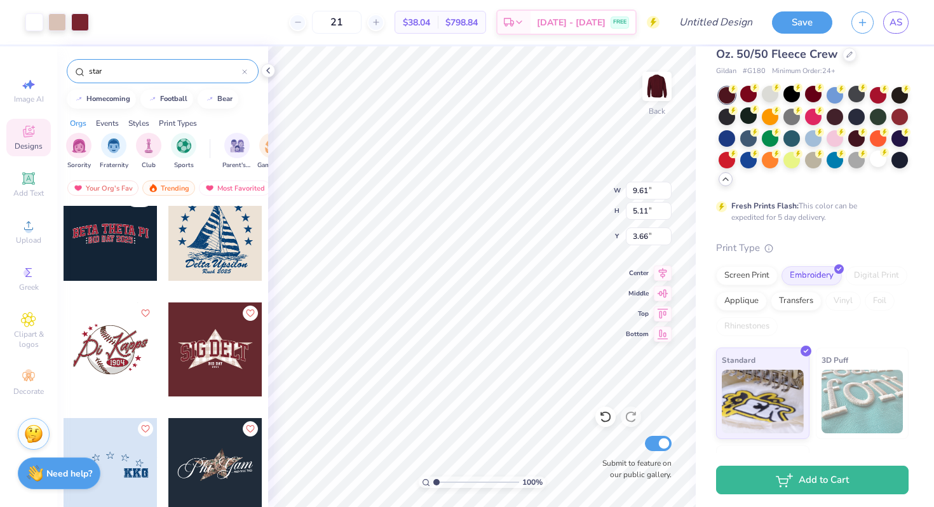
type input "6.17"
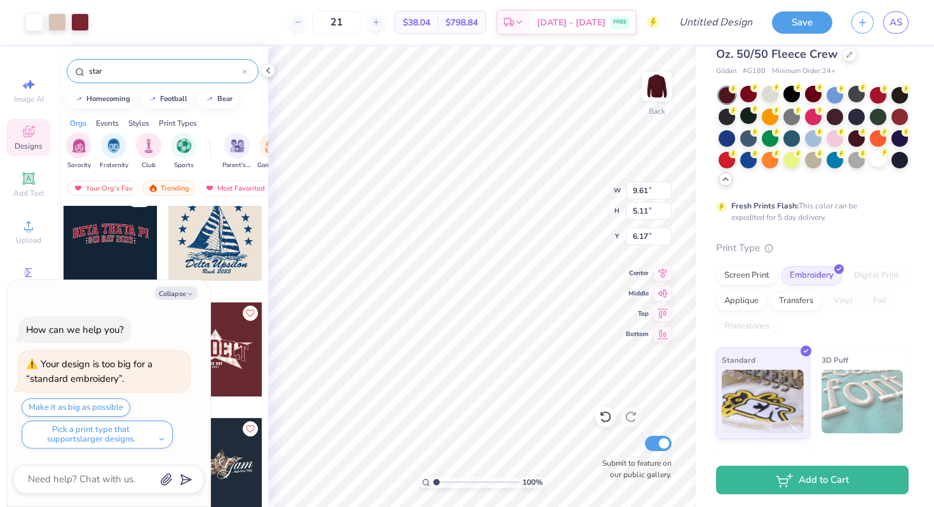
type textarea "x"
type input "4.27"
type textarea "x"
type input "4.11"
type textarea "x"
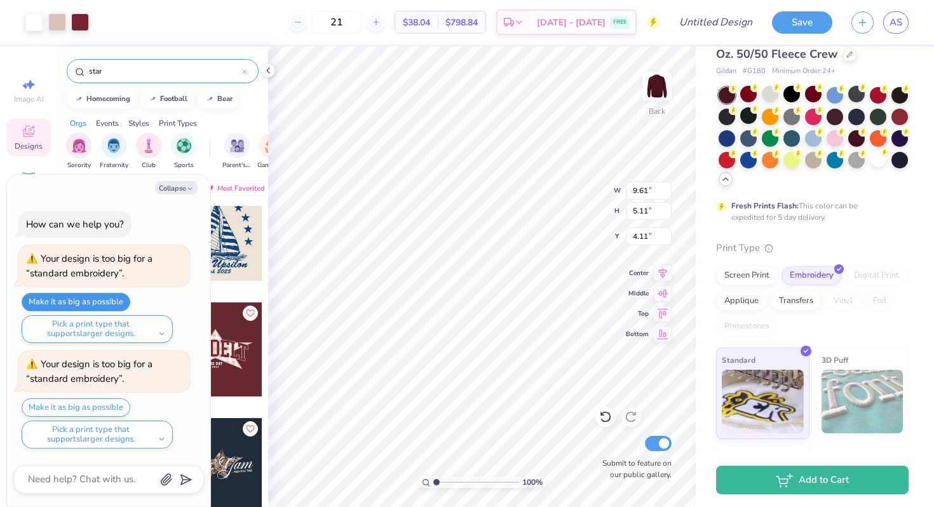
click at [114, 297] on button "Make it as big as possible" at bounding box center [76, 302] width 109 height 18
type input "26.99"
type input "20.84"
type input "-4.56"
type textarea "x"
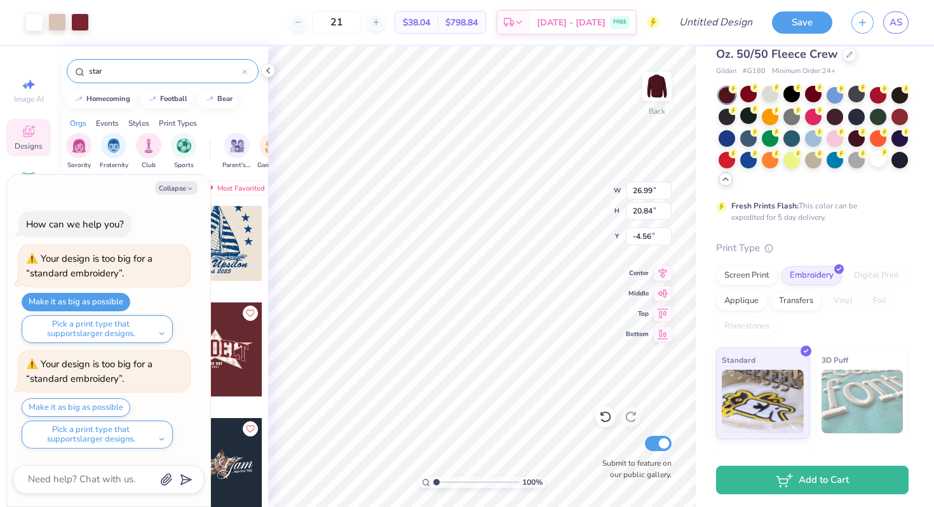
type input "9.61"
type input "5.11"
type input "4.11"
type textarea "x"
type input "3.00"
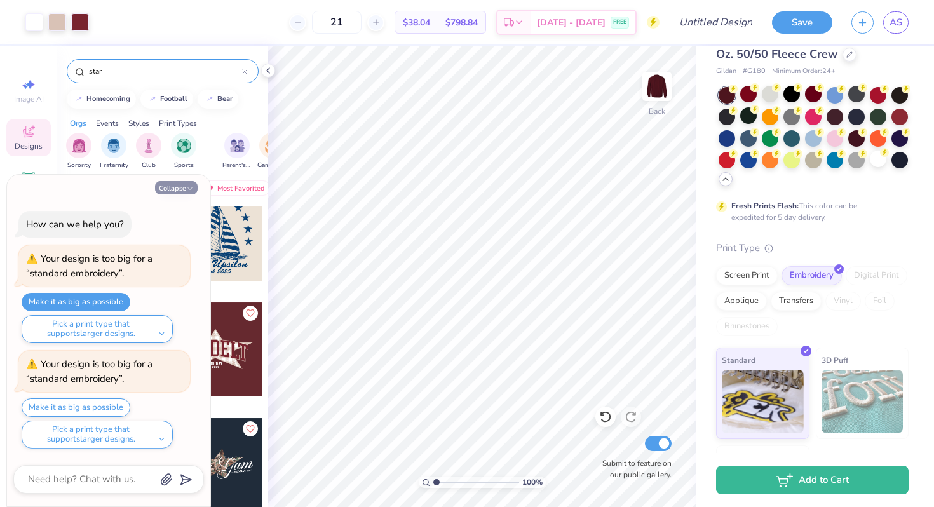
click at [182, 186] on button "Collapse" at bounding box center [176, 187] width 43 height 13
type textarea "x"
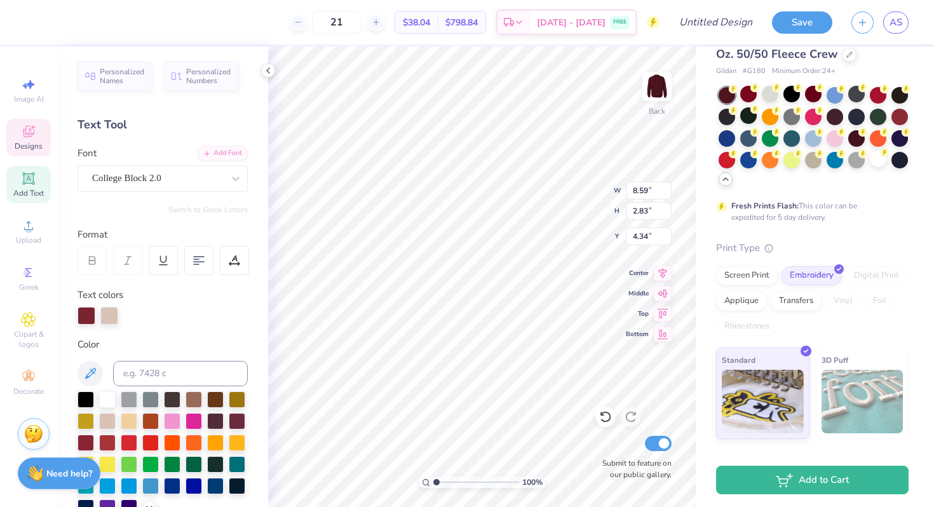
scroll to position [0, 0]
type textarea "S"
type textarea "EDA"
click at [218, 178] on div "College Block 2.0" at bounding box center [157, 178] width 133 height 20
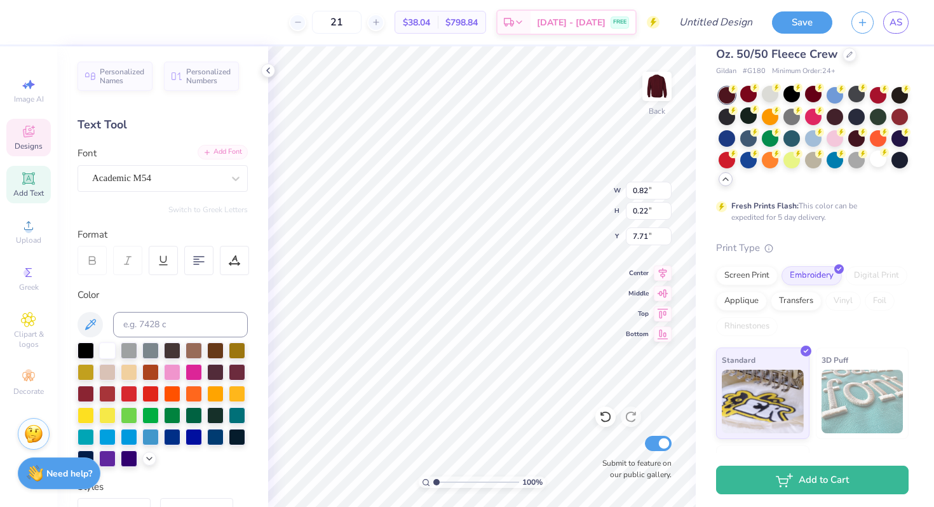
type input "0.82"
type input "0.22"
type input "7.71"
click at [32, 139] on div "Designs" at bounding box center [28, 138] width 44 height 38
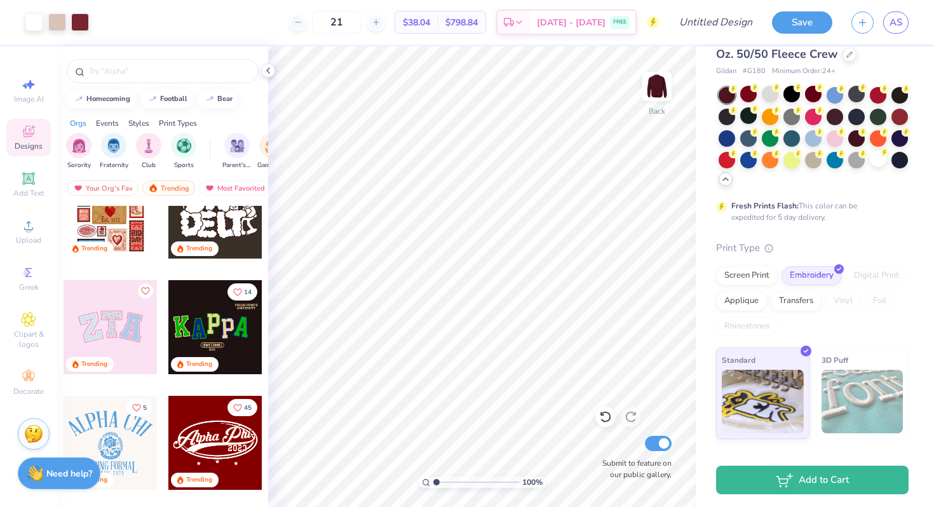
scroll to position [161, 0]
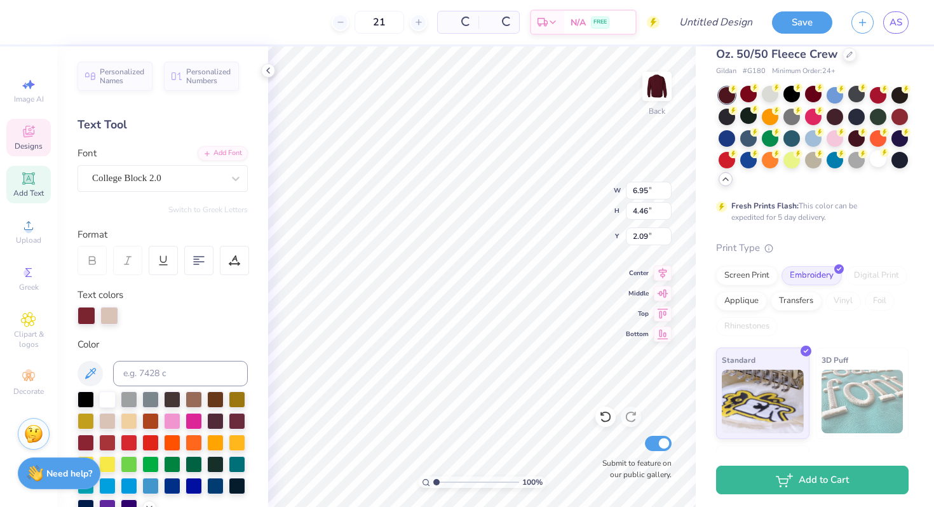
type input "6.95"
type input "4.46"
type input "2.77"
type input "5.76"
type input "3.70"
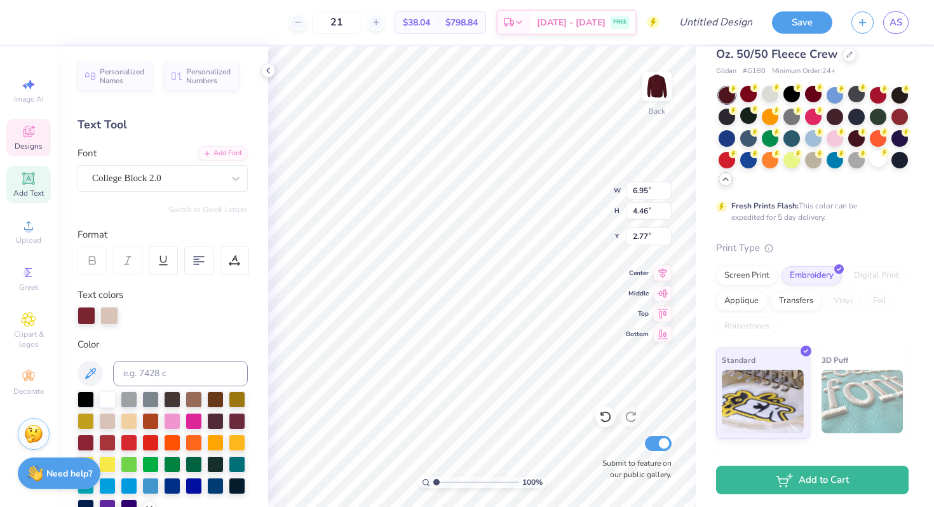
type input "3.53"
type textarea "Expressions"
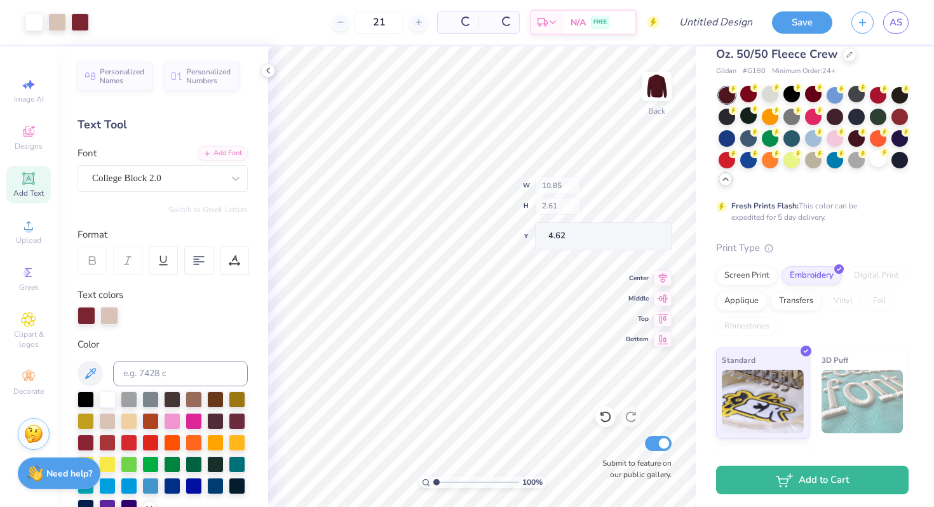
type input "10.85"
type input "2.61"
type input "4.62"
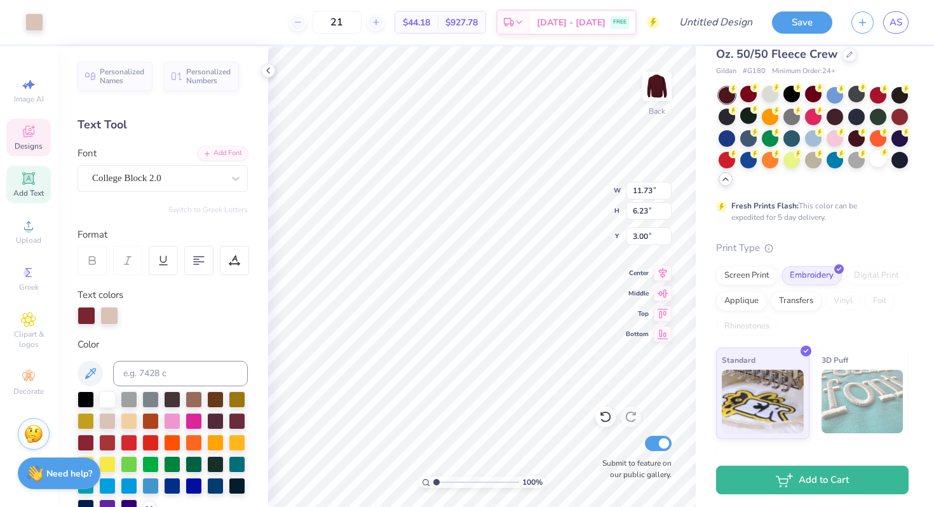
type input "11.73"
type input "6.23"
type input "7.01"
type input "4.09"
type input "3.62"
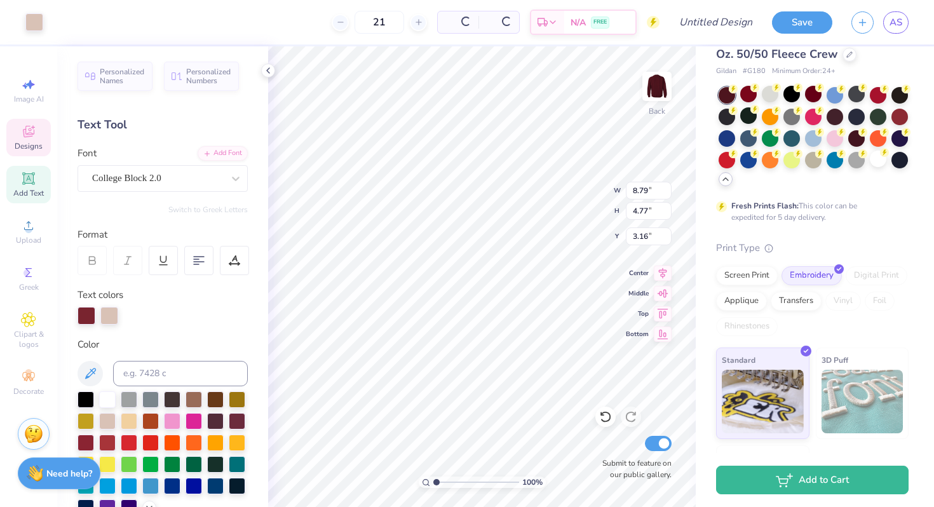
type input "8.79"
type input "4.77"
type input "3.16"
type input "9.92"
type input "5.39"
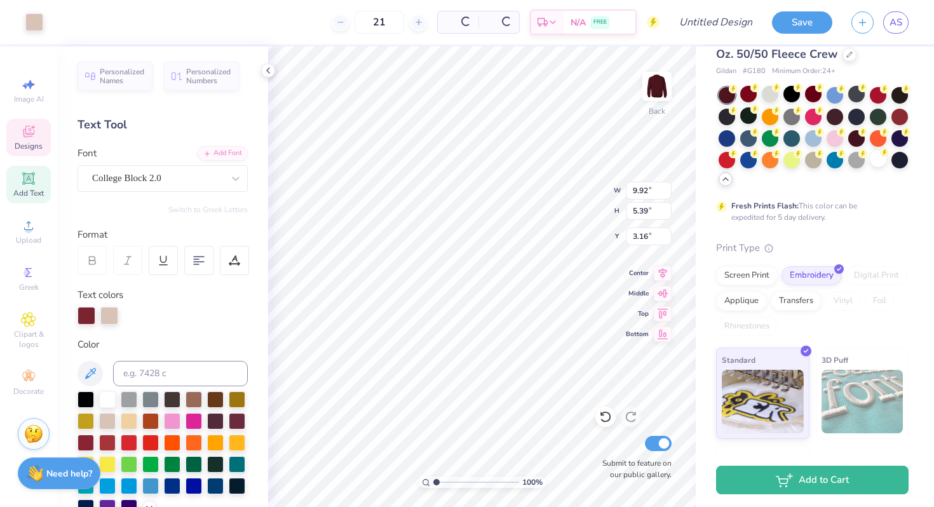
type input "9.92"
type input "5.39"
type input "3.16"
type input "8.86"
type input "4.80"
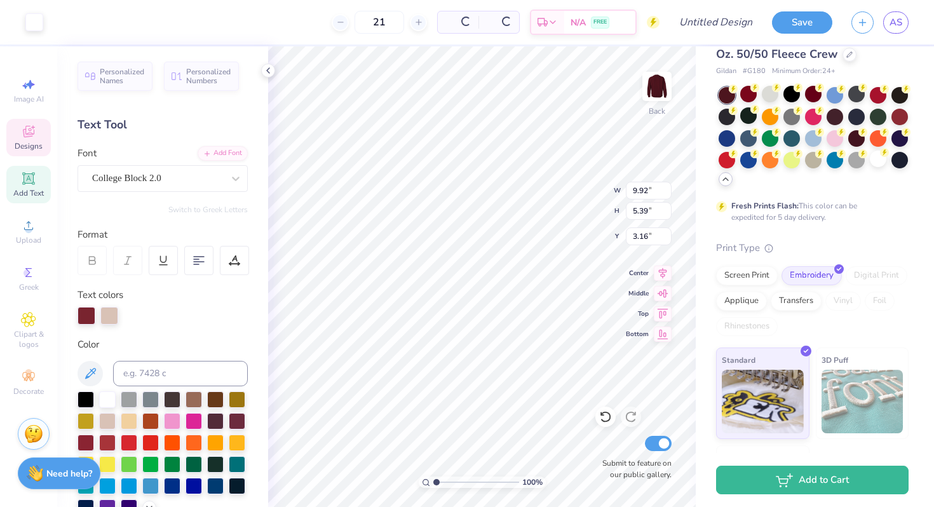
type input "3.14"
type input "10.35"
type input "5.61"
type input "7.01"
type input "4.09"
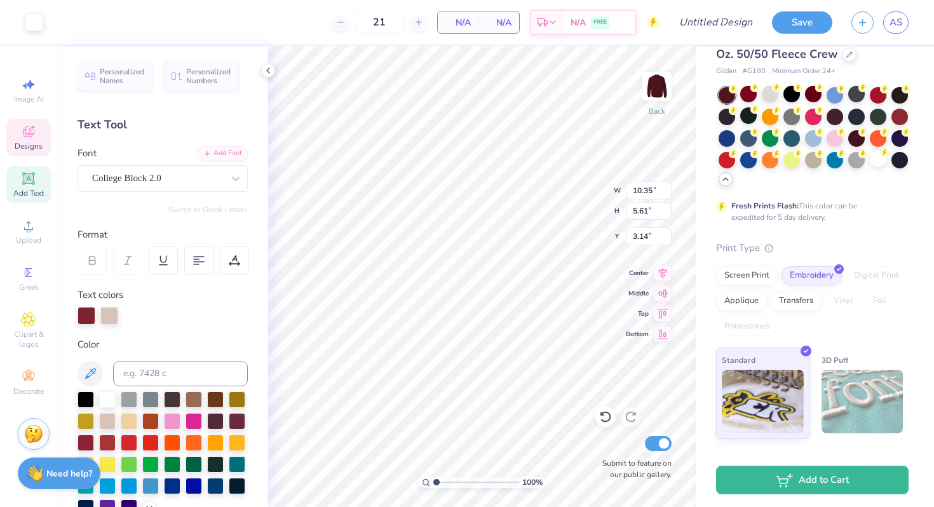
type input "3.62"
type input "9.50"
type input "5.54"
type input "3.00"
type input "10.35"
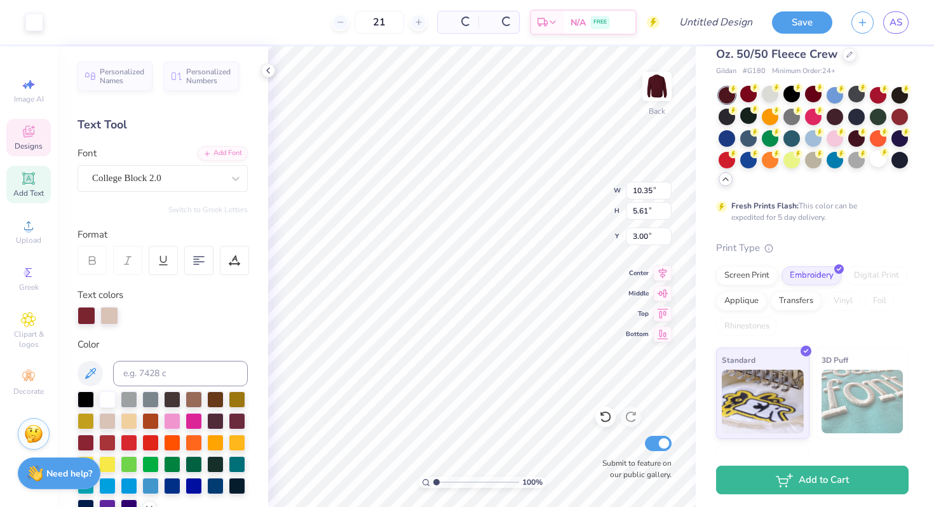
type input "5.61"
type input "3.27"
type input "10.86"
type input "5.88"
type input "11.00"
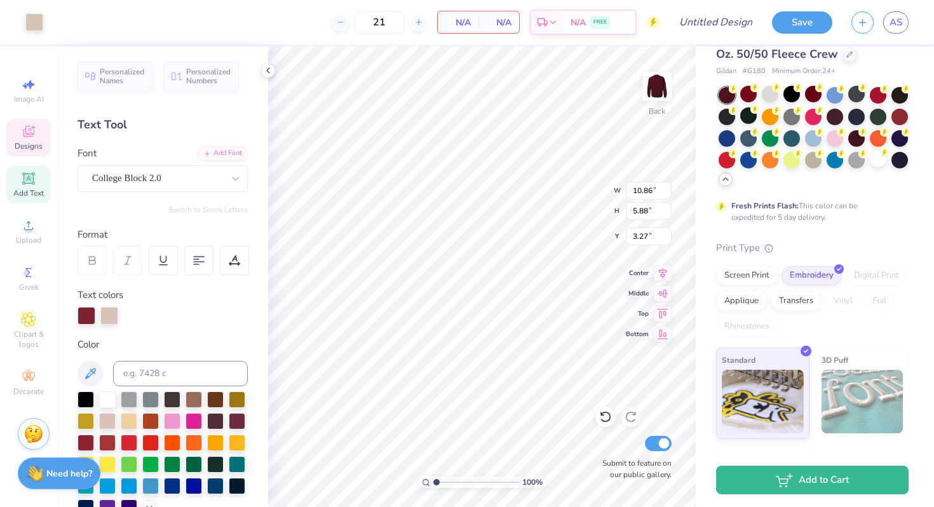
type input "5.97"
type input "3.16"
type input "10.86"
type input "5.88"
type input "3.26"
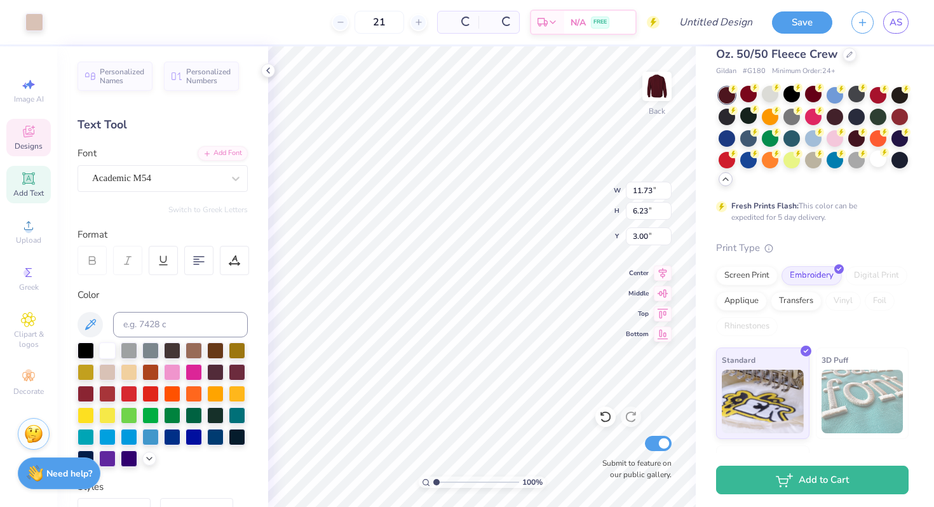
type input "11.73"
type input "6.23"
type input "3.00"
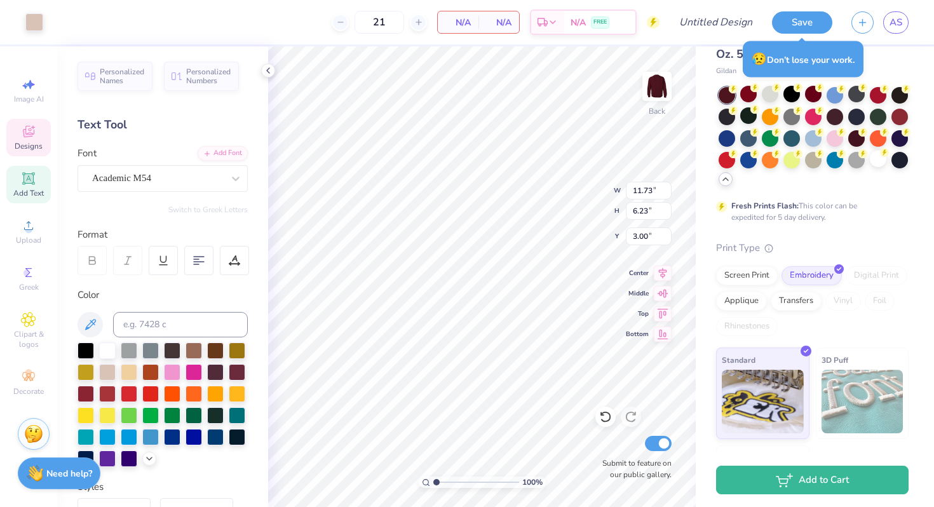
type input "1.74"
type input "0.36"
type input "9.72"
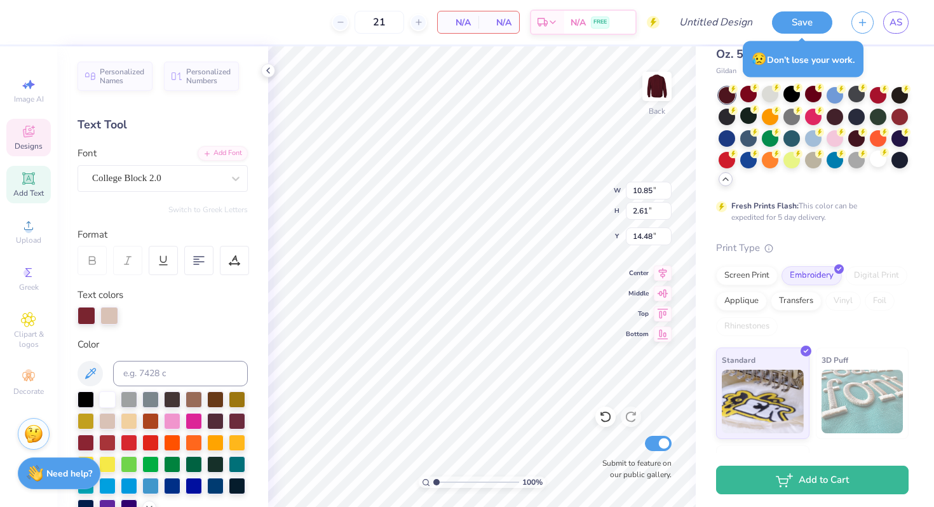
type input "5.10"
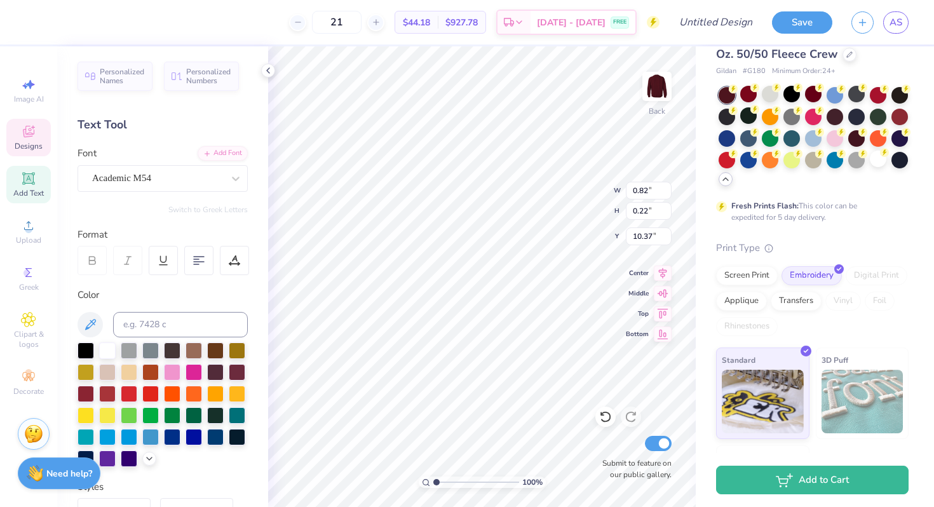
type input "10.37"
